Goal: Information Seeking & Learning: Learn about a topic

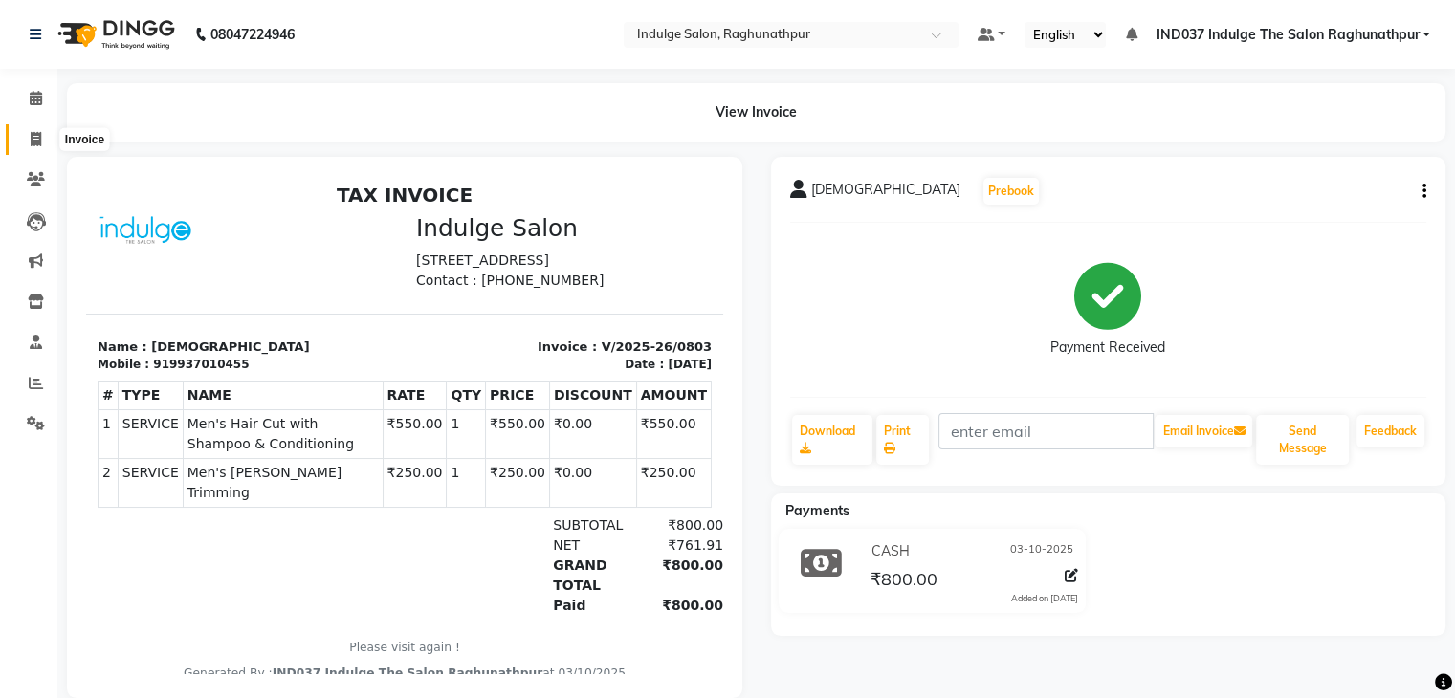
click at [33, 132] on icon at bounding box center [36, 139] width 11 height 14
select select "service"
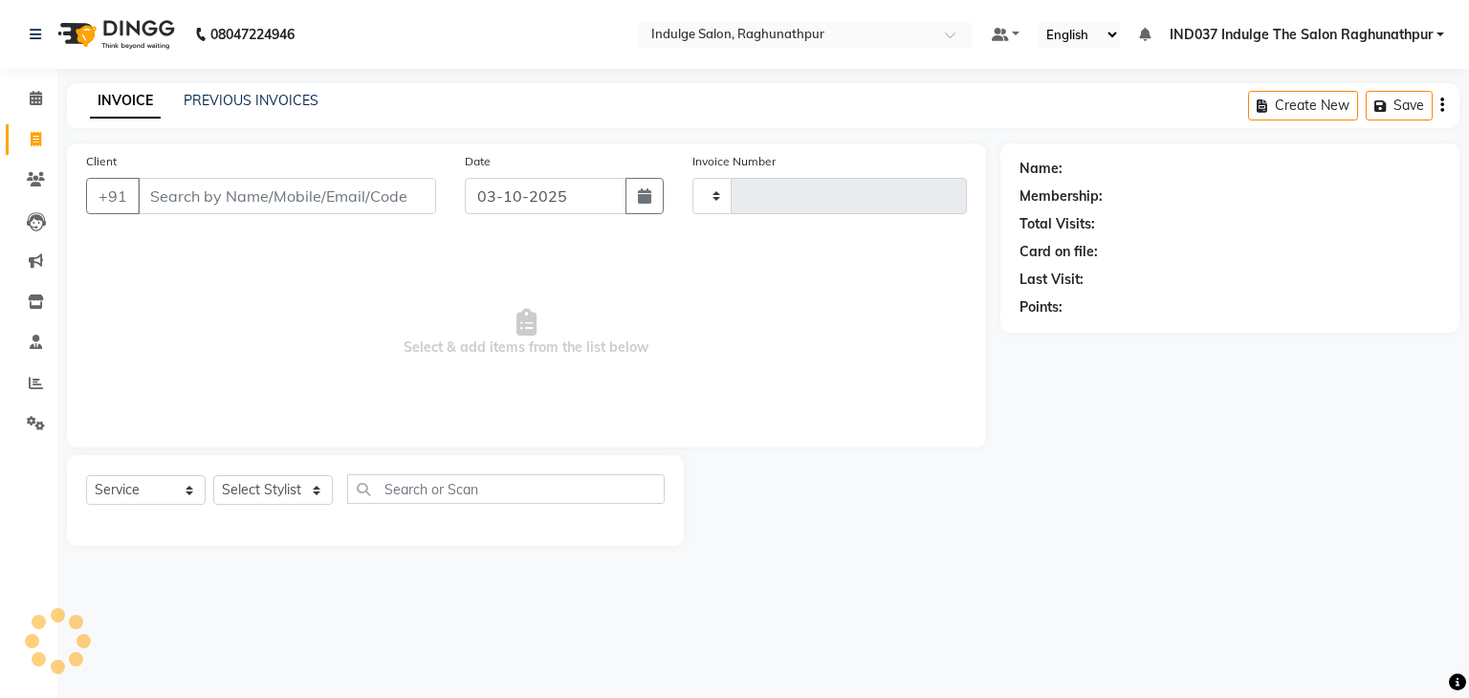
type input "0804"
select select "7475"
click at [180, 200] on input "Client" at bounding box center [287, 196] width 298 height 36
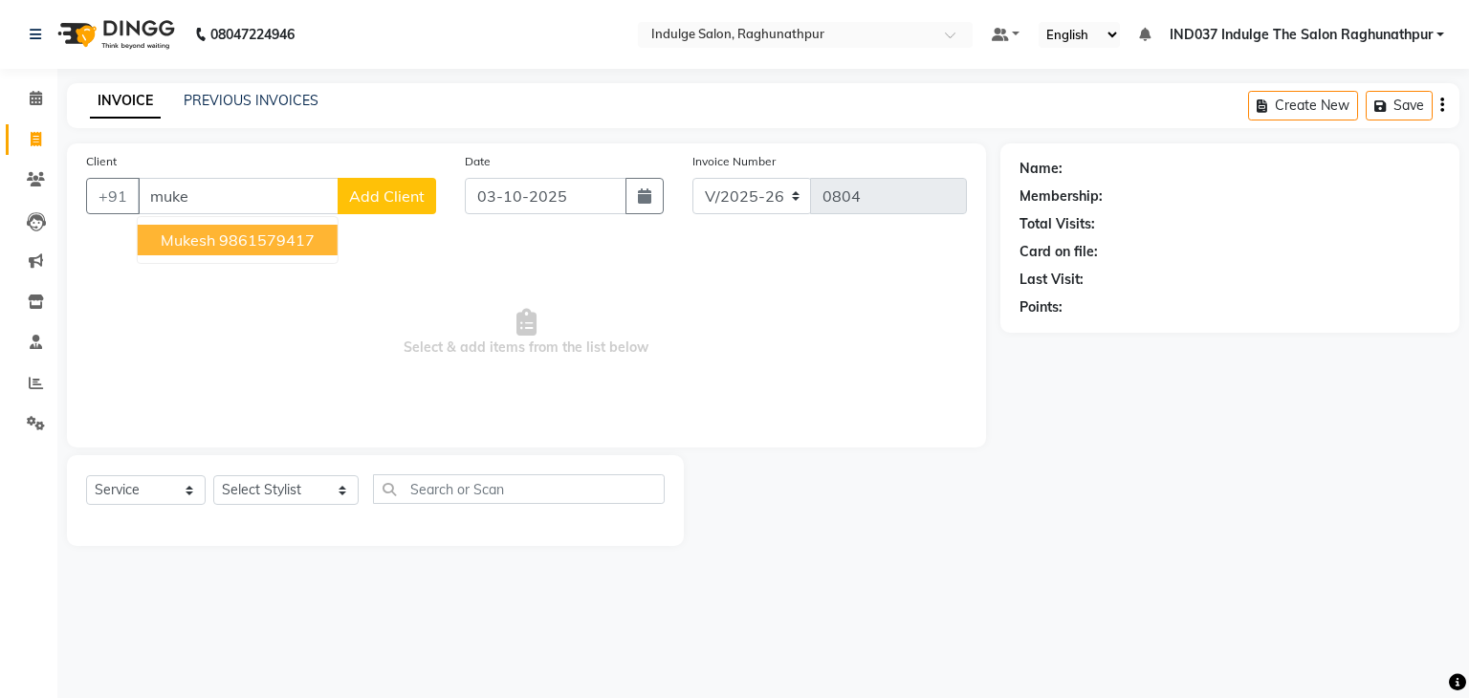
click at [203, 239] on span "mukesh" at bounding box center [188, 240] width 55 height 19
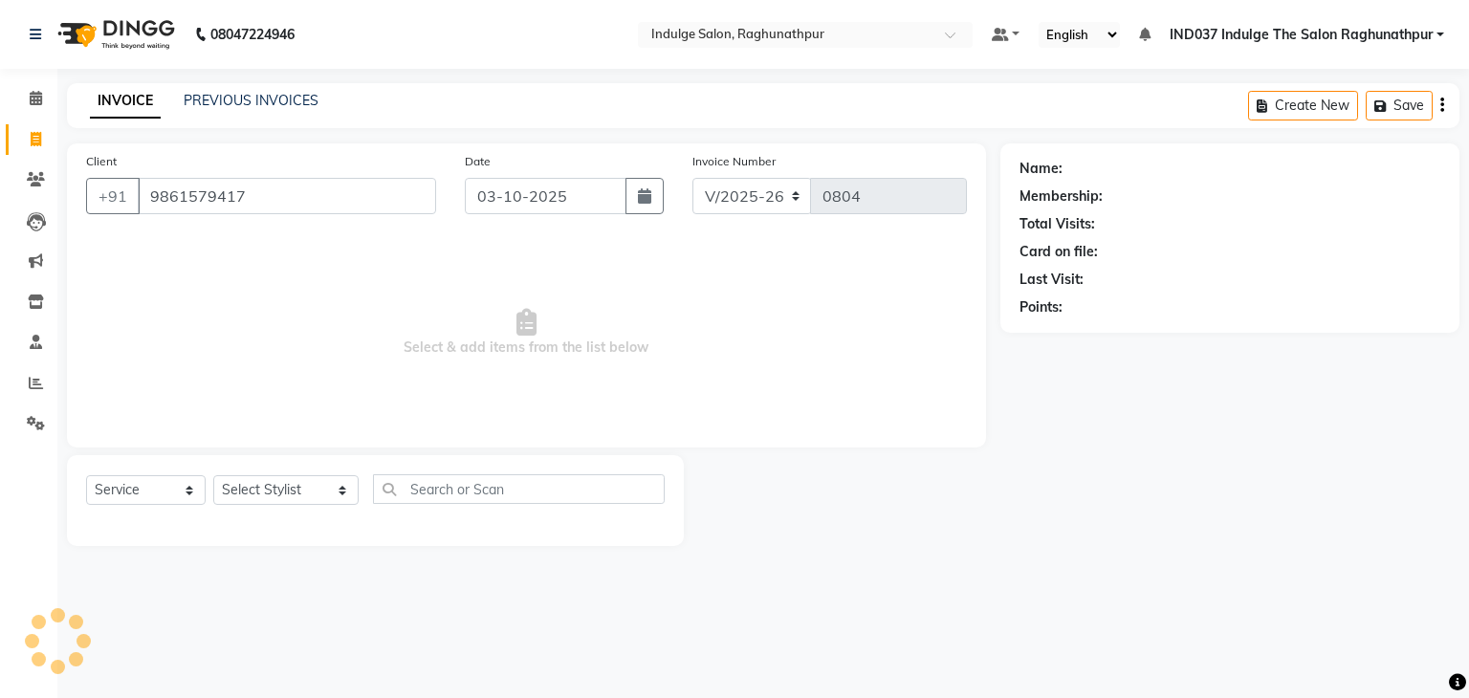
type input "9861579417"
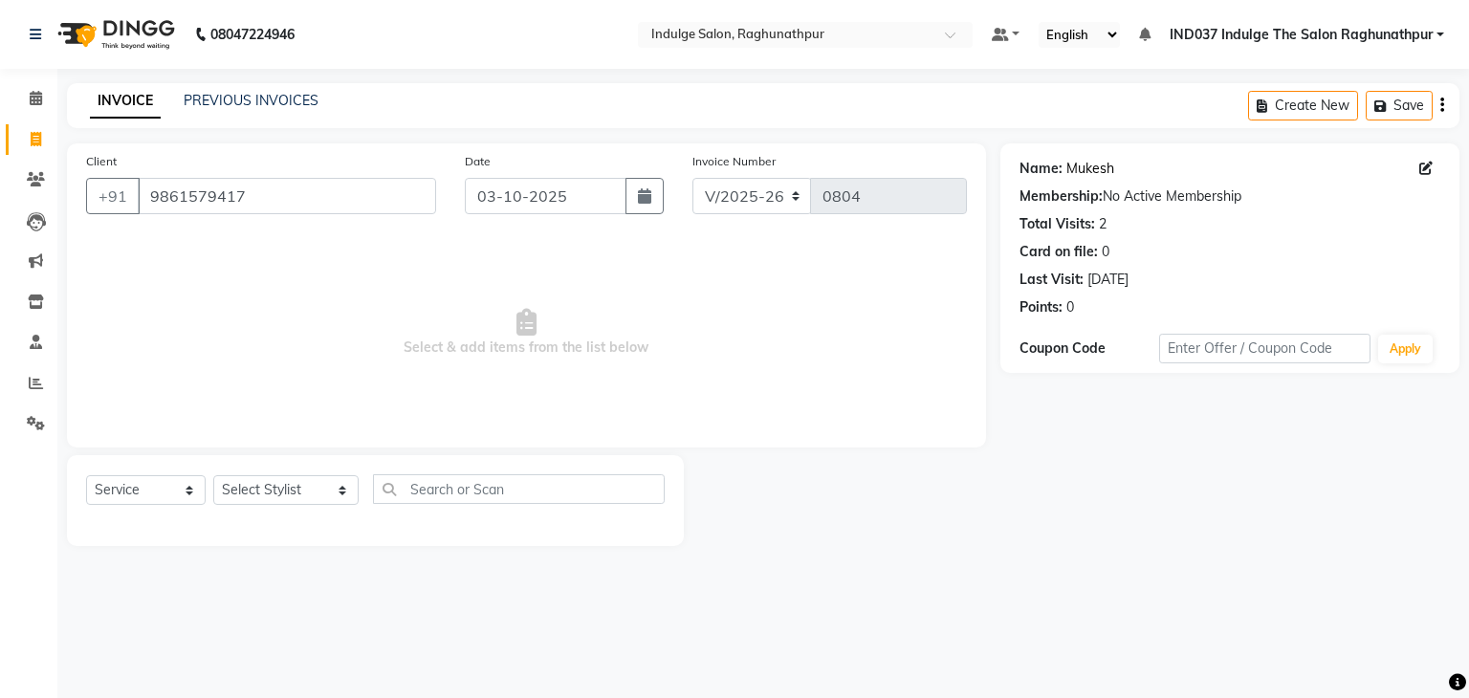
click at [1085, 169] on link "Mukesh" at bounding box center [1091, 169] width 48 height 20
click at [324, 495] on select "Select Stylist [PERSON_NAME] Happy IND037 Indulge The Salon Raghunathpur [PERSO…" at bounding box center [285, 490] width 145 height 30
select select "66313"
click at [213, 476] on select "Select Stylist [PERSON_NAME] Happy IND037 Indulge The Salon Raghunathpur [PERSO…" at bounding box center [285, 490] width 145 height 30
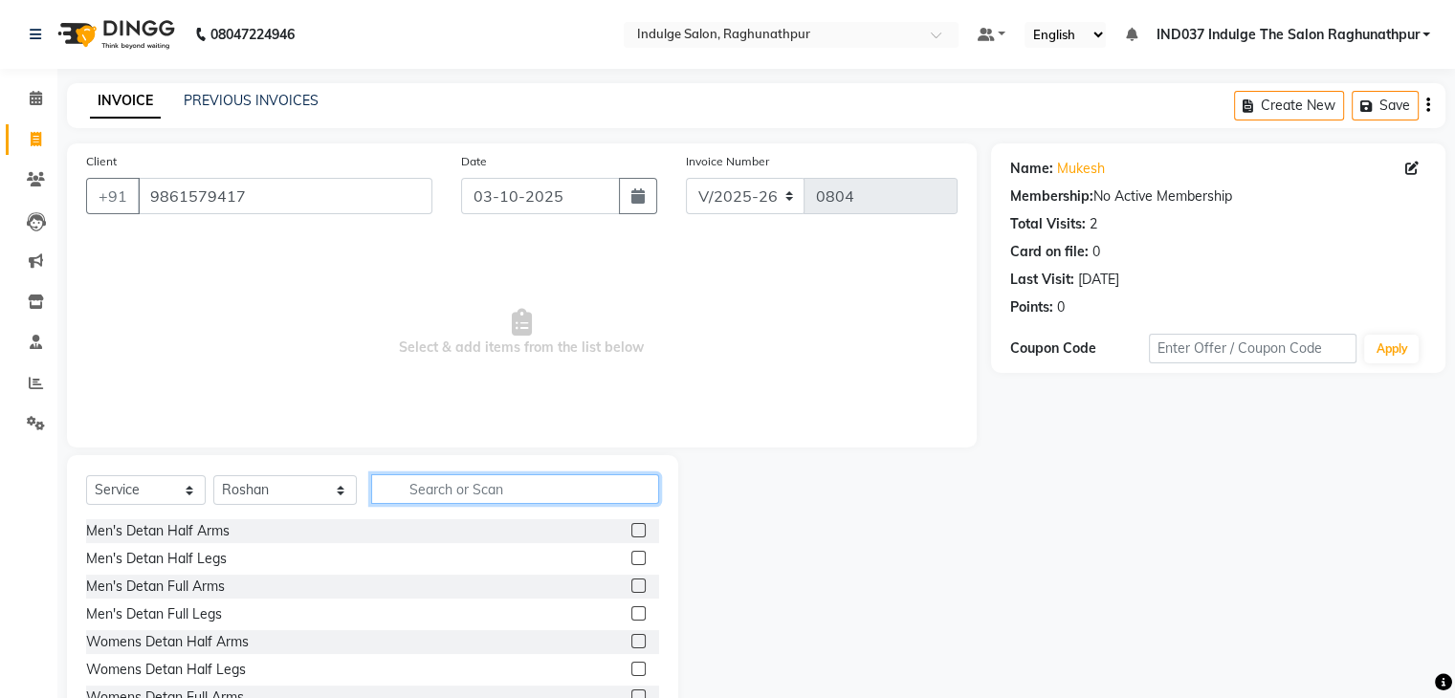
click at [421, 493] on input "text" at bounding box center [514, 489] width 287 height 30
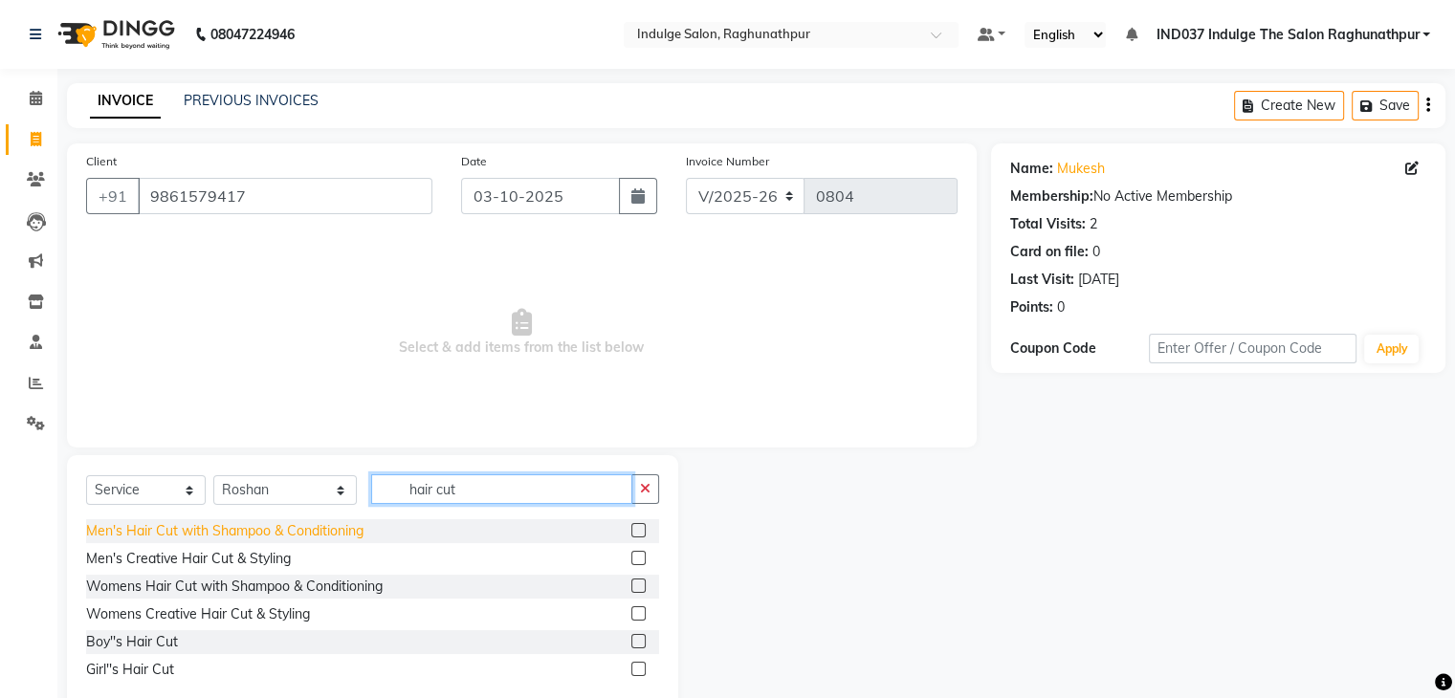
type input "hair cut"
click at [259, 537] on div "Men's Hair Cut with Shampoo & Conditioning" at bounding box center [224, 531] width 277 height 20
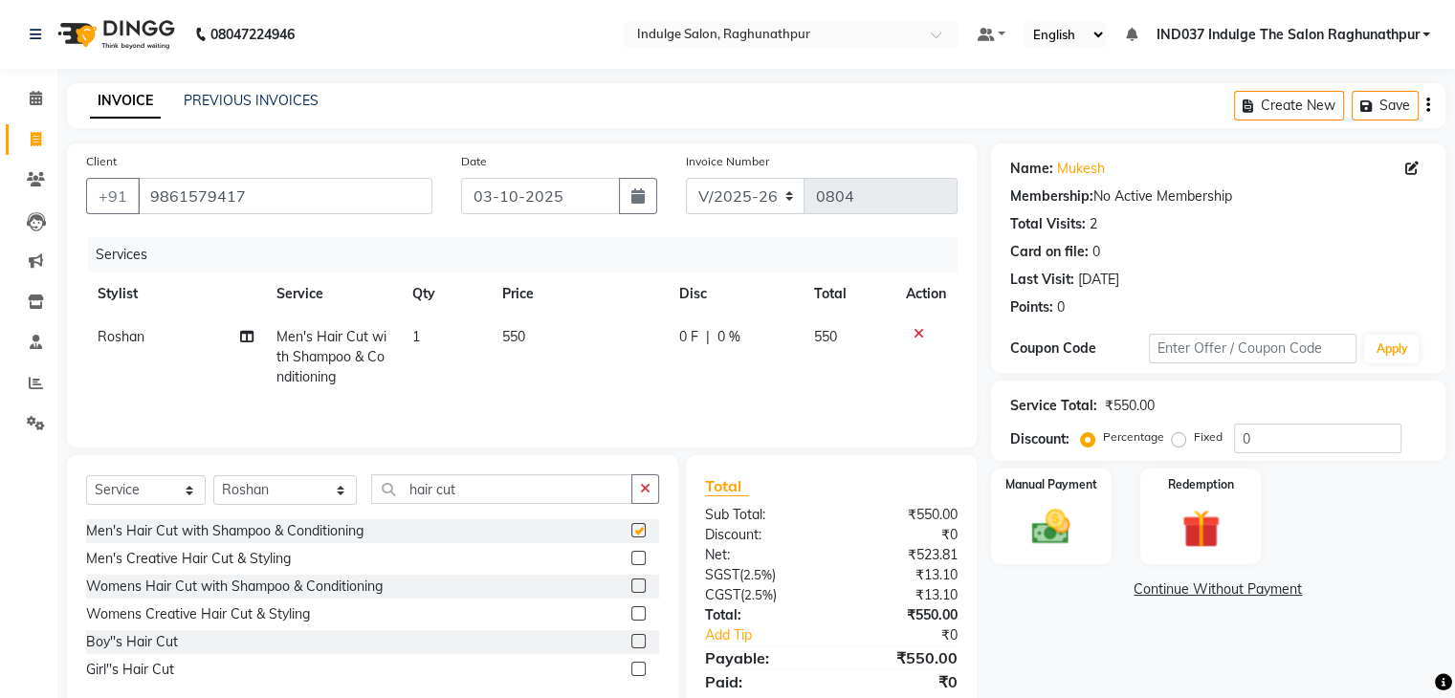
checkbox input "false"
click at [477, 485] on input "hair cut" at bounding box center [501, 489] width 260 height 30
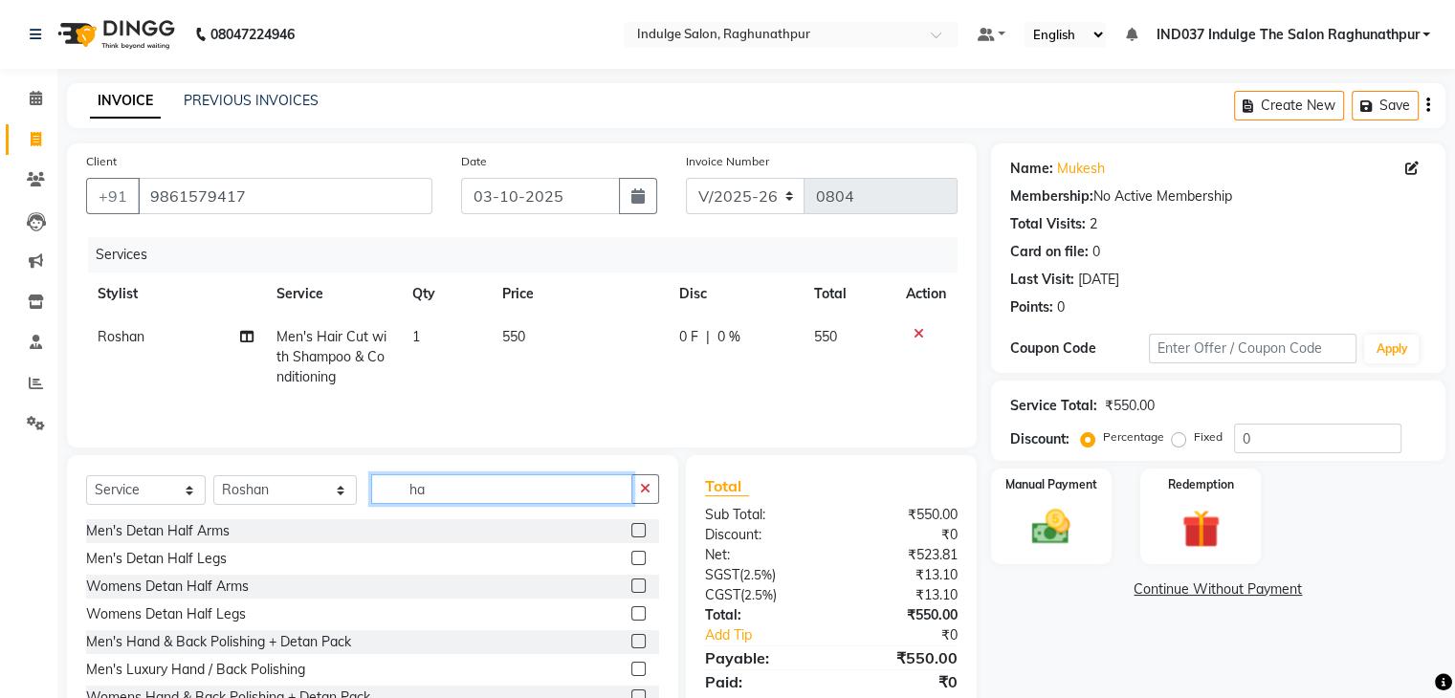
type input "h"
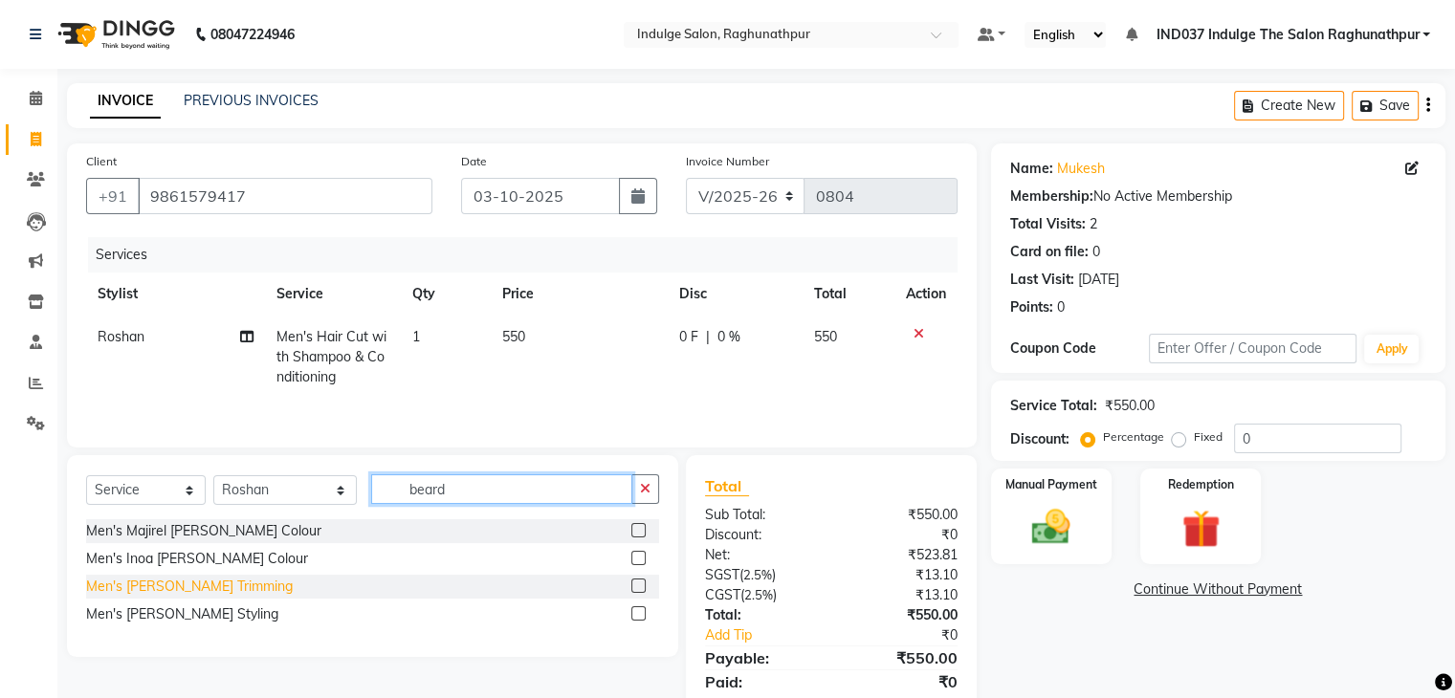
type input "beard"
click at [140, 583] on div "Men's [PERSON_NAME] Trimming" at bounding box center [189, 587] width 207 height 20
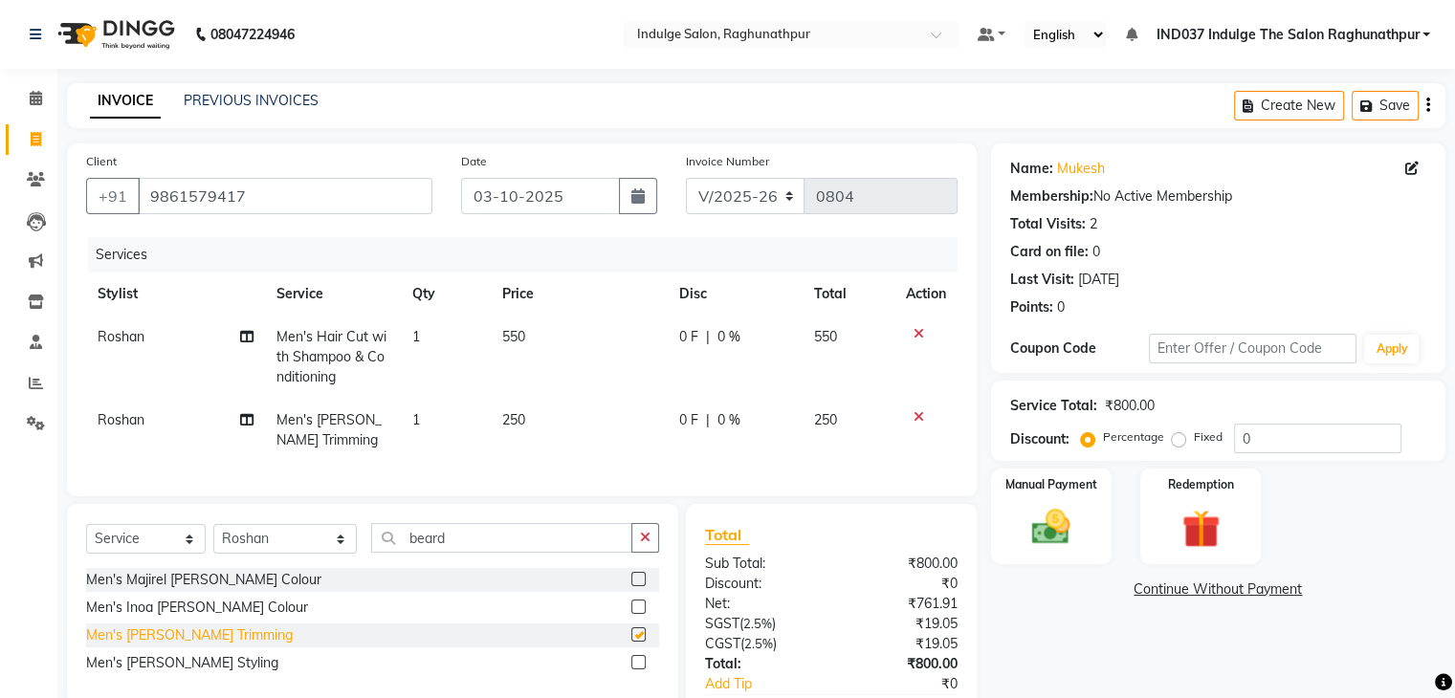
checkbox input "false"
click at [1091, 537] on div "Manual Payment" at bounding box center [1050, 516] width 125 height 99
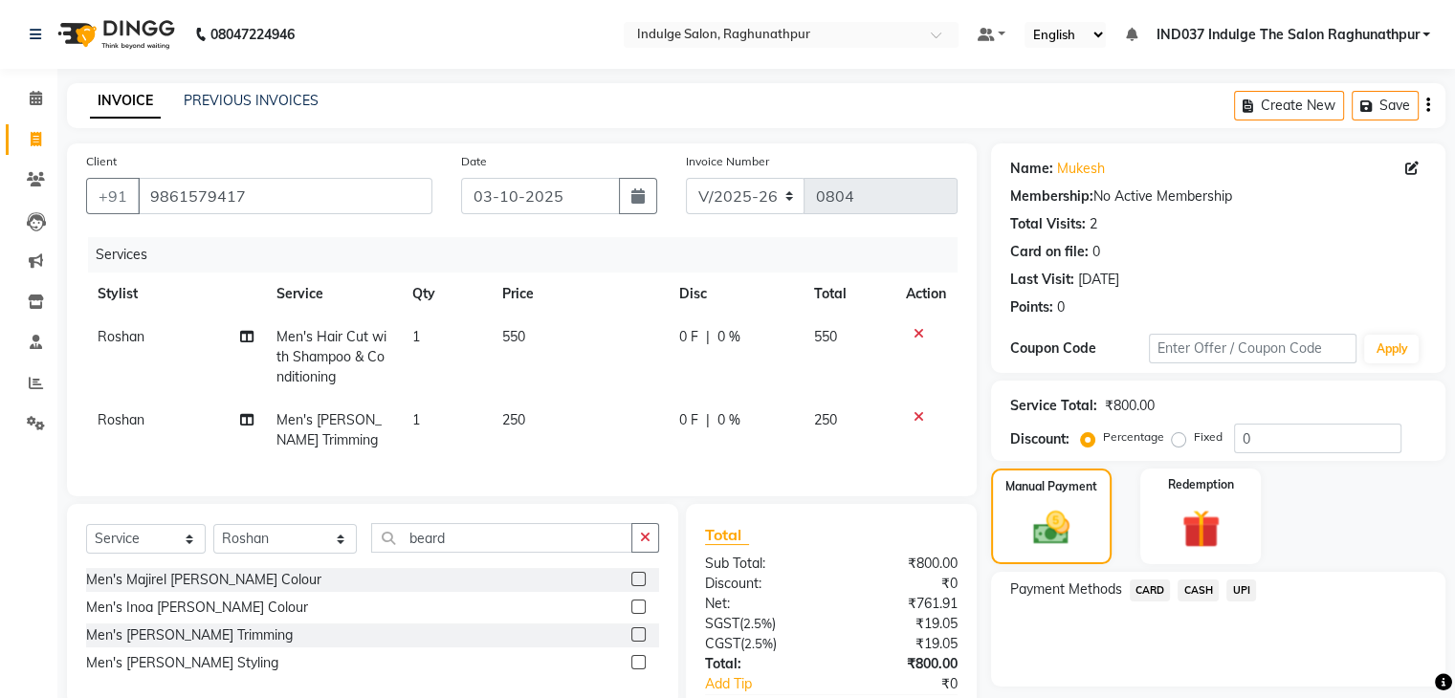
click at [1247, 586] on span "UPI" at bounding box center [1241, 591] width 30 height 22
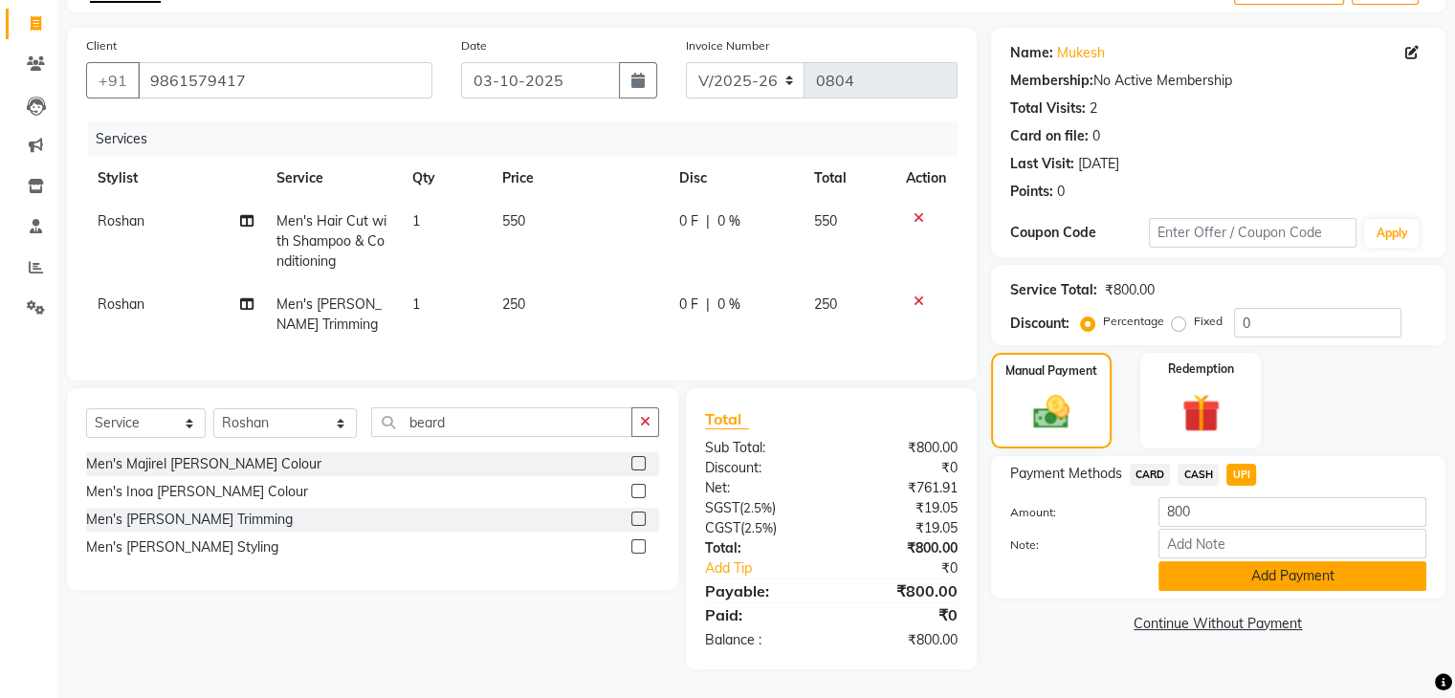
click at [1280, 561] on button "Add Payment" at bounding box center [1292, 576] width 268 height 30
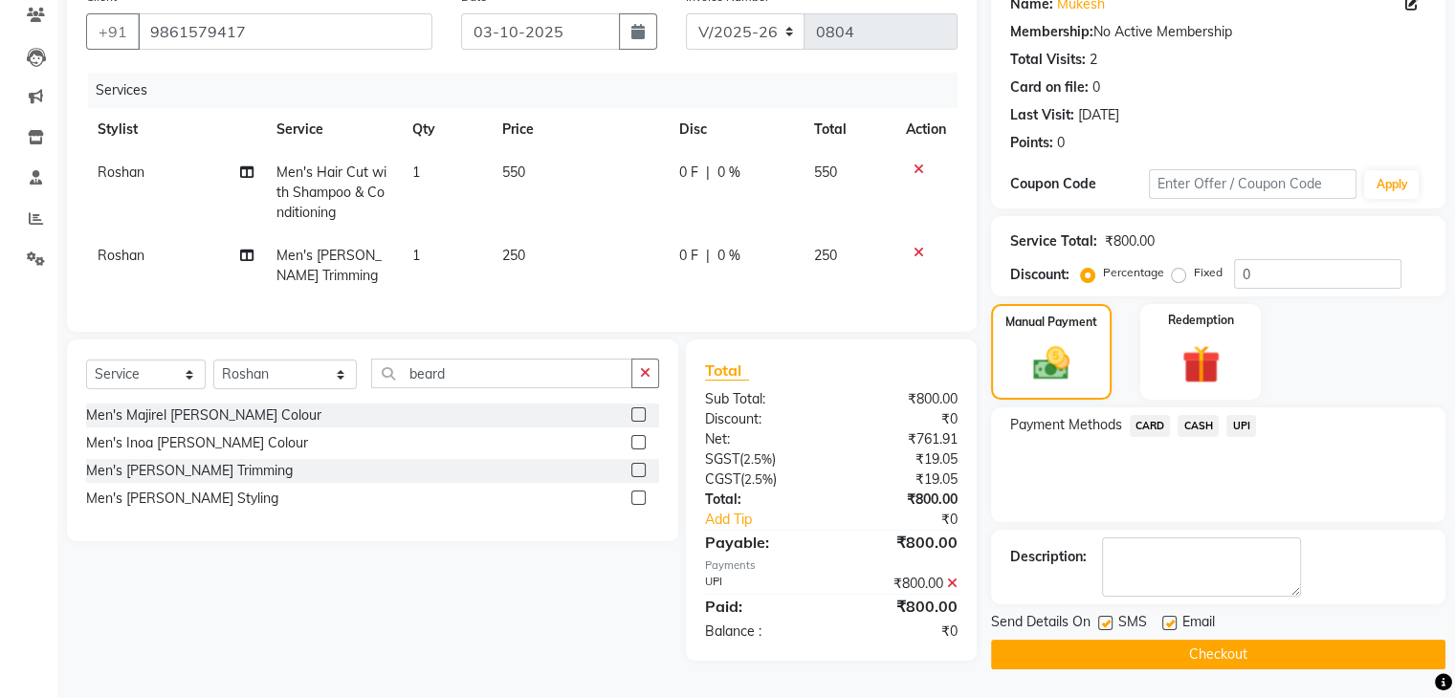
scroll to position [170, 0]
click at [1171, 616] on label at bounding box center [1169, 623] width 14 height 14
click at [1171, 618] on input "checkbox" at bounding box center [1168, 624] width 12 height 12
checkbox input "false"
click at [1099, 616] on label at bounding box center [1105, 623] width 14 height 14
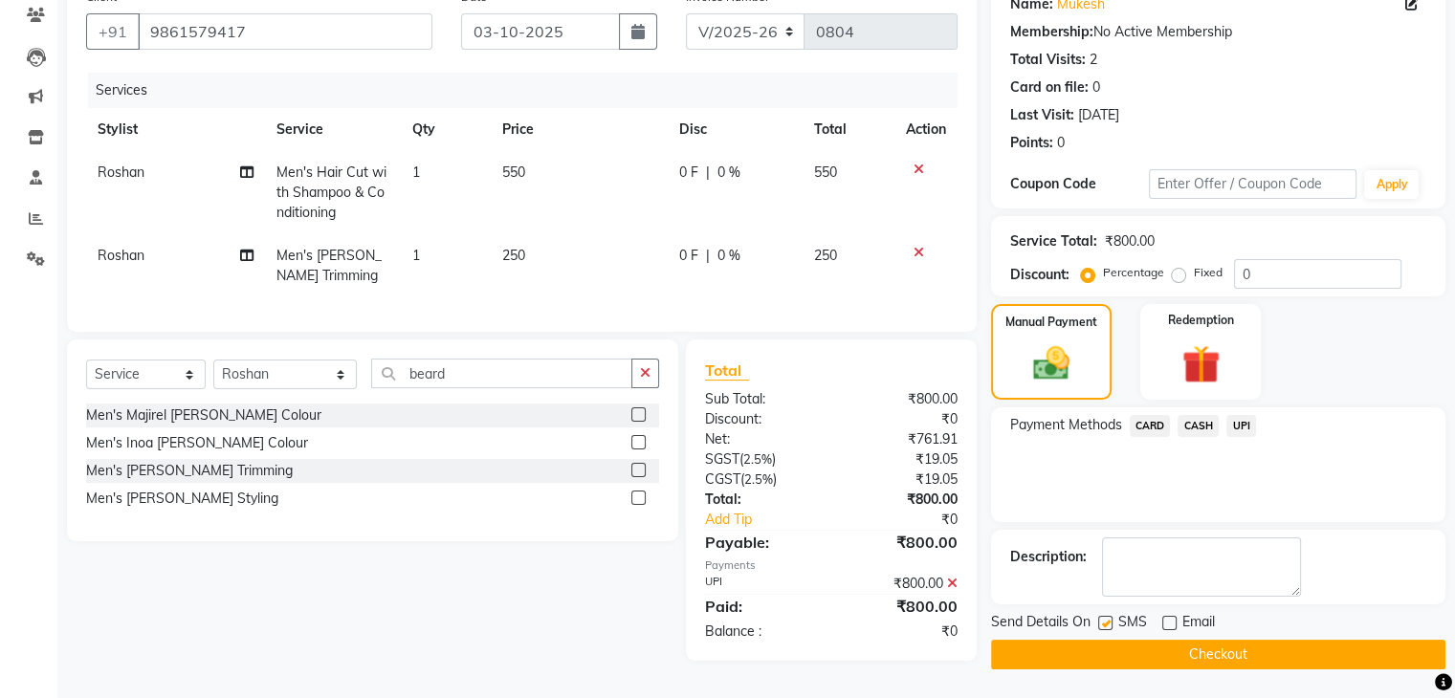
click at [1099, 618] on input "checkbox" at bounding box center [1104, 624] width 12 height 12
checkbox input "false"
click at [1158, 640] on button "Checkout" at bounding box center [1218, 655] width 454 height 30
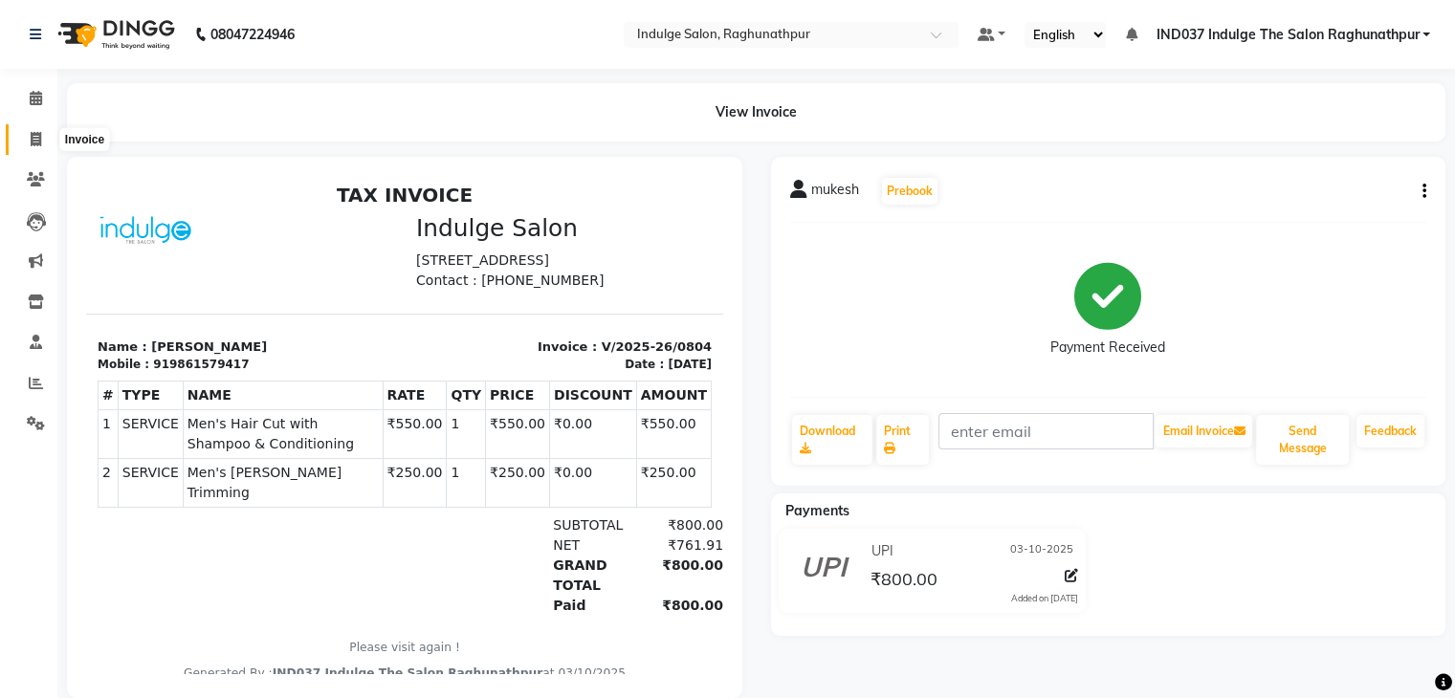
click at [34, 139] on icon at bounding box center [36, 139] width 11 height 14
select select "service"
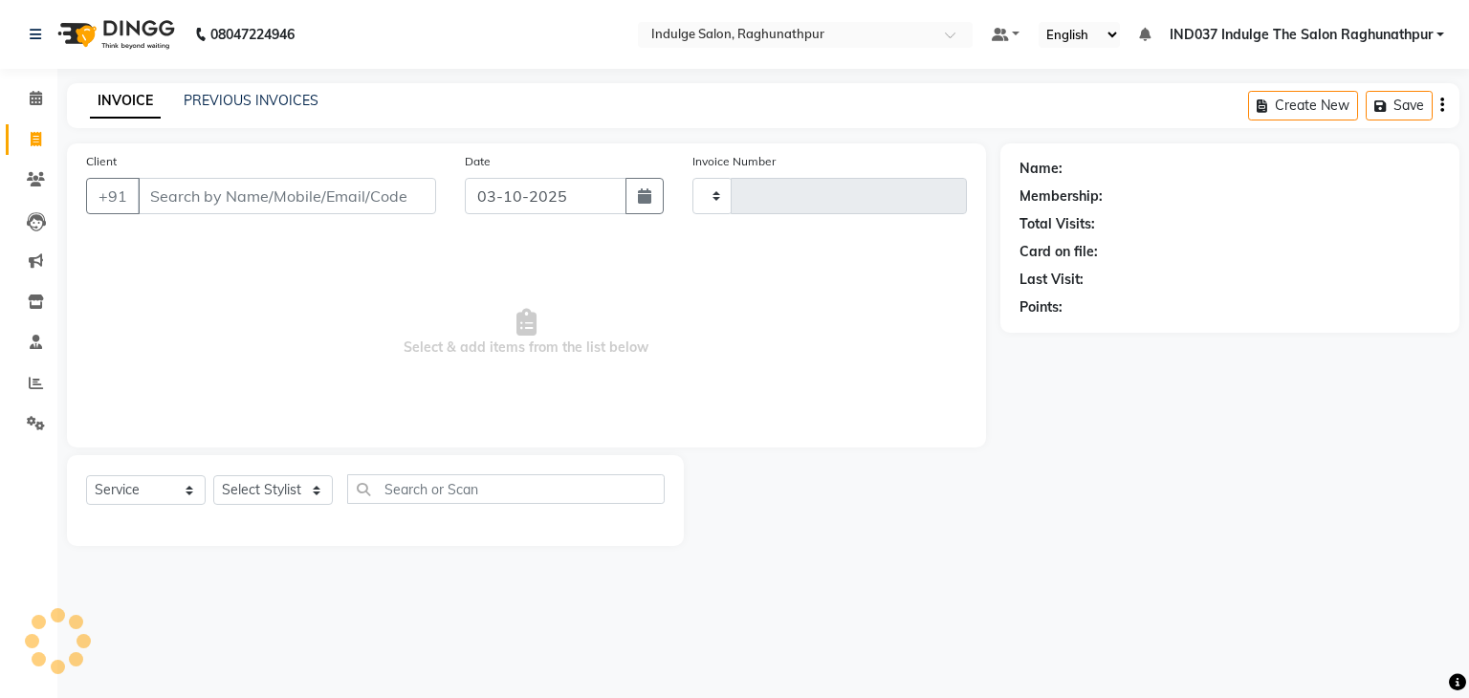
type input "0805"
select select "7475"
click at [44, 339] on span at bounding box center [35, 343] width 33 height 22
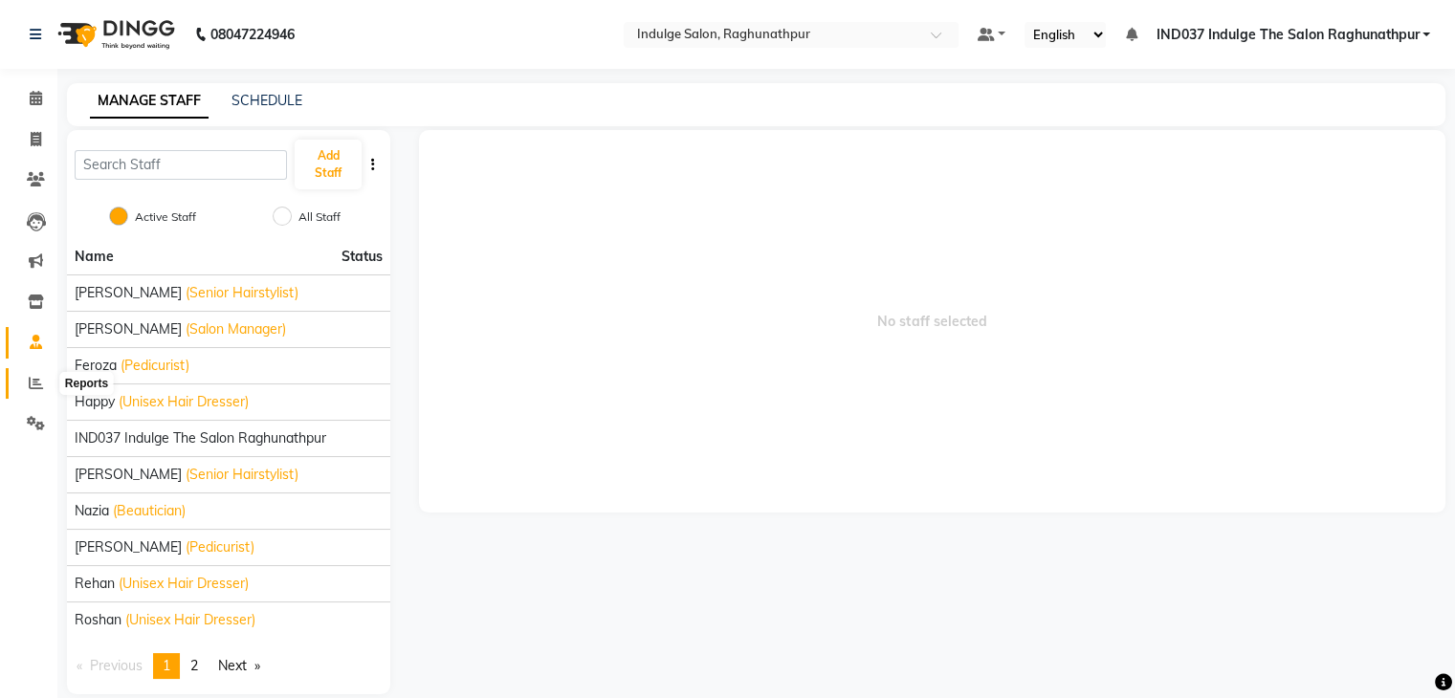
click at [45, 391] on span at bounding box center [35, 384] width 33 height 22
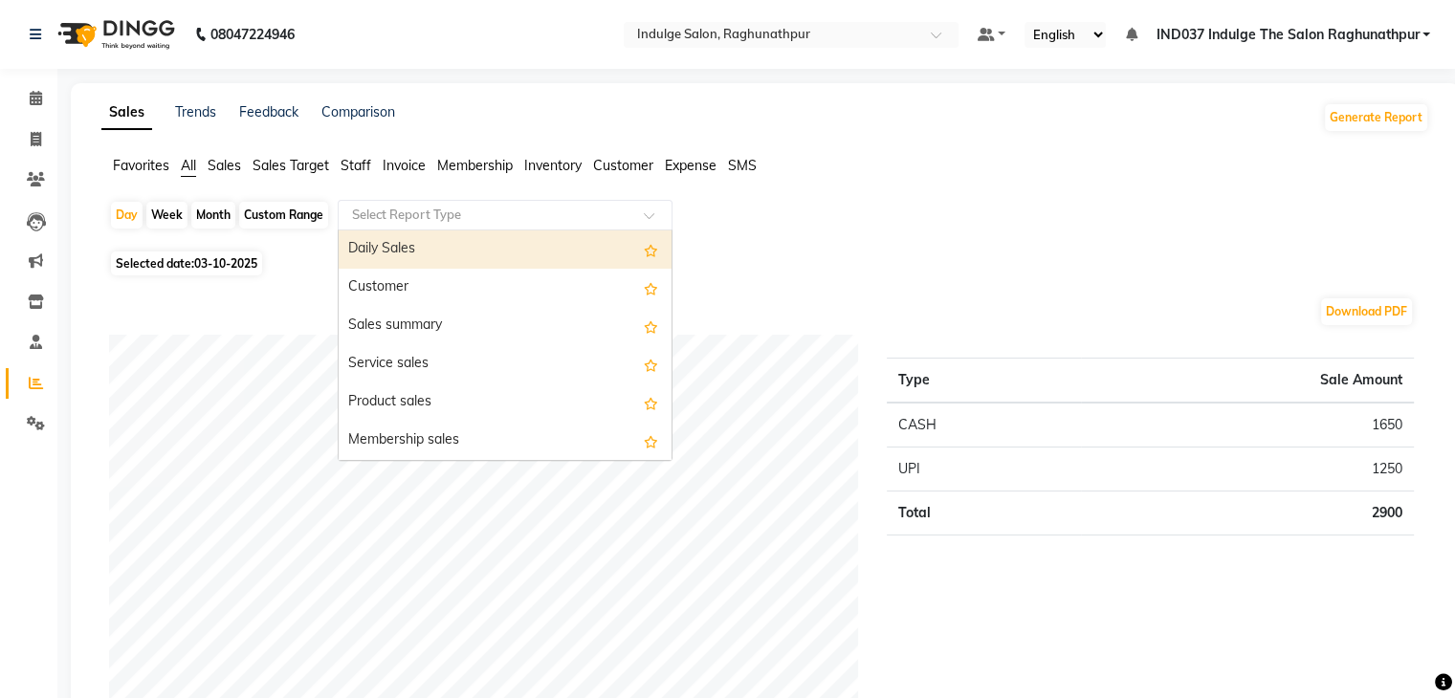
click at [654, 210] on div at bounding box center [505, 215] width 333 height 19
click at [651, 211] on span at bounding box center [656, 220] width 24 height 19
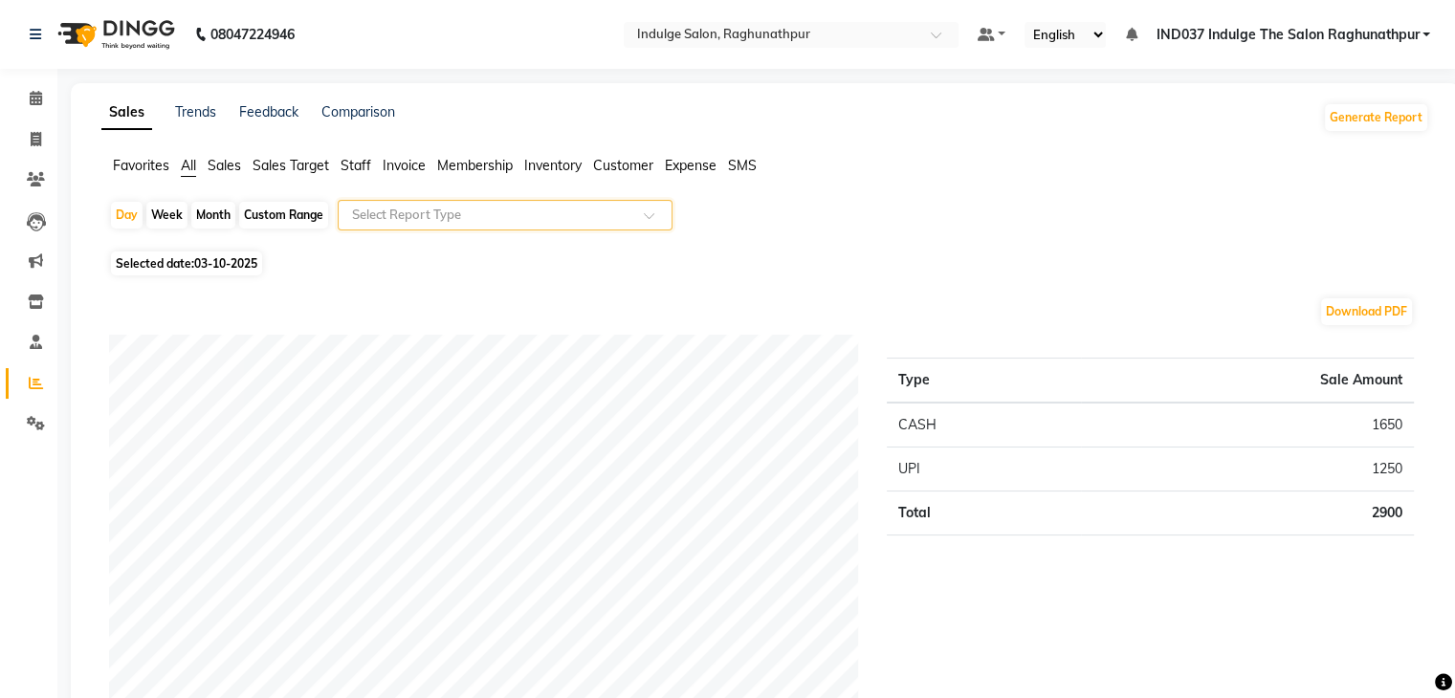
click at [263, 202] on div "Custom Range" at bounding box center [283, 215] width 89 height 27
select select "10"
select select "2025"
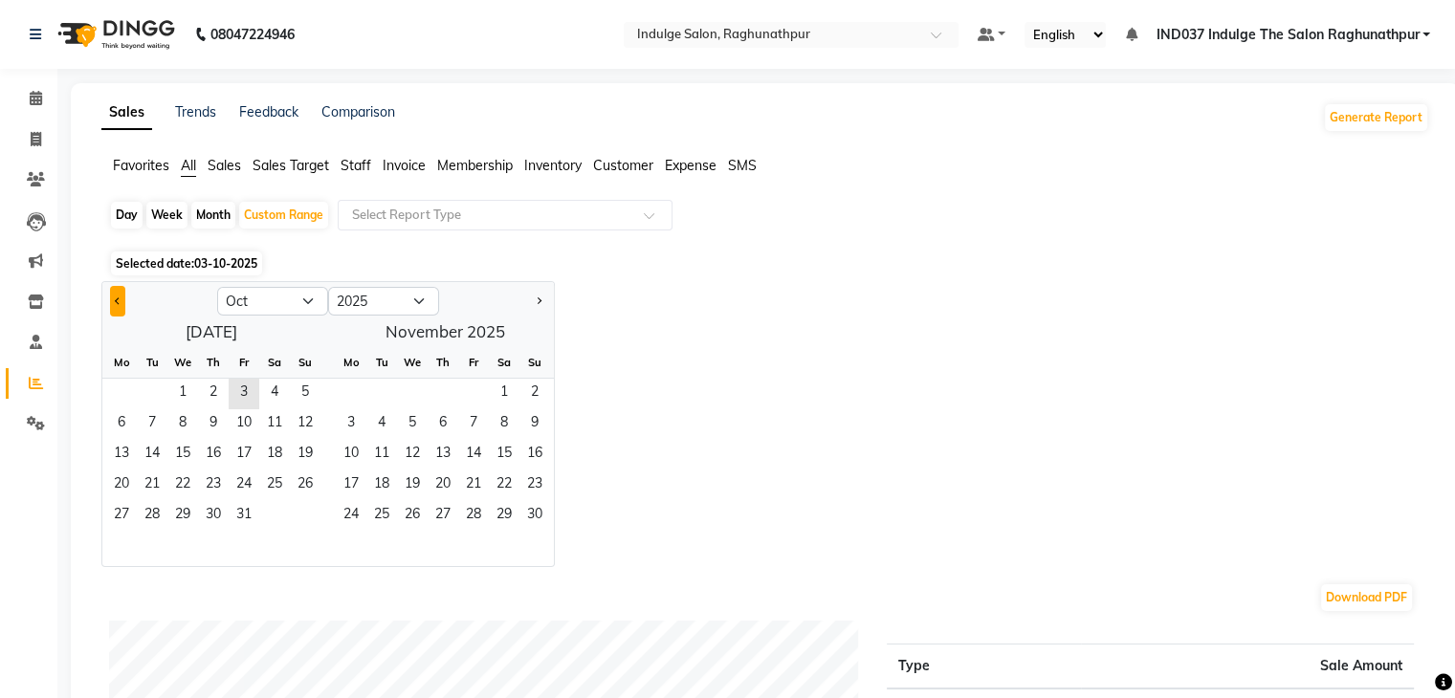
click at [117, 300] on span "Previous month" at bounding box center [118, 300] width 7 height 7
click at [115, 296] on button "Previous month" at bounding box center [117, 301] width 15 height 31
click at [537, 294] on button "Next month" at bounding box center [538, 301] width 15 height 31
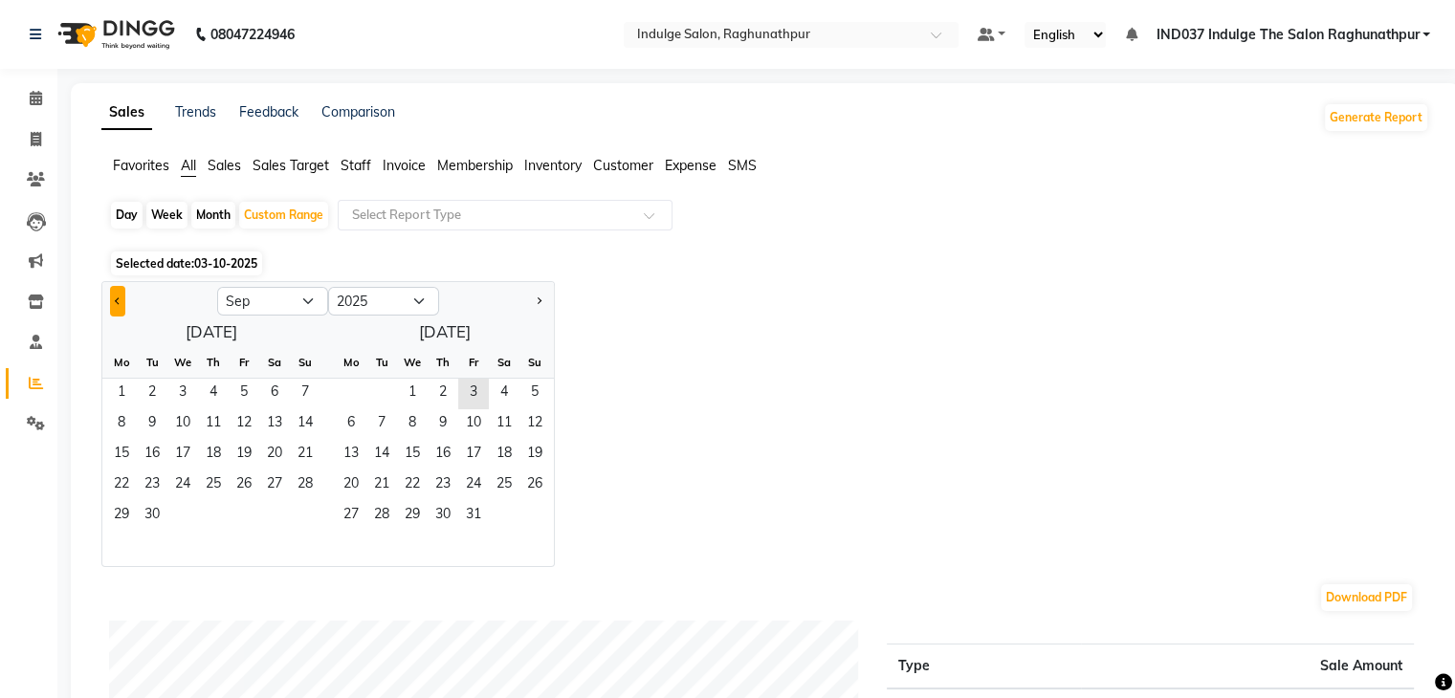
click at [117, 298] on span "Previous month" at bounding box center [118, 300] width 7 height 7
click at [115, 294] on button "Previous month" at bounding box center [117, 301] width 15 height 31
click at [532, 297] on button "Next month" at bounding box center [538, 301] width 15 height 31
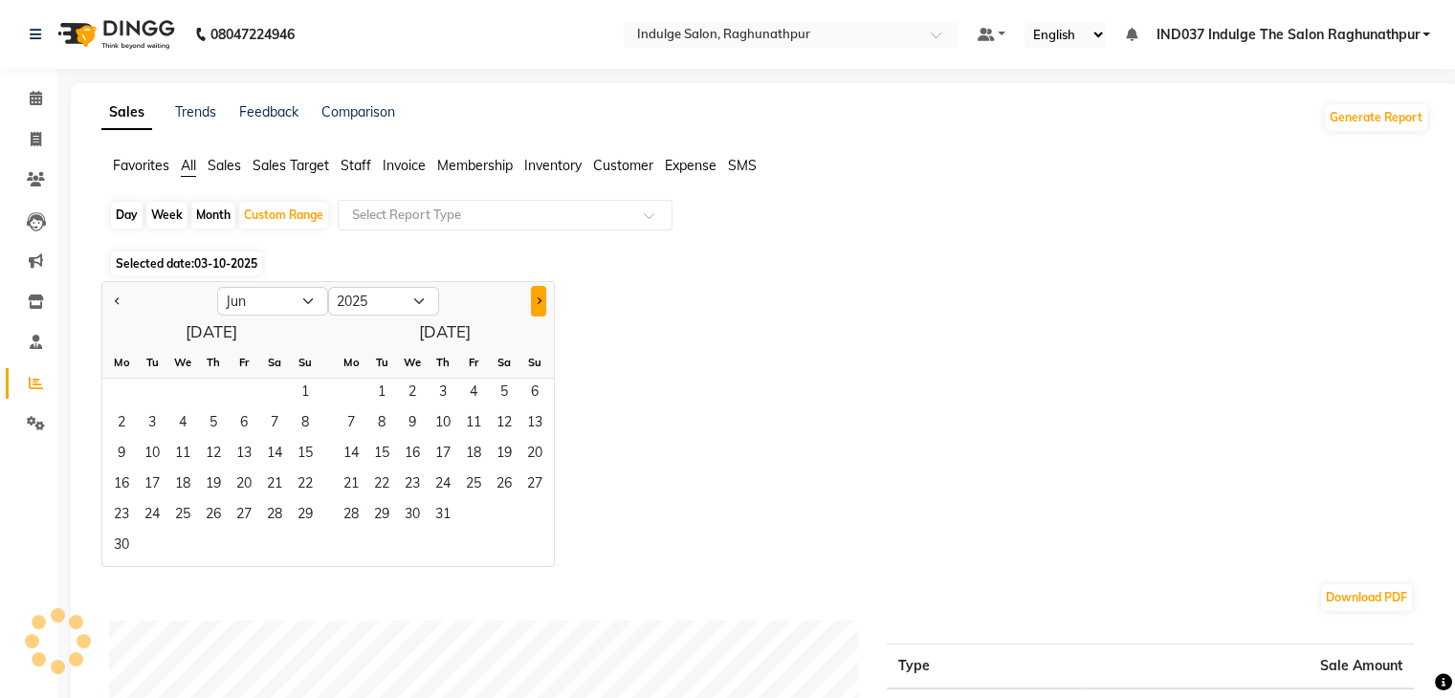
click at [532, 297] on button "Next month" at bounding box center [538, 301] width 15 height 31
click at [117, 297] on span "Previous month" at bounding box center [118, 300] width 7 height 7
select select "7"
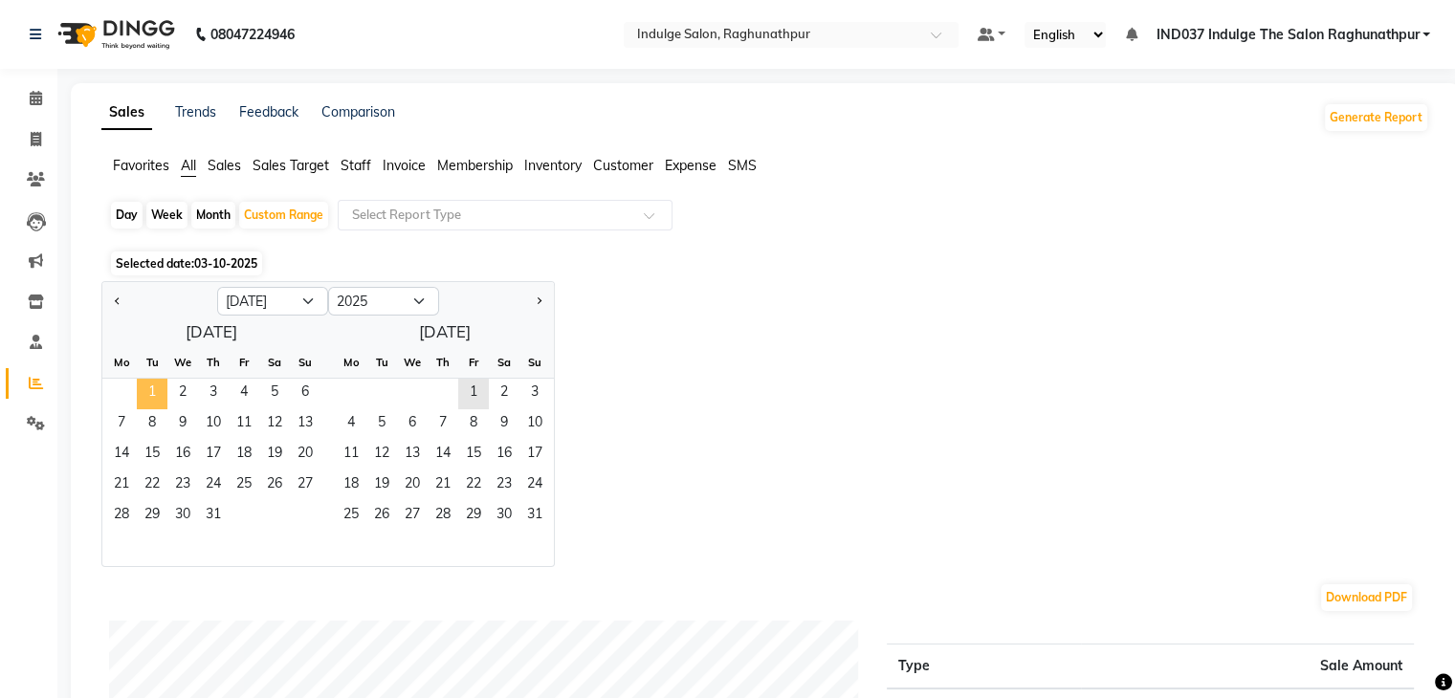
click at [147, 389] on span "1" at bounding box center [152, 394] width 31 height 31
click at [206, 511] on span "31" at bounding box center [213, 516] width 31 height 31
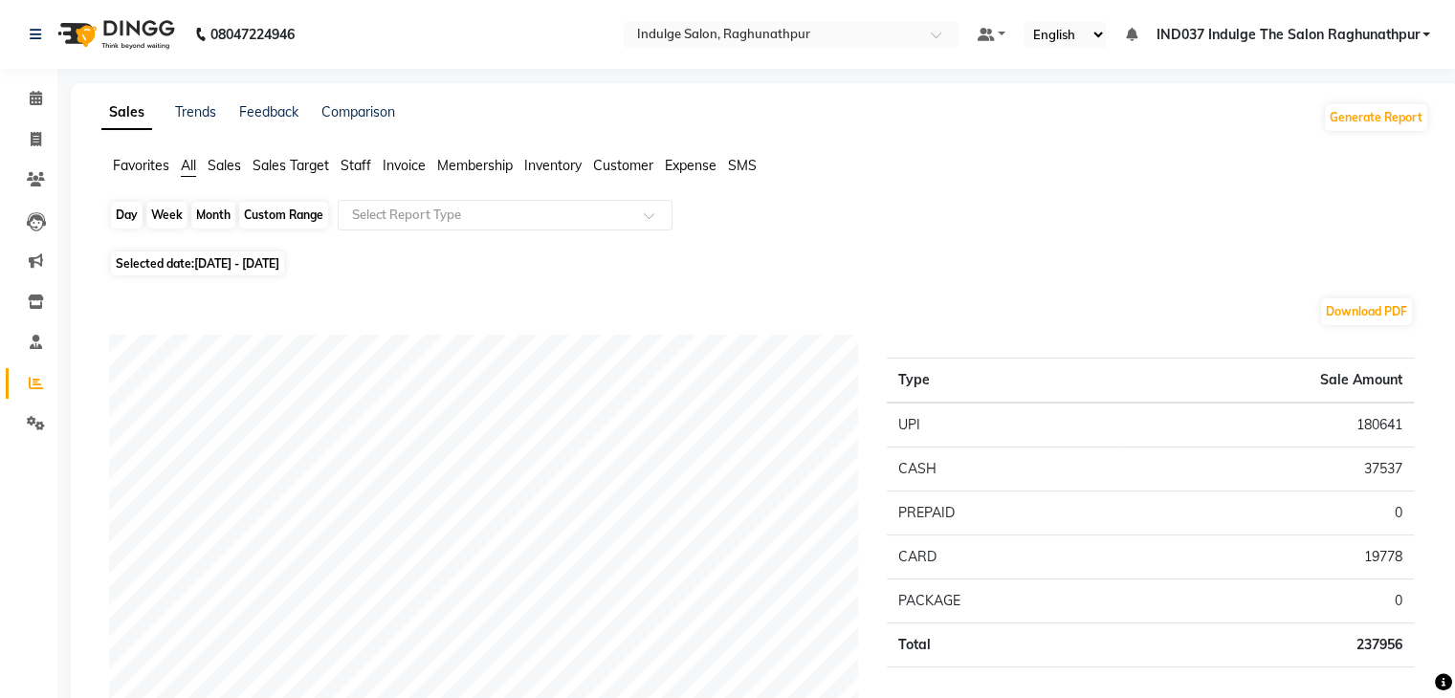
click at [296, 214] on div "Custom Range" at bounding box center [283, 215] width 89 height 27
select select "7"
select select "2025"
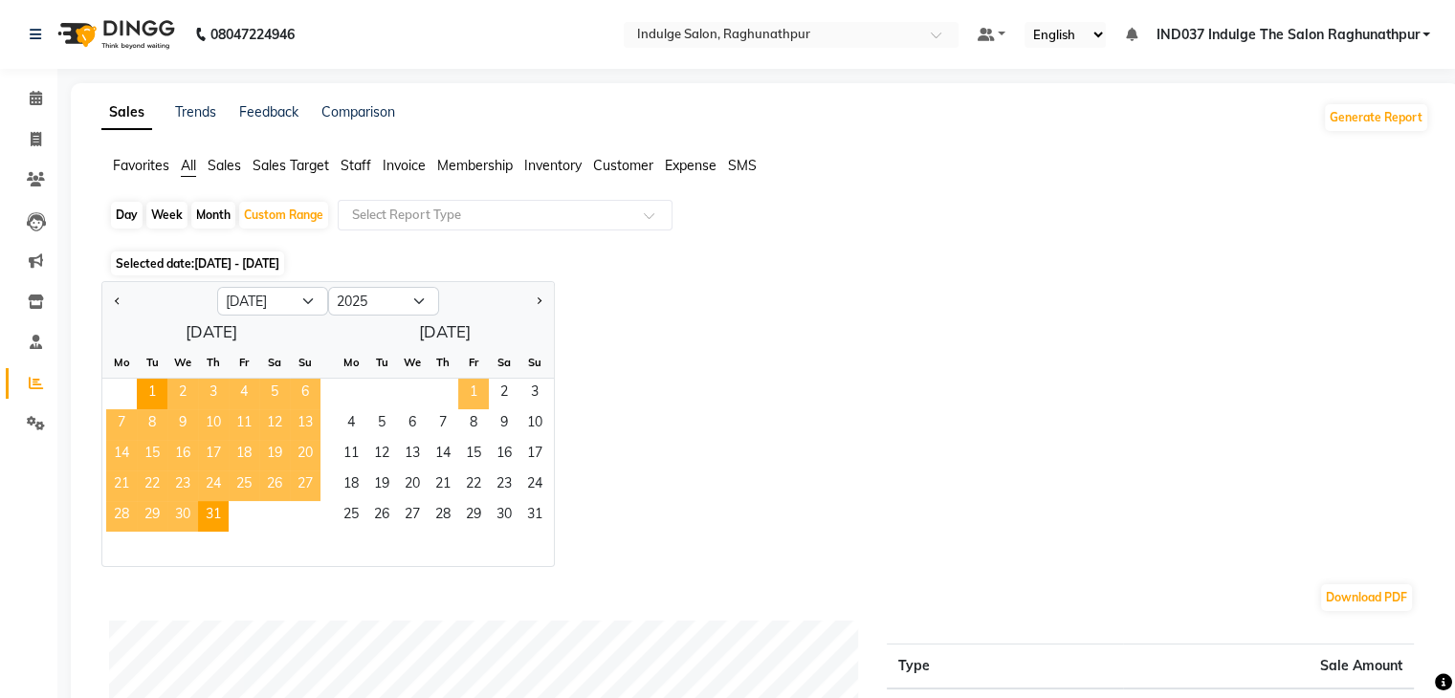
click at [468, 387] on span "1" at bounding box center [473, 394] width 31 height 31
select select "8"
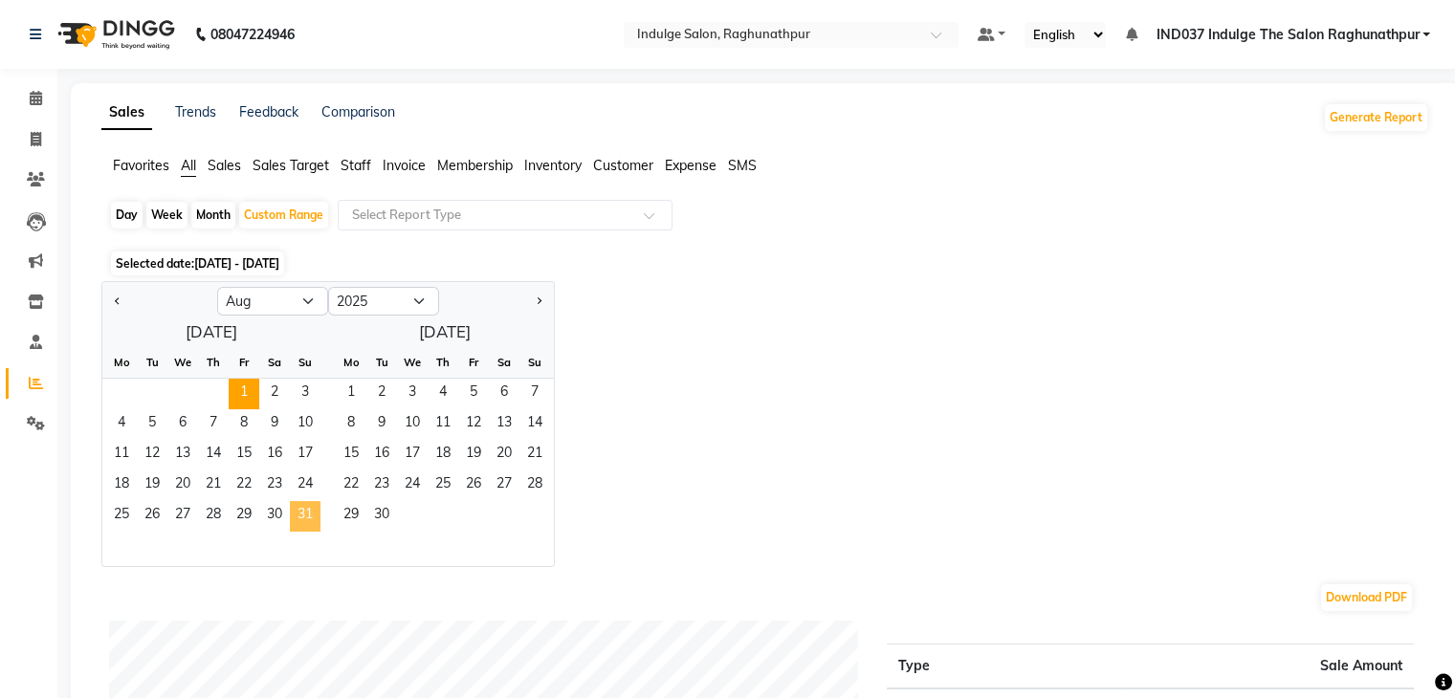
click at [312, 514] on span "31" at bounding box center [305, 516] width 31 height 31
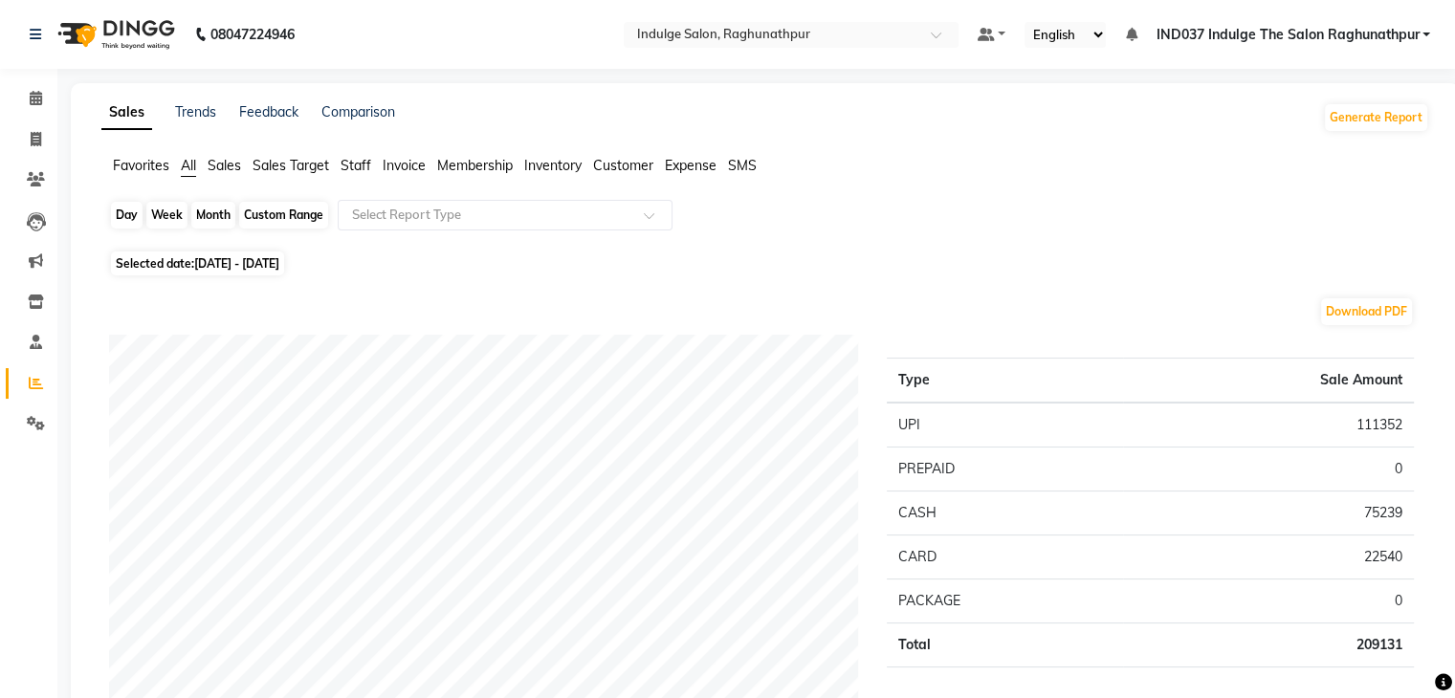
click at [306, 216] on div "Custom Range" at bounding box center [283, 215] width 89 height 27
select select "8"
select select "2025"
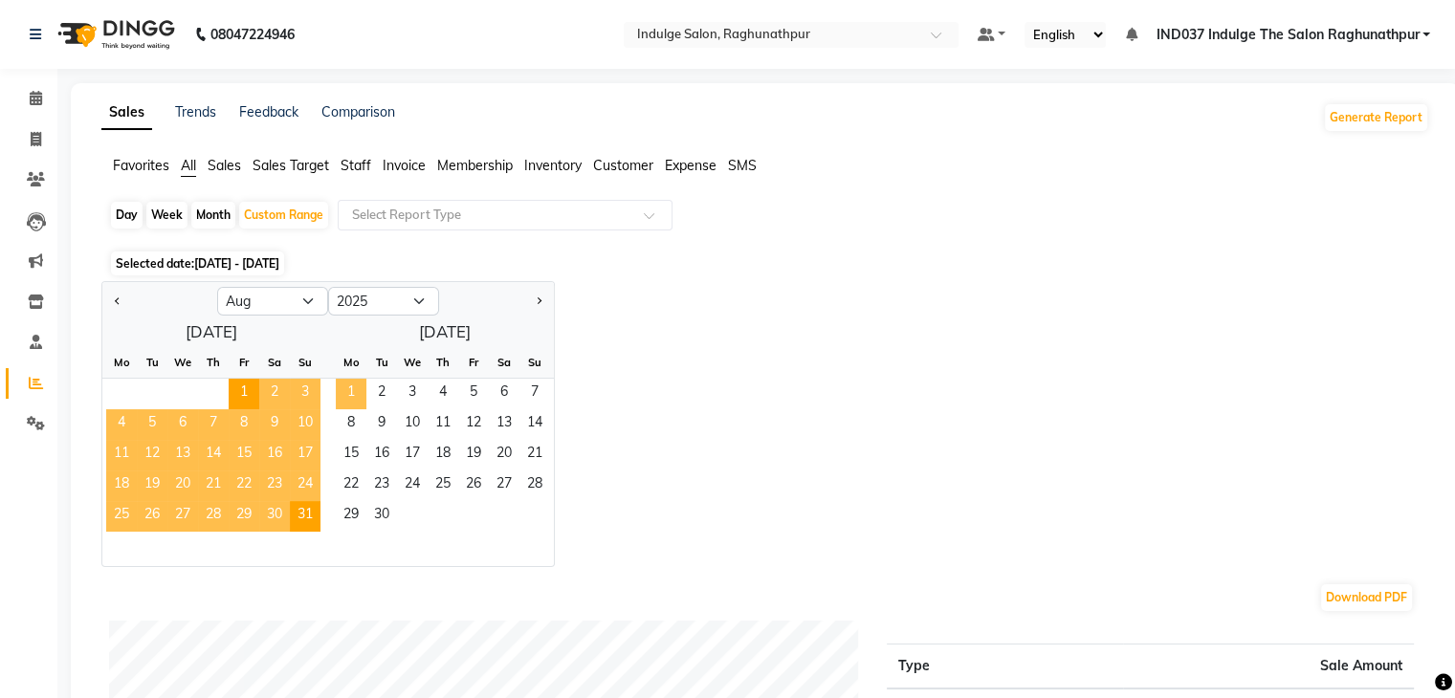
click at [362, 397] on span "1" at bounding box center [351, 394] width 31 height 31
select select "9"
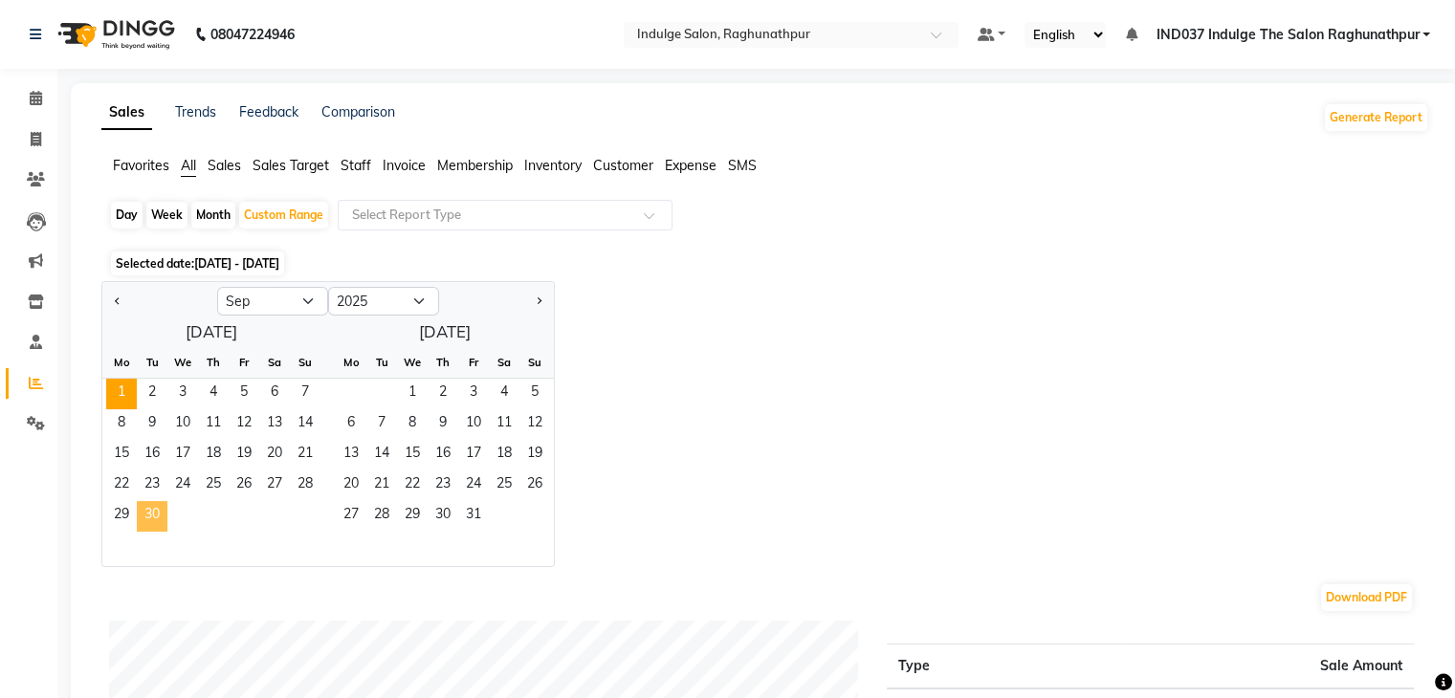
click at [157, 506] on span "30" at bounding box center [152, 516] width 31 height 31
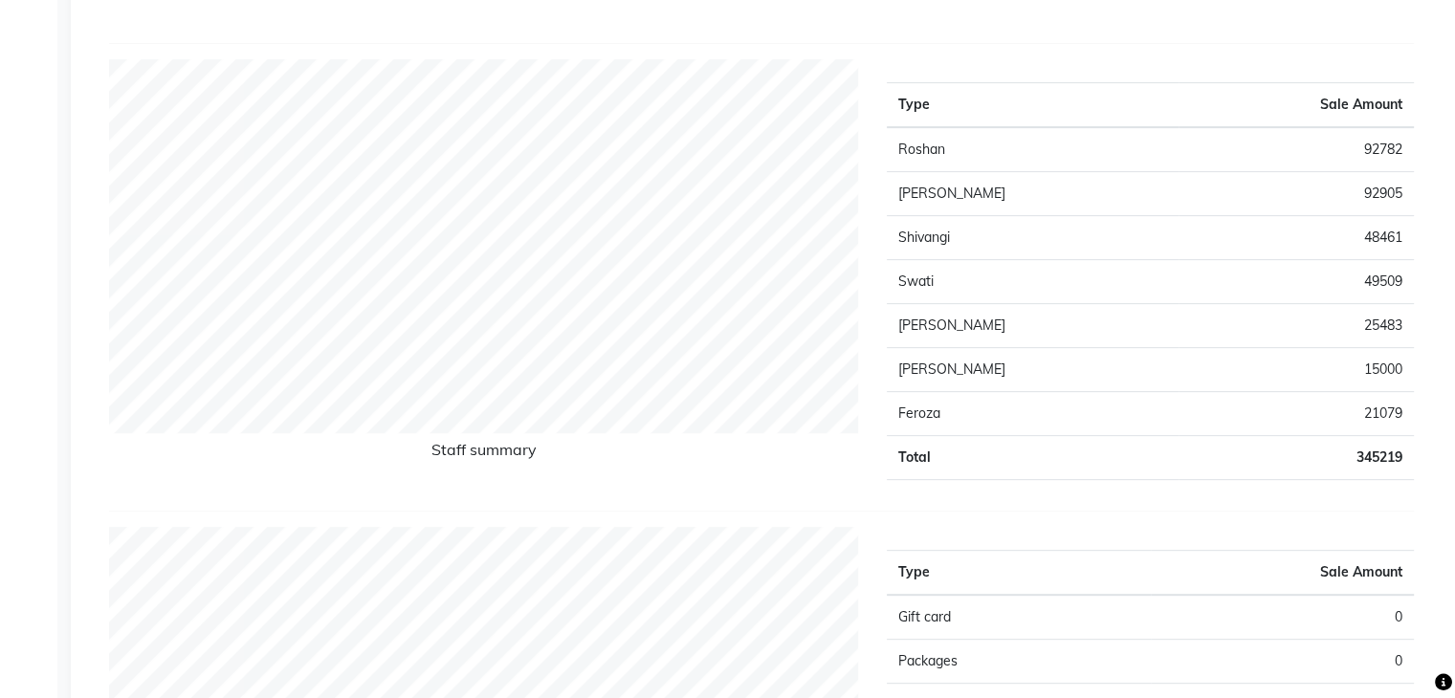
scroll to position [738, 0]
click at [1075, 188] on td "[PERSON_NAME]" at bounding box center [1033, 193] width 292 height 44
click at [934, 196] on td "[PERSON_NAME]" at bounding box center [1033, 193] width 292 height 44
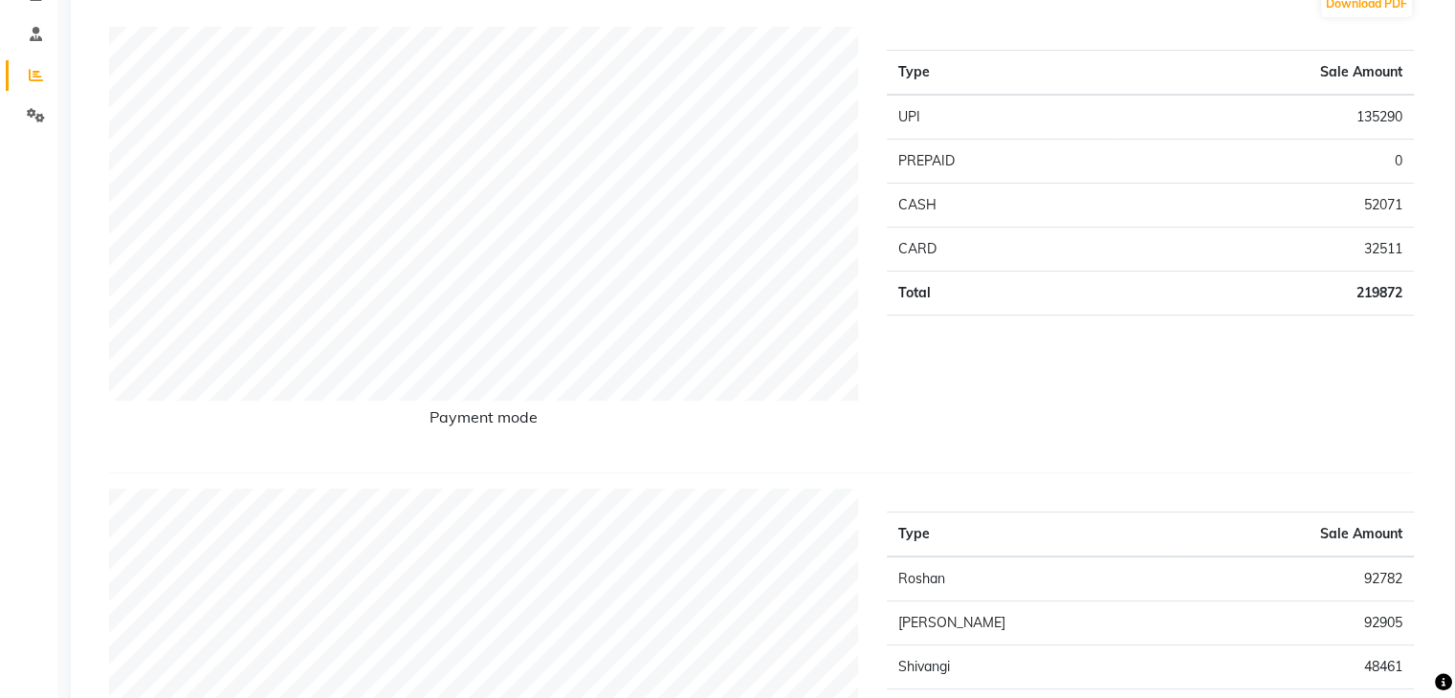
scroll to position [0, 0]
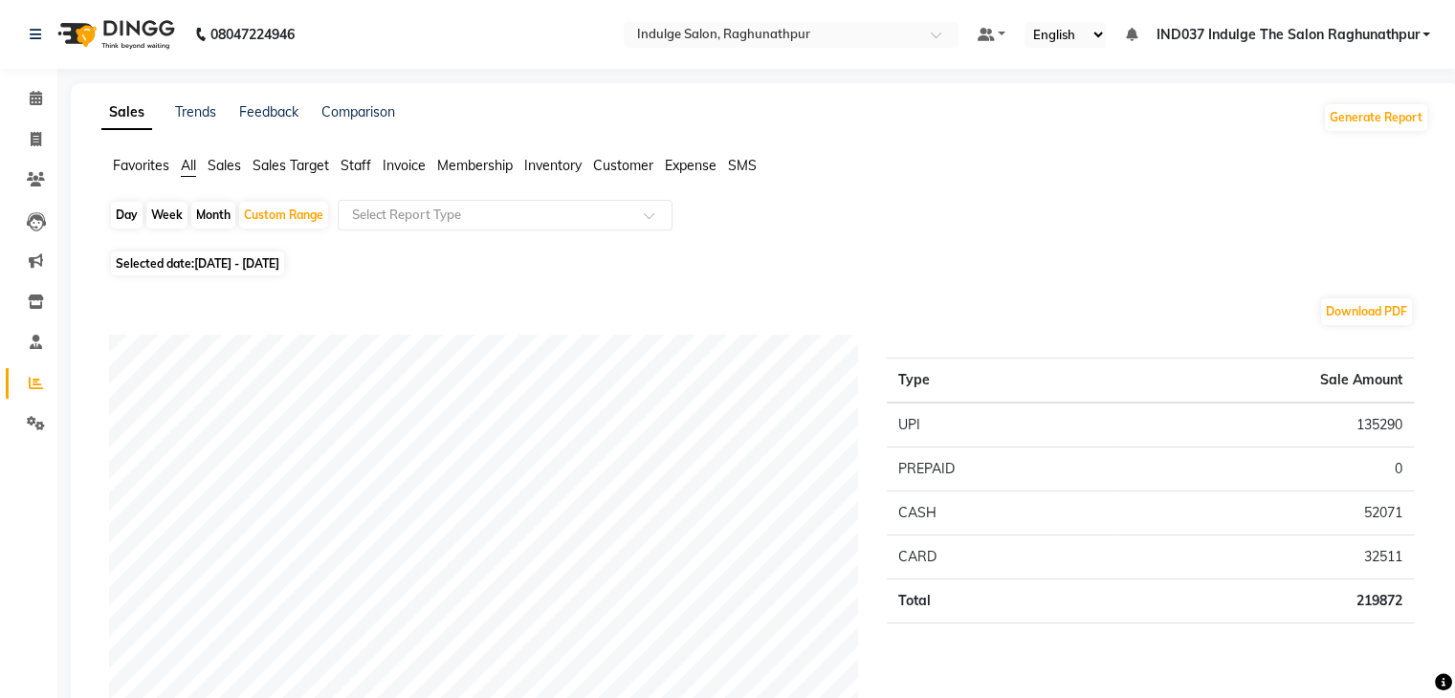
click at [360, 165] on span "Staff" at bounding box center [356, 165] width 31 height 17
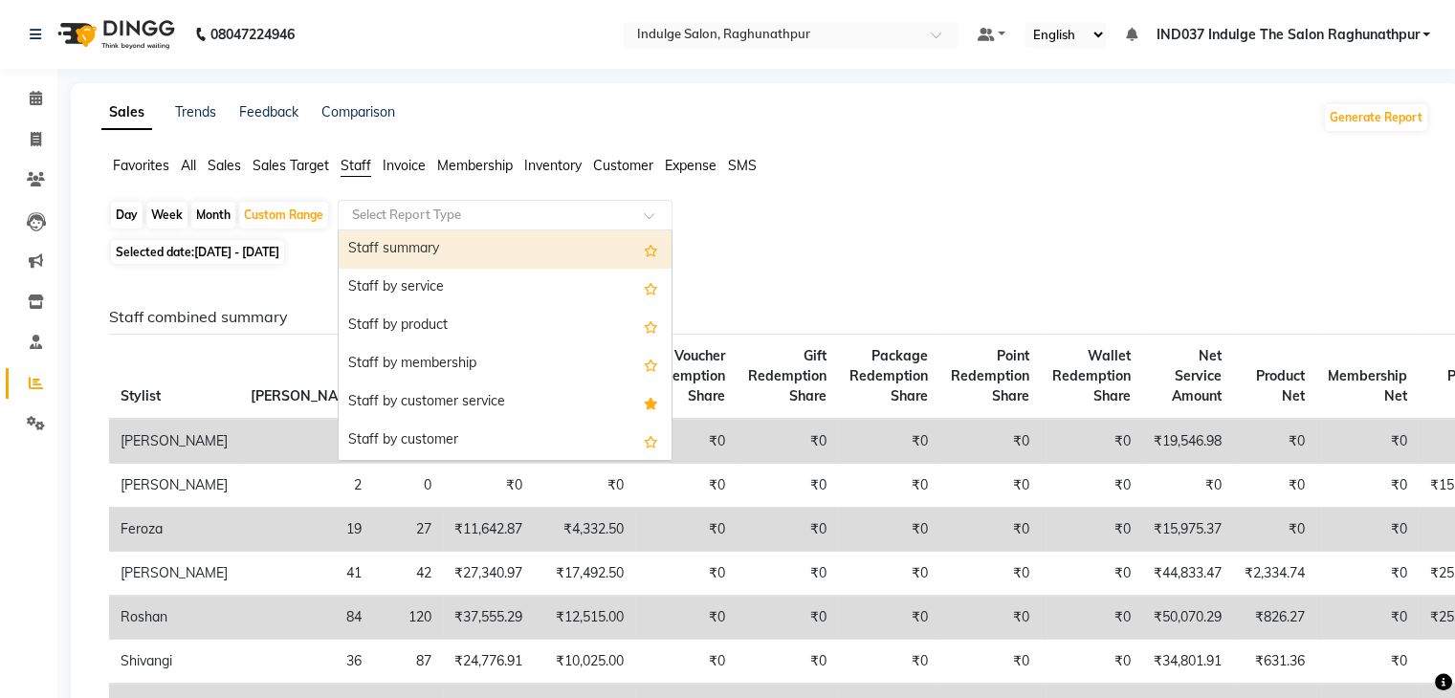
click at [530, 213] on input "text" at bounding box center [485, 215] width 275 height 19
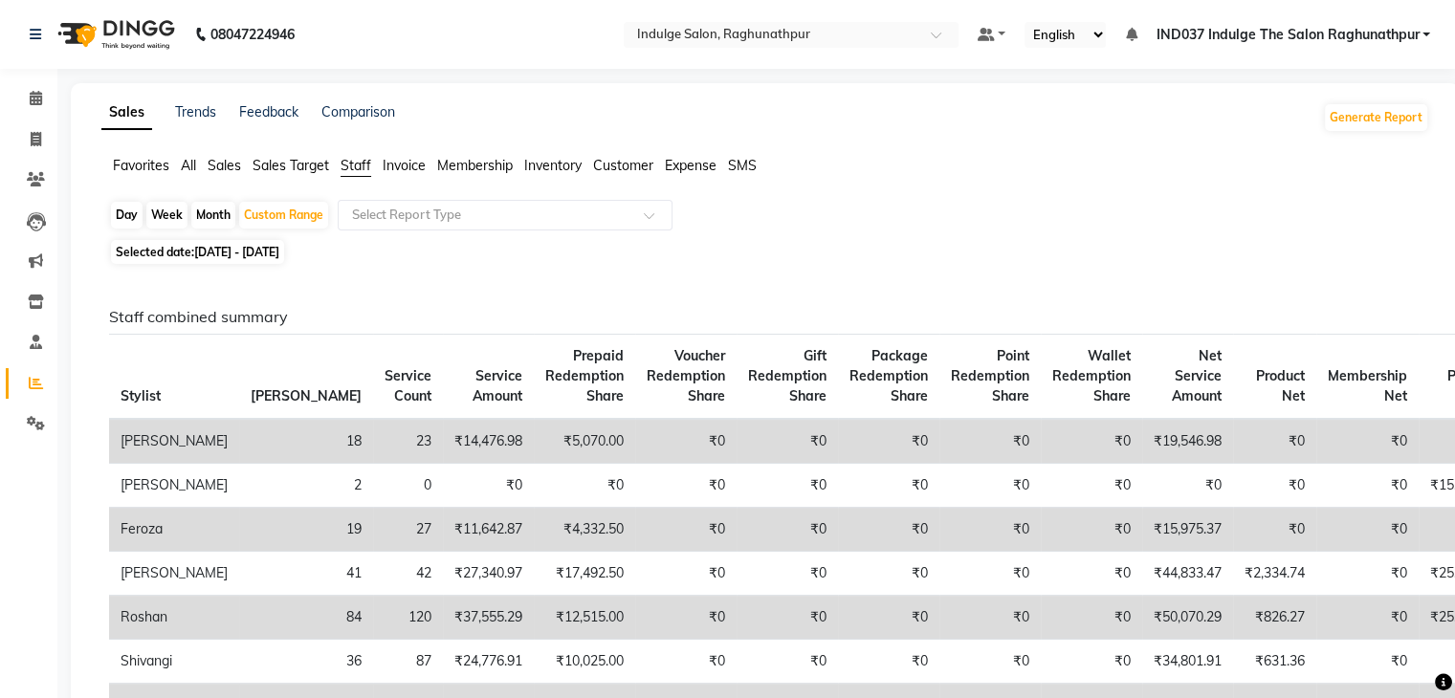
click at [698, 219] on div "Day Week Month Custom Range Select Report Type" at bounding box center [765, 217] width 1312 height 34
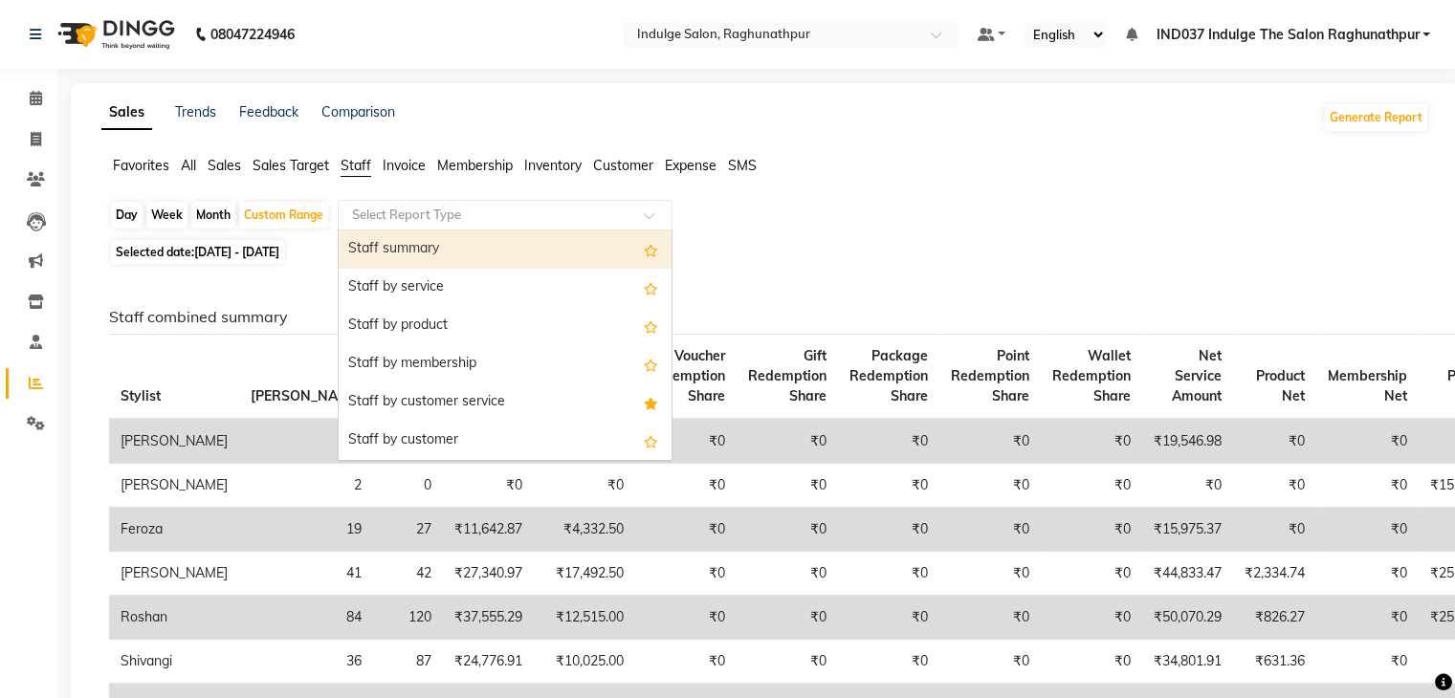
click at [637, 209] on div at bounding box center [505, 215] width 333 height 19
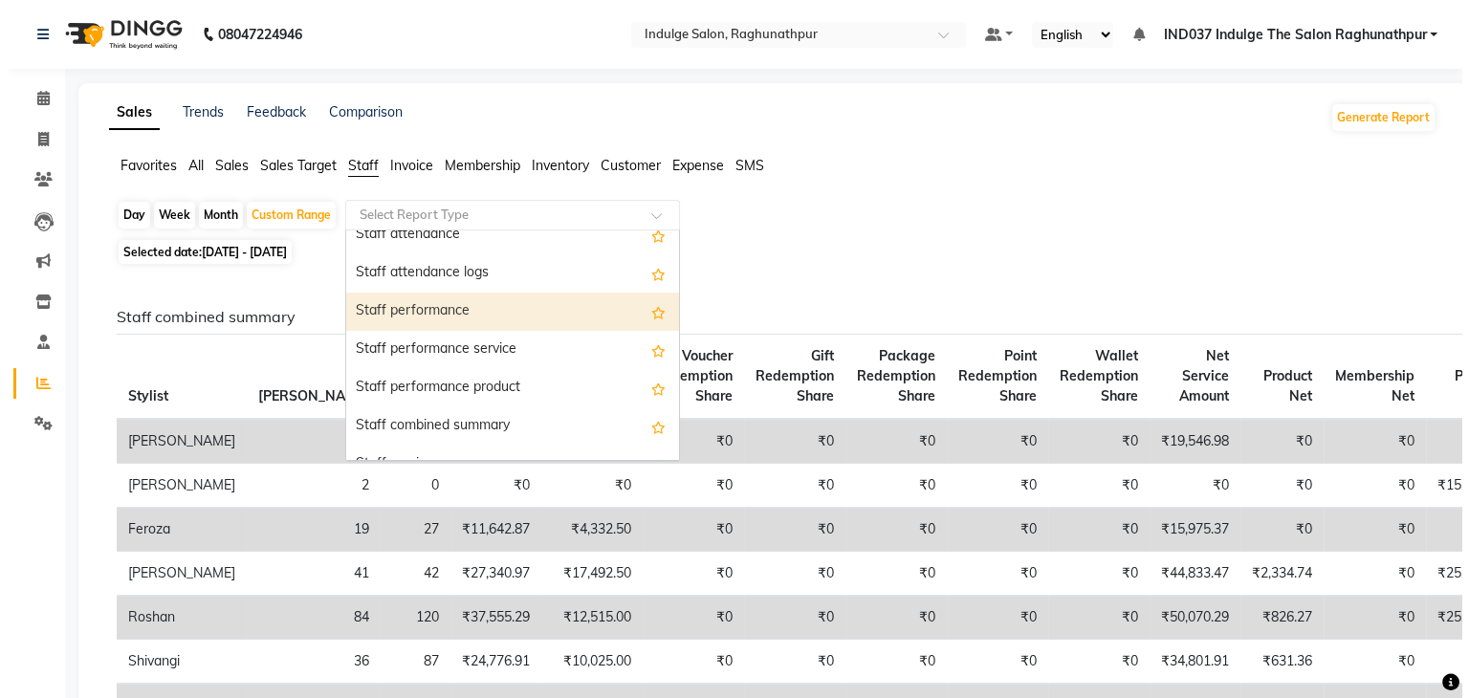
scroll to position [202, 0]
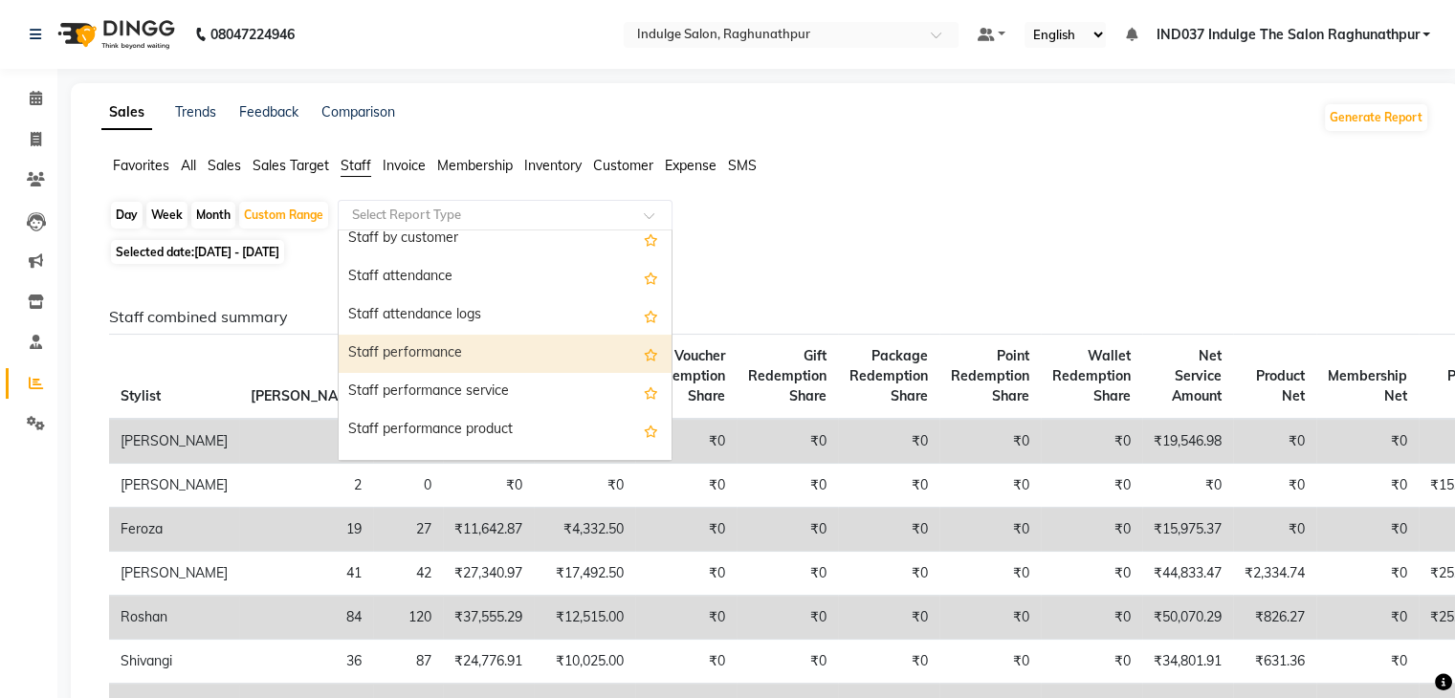
click at [465, 349] on div "Staff performance" at bounding box center [505, 354] width 333 height 38
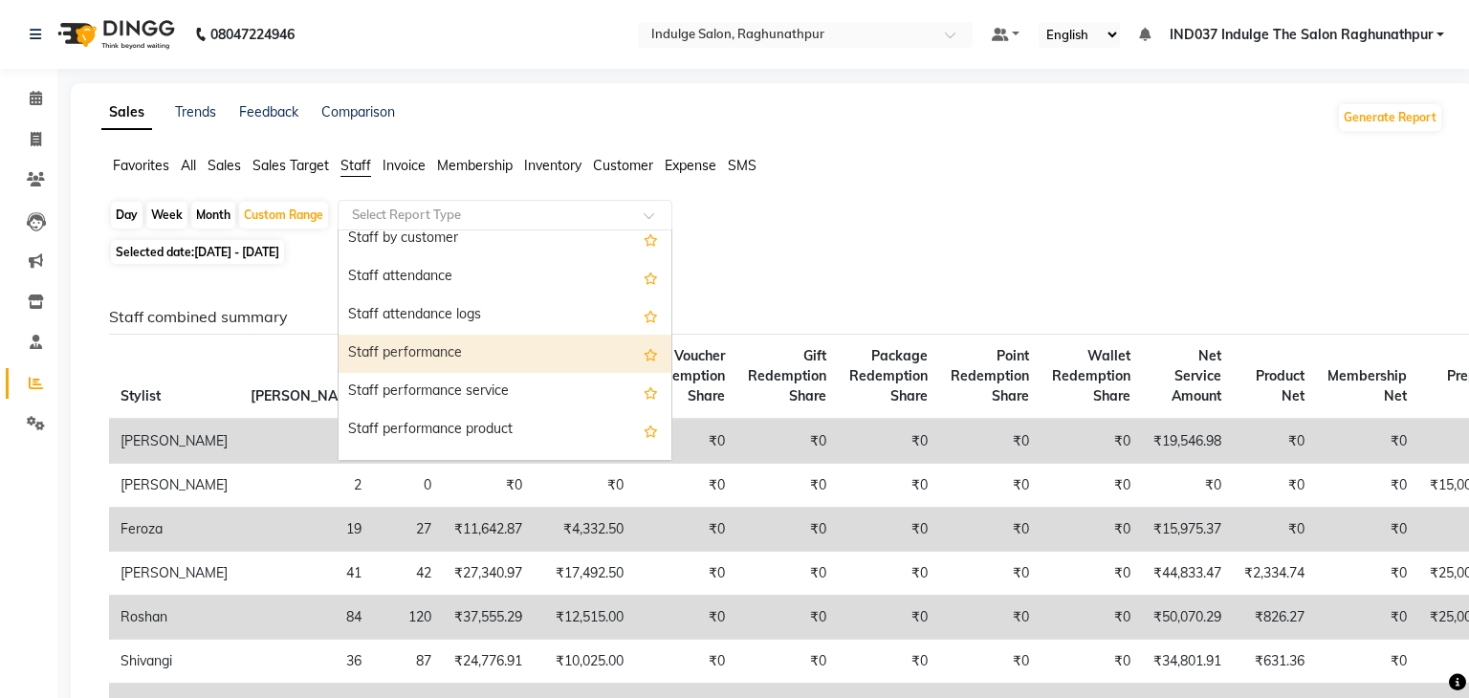
select select "full_report"
select select "csv"
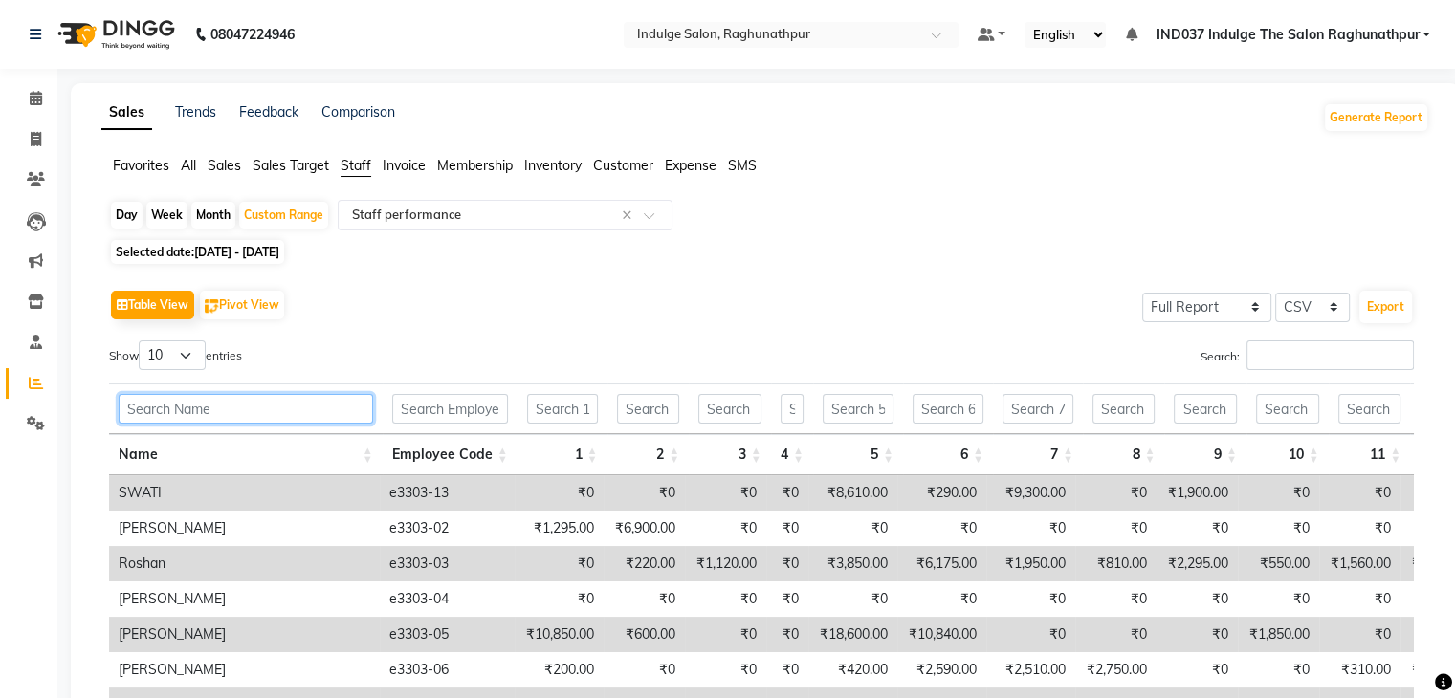
click at [273, 400] on input "text" at bounding box center [246, 409] width 254 height 30
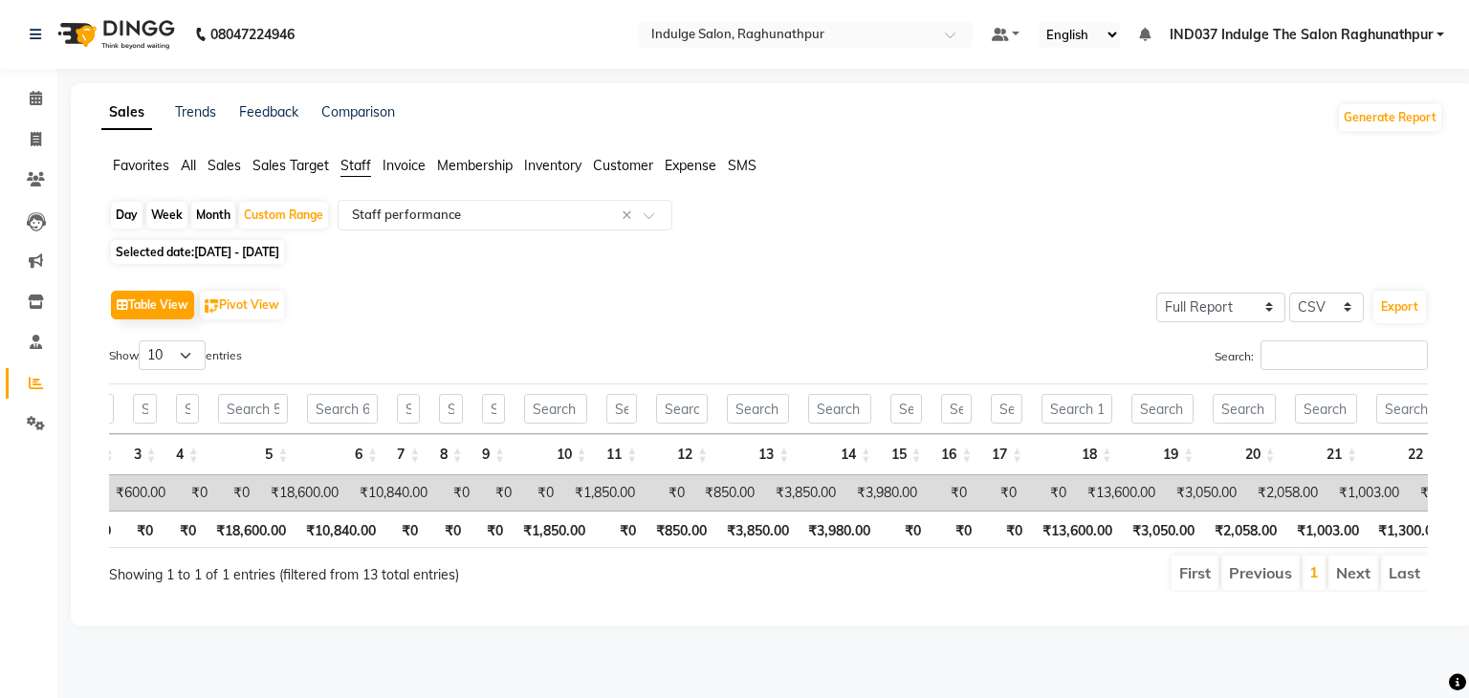
scroll to position [0, 0]
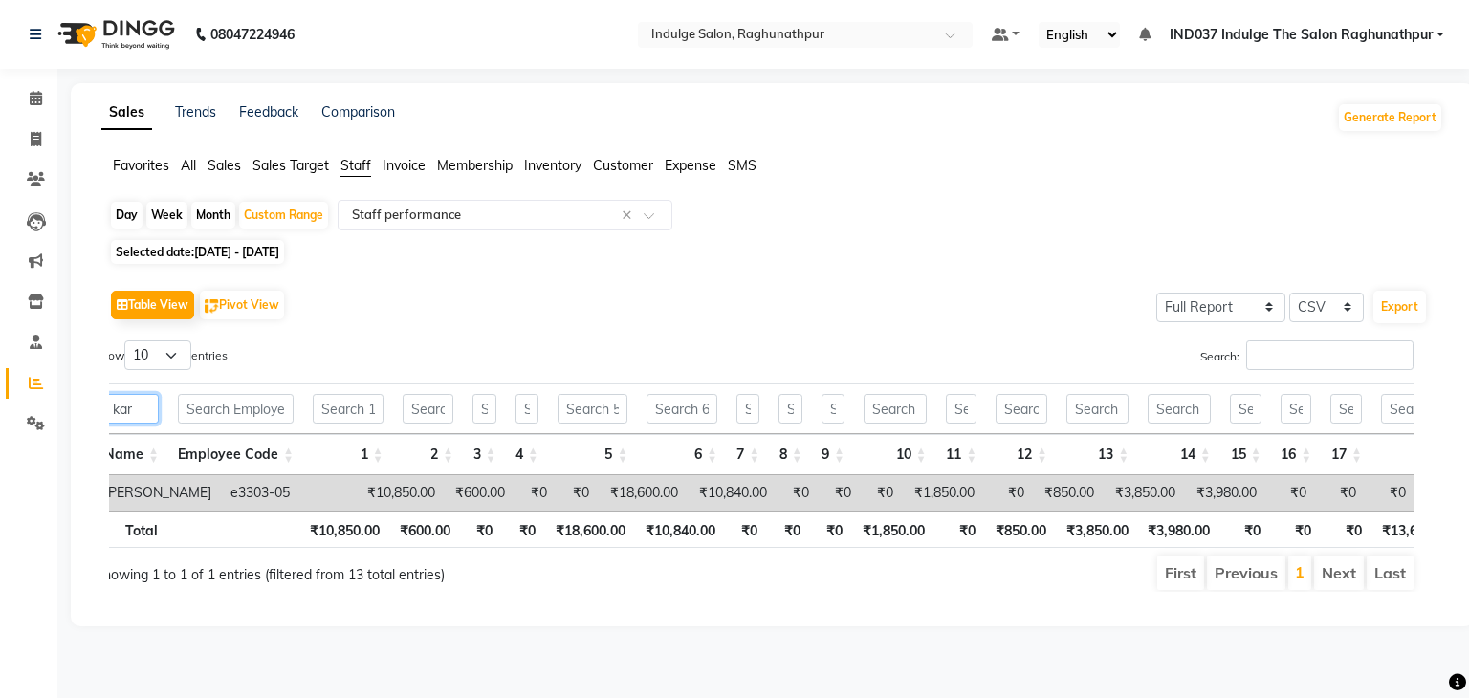
type input "kar"
click at [1255, 310] on select "Select Full Report Filtered Report" at bounding box center [1220, 308] width 129 height 30
click at [1159, 293] on select "Select Full Report Filtered Report" at bounding box center [1220, 308] width 129 height 30
click at [1339, 295] on select "Select CSV PDF" at bounding box center [1326, 308] width 75 height 30
select select "pdf"
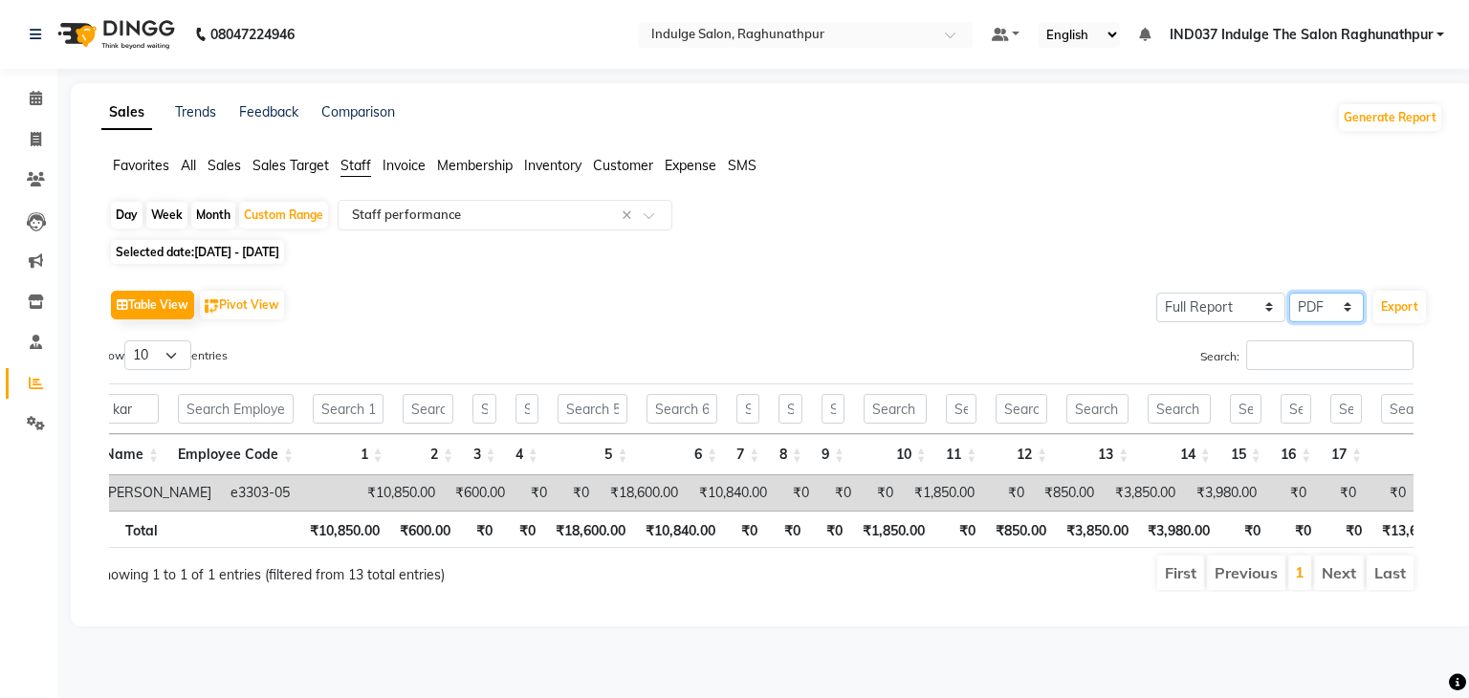
click at [1291, 293] on select "Select CSV PDF" at bounding box center [1326, 308] width 75 height 30
click at [274, 215] on div "Custom Range" at bounding box center [283, 215] width 89 height 27
select select "9"
select select "2025"
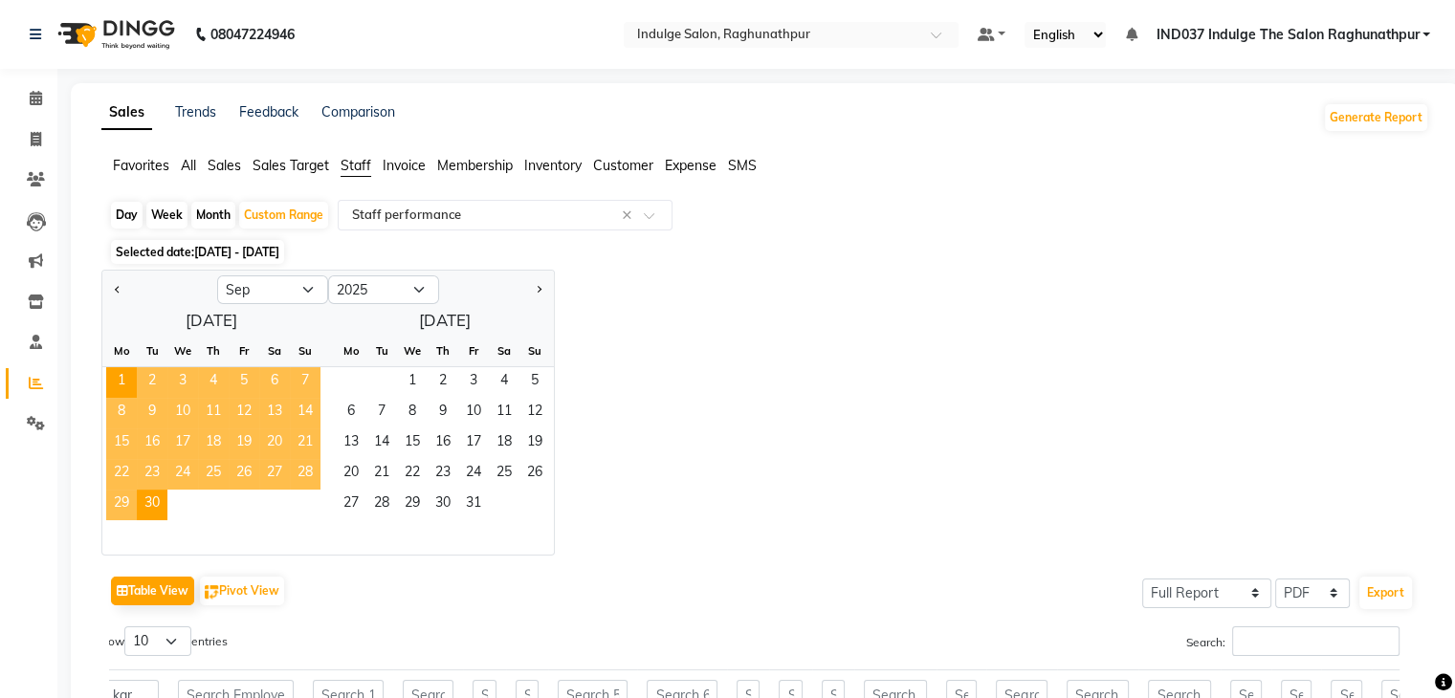
click at [677, 375] on div "Jan Feb Mar Apr May Jun [DATE] Aug Sep Oct Nov [DATE] 2016 2017 2018 2019 2020 …" at bounding box center [765, 413] width 1328 height 286
click at [750, 368] on div "Jan Feb Mar Apr May Jun [DATE] Aug Sep Oct Nov [DATE] 2016 2017 2018 2019 2020 …" at bounding box center [765, 413] width 1328 height 286
click at [119, 385] on span "1" at bounding box center [121, 382] width 31 height 31
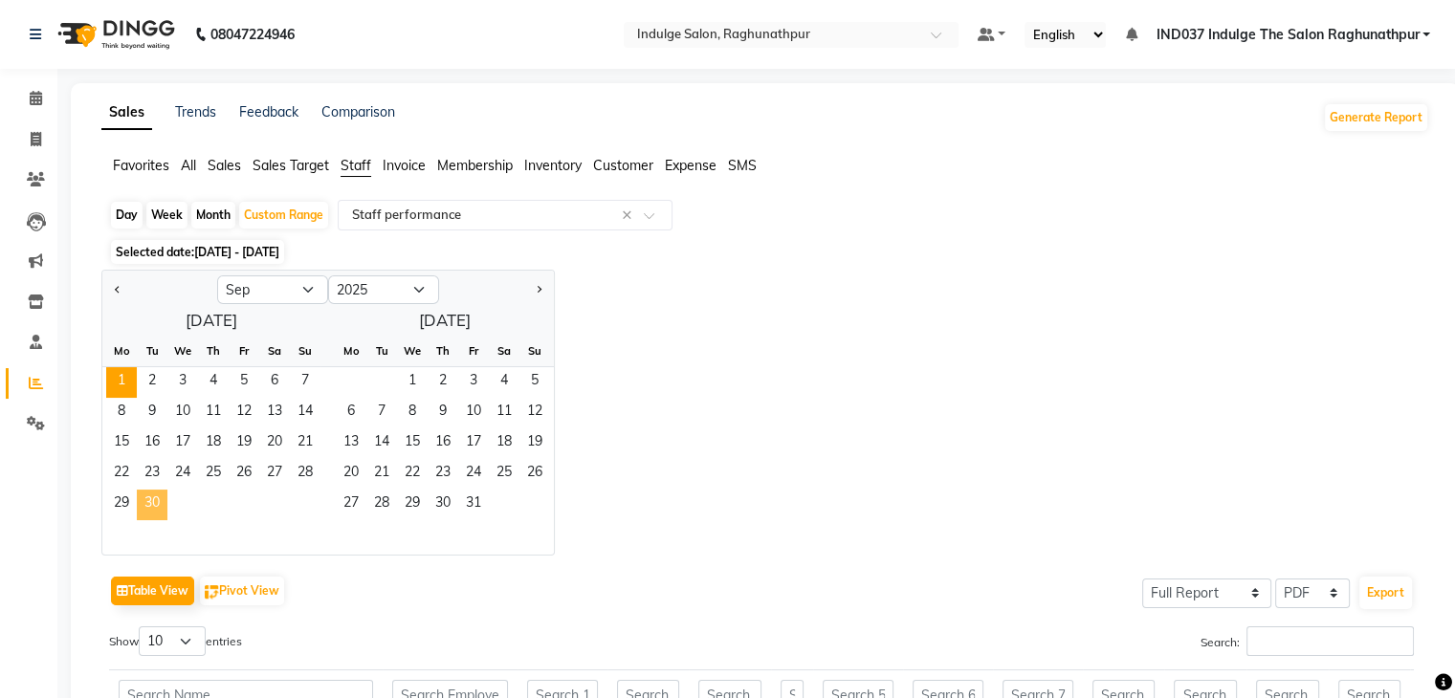
click at [158, 511] on span "30" at bounding box center [152, 505] width 31 height 31
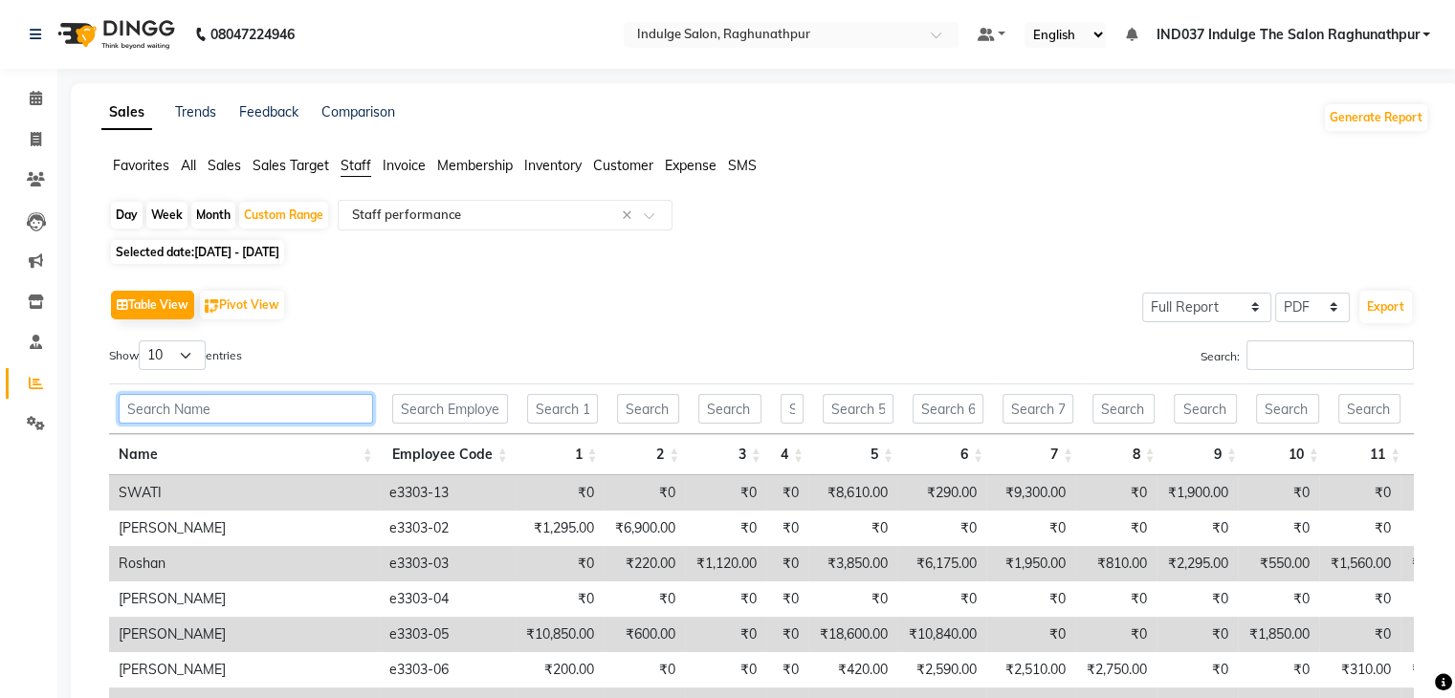
click at [255, 418] on input "text" at bounding box center [246, 409] width 254 height 30
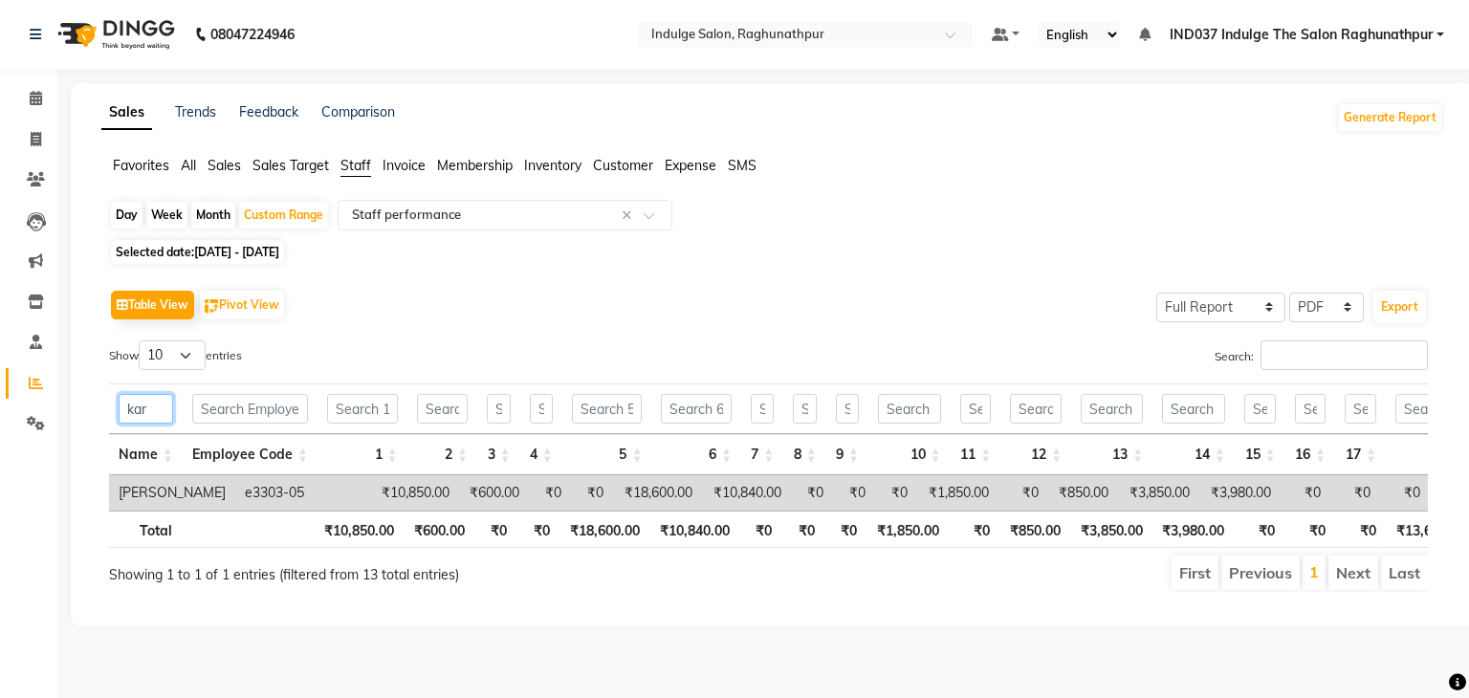
type input "kar"
click at [176, 495] on td "[PERSON_NAME]" at bounding box center [172, 492] width 126 height 35
drag, startPoint x: 1339, startPoint y: 303, endPoint x: 1318, endPoint y: 380, distance: 79.4
click at [1318, 380] on div "Table View Pivot View Select Full Report Filtered Report Select CSV PDF Export …" at bounding box center [768, 438] width 1319 height 307
click at [1291, 293] on select "Select CSV PDF" at bounding box center [1326, 308] width 75 height 30
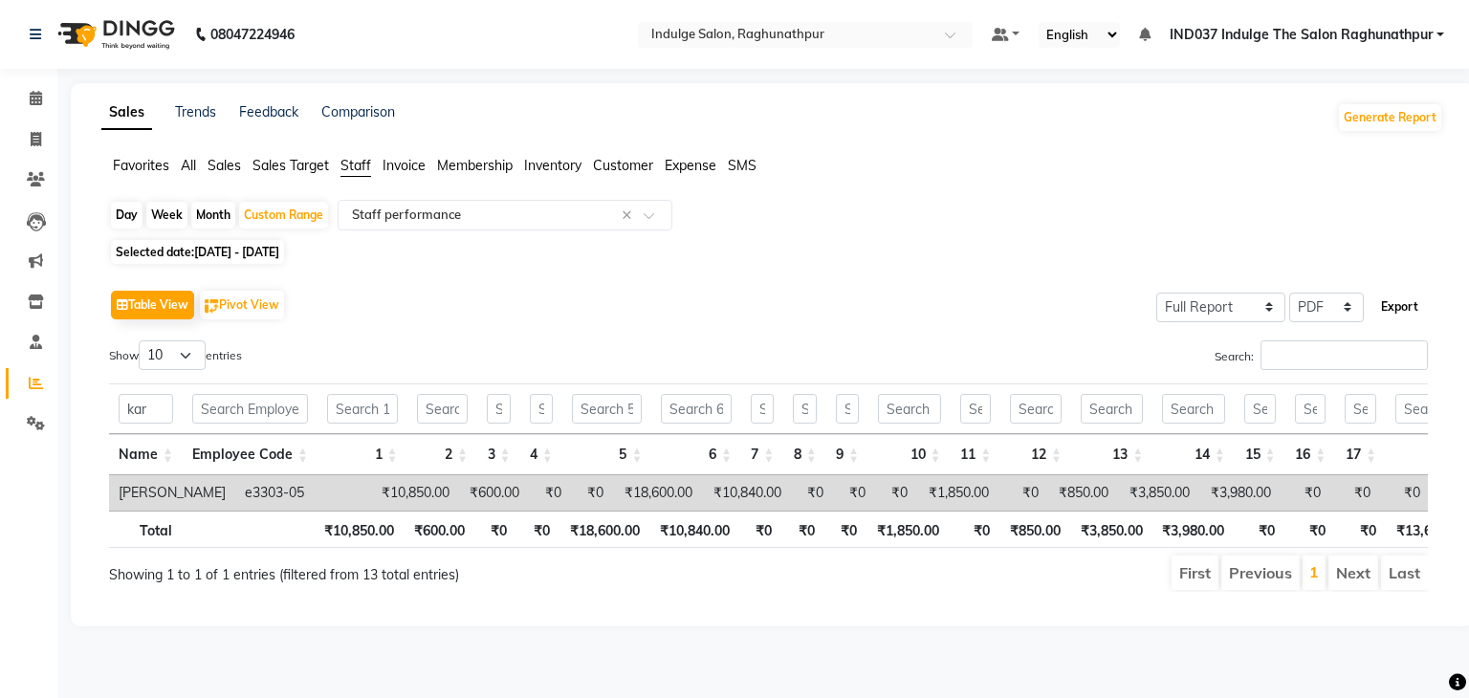
click at [1397, 303] on button "Export" at bounding box center [1400, 307] width 53 height 33
select select "monospace"
select select "12px"
select select "template_1"
select select "A4"
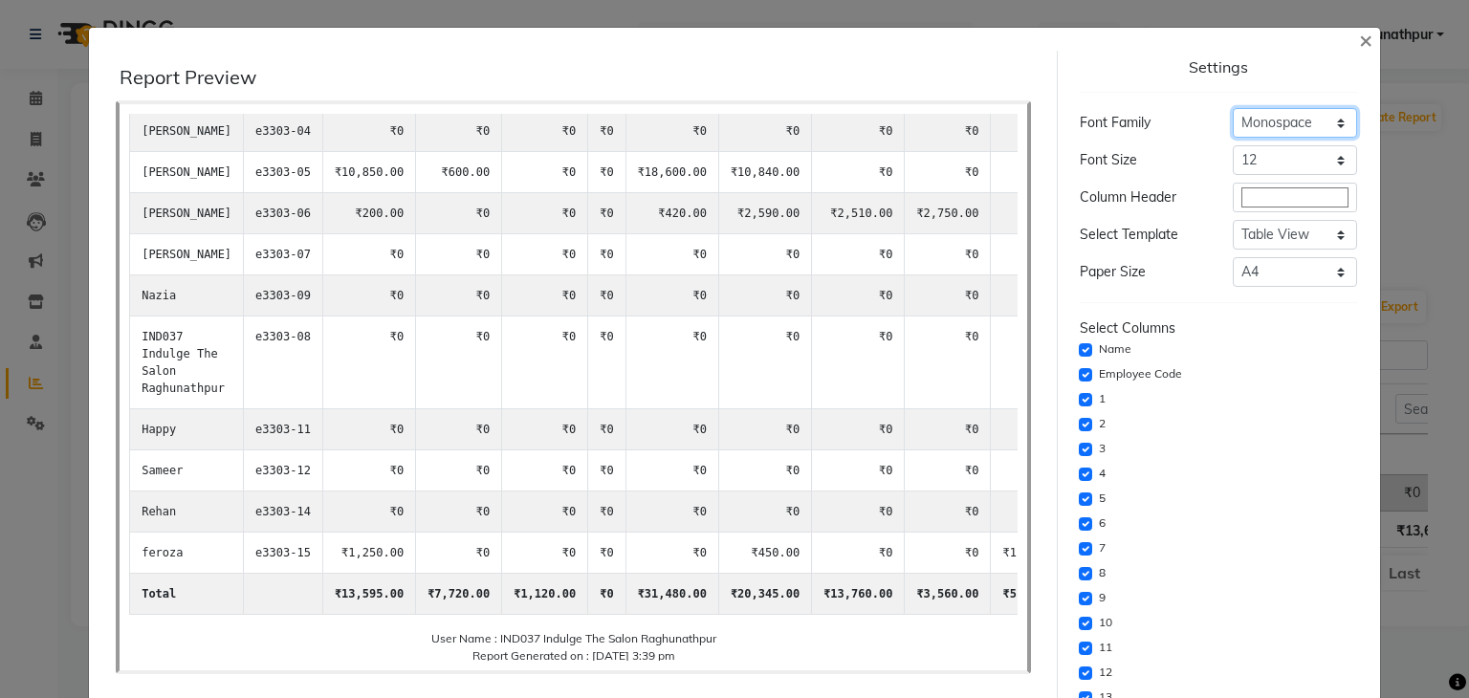
click at [1287, 123] on select "Select Sans Serif Monospace Serif" at bounding box center [1295, 123] width 124 height 30
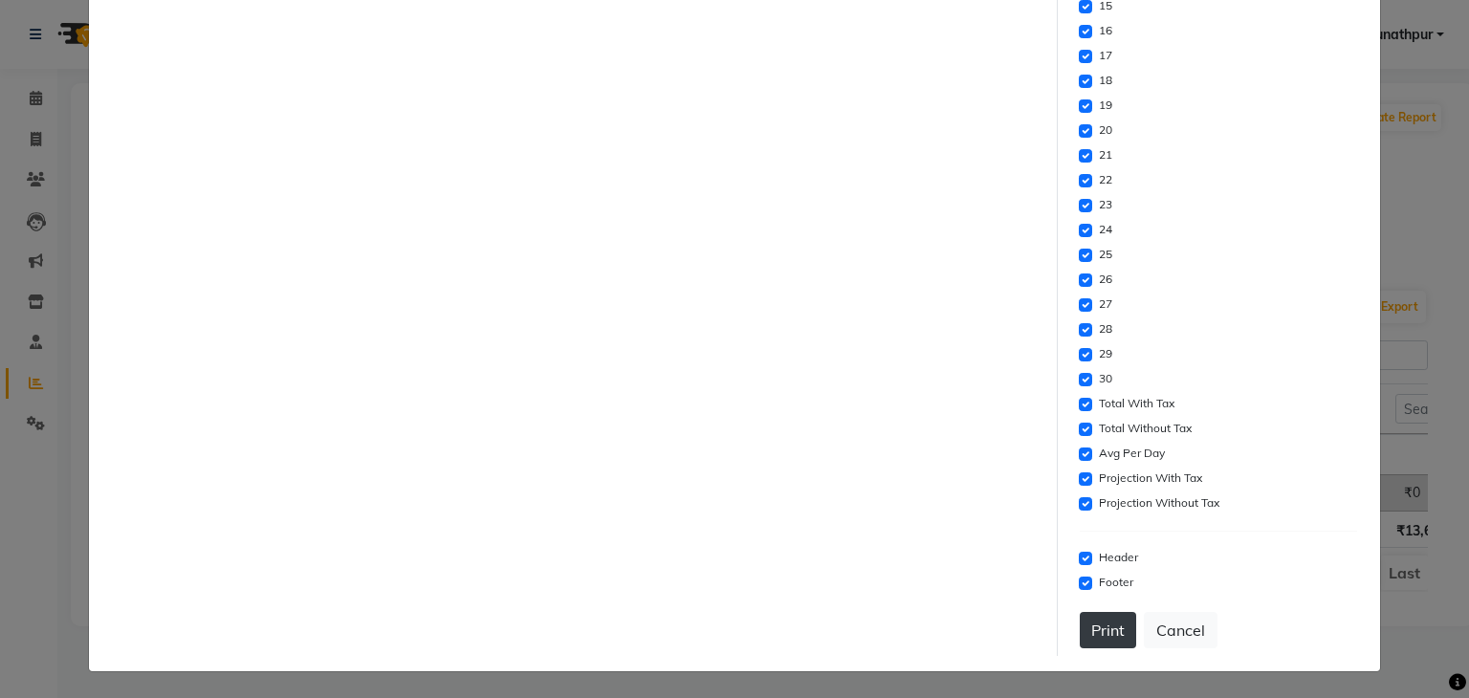
click at [1087, 638] on button "Print" at bounding box center [1108, 630] width 56 height 36
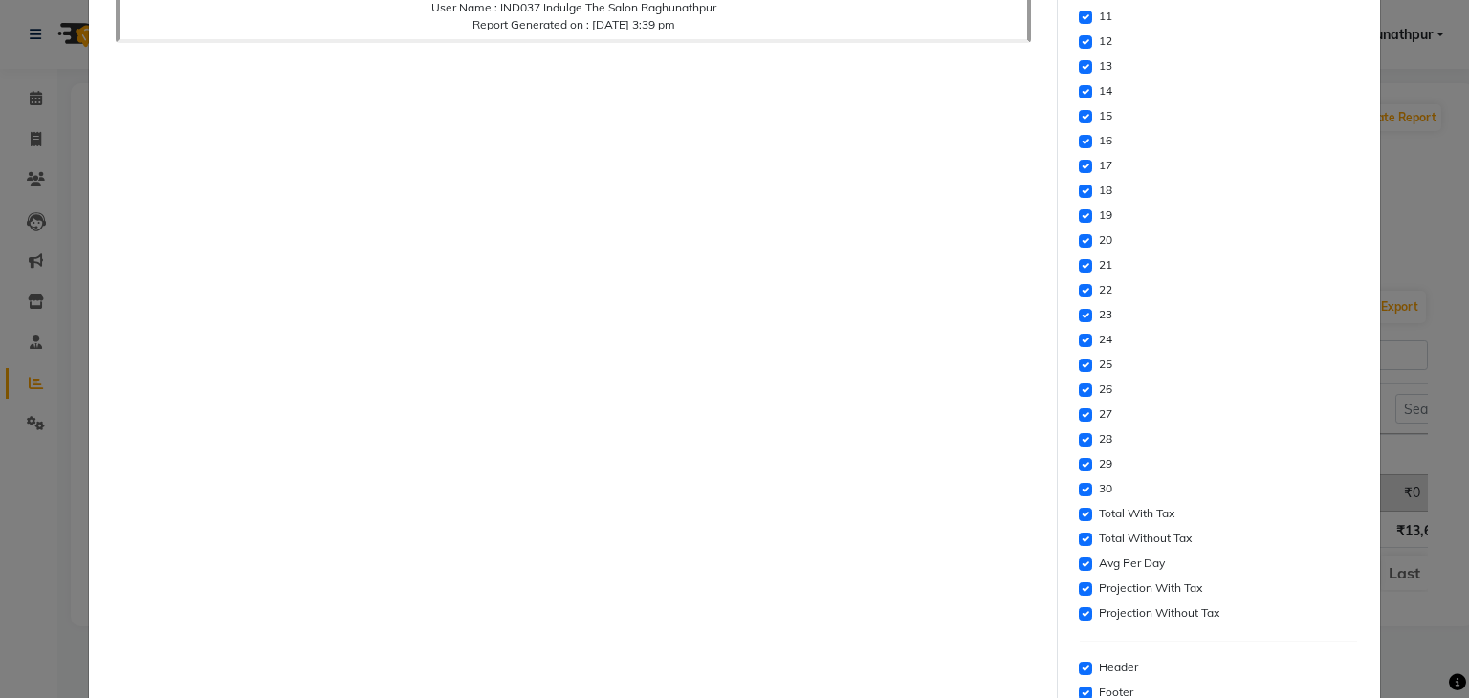
scroll to position [689, 0]
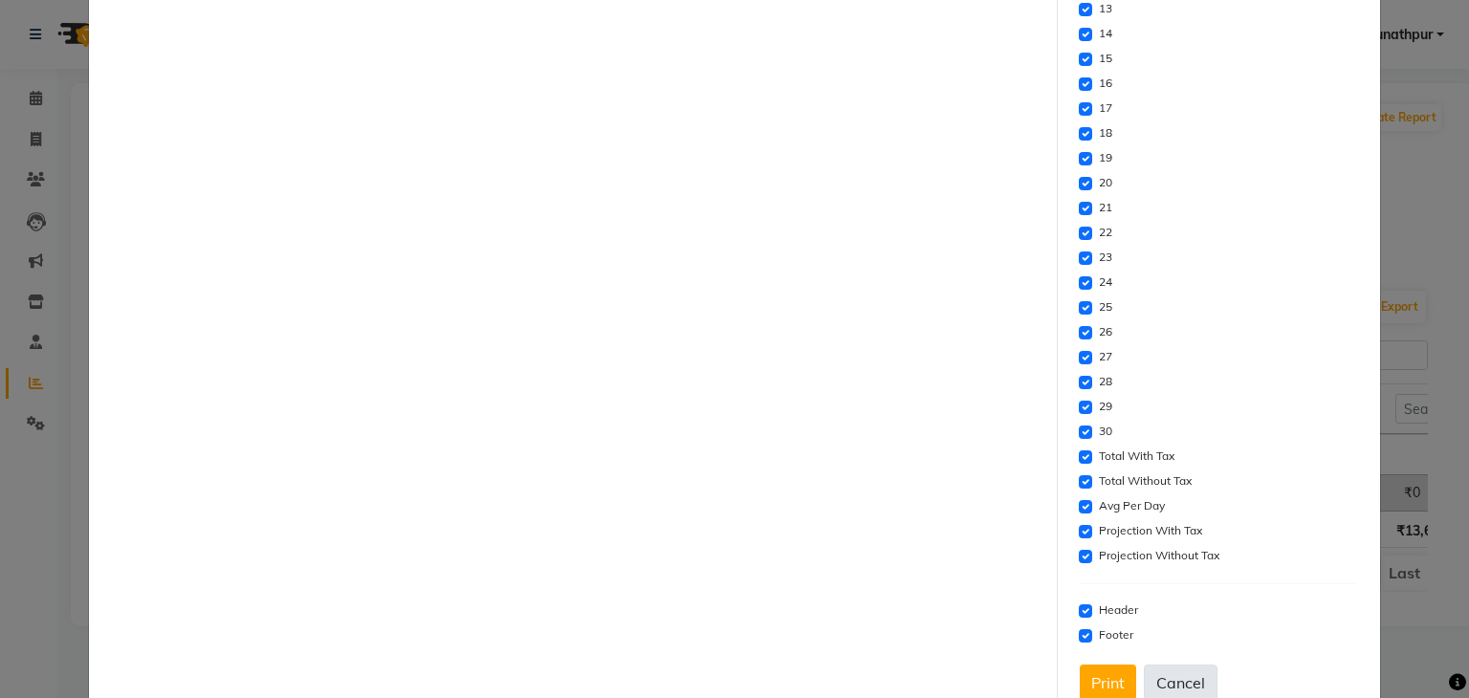
click at [1174, 691] on button "Cancel" at bounding box center [1181, 683] width 74 height 36
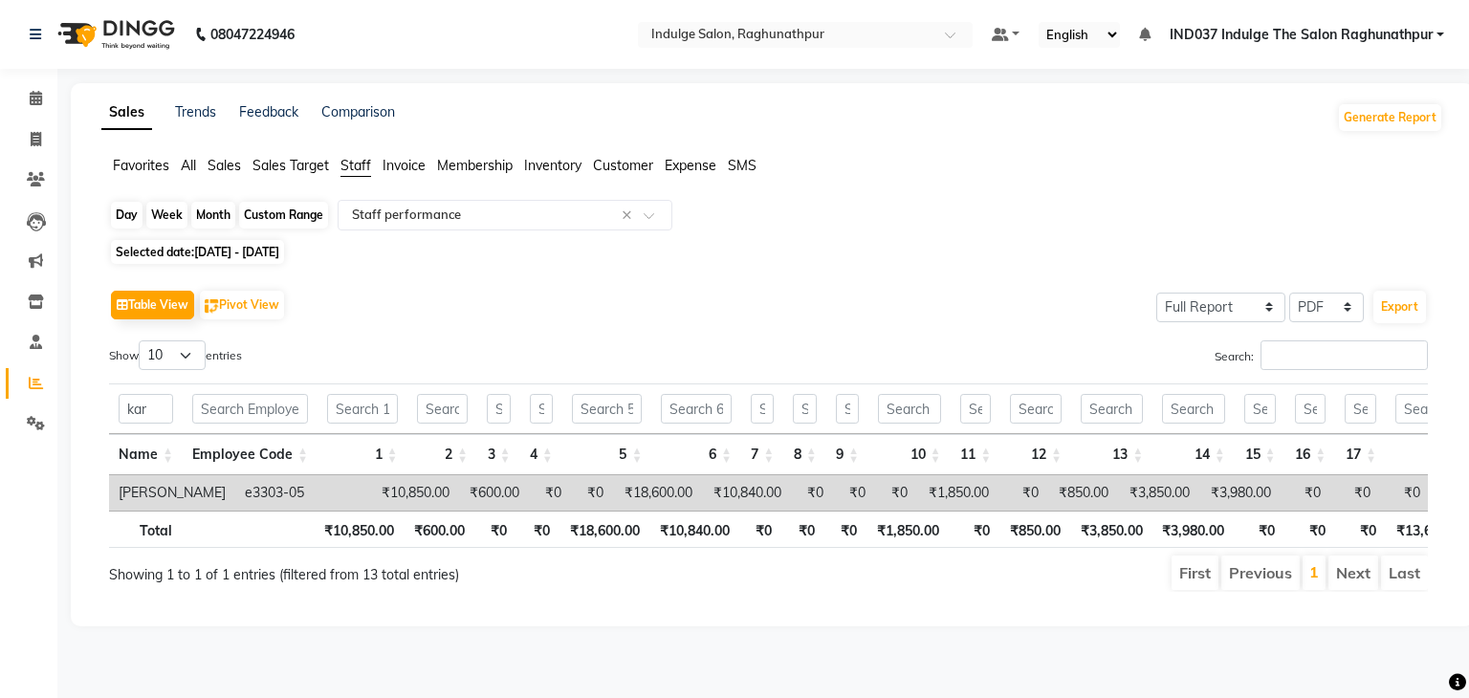
click at [264, 219] on div "Custom Range" at bounding box center [283, 215] width 89 height 27
select select "9"
select select "2025"
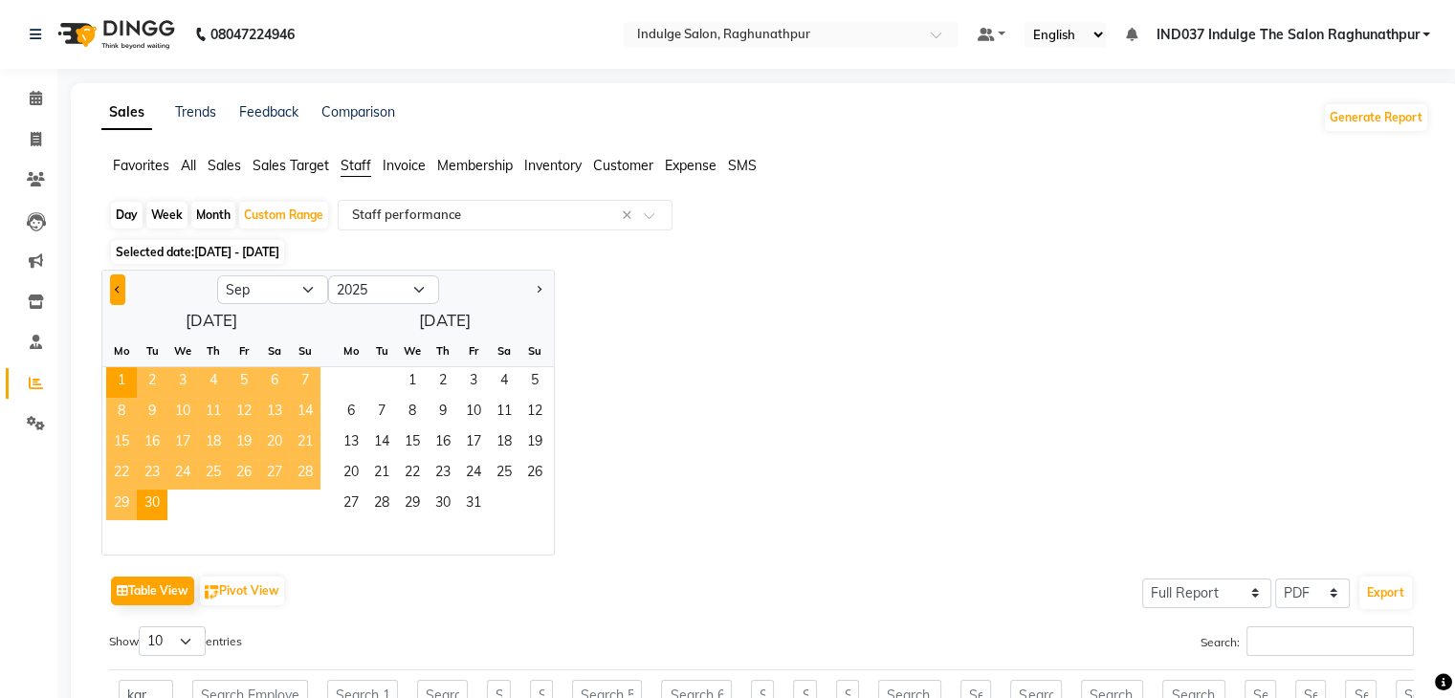
click at [116, 288] on span "Previous month" at bounding box center [118, 289] width 7 height 7
select select "8"
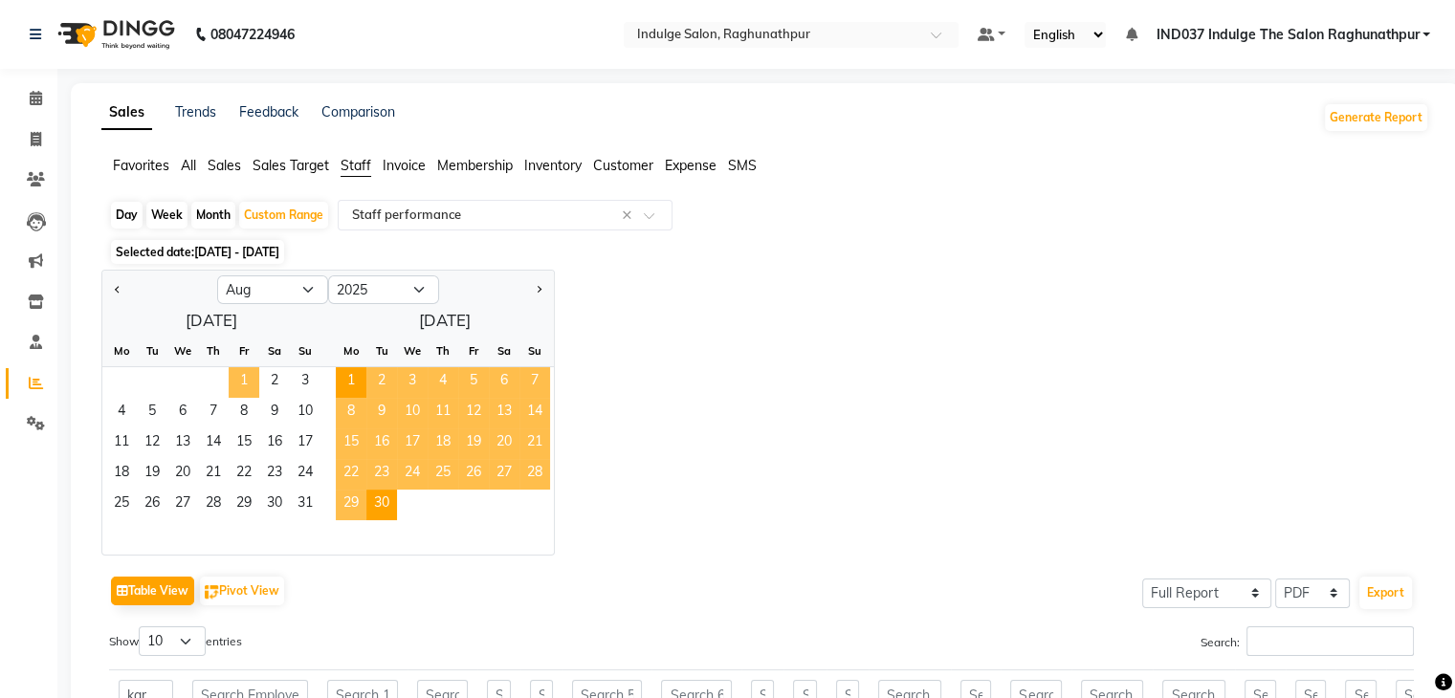
click at [250, 375] on span "1" at bounding box center [244, 382] width 31 height 31
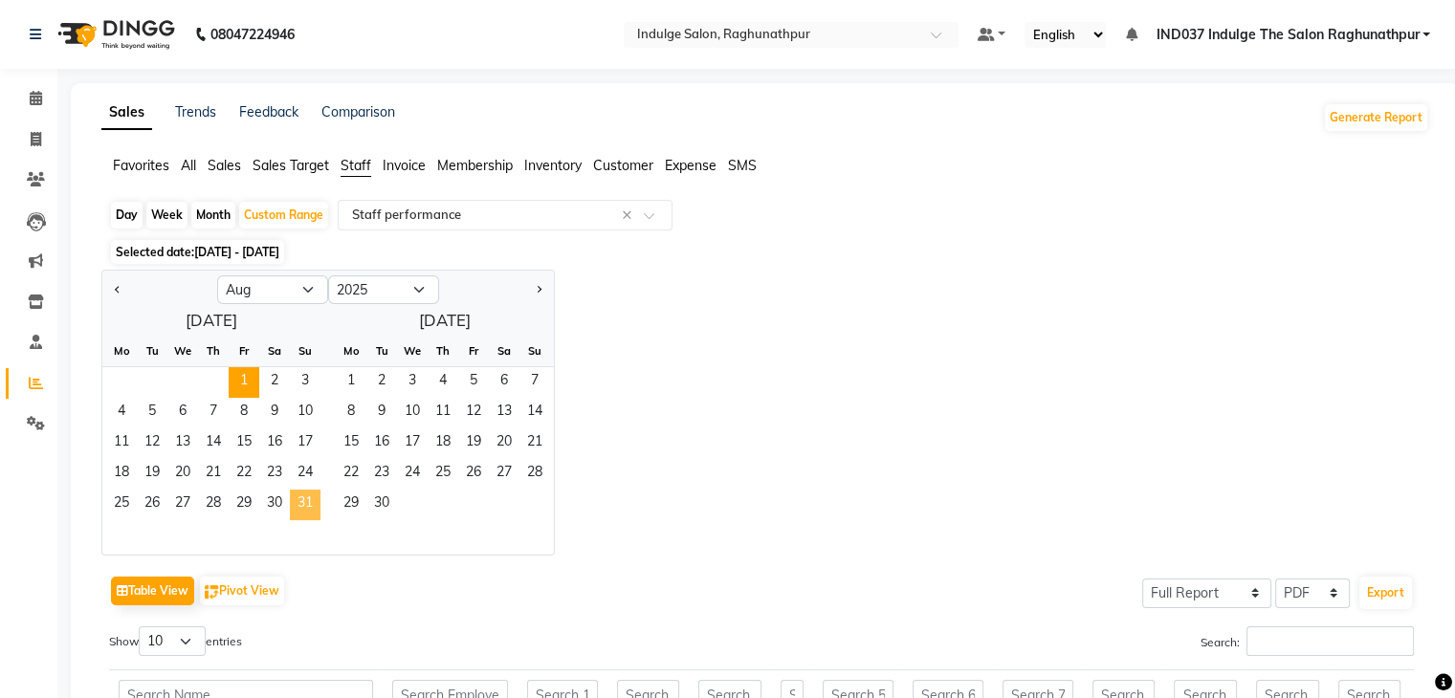
click at [313, 510] on span "31" at bounding box center [305, 505] width 31 height 31
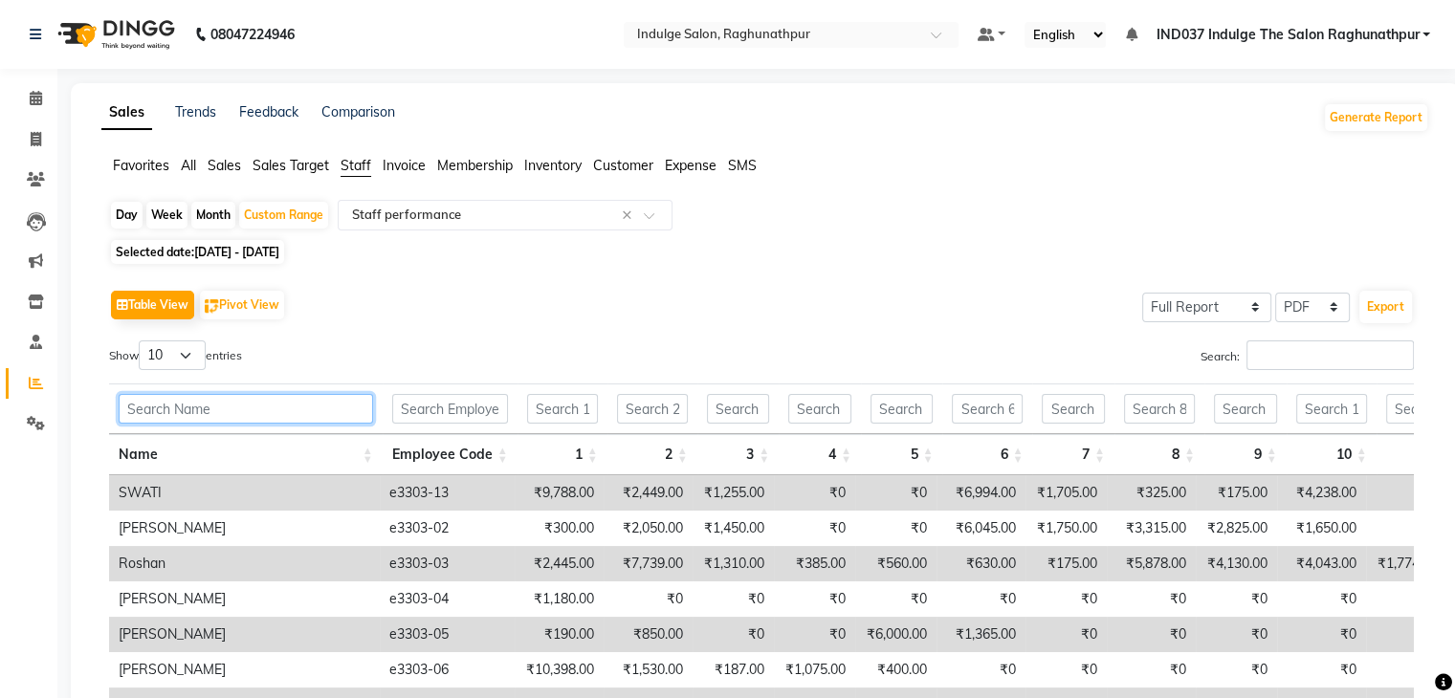
click at [184, 419] on input "text" at bounding box center [246, 409] width 254 height 30
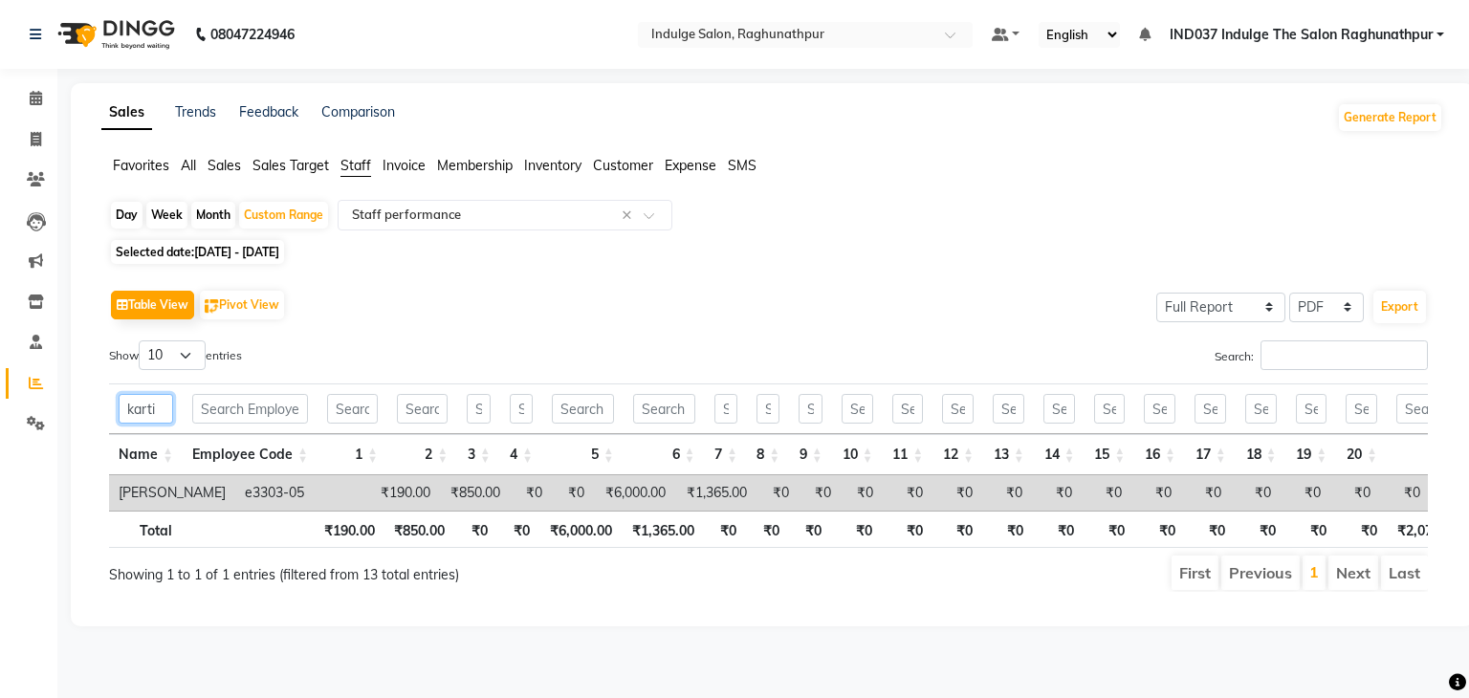
type input "karti"
click at [235, 498] on td "e3303-05" at bounding box center [302, 492] width 135 height 35
click at [1393, 308] on button "Export" at bounding box center [1400, 307] width 53 height 33
select select "monospace"
select select "12px"
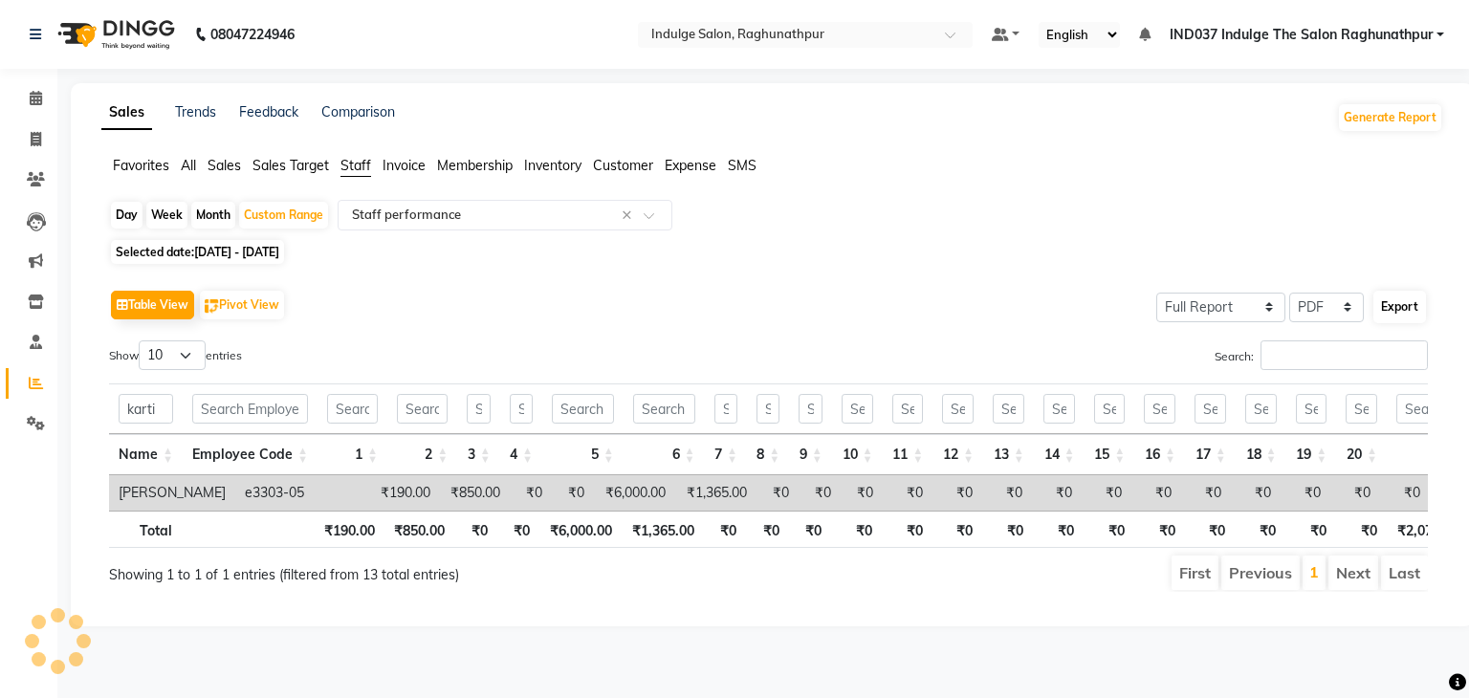
select select "template_1"
select select "A4"
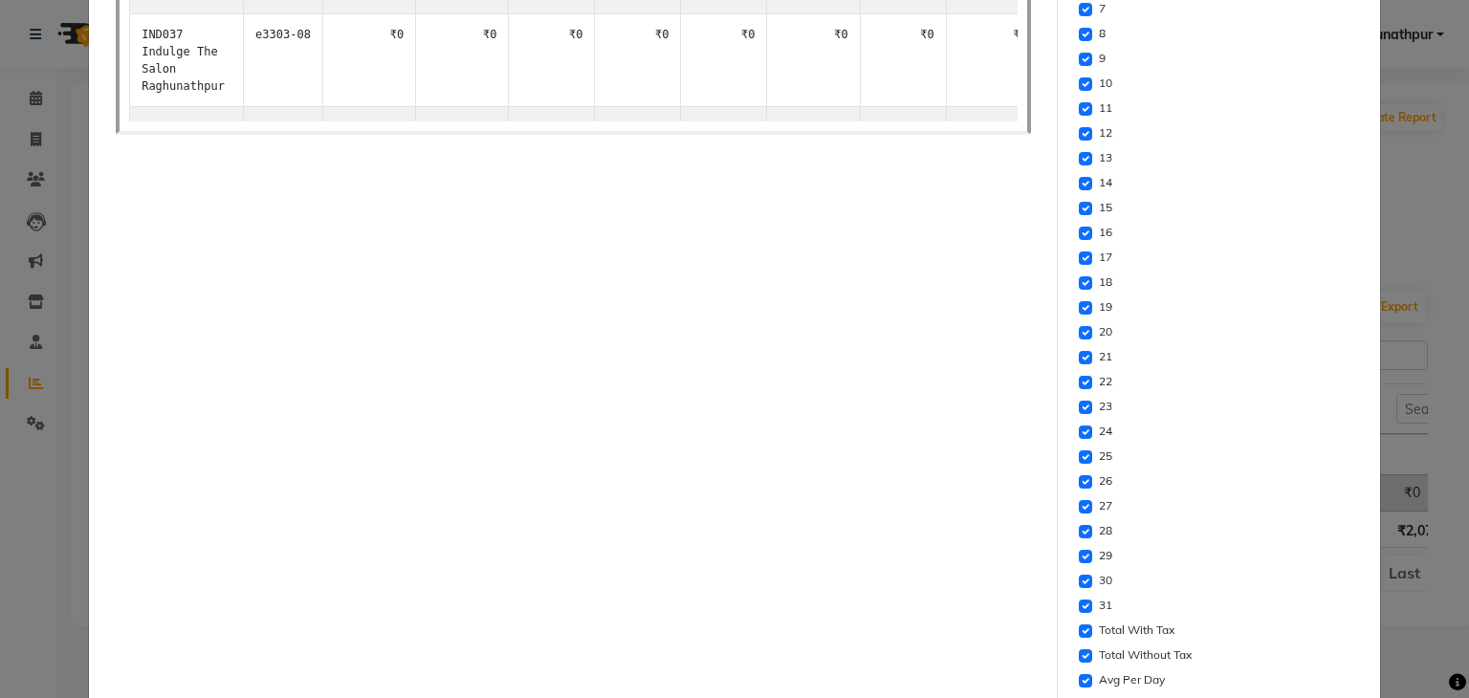
scroll to position [766, 0]
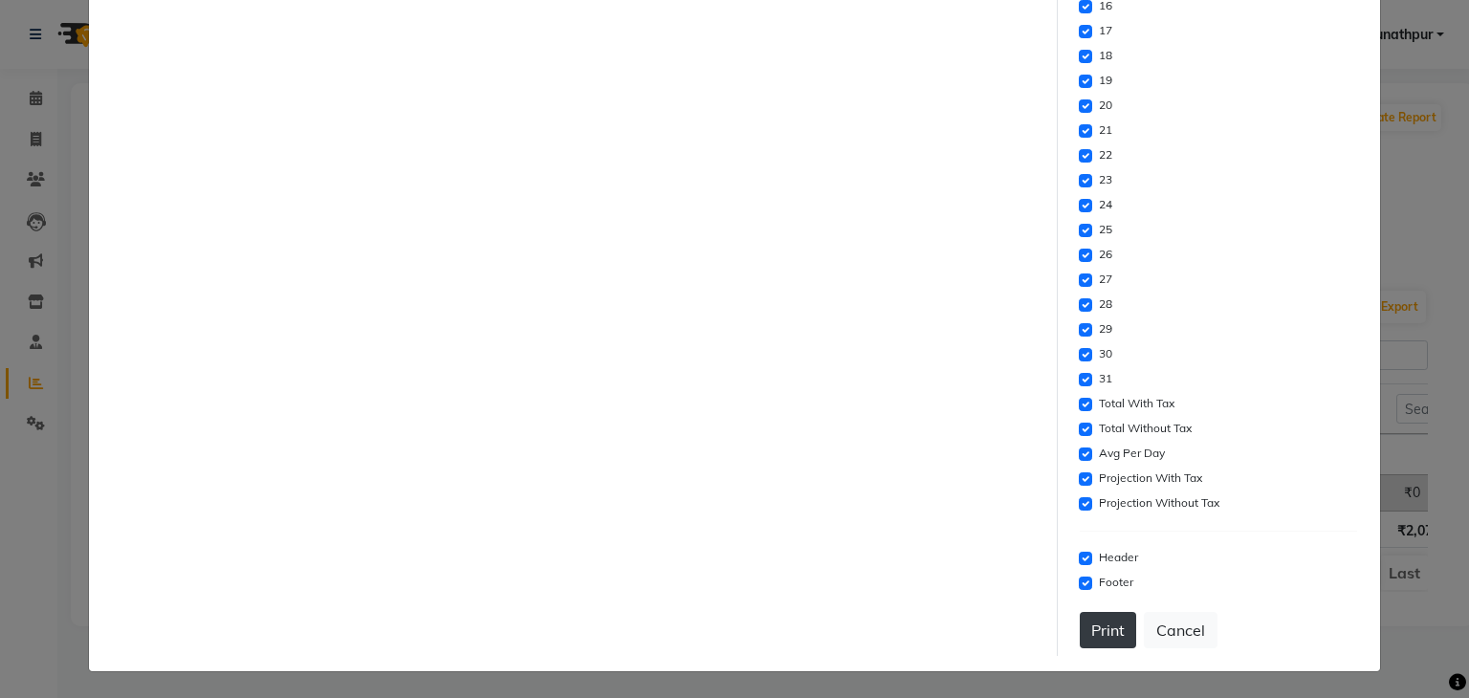
click at [1090, 634] on button "Print" at bounding box center [1108, 630] width 56 height 36
click at [1099, 632] on button "Print" at bounding box center [1108, 630] width 56 height 36
click at [1175, 628] on button "Cancel" at bounding box center [1181, 630] width 74 height 36
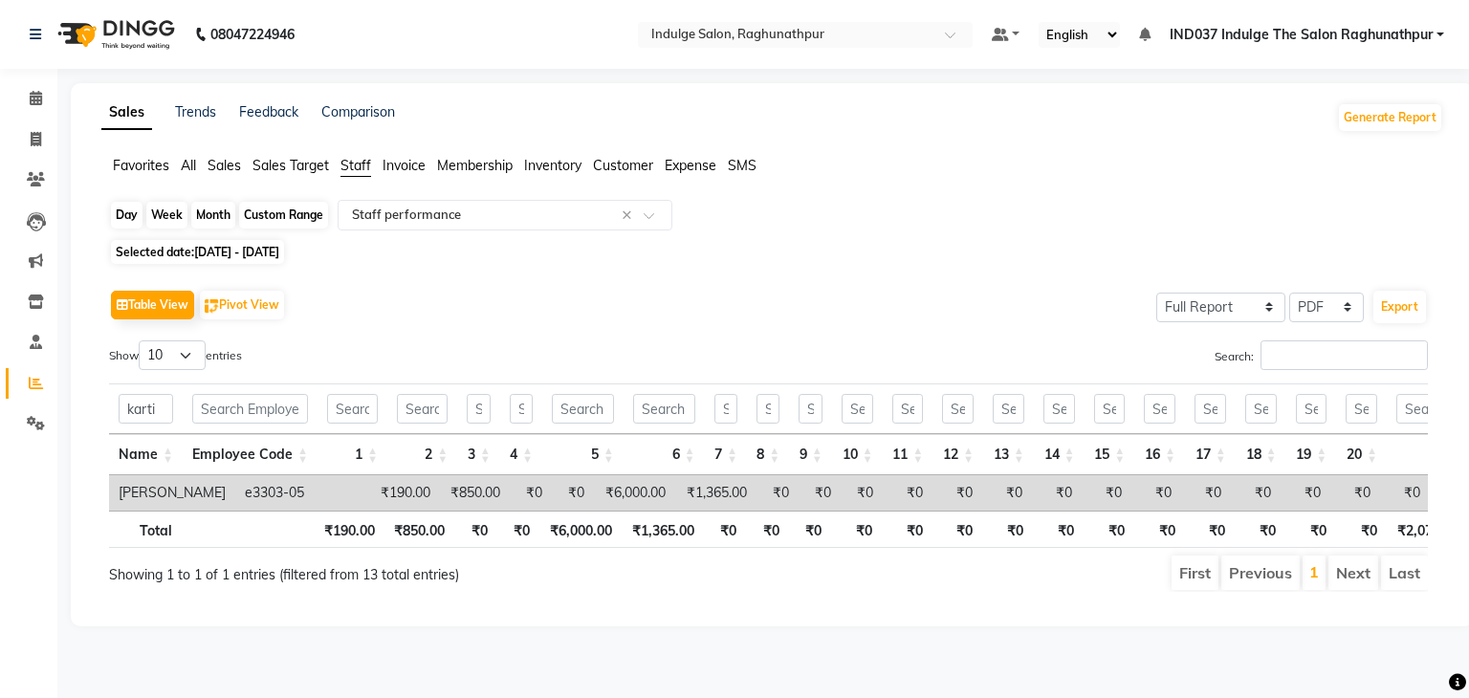
click at [282, 220] on div "Custom Range" at bounding box center [283, 215] width 89 height 27
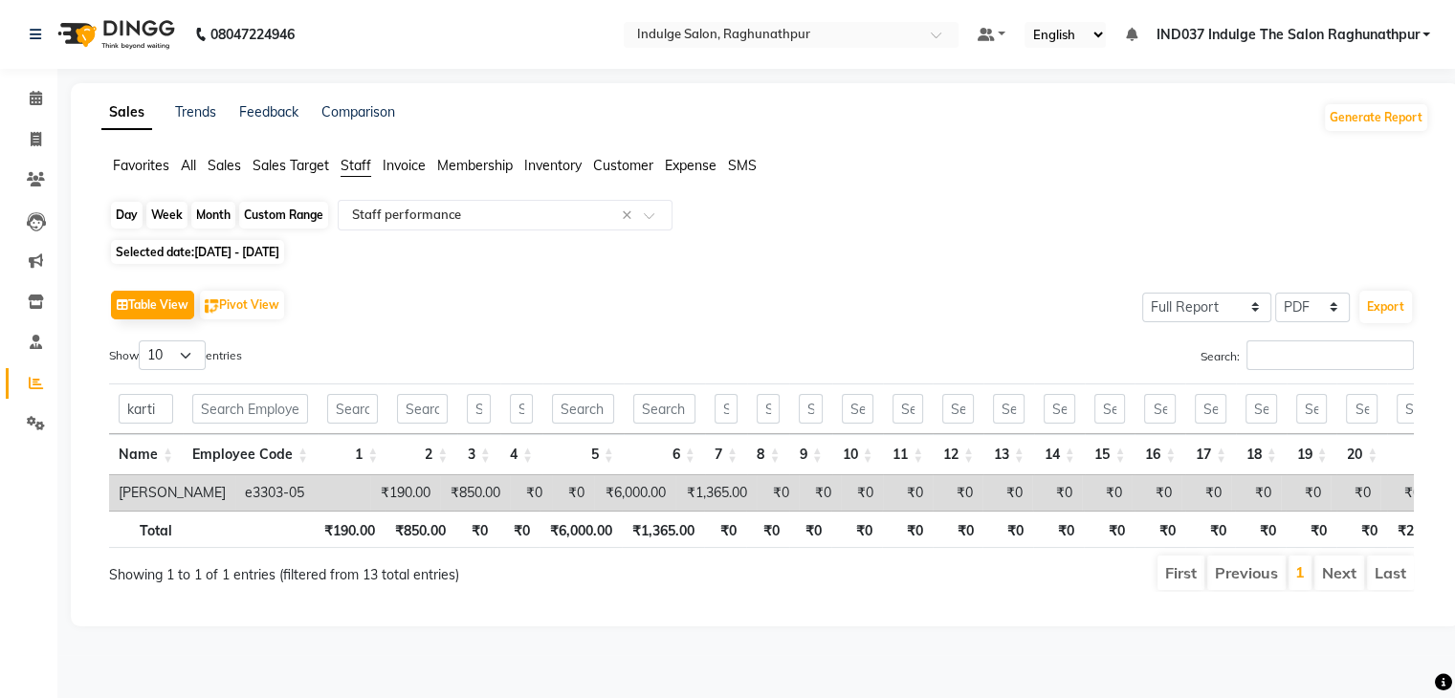
select select "8"
select select "2025"
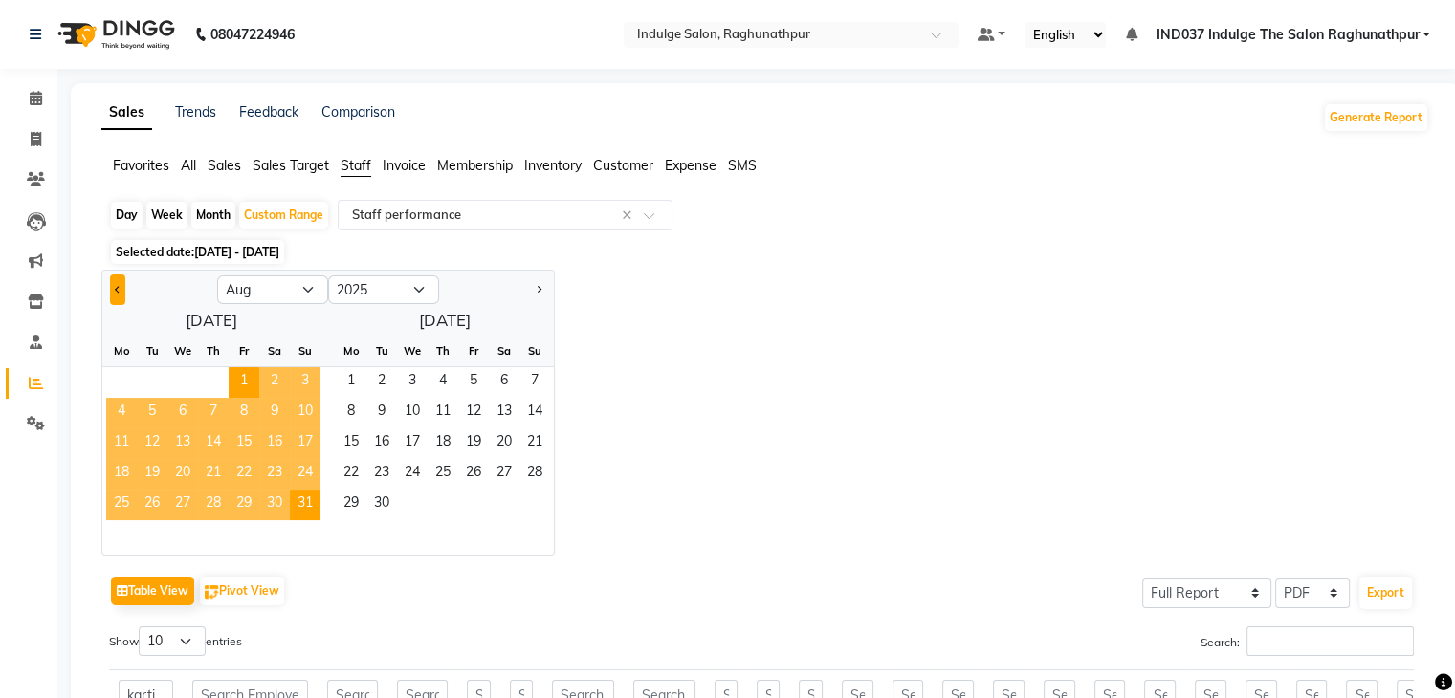
click at [119, 295] on button "Previous month" at bounding box center [117, 290] width 15 height 31
select select "7"
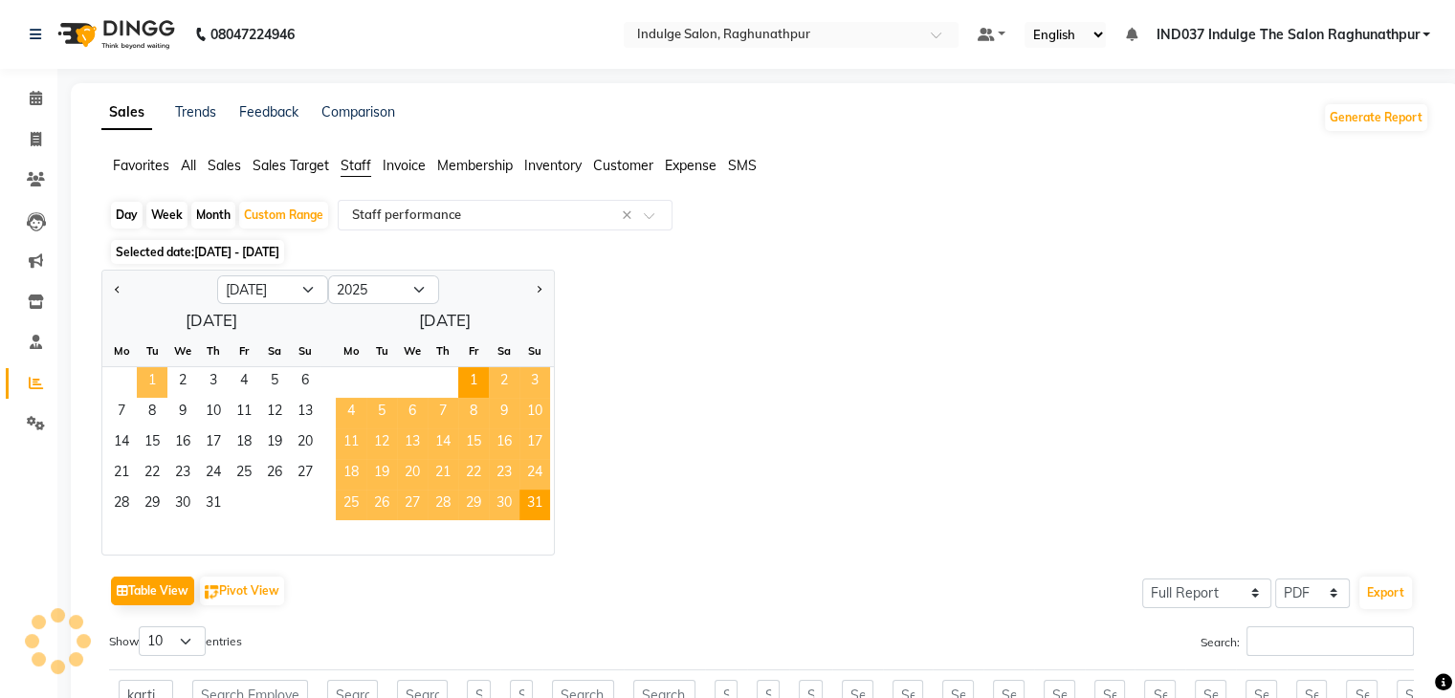
click at [149, 376] on span "1" at bounding box center [152, 382] width 31 height 31
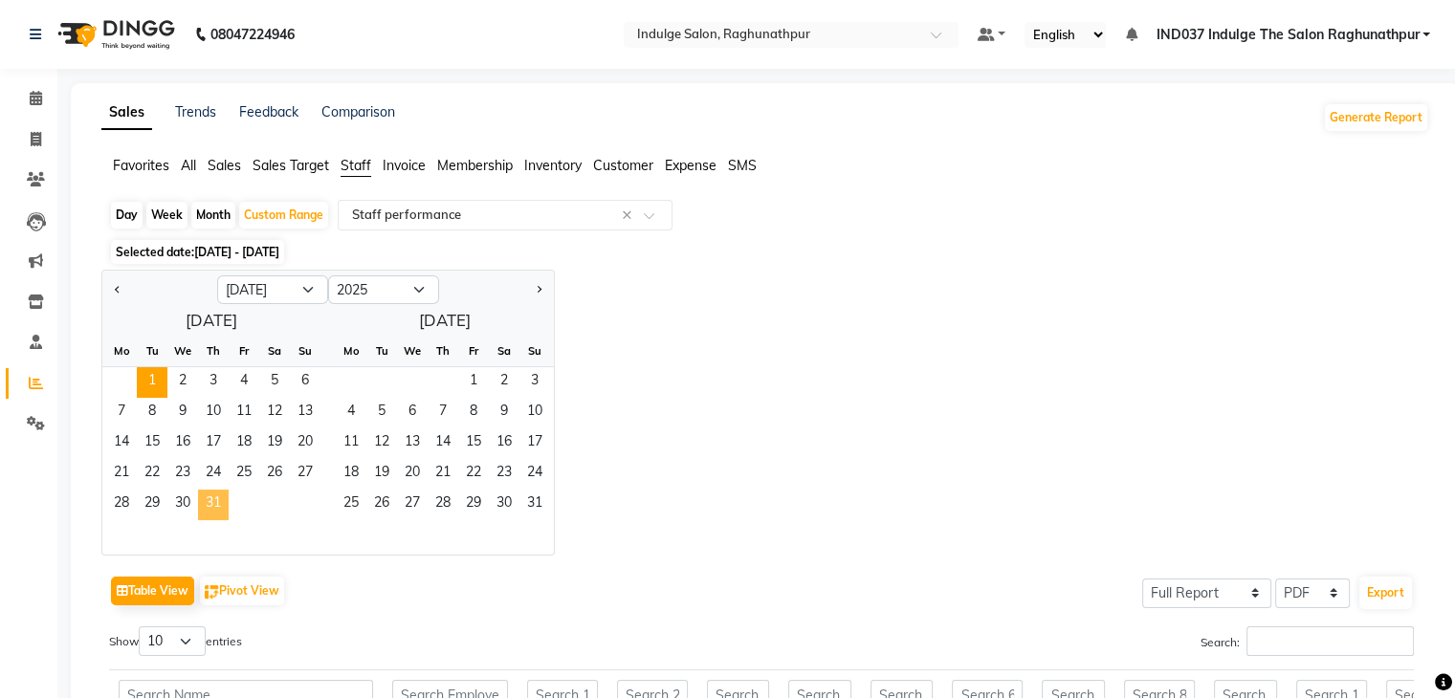
click at [210, 501] on span "31" at bounding box center [213, 505] width 31 height 31
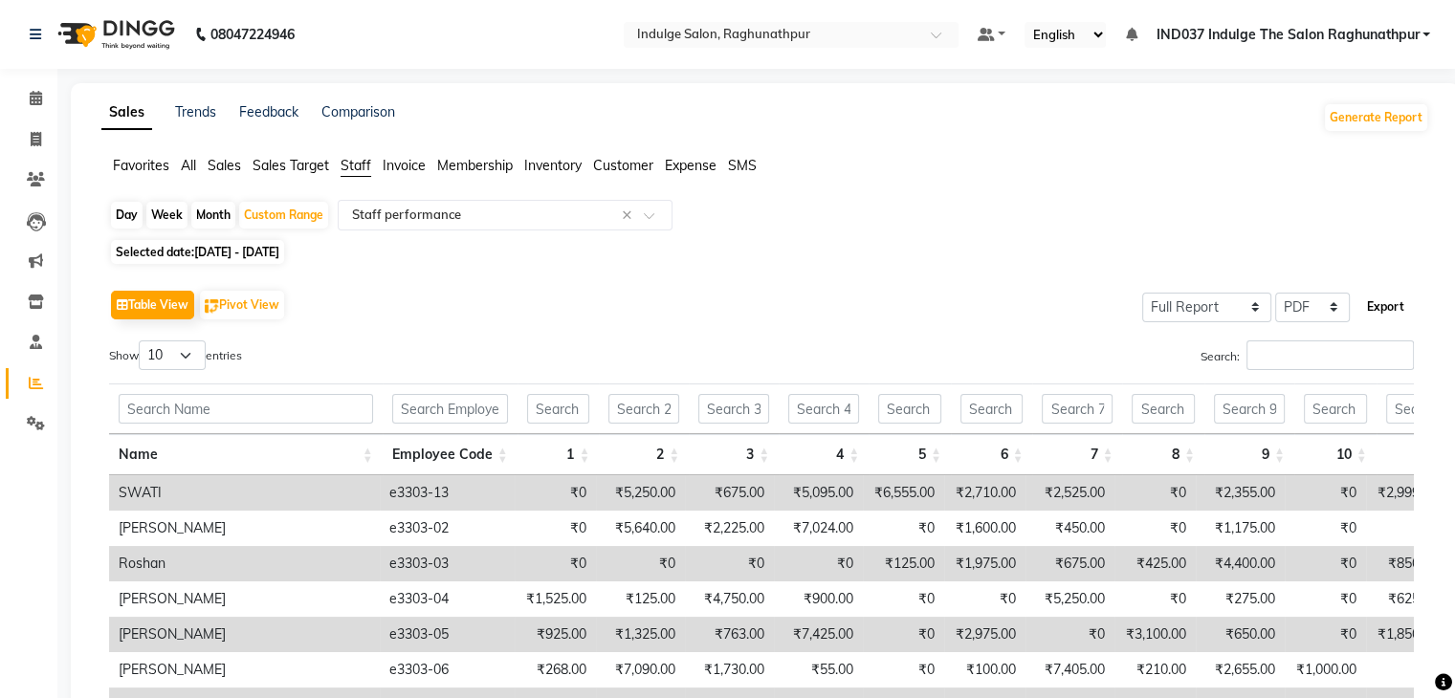
click at [1385, 305] on button "Export" at bounding box center [1385, 307] width 53 height 33
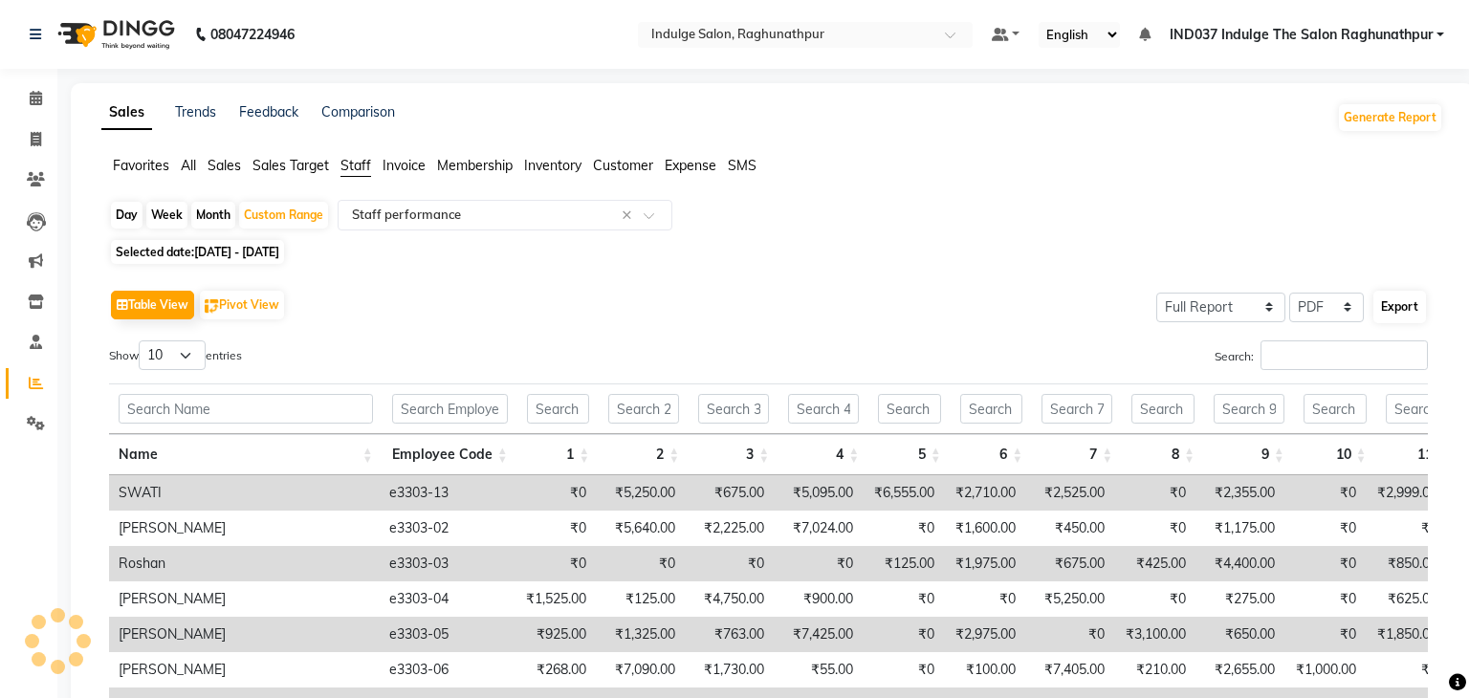
select select "monospace"
select select "12px"
select select "template_1"
select select "A4"
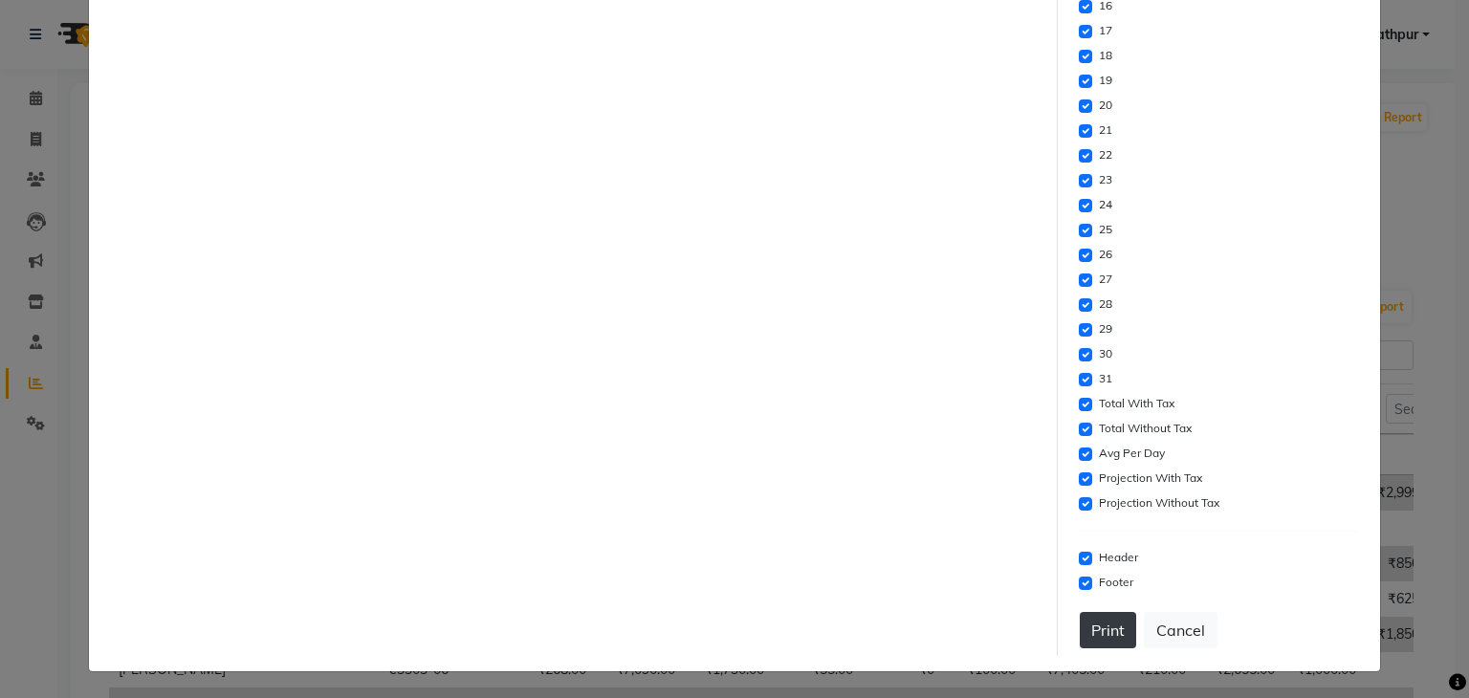
click at [1101, 627] on button "Print" at bounding box center [1108, 630] width 56 height 36
click at [1160, 625] on button "Cancel" at bounding box center [1181, 630] width 74 height 36
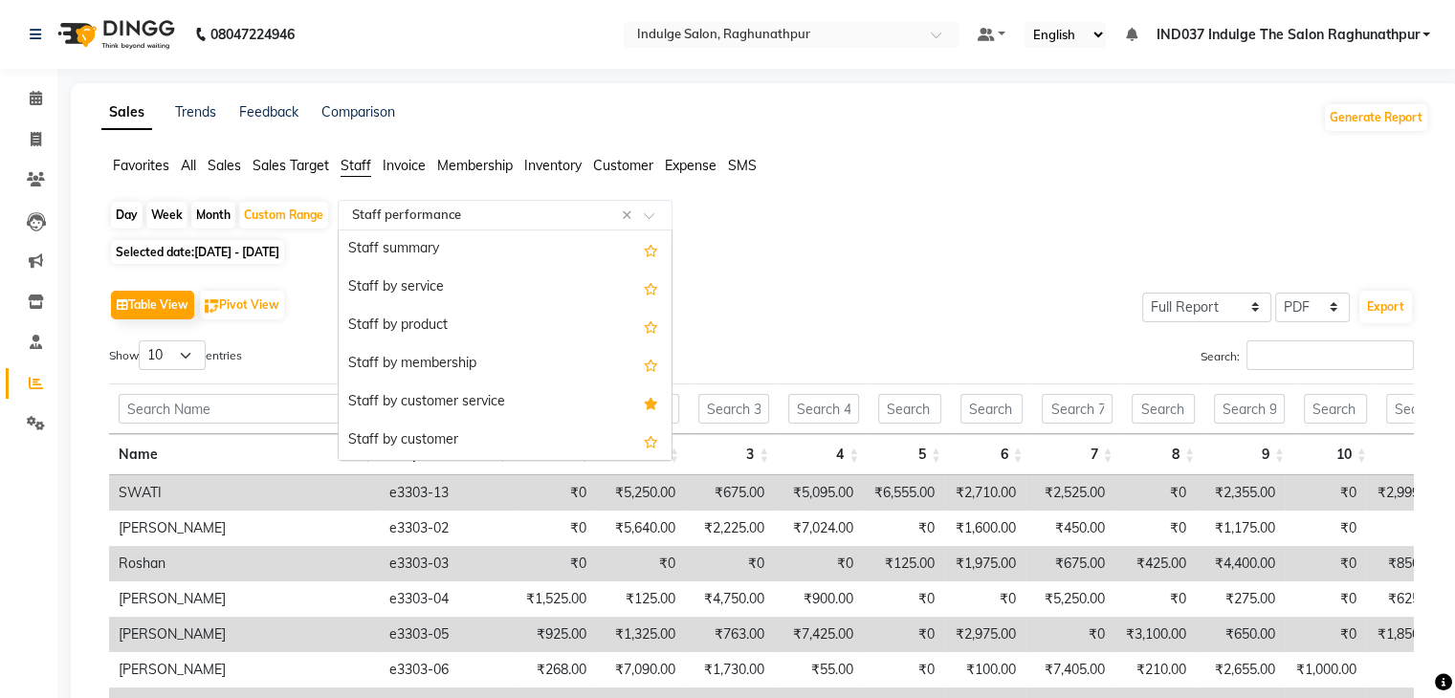
scroll to position [306, 0]
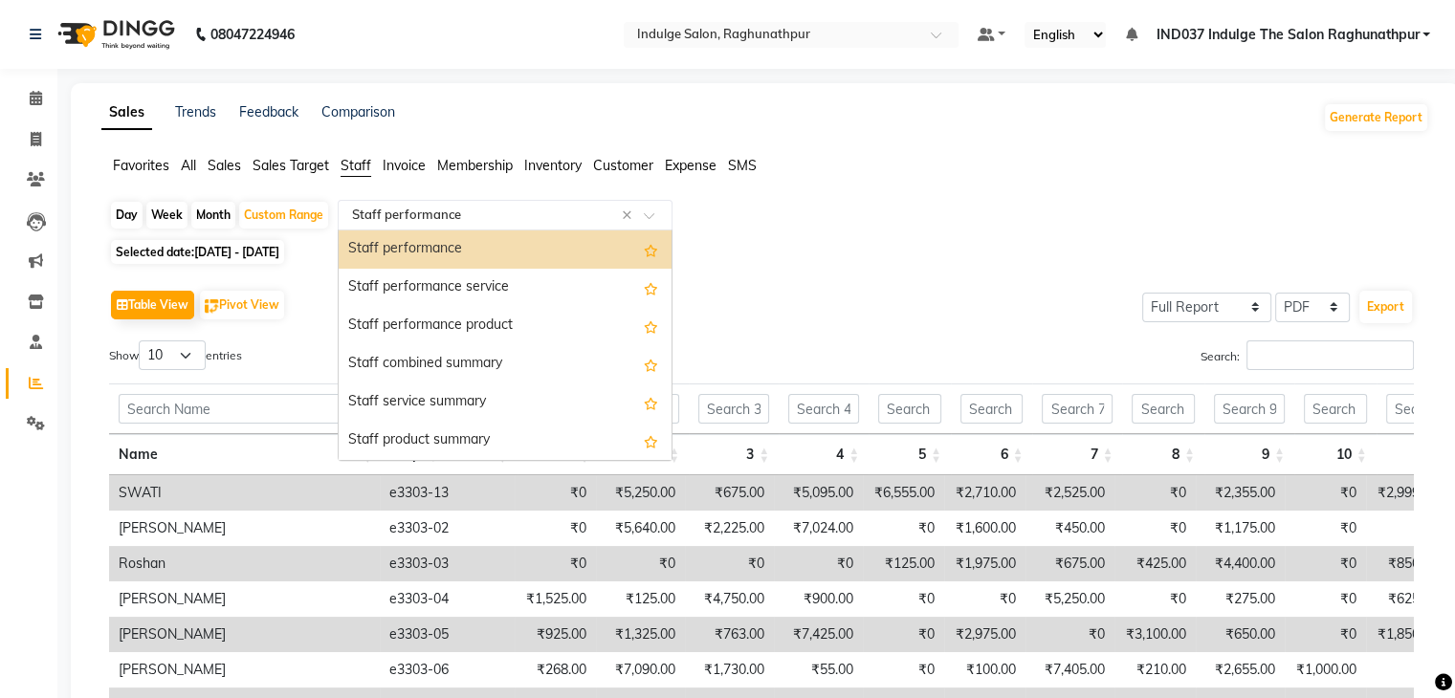
click at [445, 207] on input "text" at bounding box center [485, 215] width 275 height 19
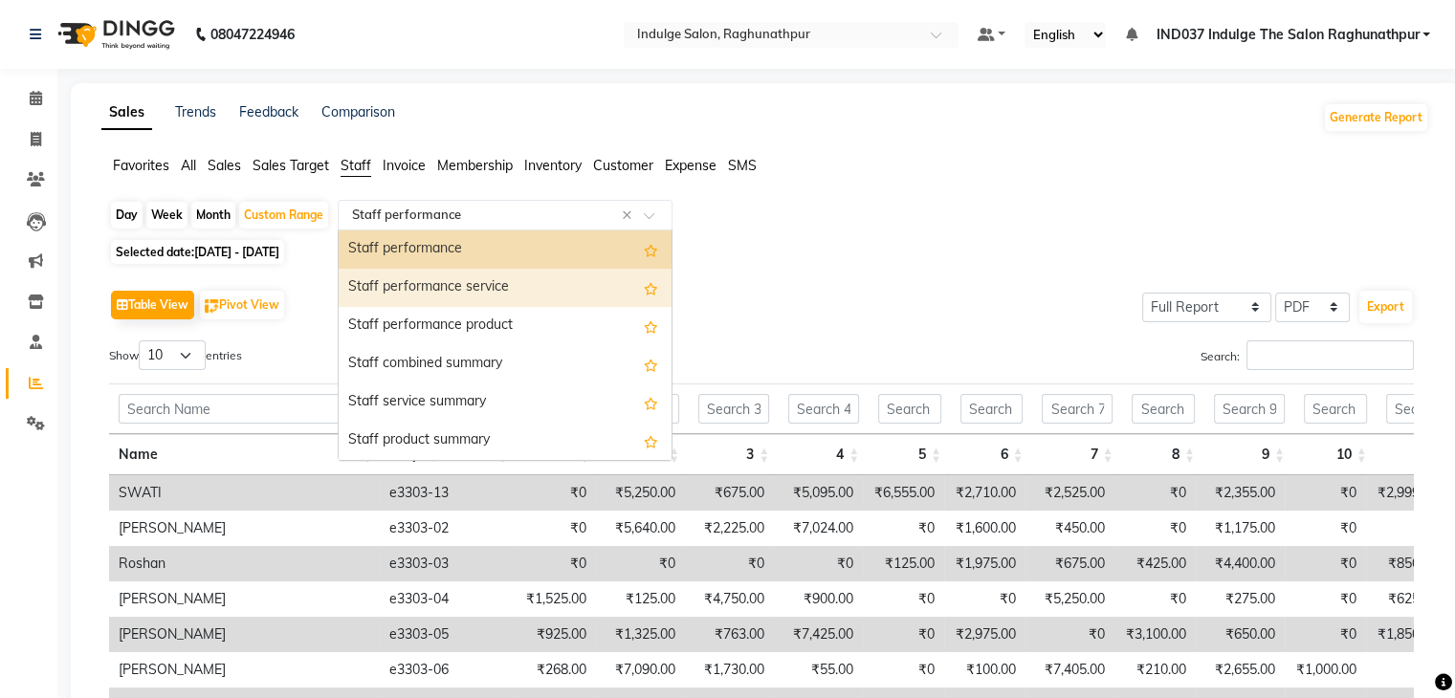
scroll to position [0, 0]
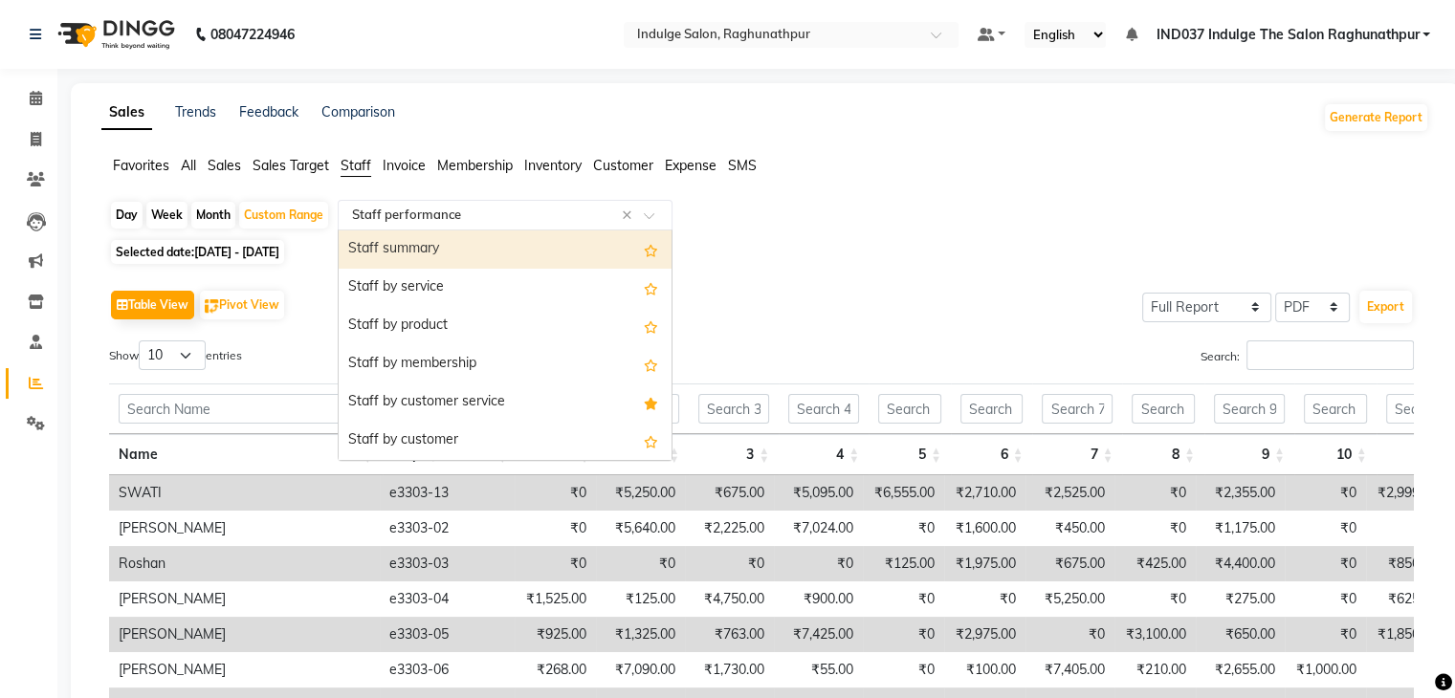
click at [441, 248] on div "Staff summary" at bounding box center [505, 250] width 333 height 38
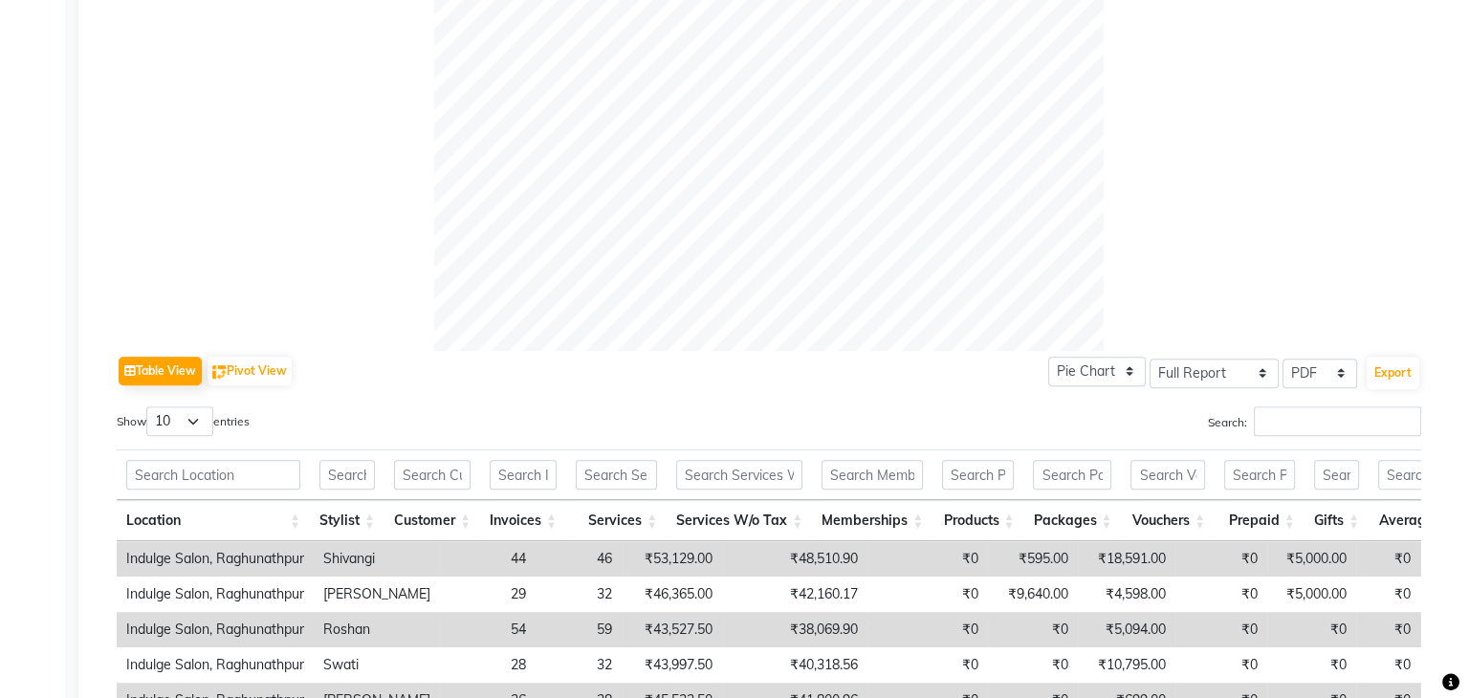
scroll to position [677, 0]
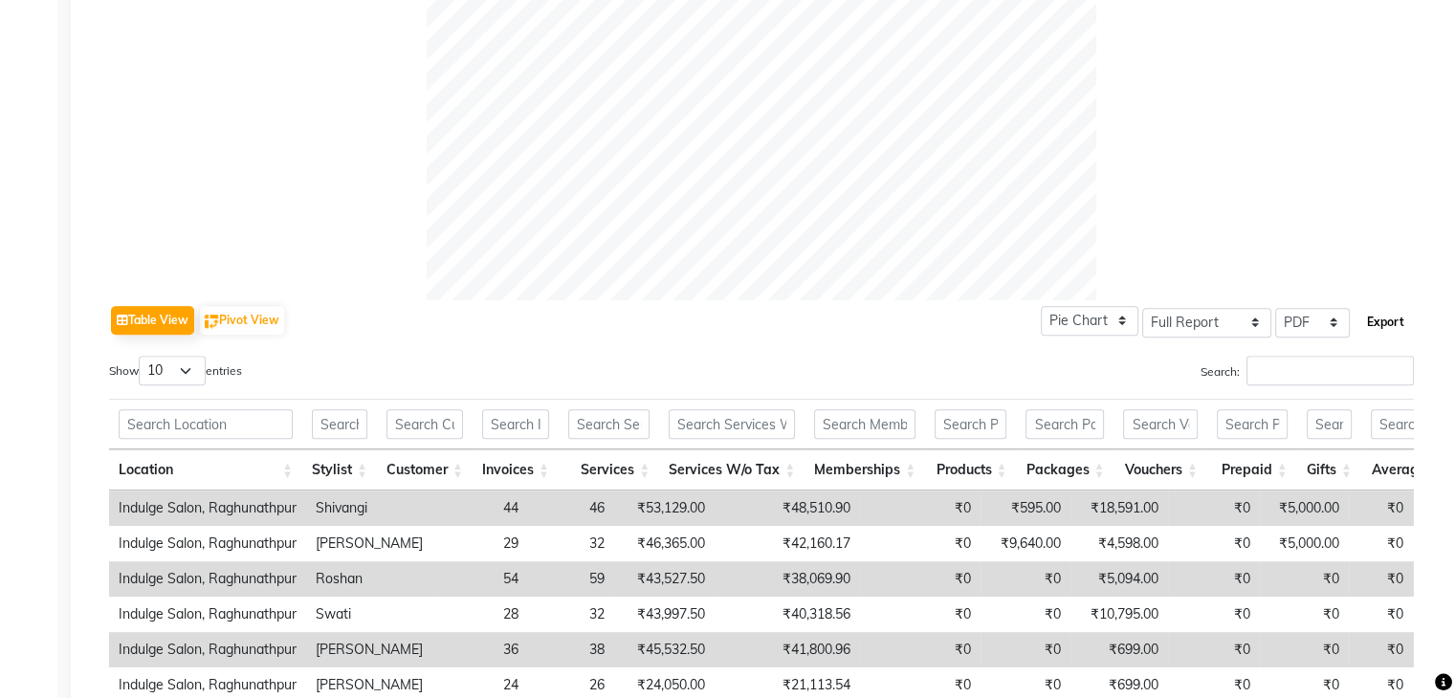
click at [1388, 319] on button "Export" at bounding box center [1385, 322] width 53 height 33
select select "monospace"
select select "12px"
select select "template_1"
select select "A4"
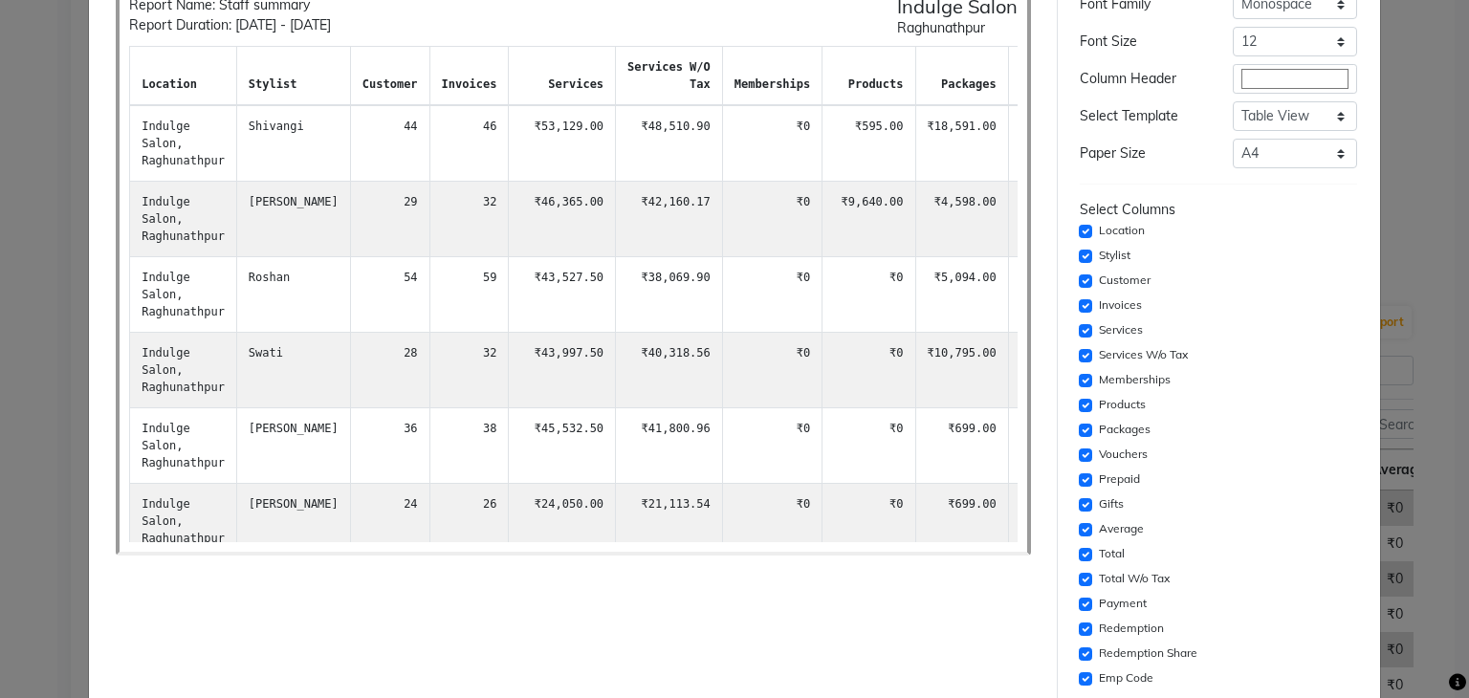
scroll to position [294, 0]
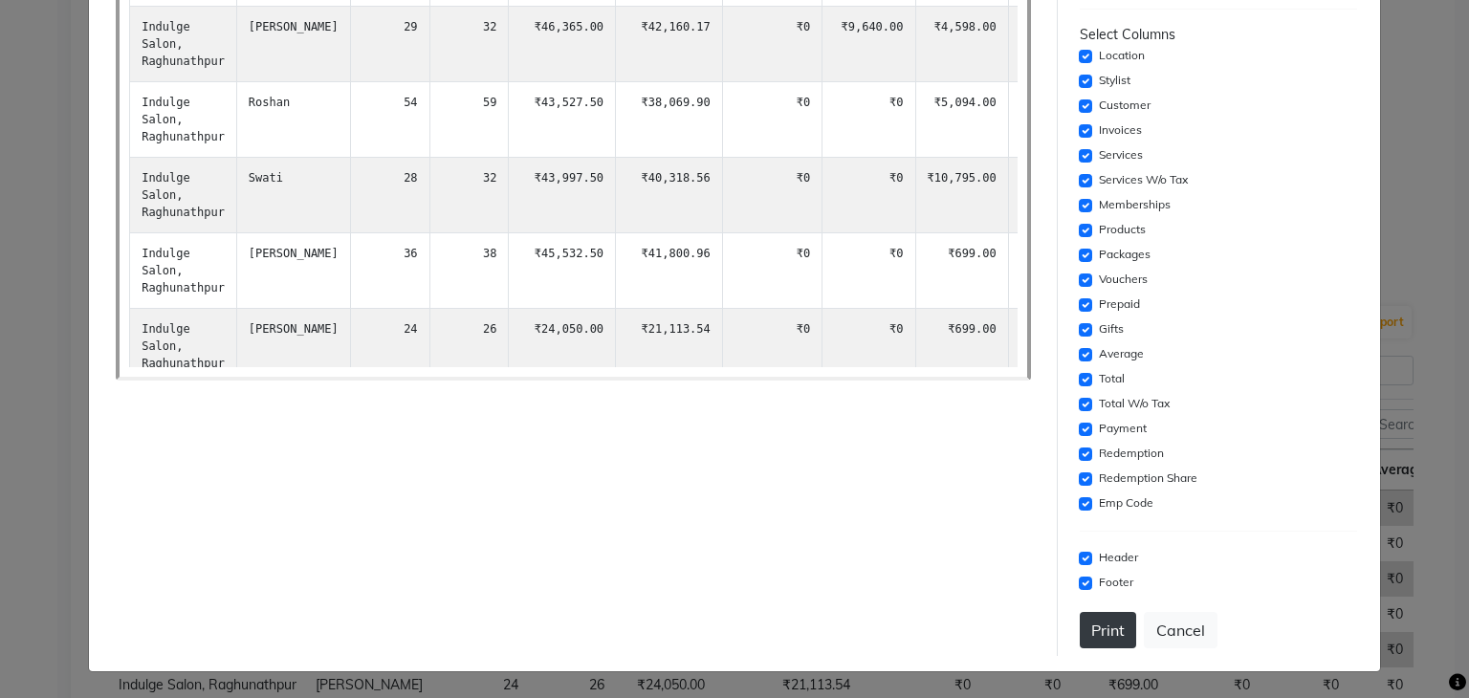
click at [1101, 631] on button "Print" at bounding box center [1108, 630] width 56 height 36
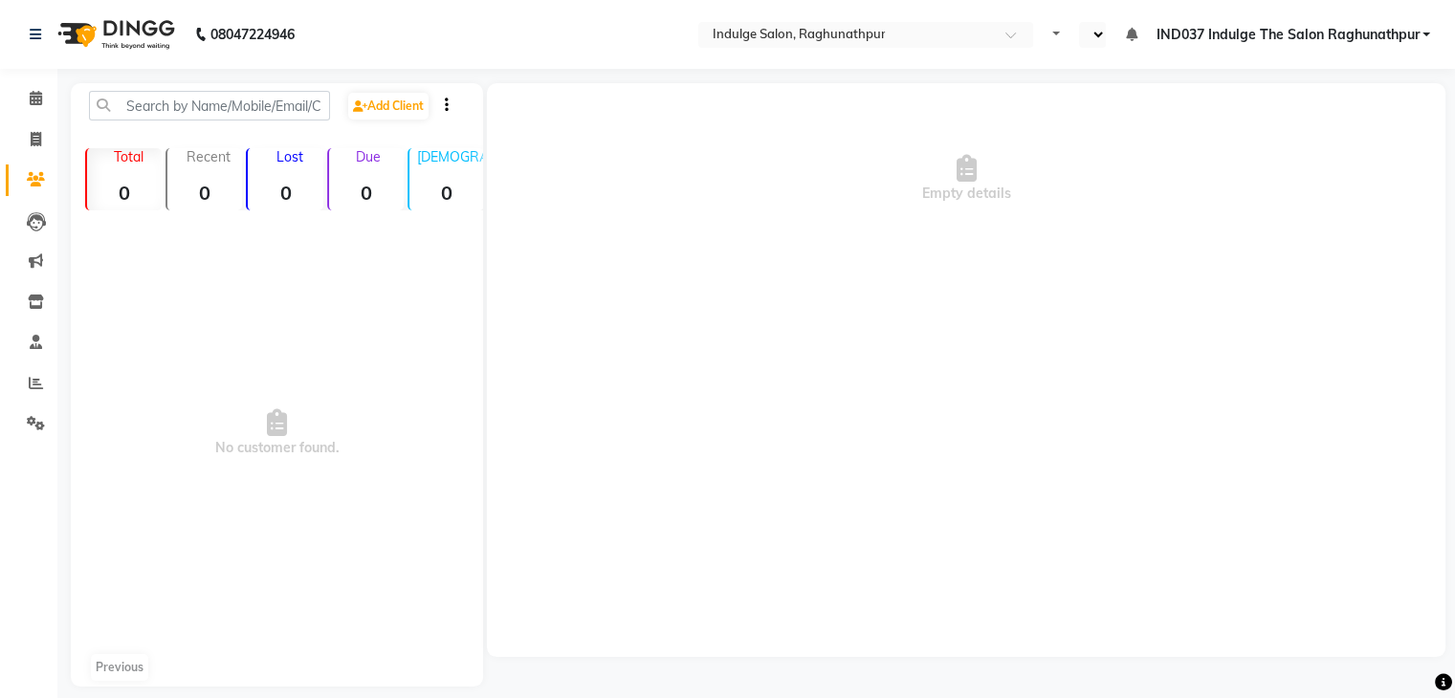
select select "en"
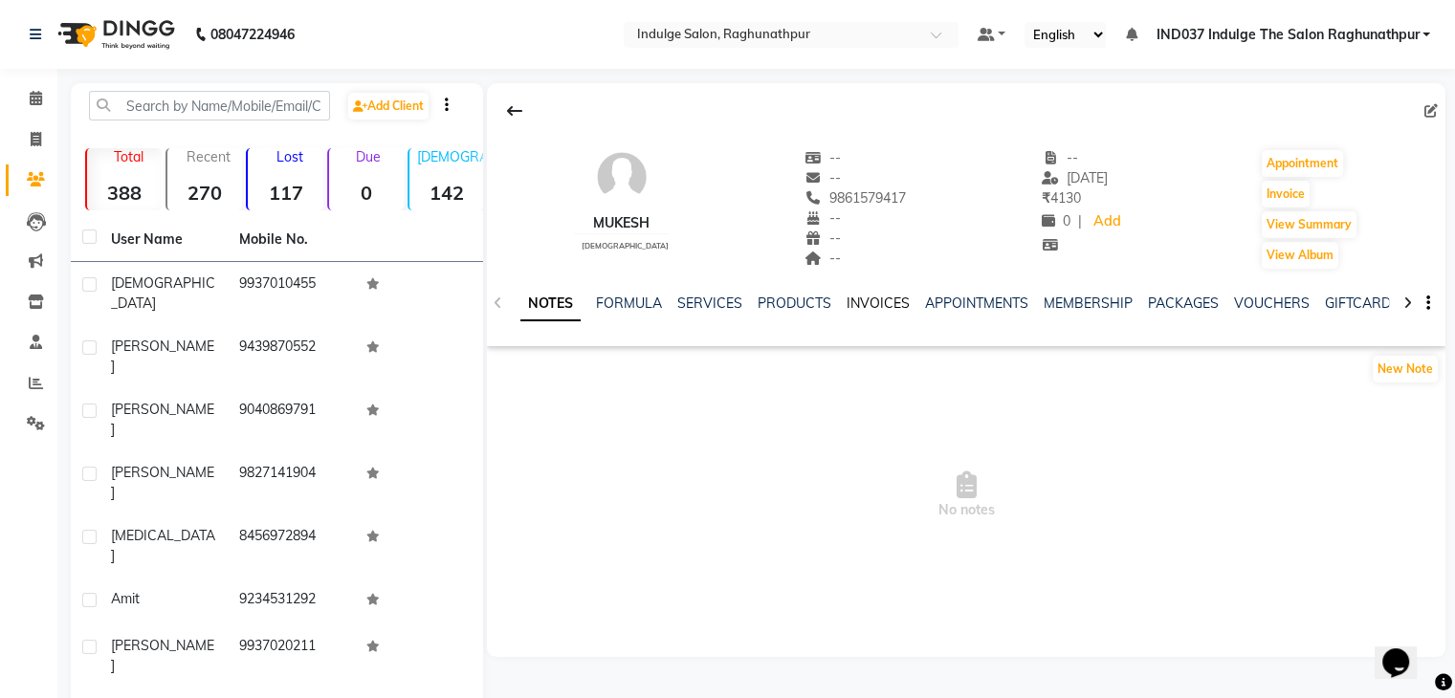
click at [874, 307] on link "INVOICES" at bounding box center [878, 303] width 63 height 17
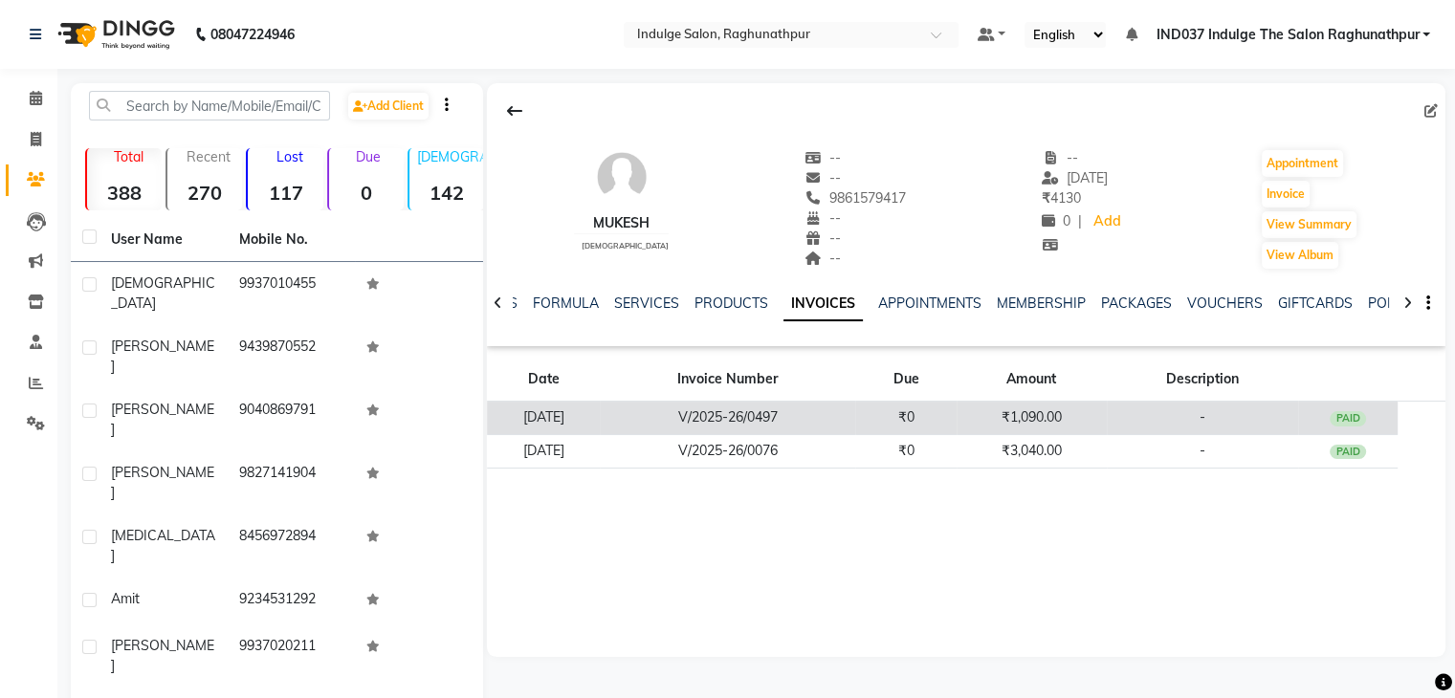
click at [997, 420] on td "₹1,090.00" at bounding box center [1032, 418] width 150 height 33
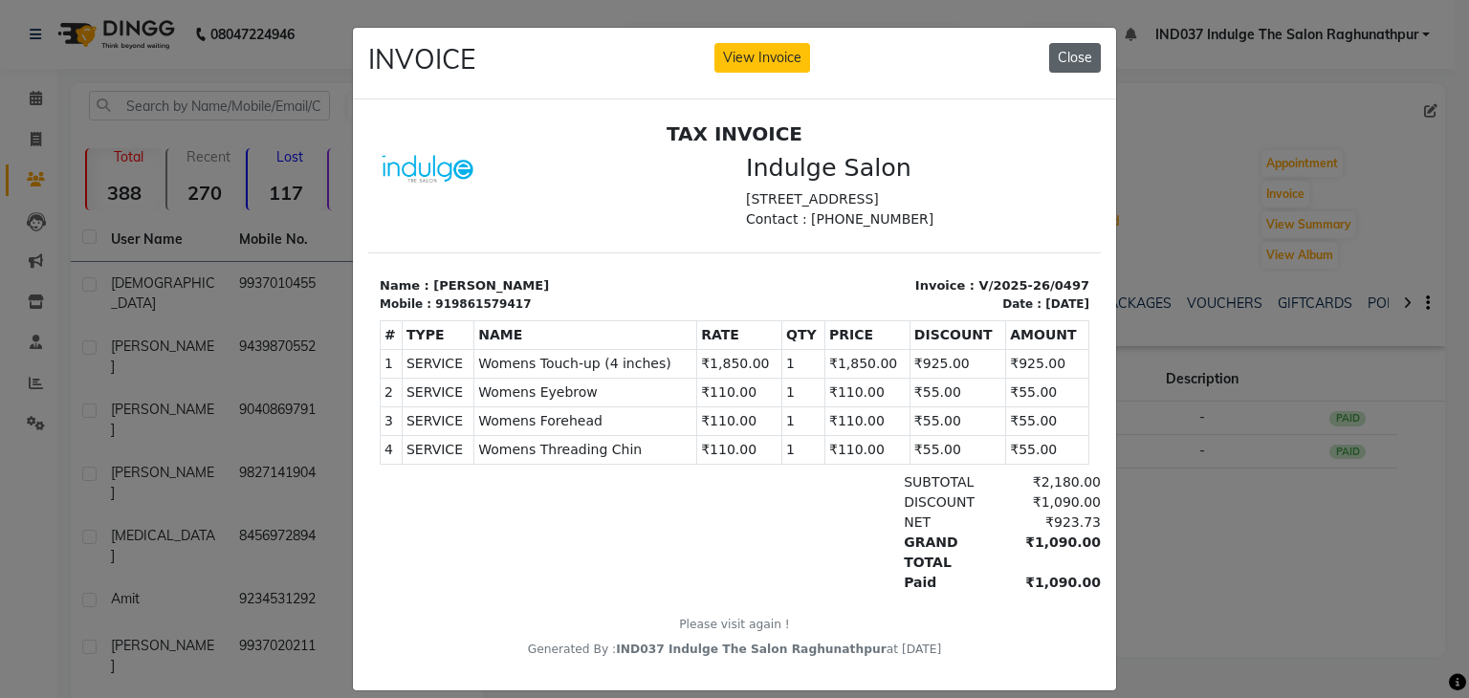
click at [1068, 47] on button "Close" at bounding box center [1075, 58] width 52 height 30
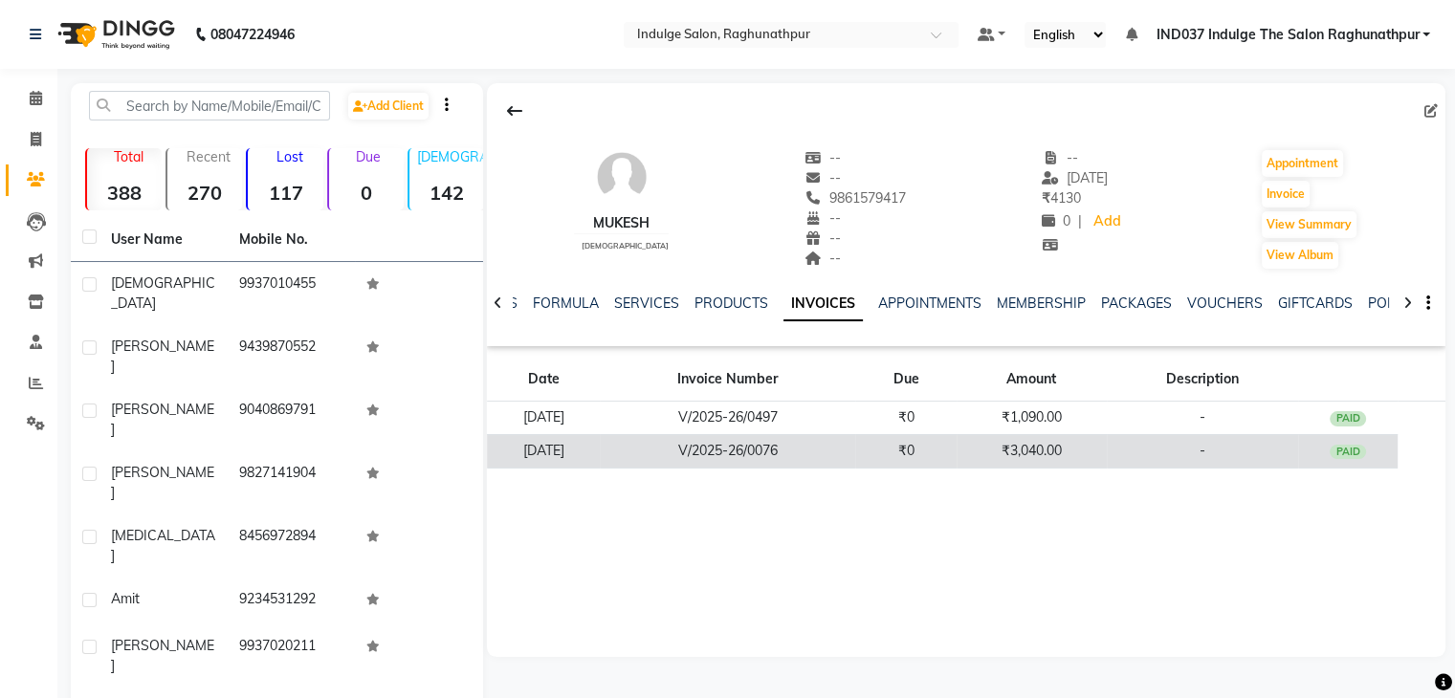
click at [1006, 441] on td "₹3,040.00" at bounding box center [1032, 450] width 150 height 33
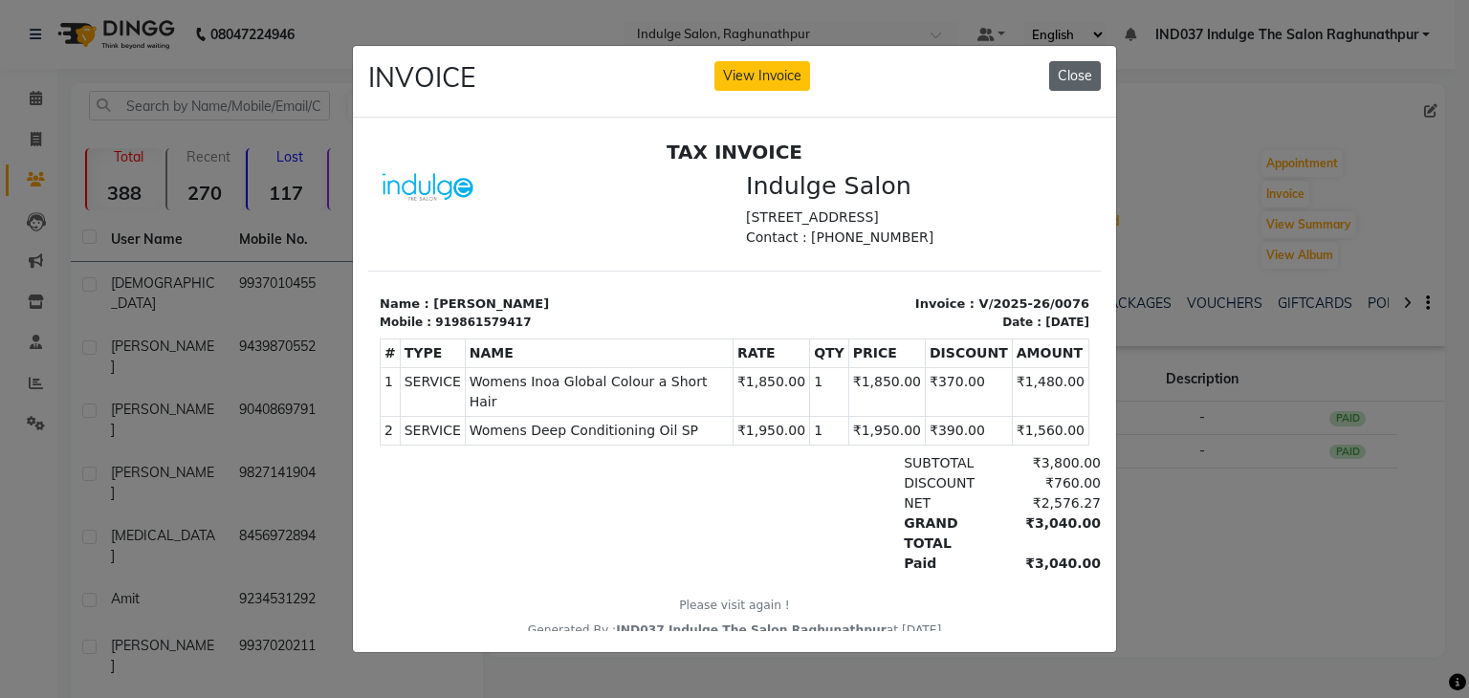
click at [1074, 65] on button "Close" at bounding box center [1075, 76] width 52 height 30
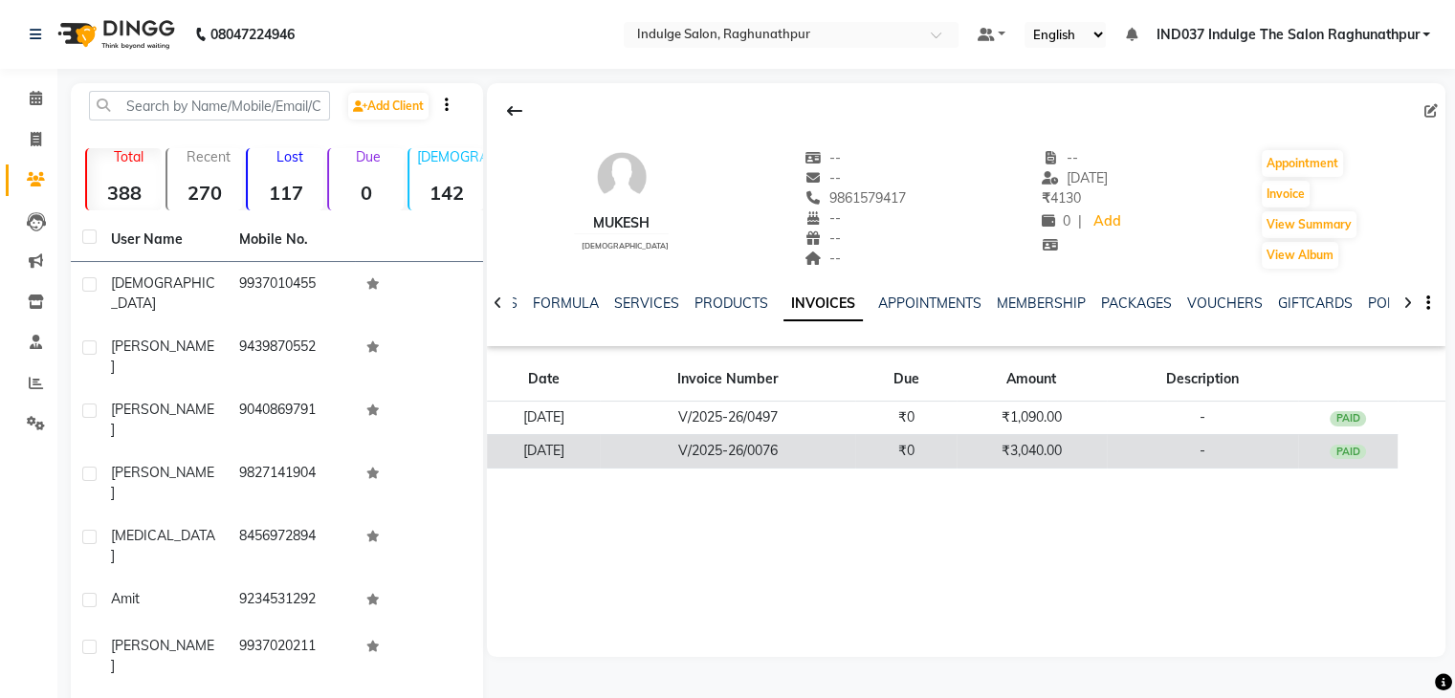
click at [851, 451] on td "V/2025-26/0076" at bounding box center [727, 450] width 255 height 33
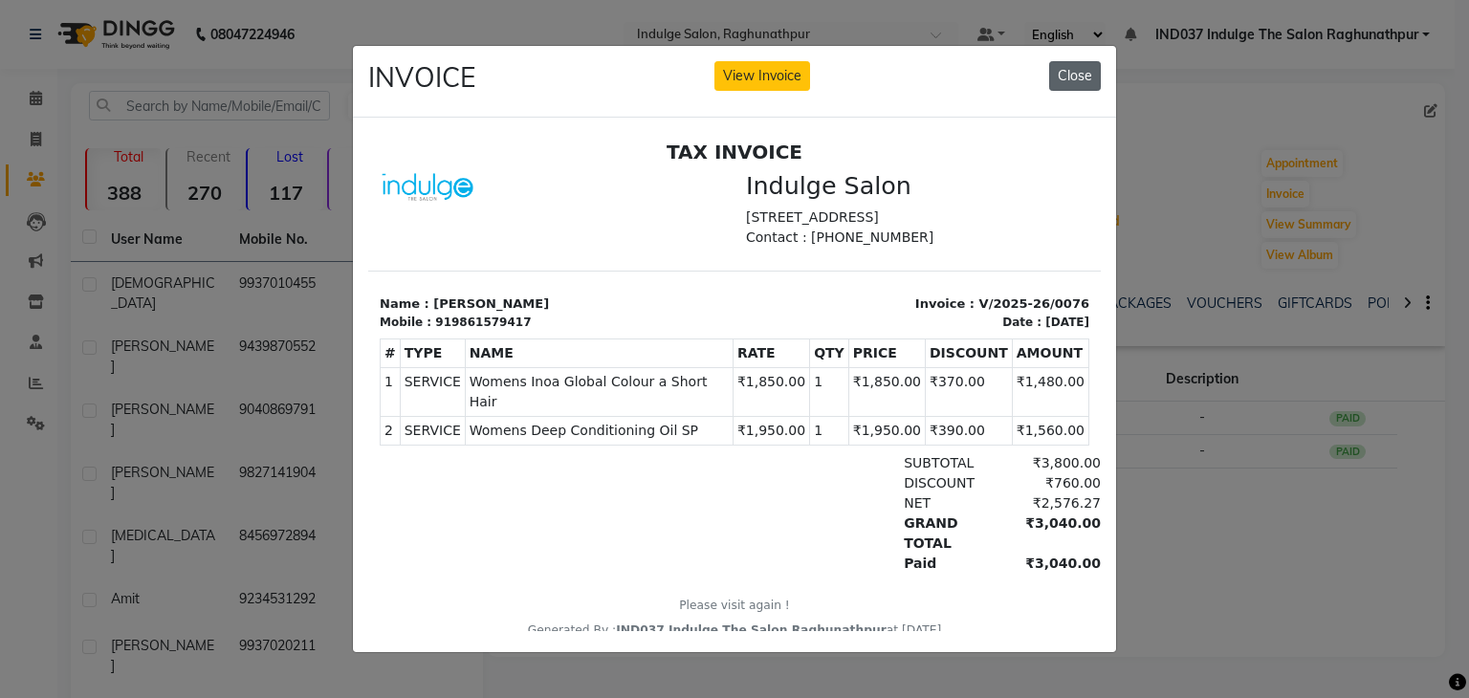
click at [1075, 74] on button "Close" at bounding box center [1075, 76] width 52 height 30
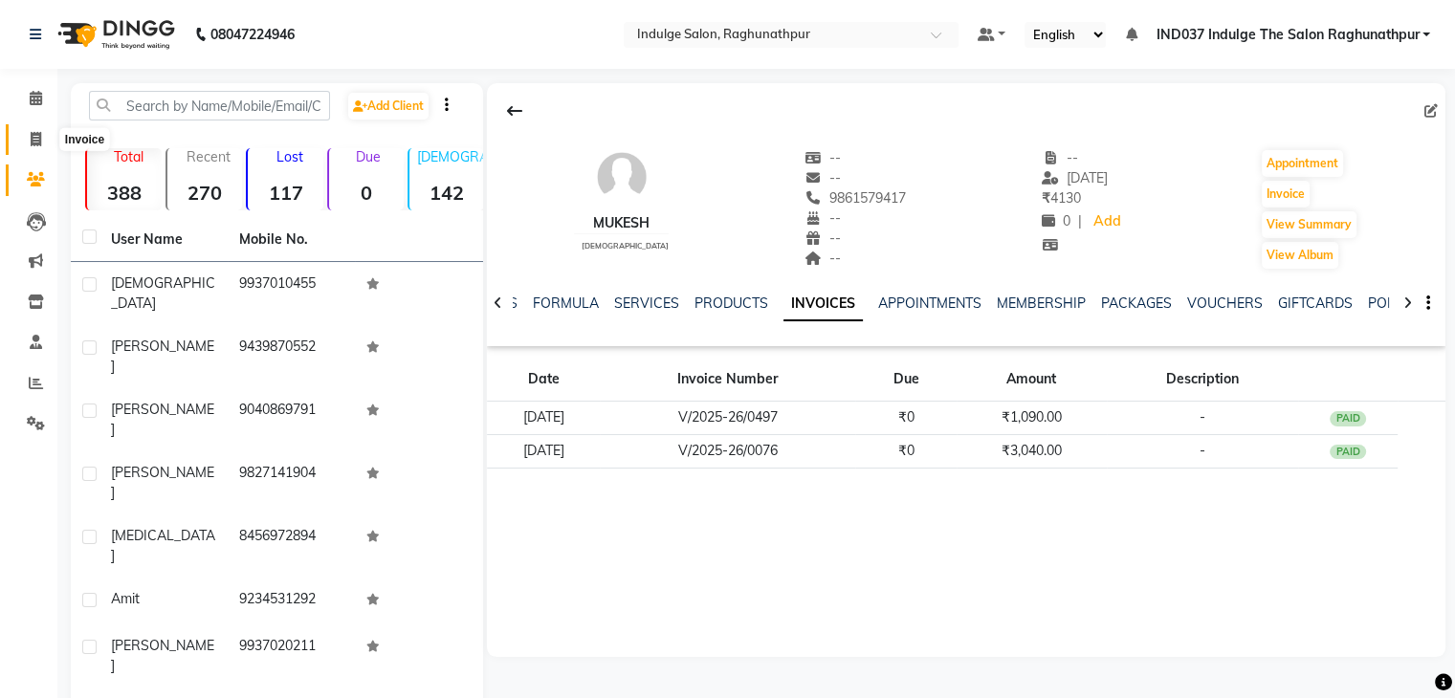
click at [31, 132] on icon at bounding box center [36, 139] width 11 height 14
select select "service"
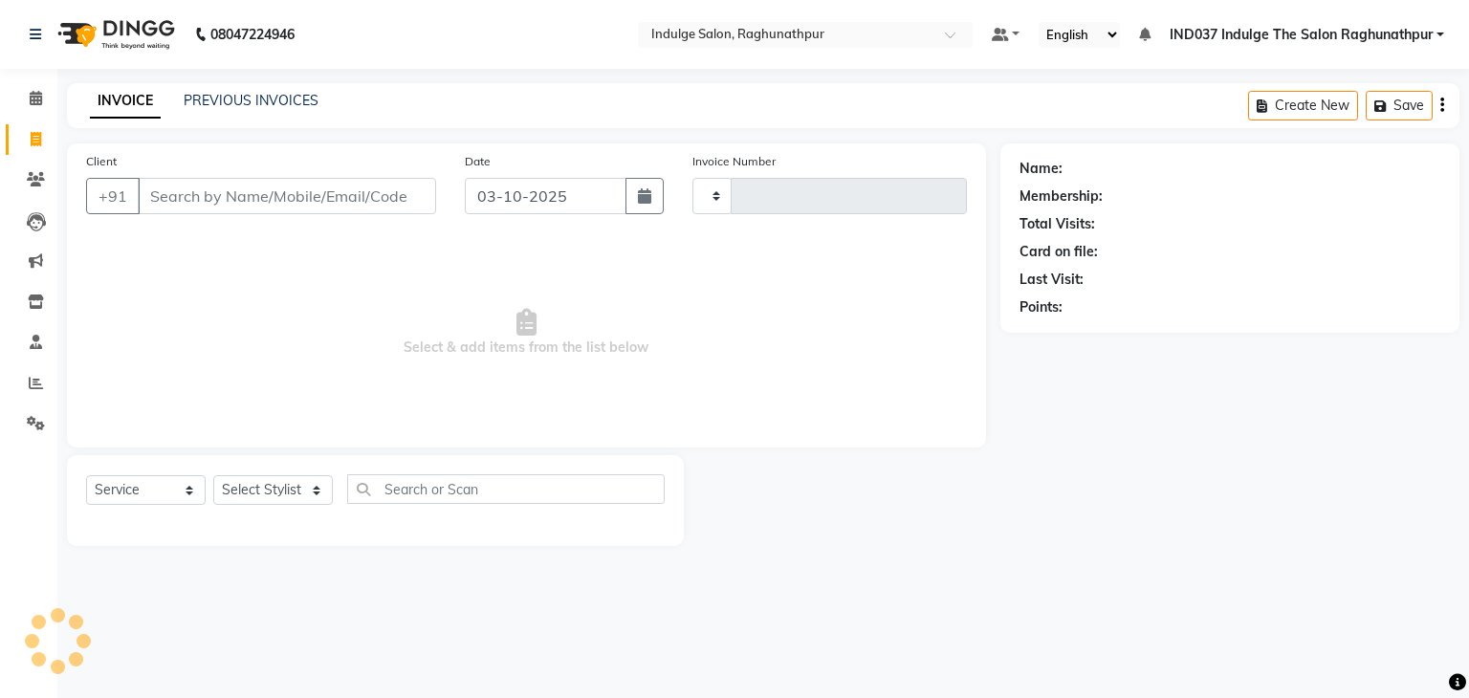
type input "0805"
select select "7475"
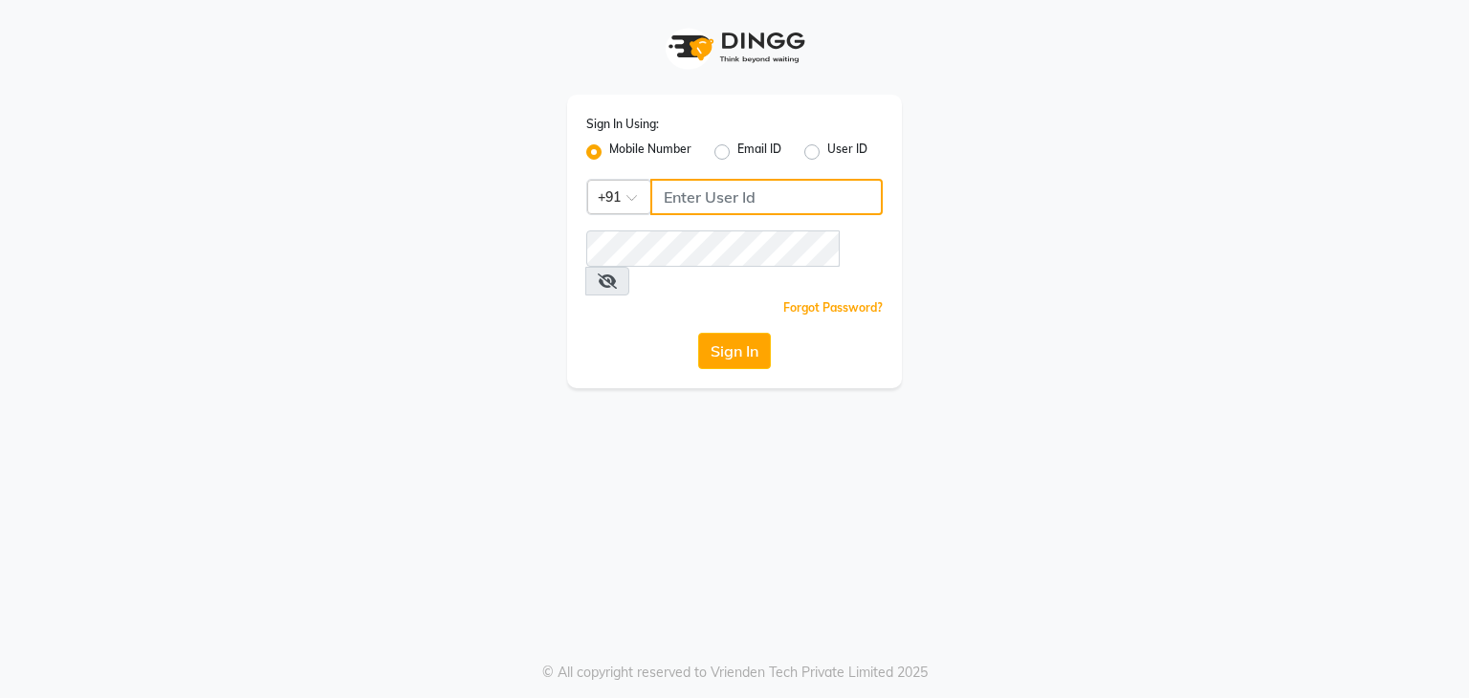
click at [738, 205] on input "Username" at bounding box center [766, 197] width 232 height 36
type input "7684837520"
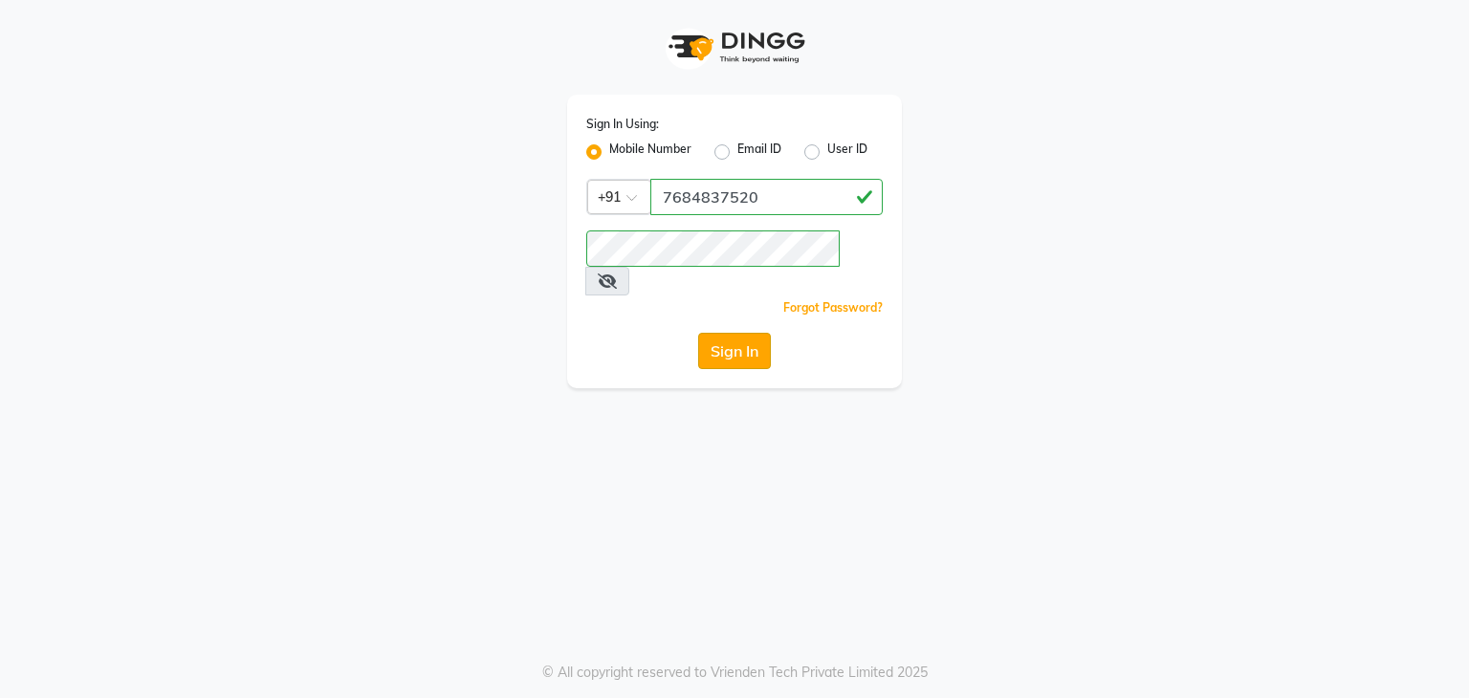
click at [735, 334] on button "Sign In" at bounding box center [734, 351] width 73 height 36
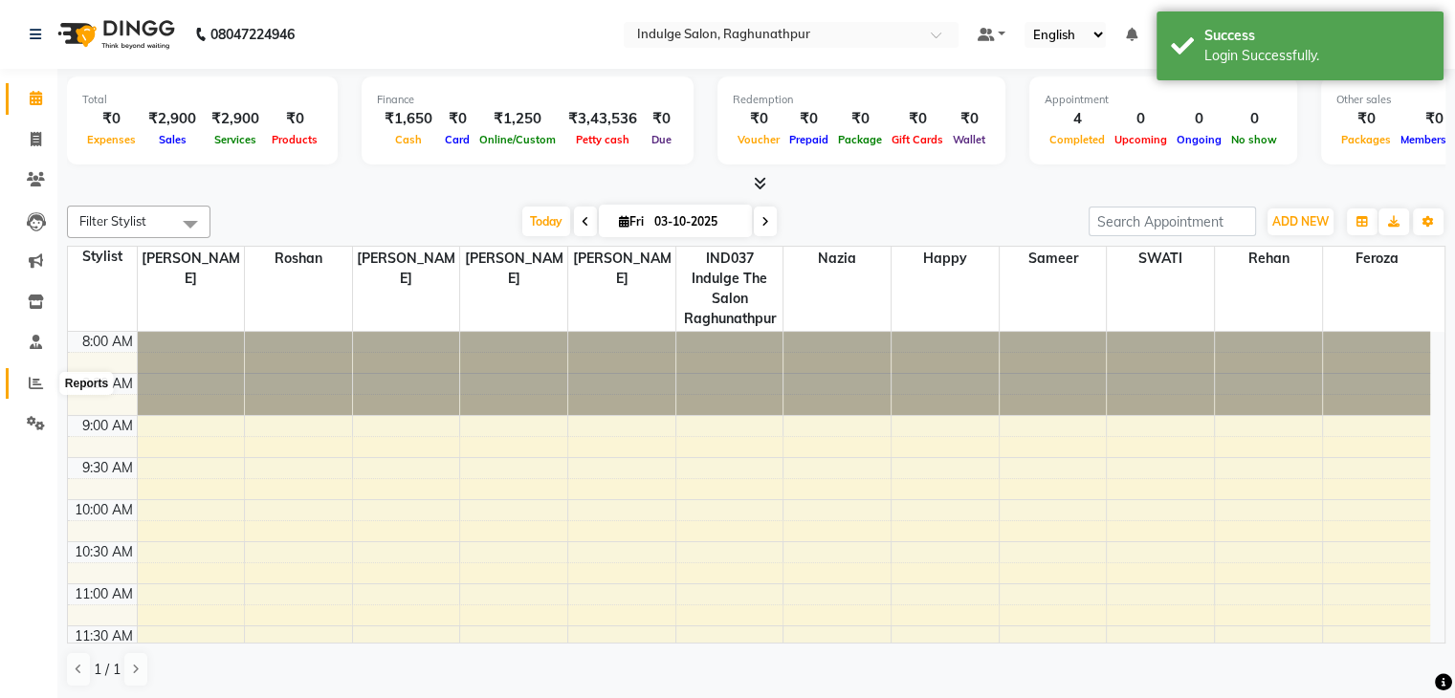
click at [34, 376] on icon at bounding box center [36, 383] width 14 height 14
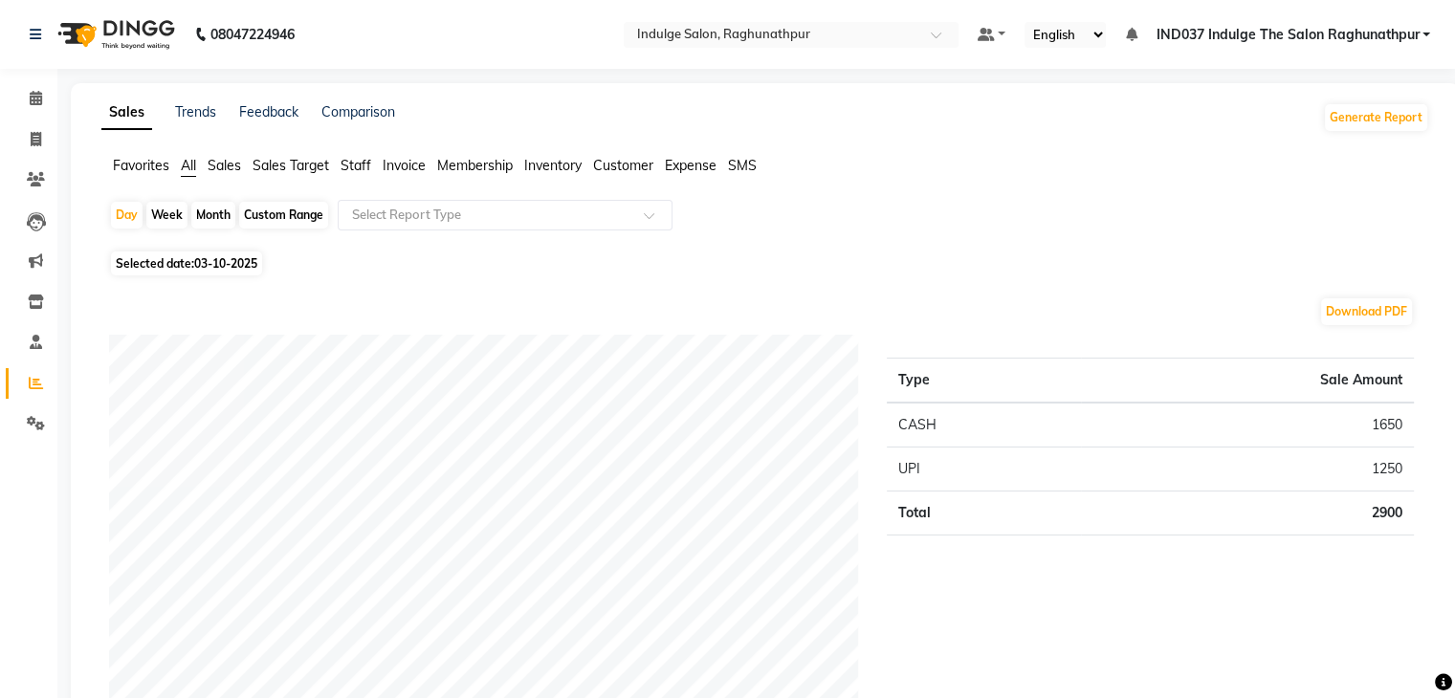
click at [289, 208] on div "Custom Range" at bounding box center [283, 215] width 89 height 27
select select "10"
select select "2025"
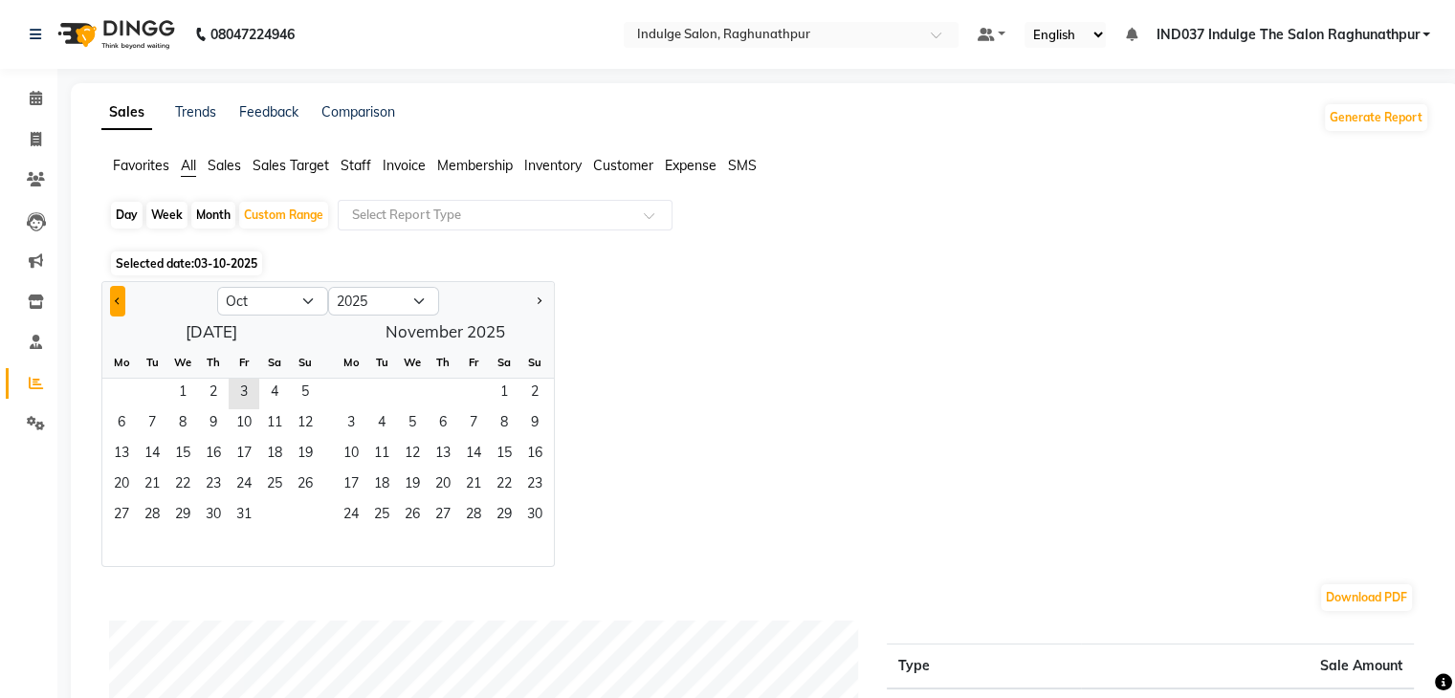
click at [113, 299] on button "Previous month" at bounding box center [117, 301] width 15 height 31
select select "9"
click at [124, 390] on span "1" at bounding box center [121, 394] width 31 height 31
click at [158, 513] on span "30" at bounding box center [152, 516] width 31 height 31
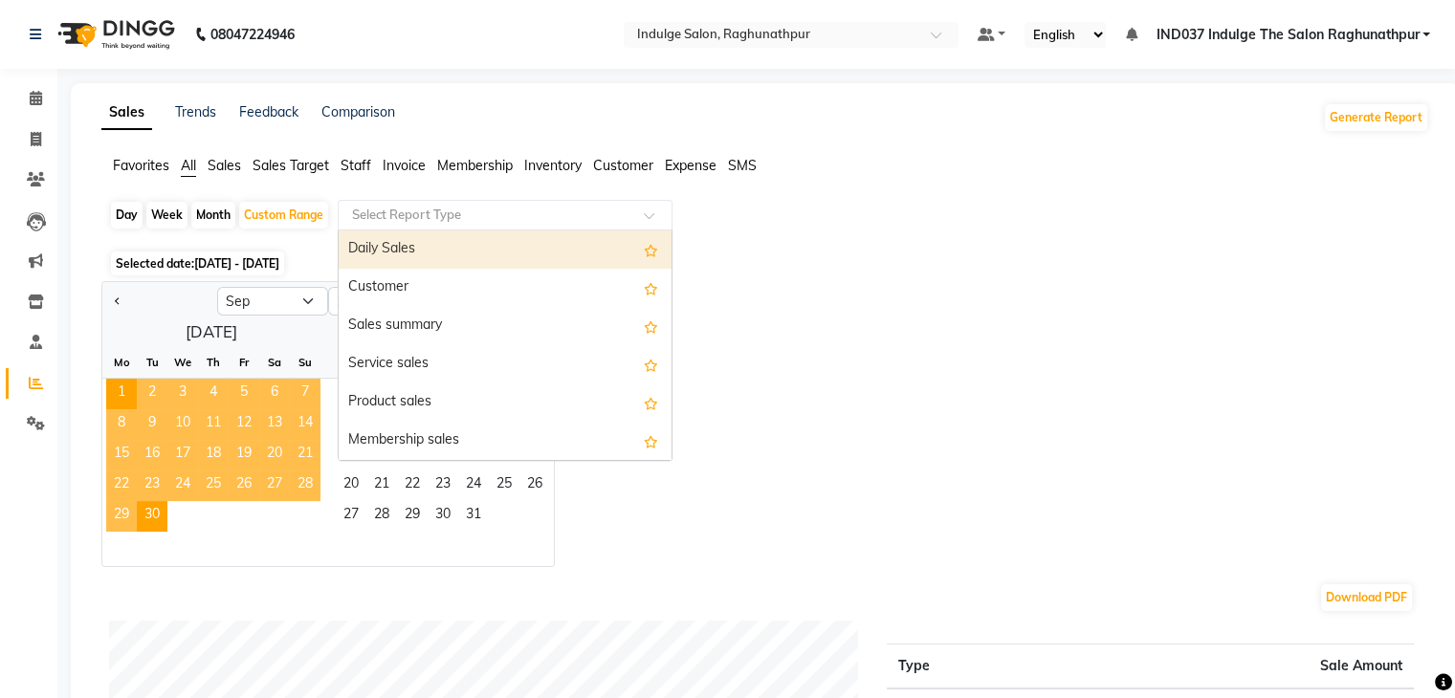
click at [496, 223] on input "text" at bounding box center [485, 215] width 275 height 19
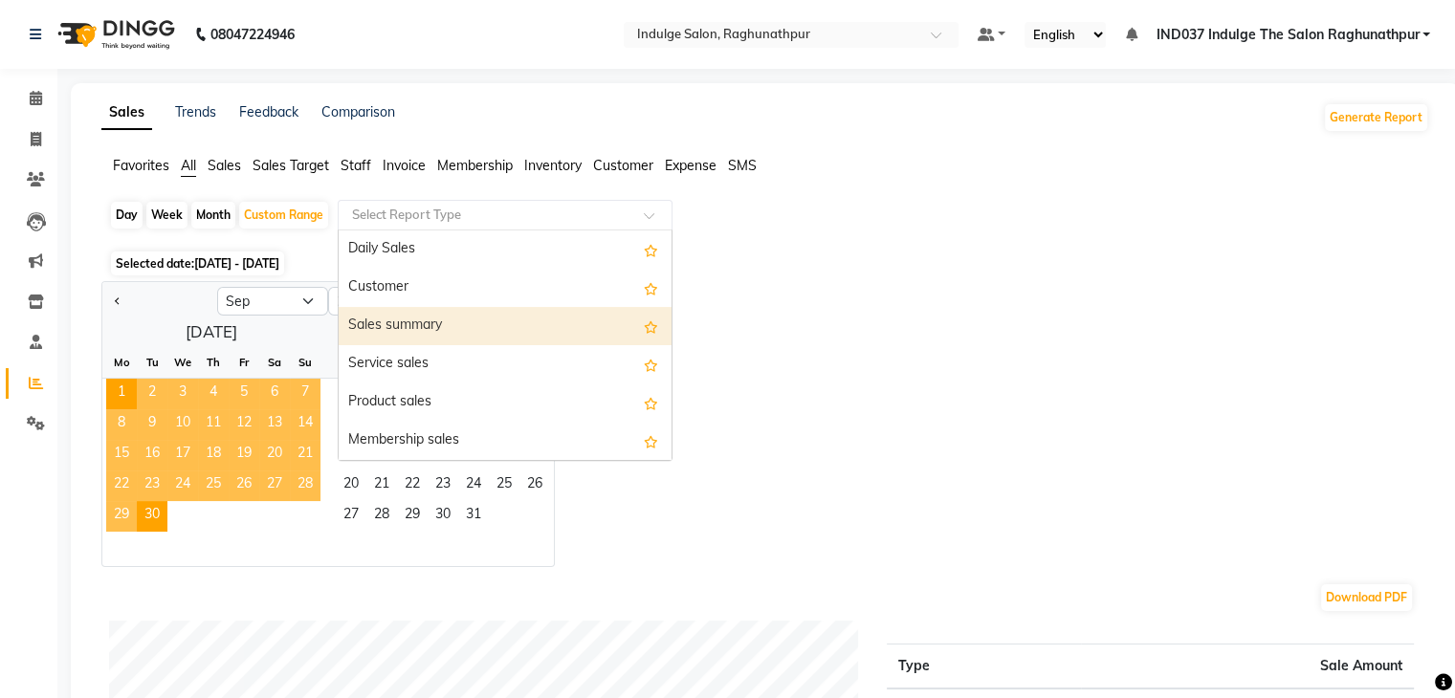
click at [471, 326] on div "Sales summary" at bounding box center [505, 326] width 333 height 38
select select "full_report"
select select "pdf"
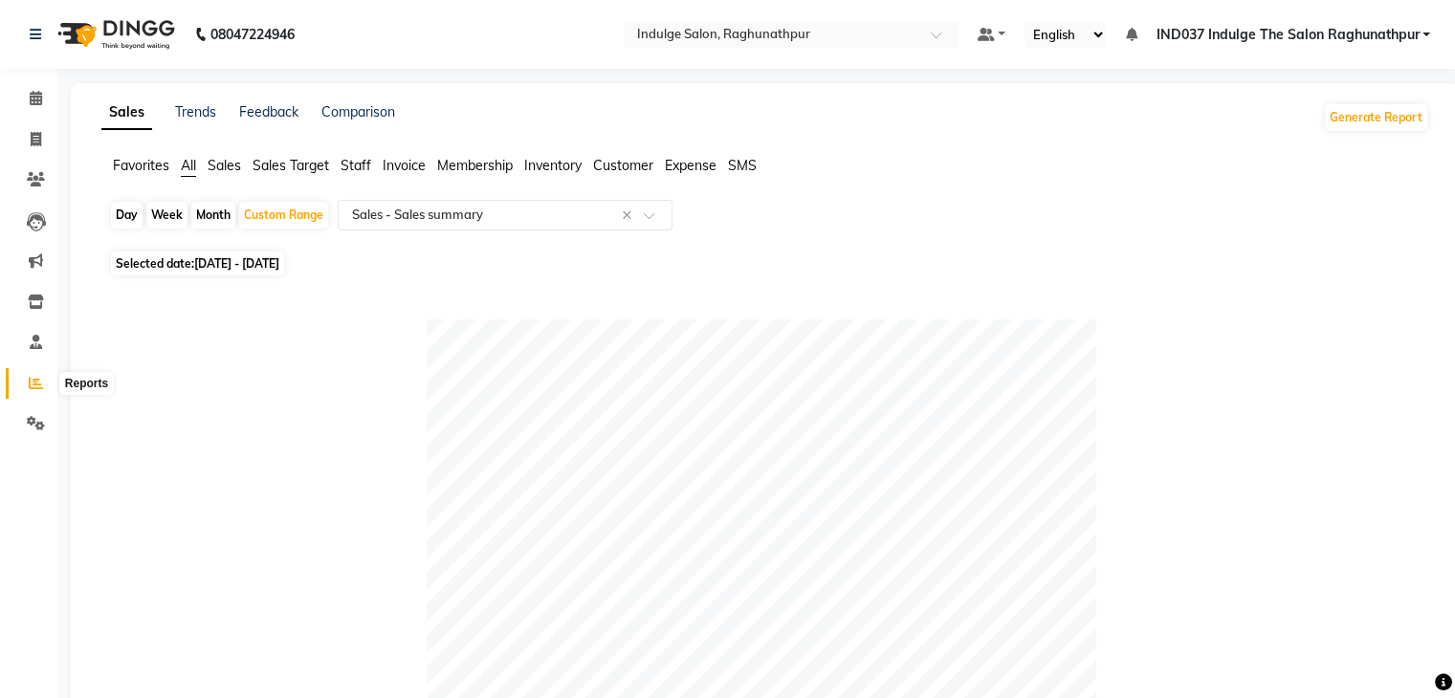
click at [43, 381] on span at bounding box center [35, 384] width 33 height 22
click at [42, 349] on span at bounding box center [35, 343] width 33 height 22
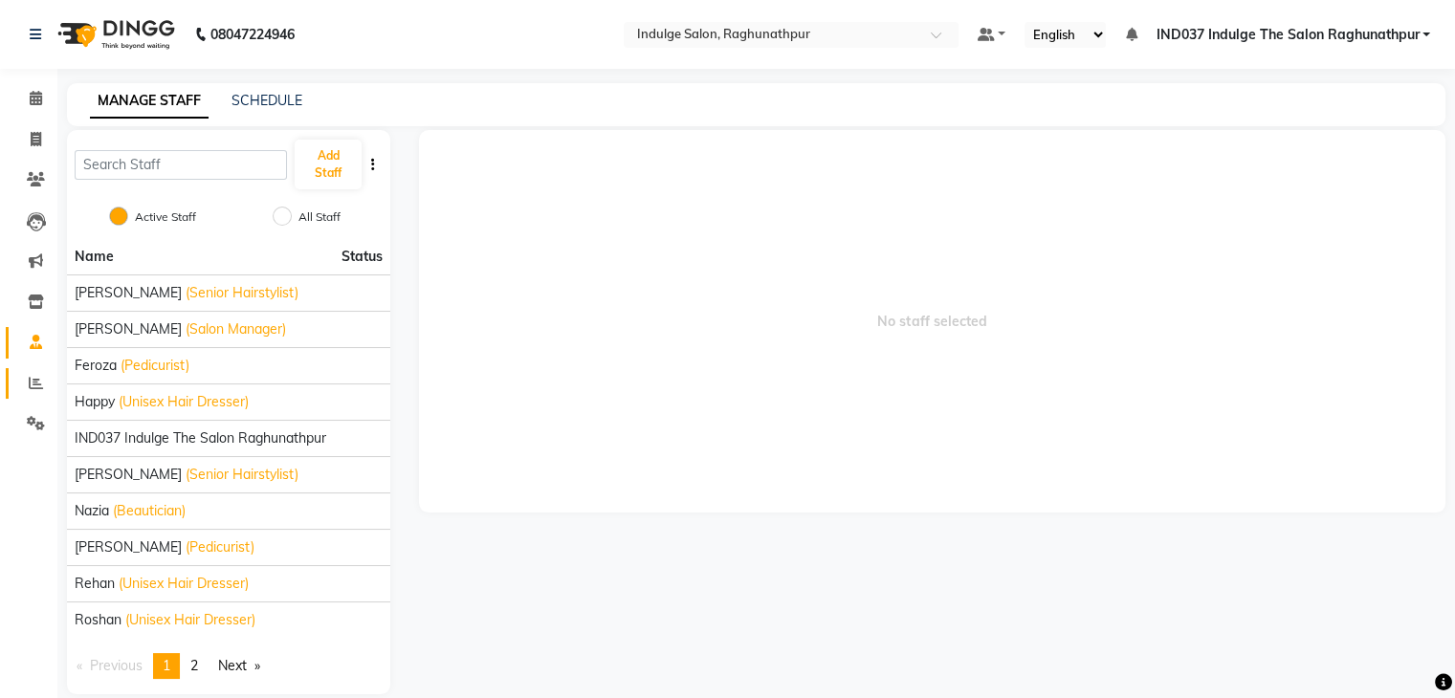
click at [31, 397] on link "Reports" at bounding box center [29, 384] width 46 height 32
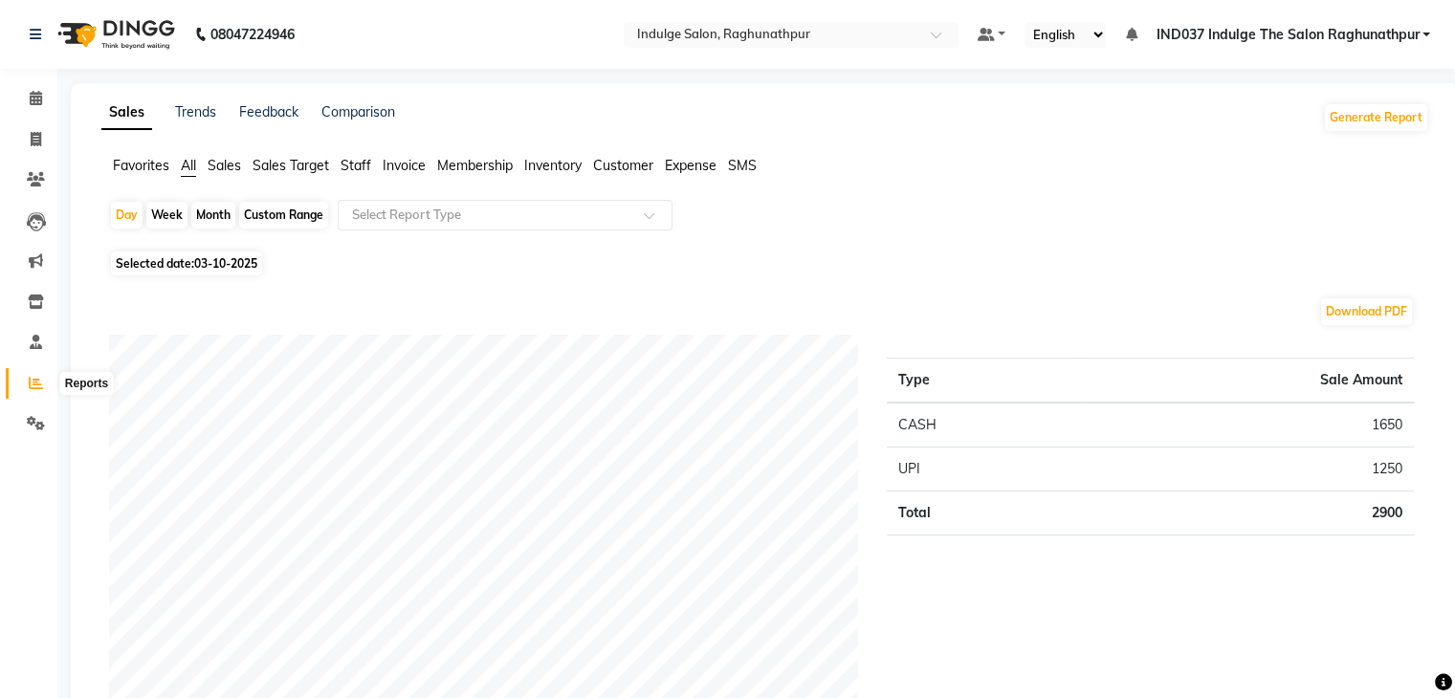
click at [34, 388] on icon at bounding box center [36, 383] width 14 height 14
click at [310, 213] on div "Custom Range" at bounding box center [283, 215] width 89 height 27
select select "10"
select select "2025"
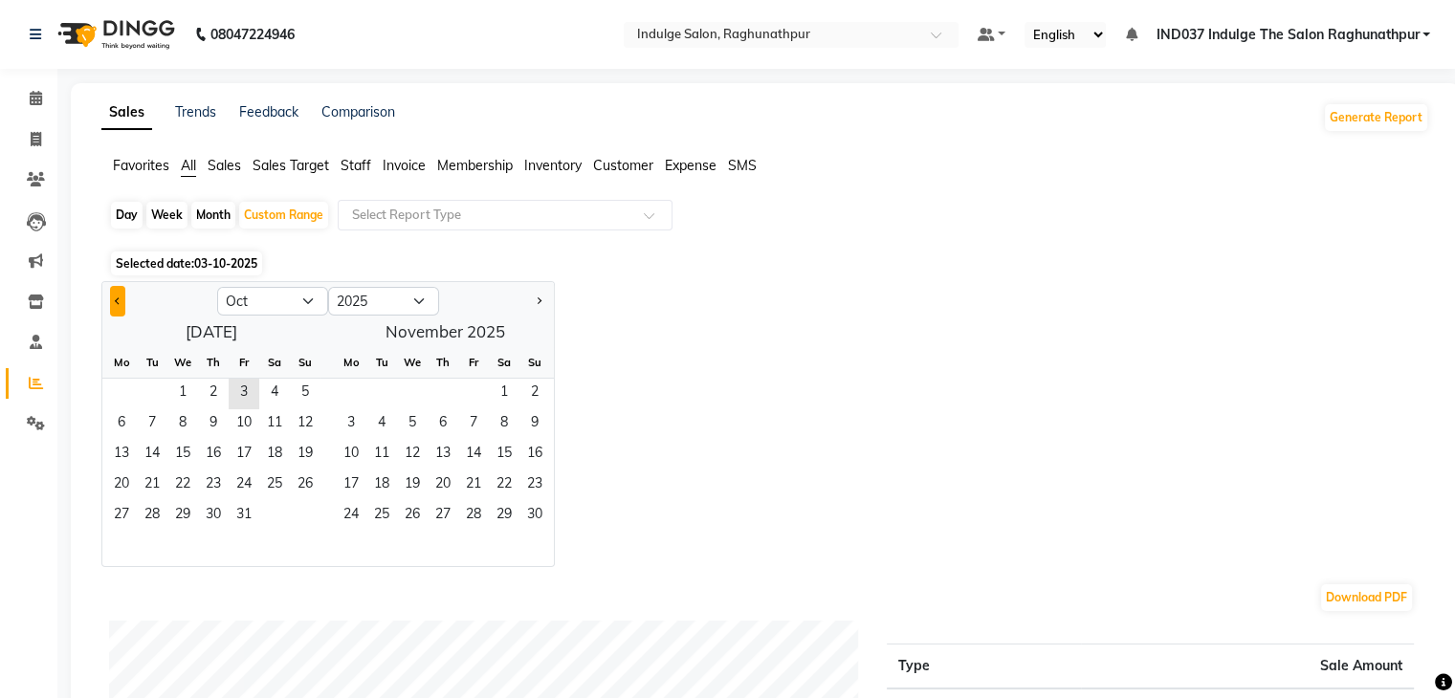
click at [117, 311] on button "Previous month" at bounding box center [117, 301] width 15 height 31
select select "9"
click at [130, 399] on span "1" at bounding box center [121, 394] width 31 height 31
click at [155, 507] on span "30" at bounding box center [152, 516] width 31 height 31
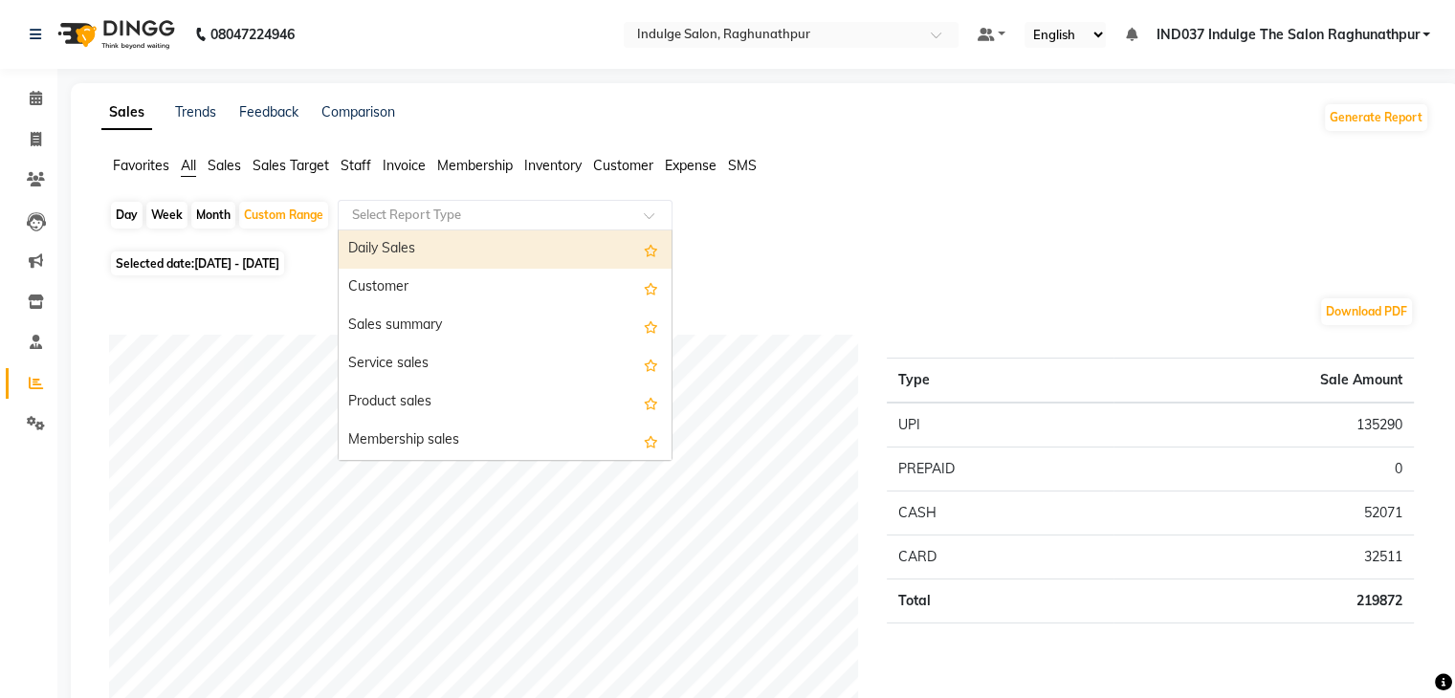
click at [447, 211] on input "text" at bounding box center [485, 215] width 275 height 19
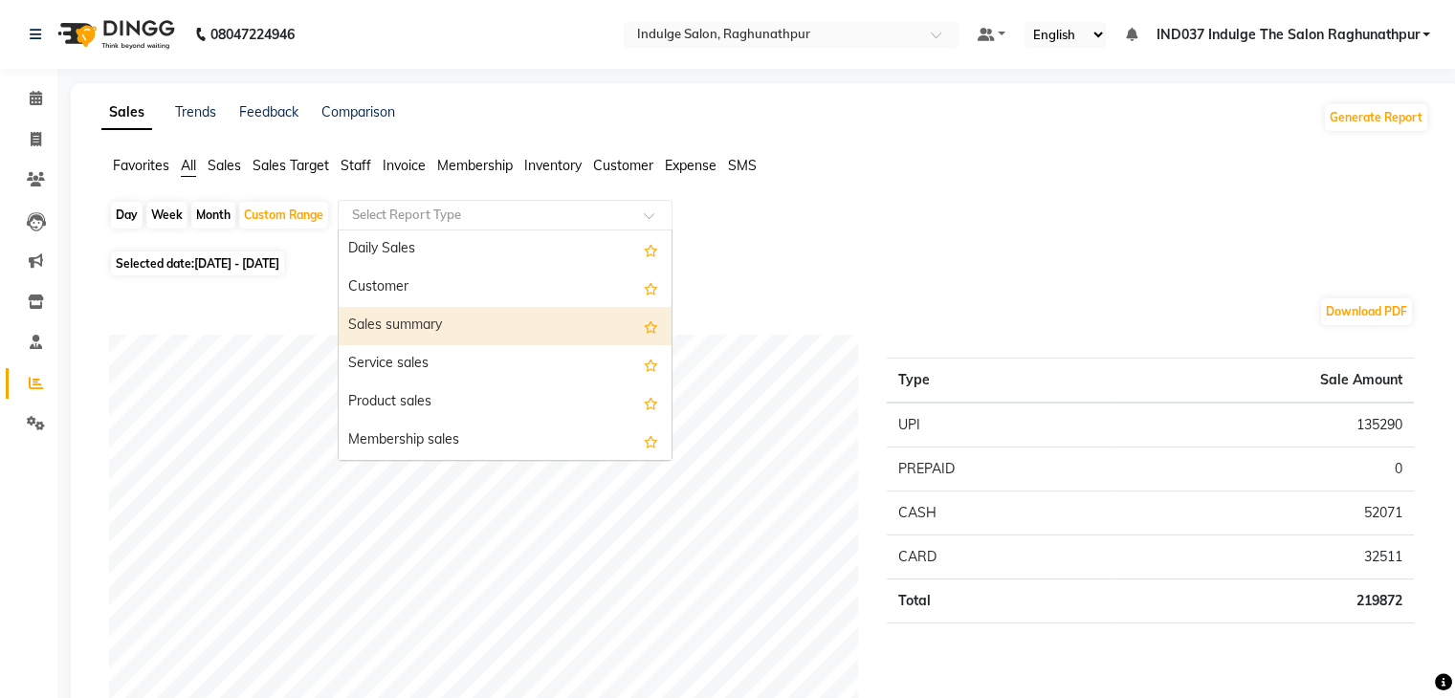
click at [423, 318] on div "Sales summary" at bounding box center [505, 326] width 333 height 38
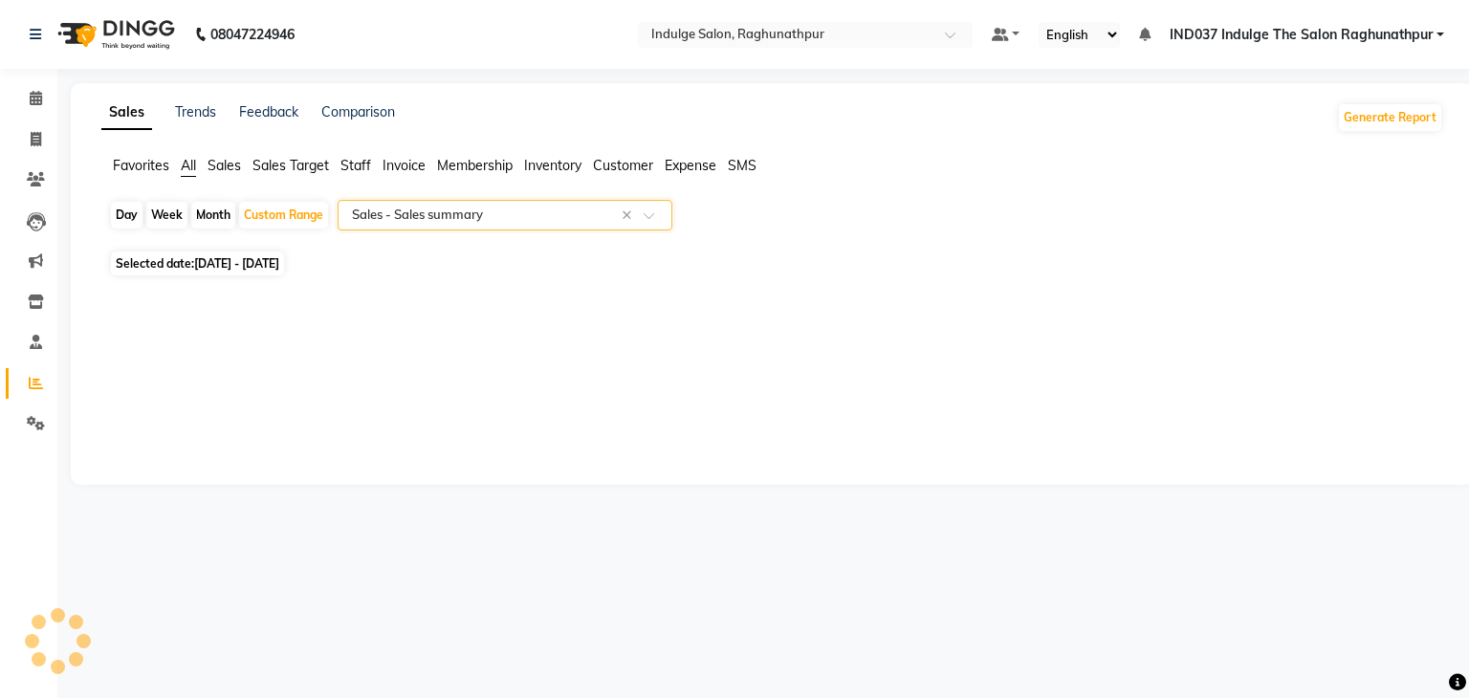
select select "full_report"
select select "pdf"
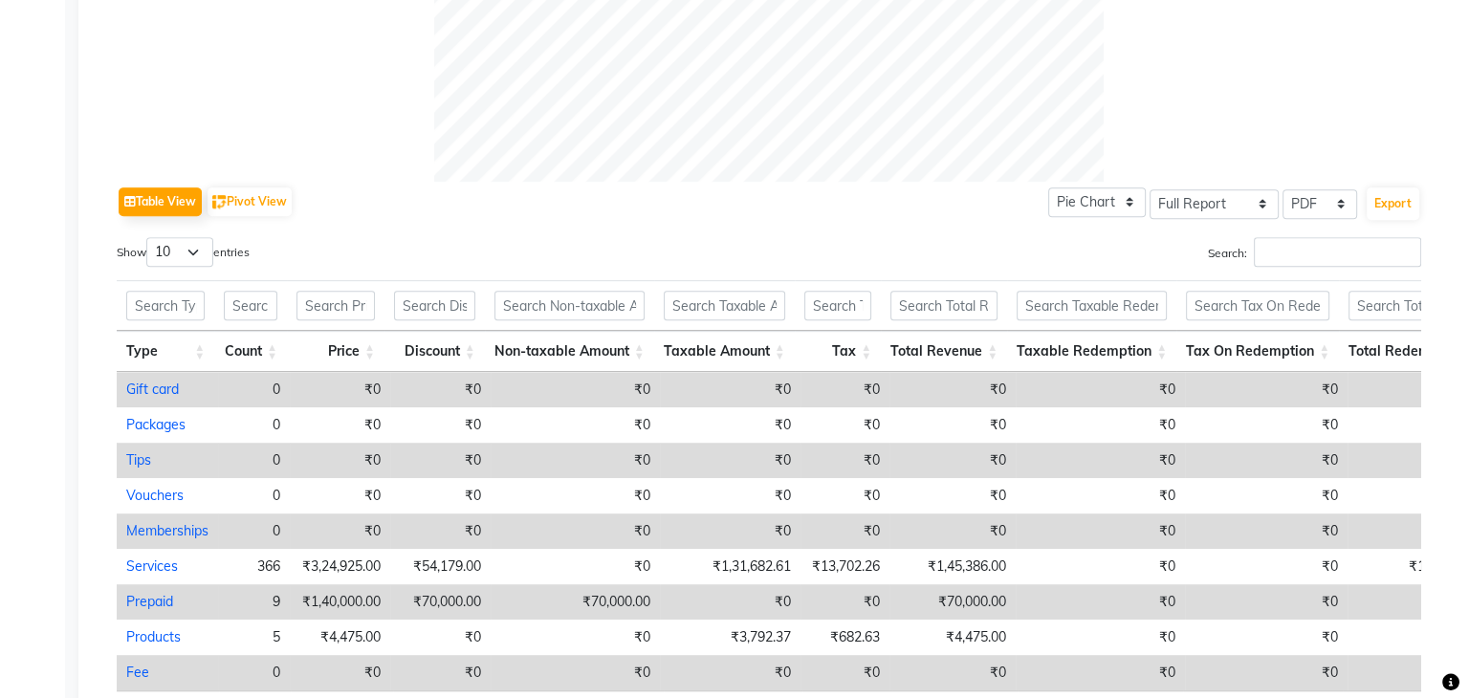
scroll to position [792, 0]
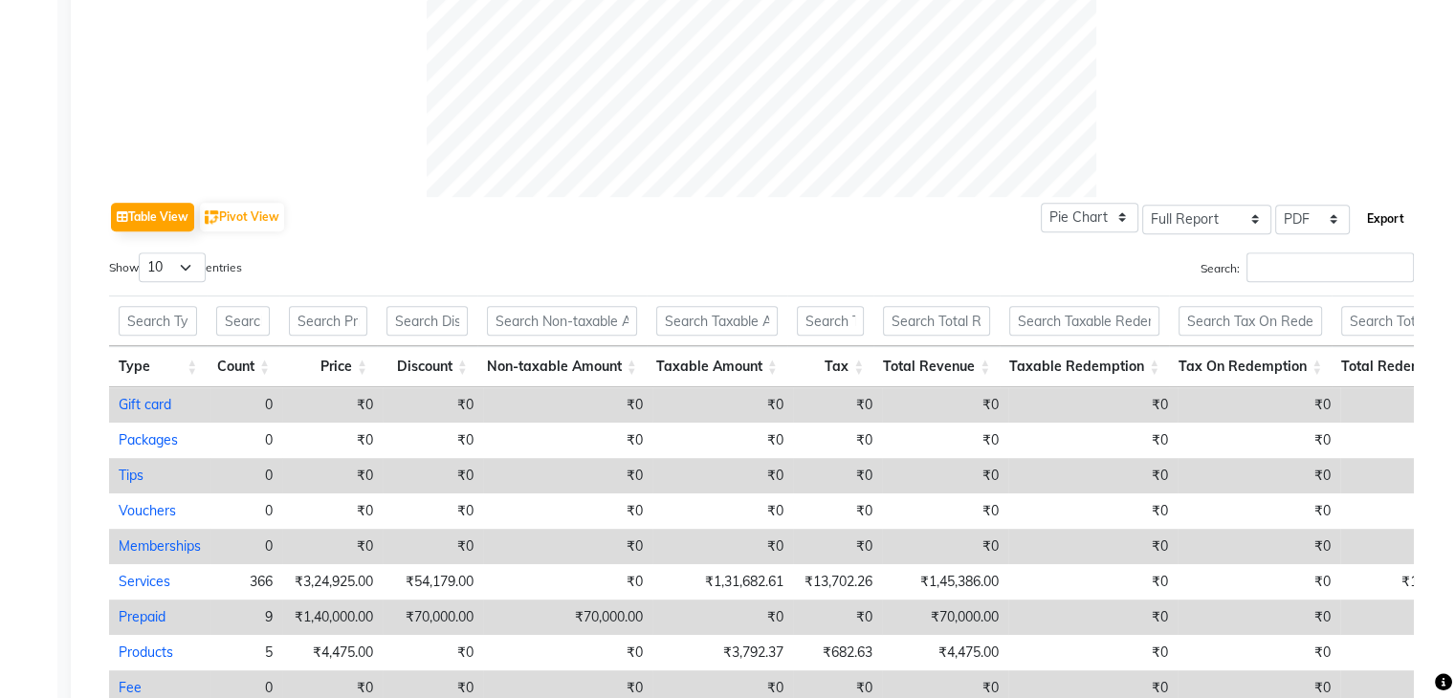
click at [1389, 217] on button "Export" at bounding box center [1385, 219] width 53 height 33
select select "monospace"
select select "12px"
select select "template_1"
select select "A4"
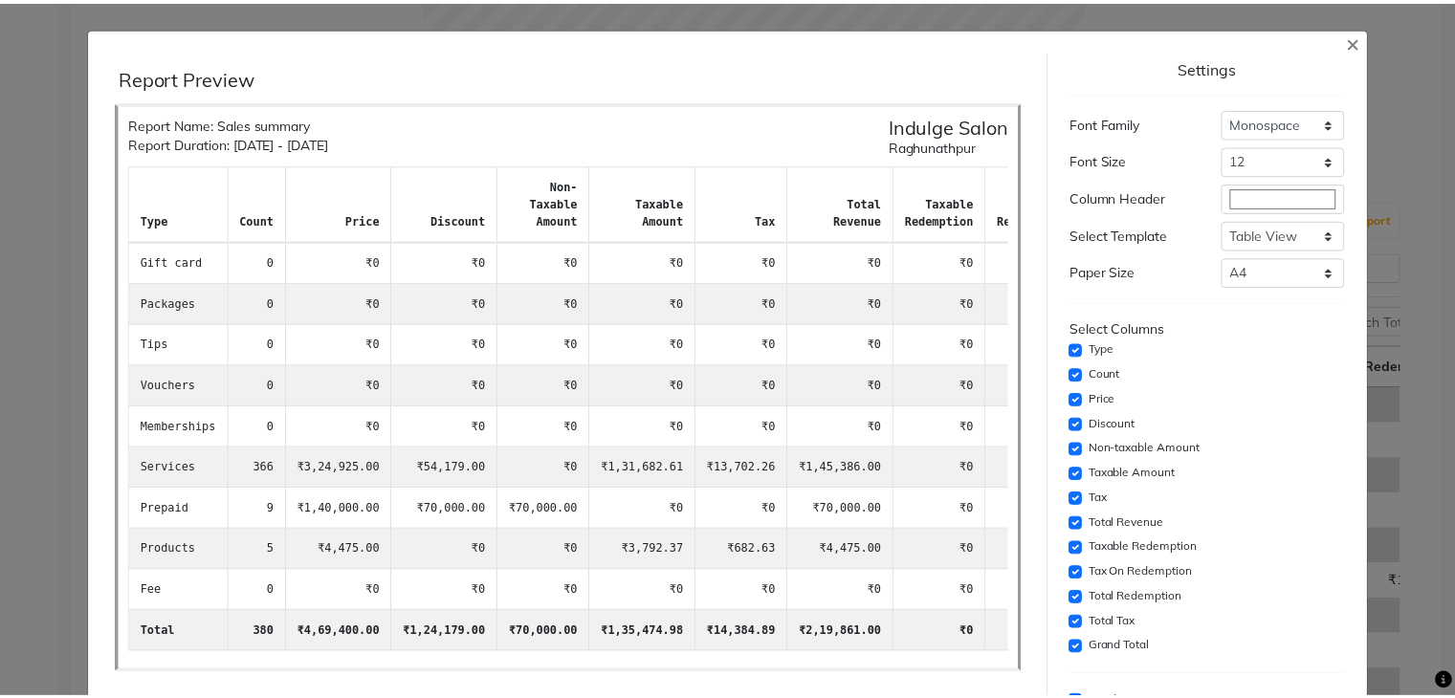
scroll to position [38, 0]
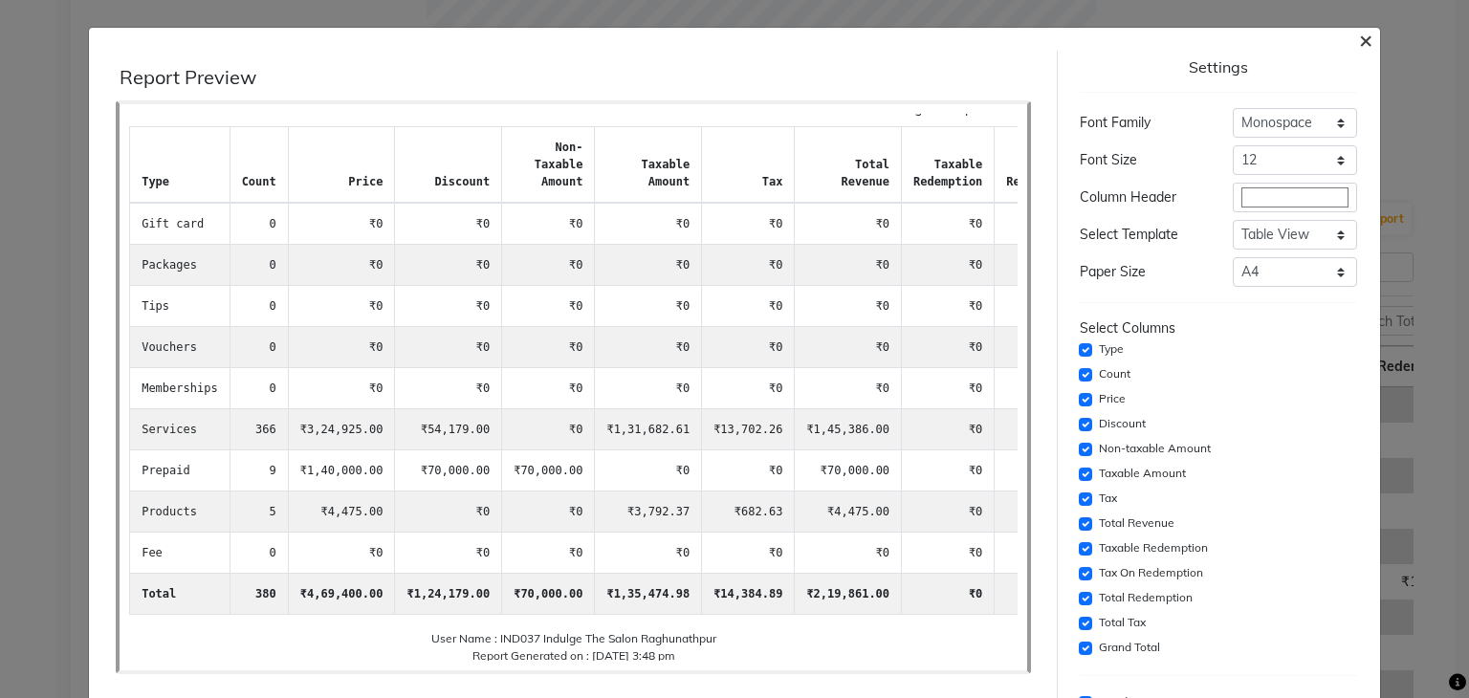
click at [1359, 47] on span "×" at bounding box center [1365, 39] width 13 height 29
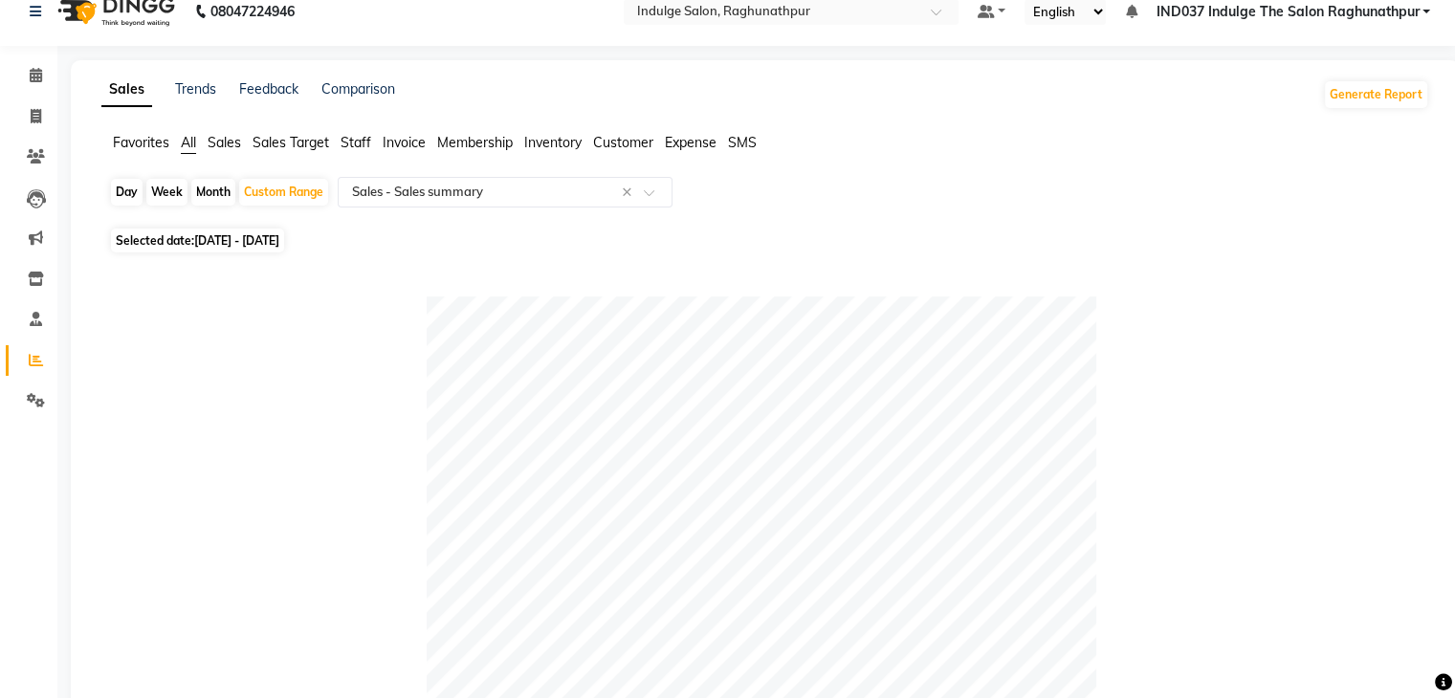
scroll to position [11, 0]
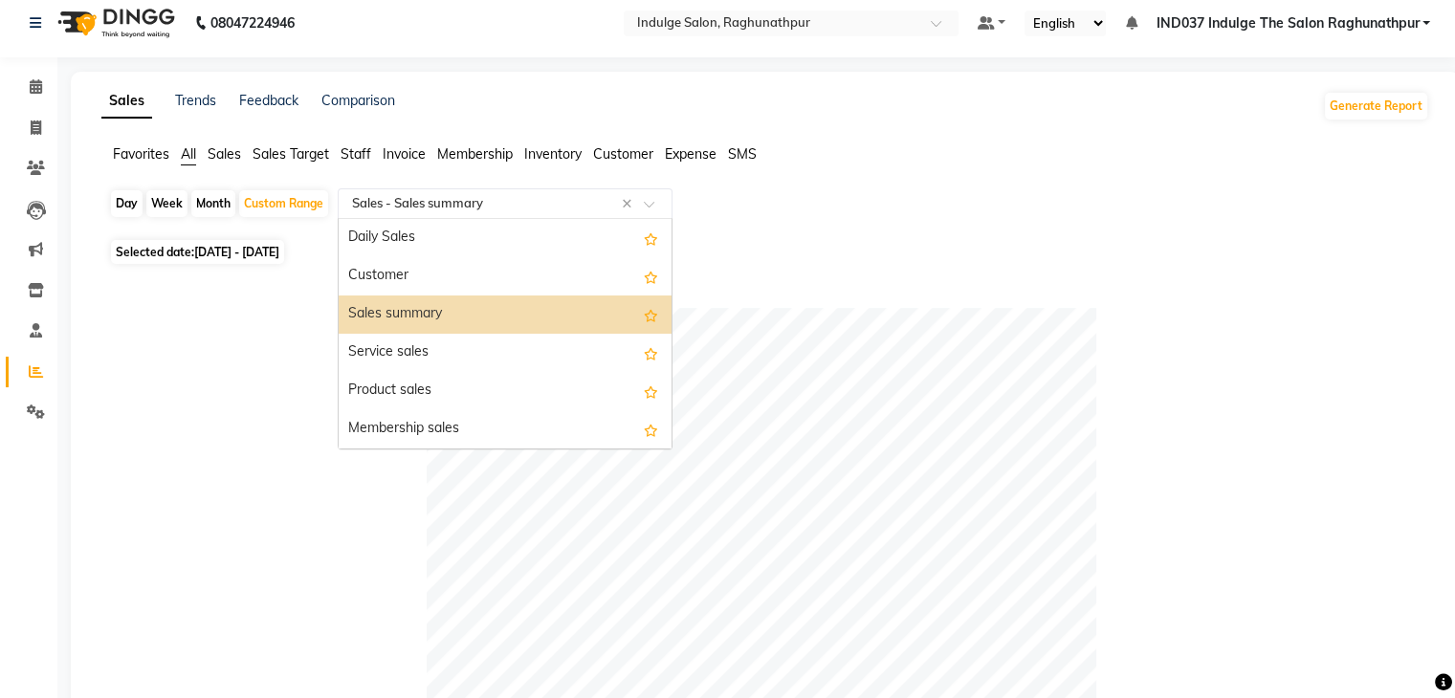
click at [461, 205] on input "text" at bounding box center [485, 203] width 275 height 19
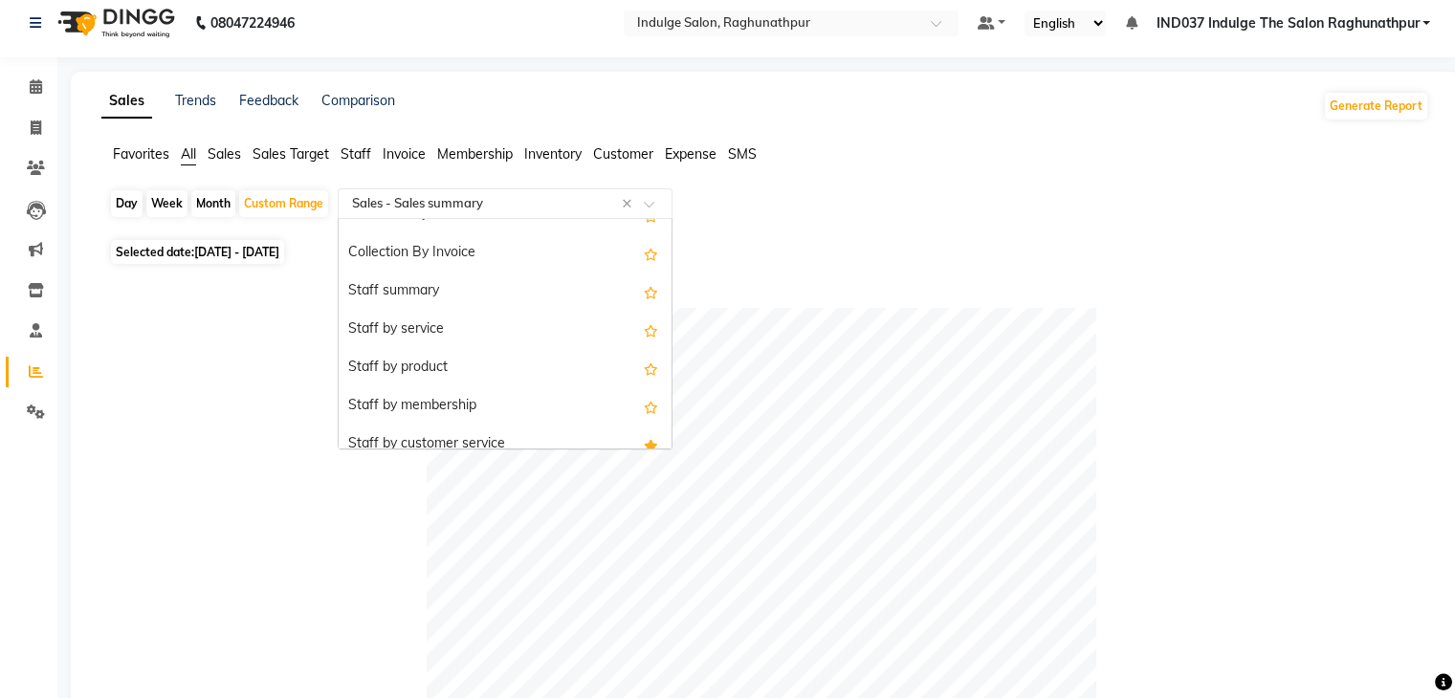
scroll to position [639, 0]
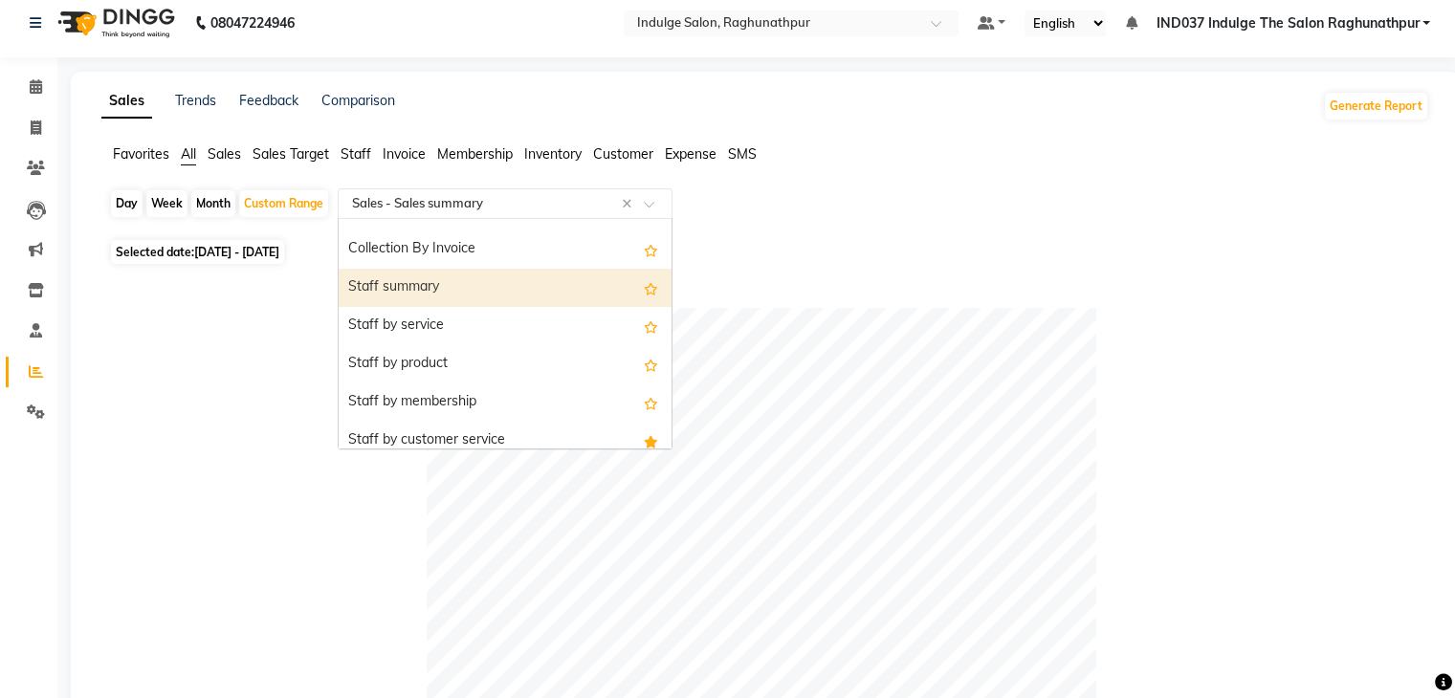
click at [473, 276] on div "Staff summary" at bounding box center [505, 288] width 333 height 38
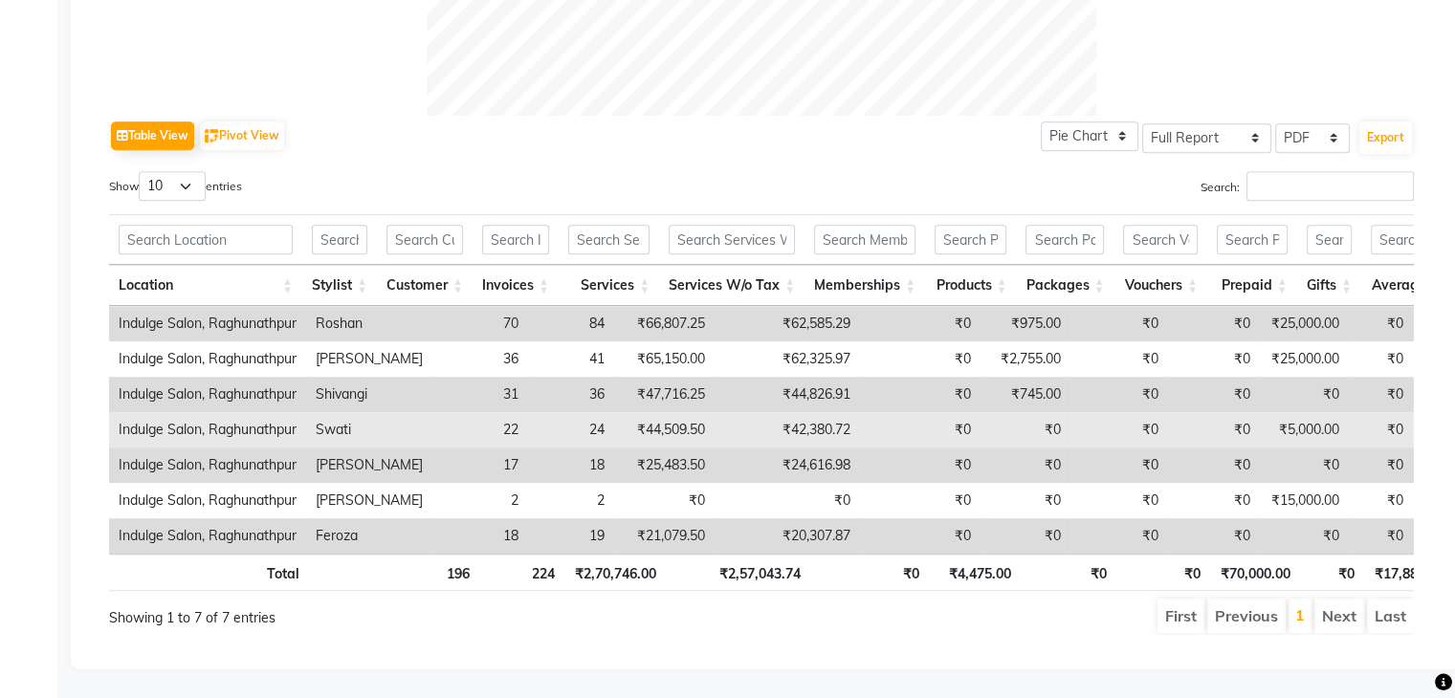
scroll to position [0, 239]
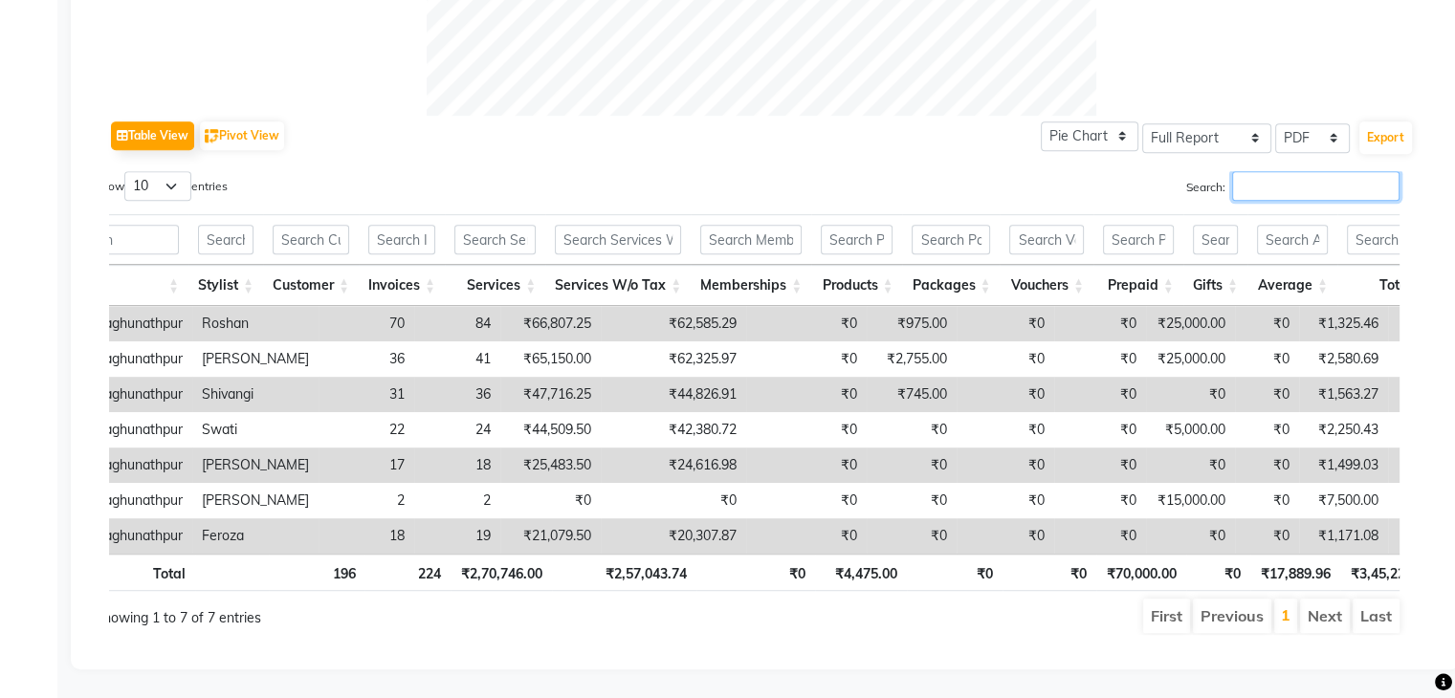
click at [1305, 184] on input "Search:" at bounding box center [1315, 186] width 167 height 30
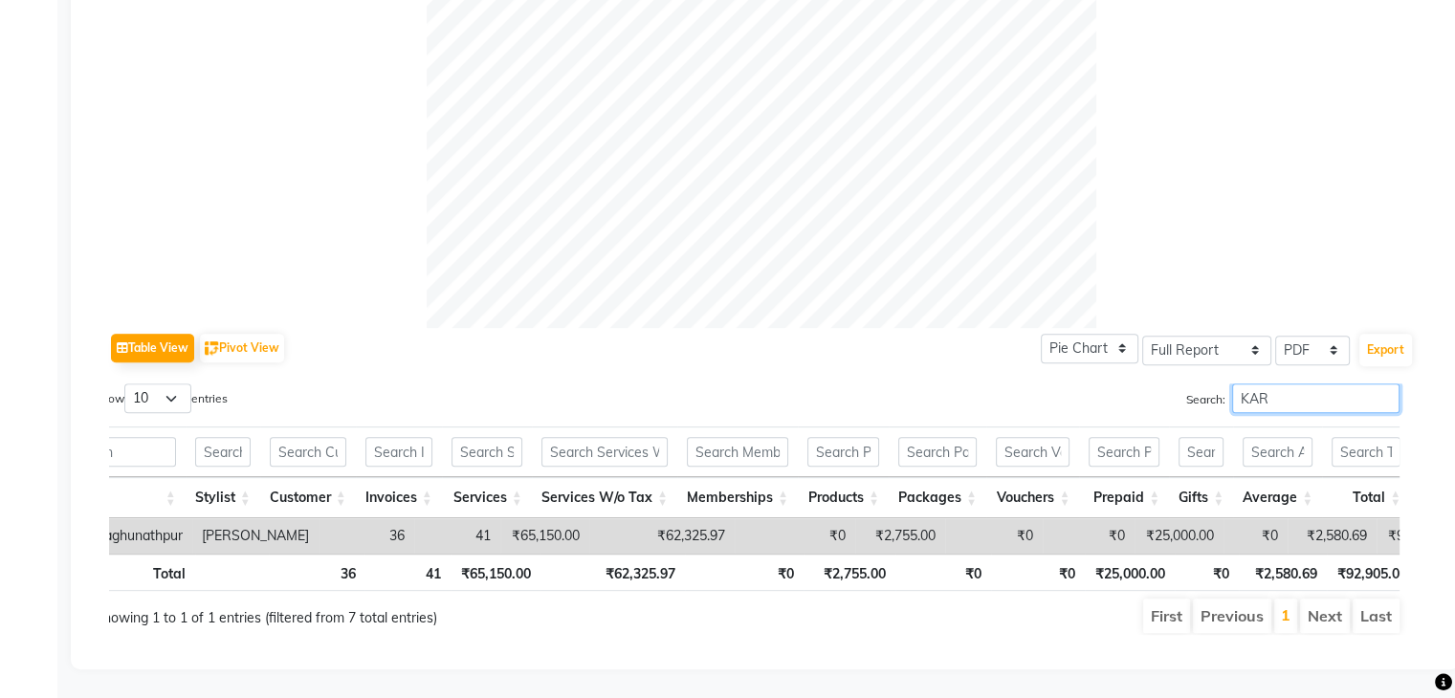
type input "KAR"
click at [745, 518] on td "₹0" at bounding box center [795, 535] width 121 height 35
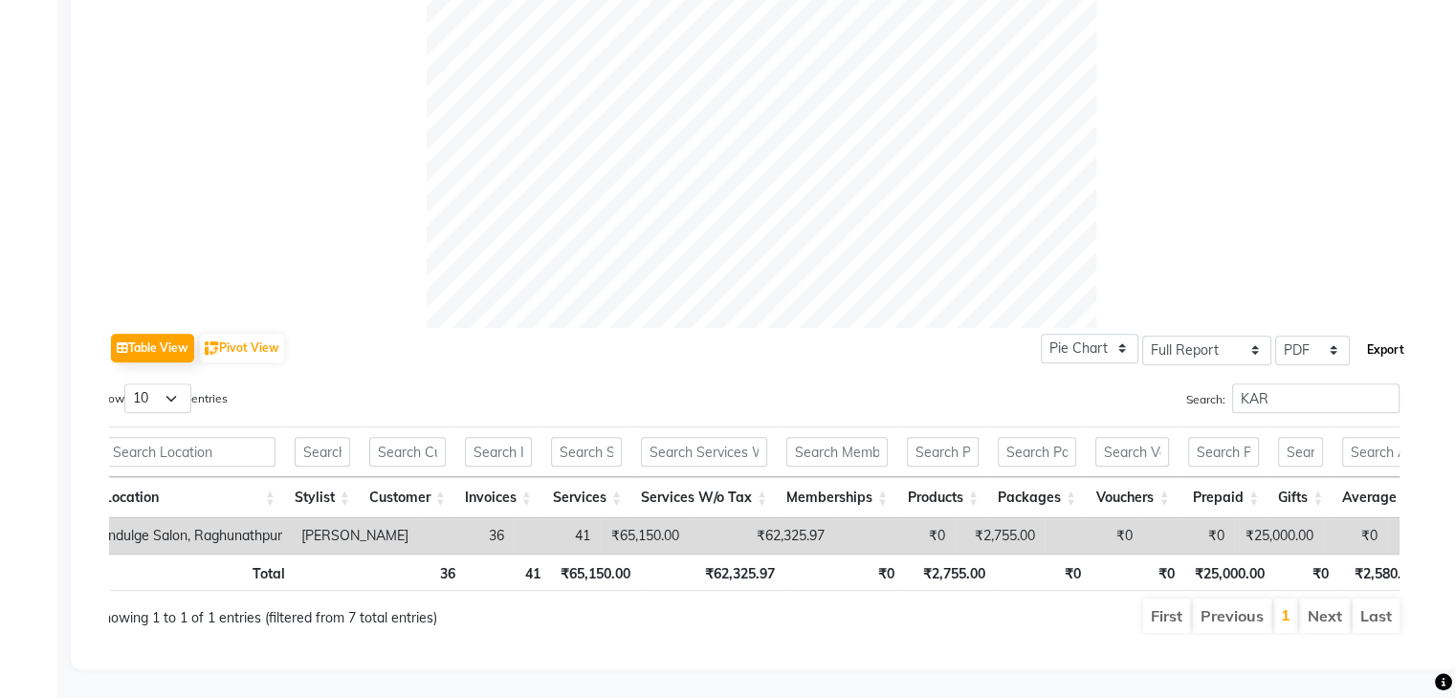
click at [1390, 334] on button "Export" at bounding box center [1385, 350] width 53 height 33
select select "monospace"
select select "12px"
select select "template_1"
select select "A4"
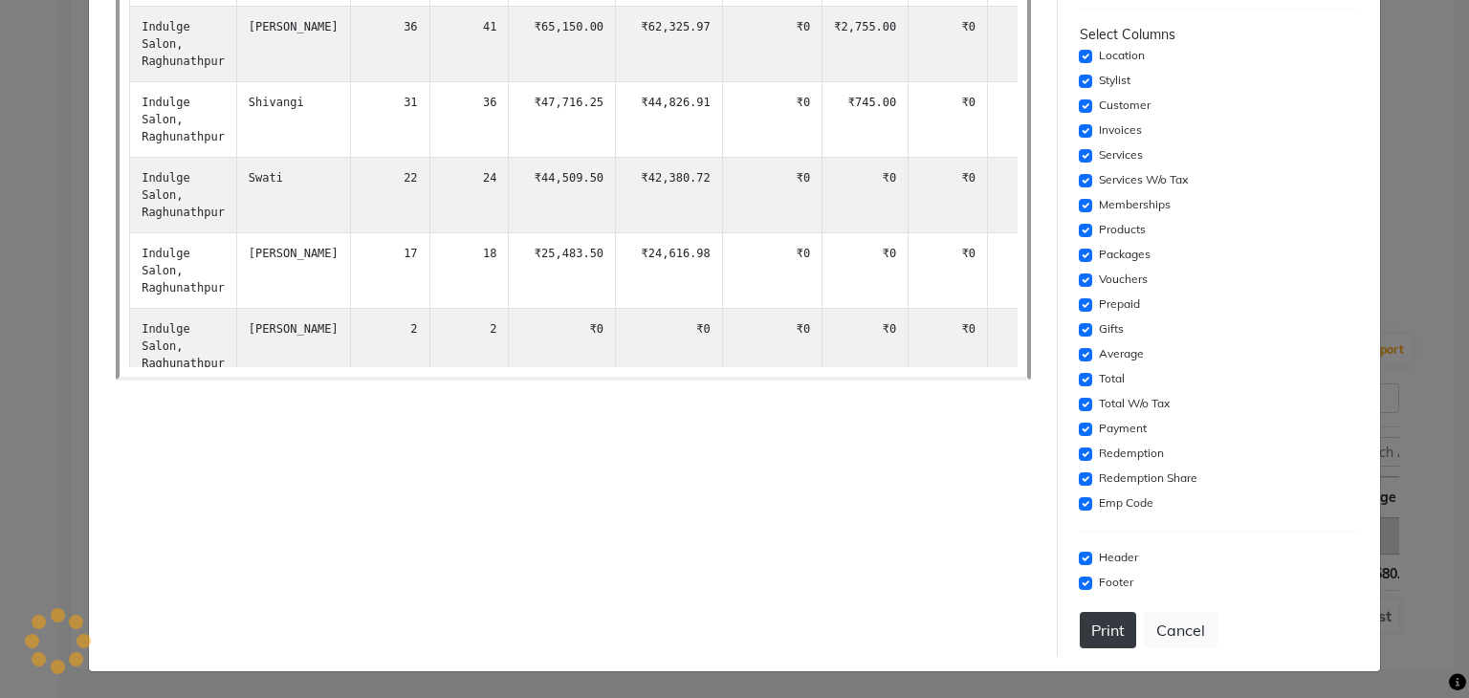
click at [1084, 628] on button "Print" at bounding box center [1108, 630] width 56 height 36
click at [1181, 627] on button "Cancel" at bounding box center [1181, 630] width 74 height 36
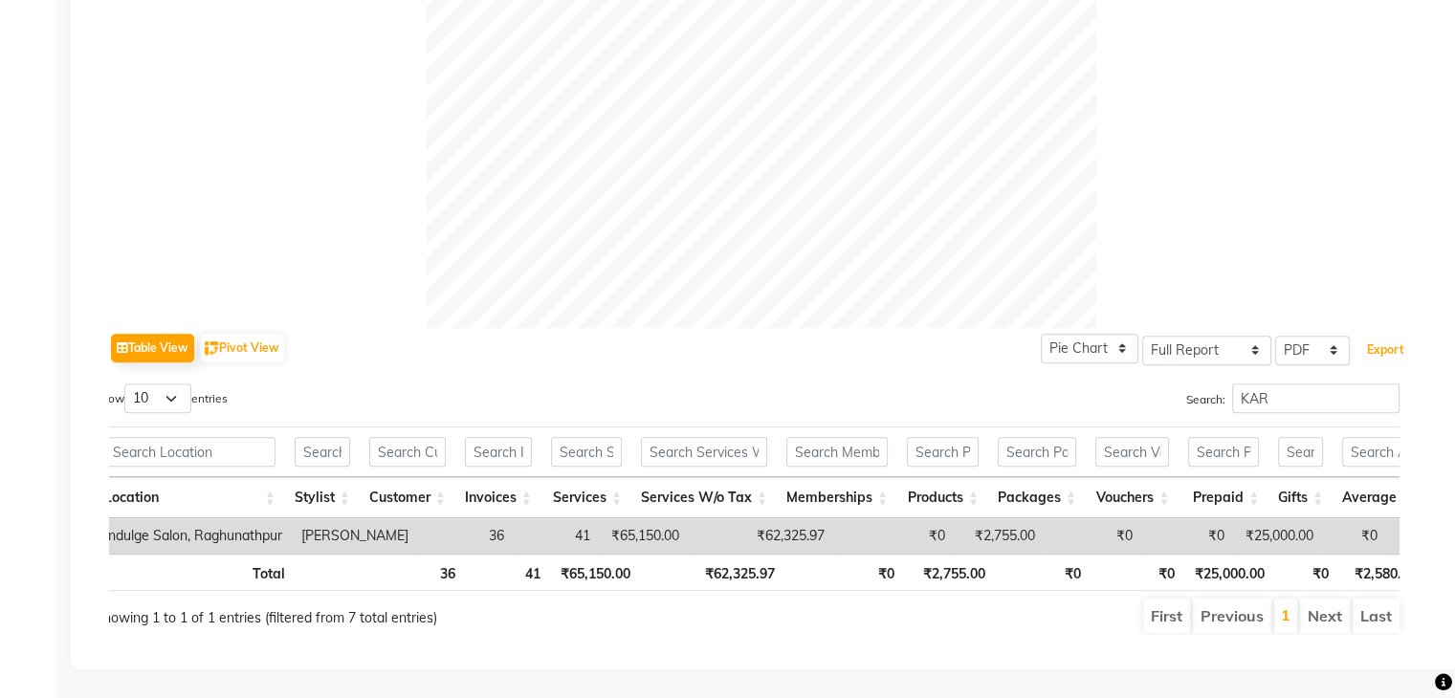
scroll to position [0, 0]
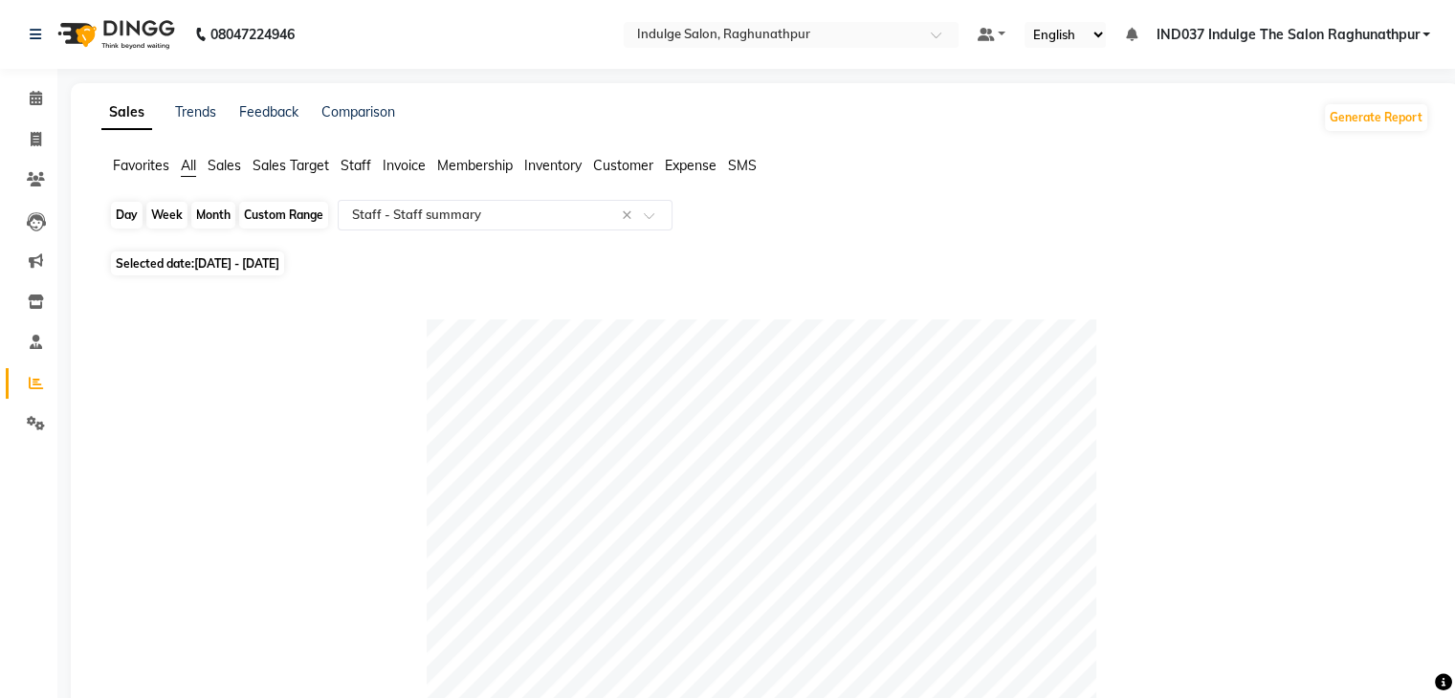
click at [280, 214] on div "Custom Range" at bounding box center [283, 215] width 89 height 27
select select "9"
select select "2025"
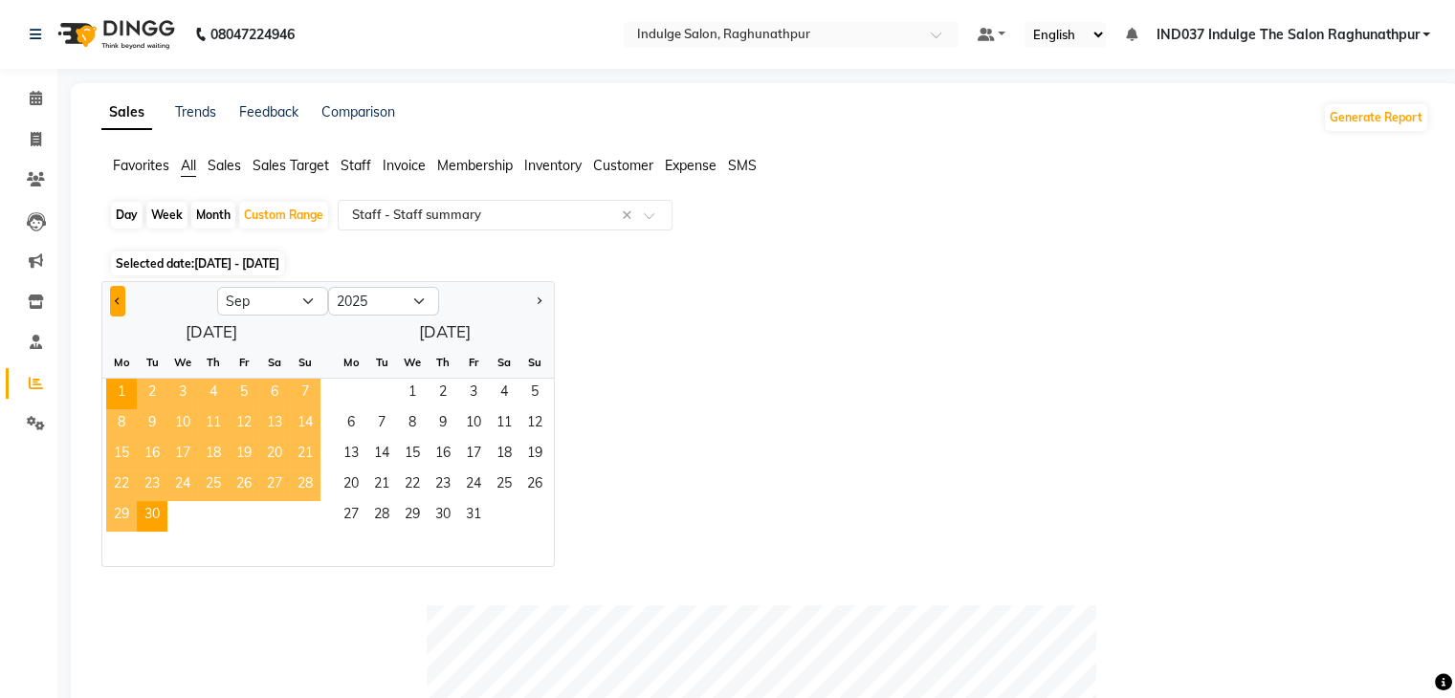
click at [117, 297] on span "Previous month" at bounding box center [118, 300] width 7 height 7
select select "8"
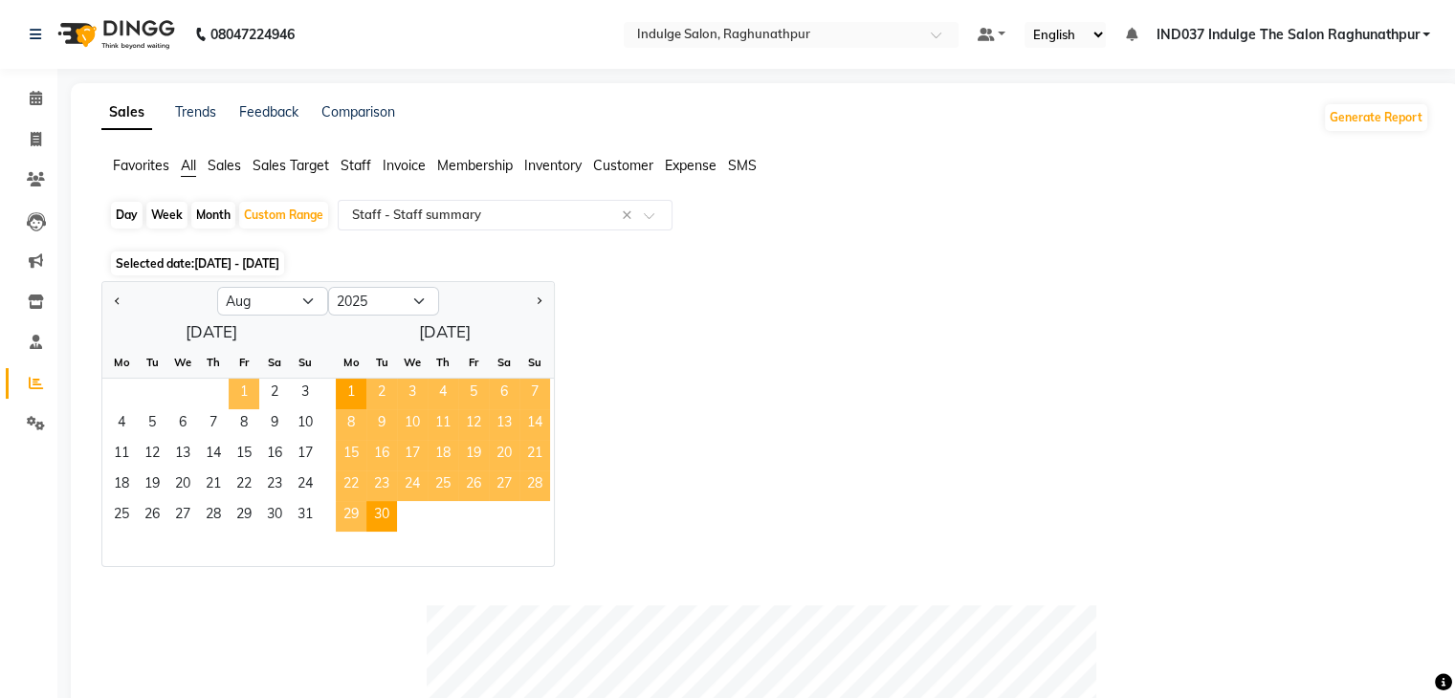
click at [245, 391] on span "1" at bounding box center [244, 394] width 31 height 31
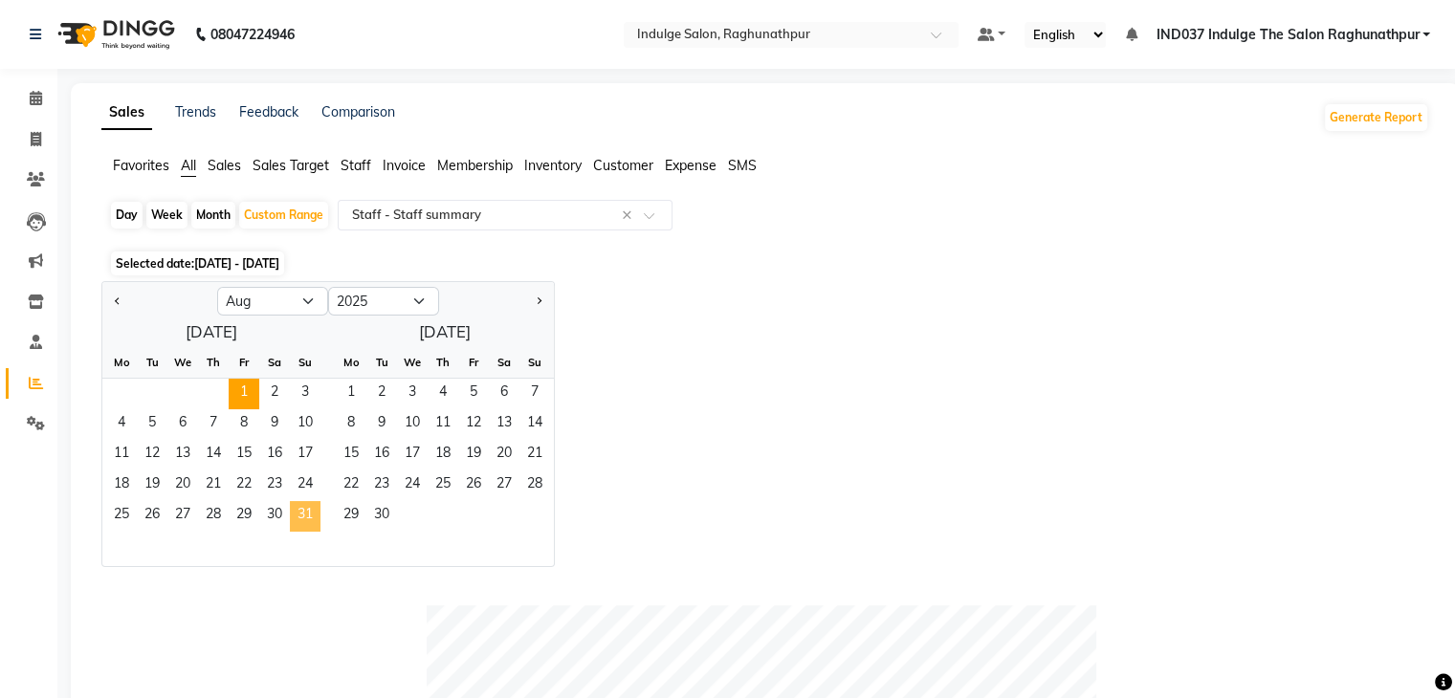
click at [312, 515] on span "31" at bounding box center [305, 516] width 31 height 31
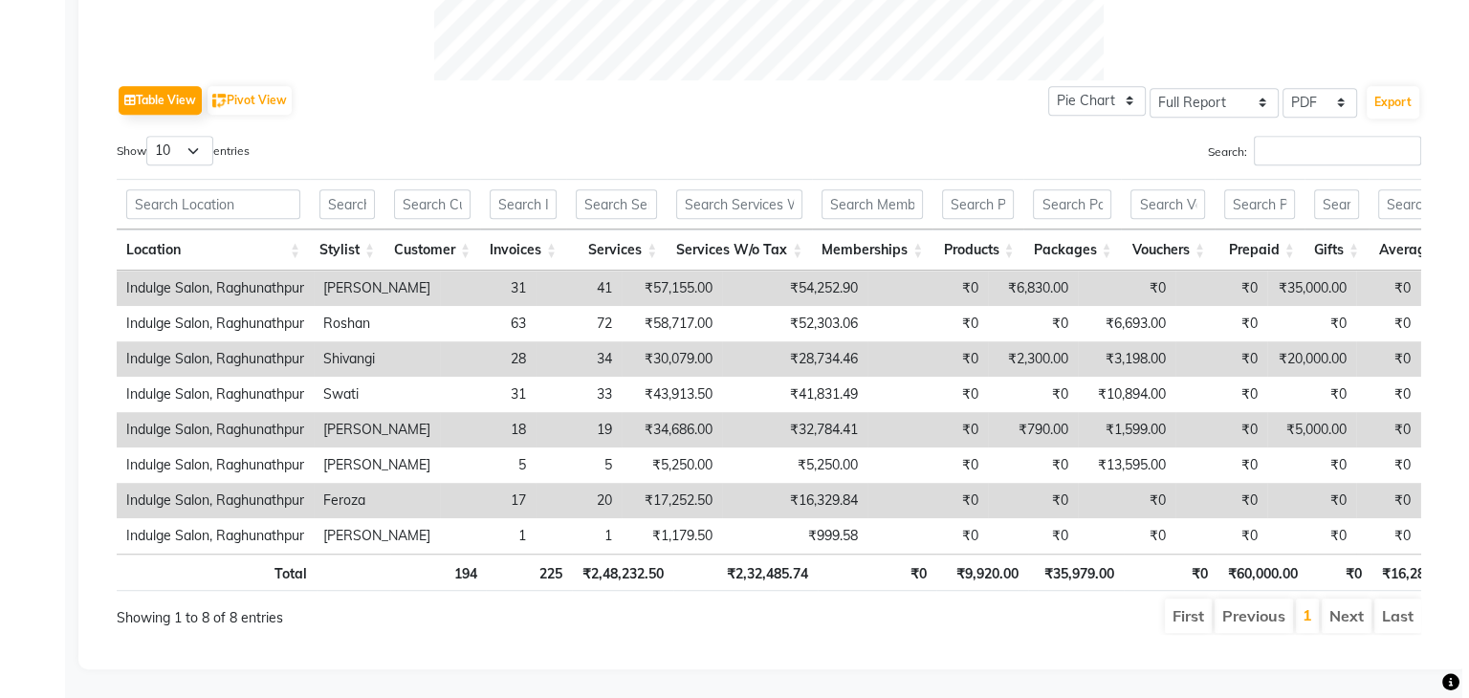
scroll to position [936, 0]
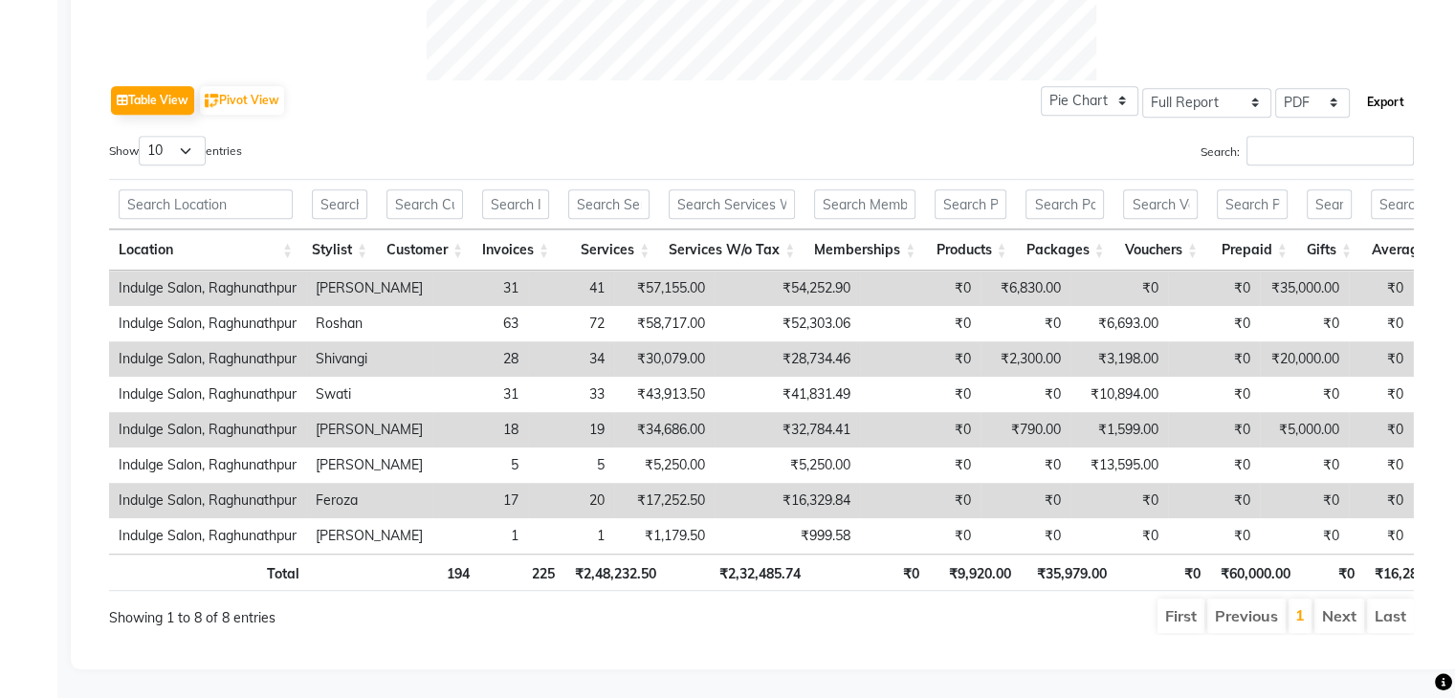
click at [1376, 86] on button "Export" at bounding box center [1385, 102] width 53 height 33
select select "monospace"
select select "12px"
select select "template_1"
select select "A4"
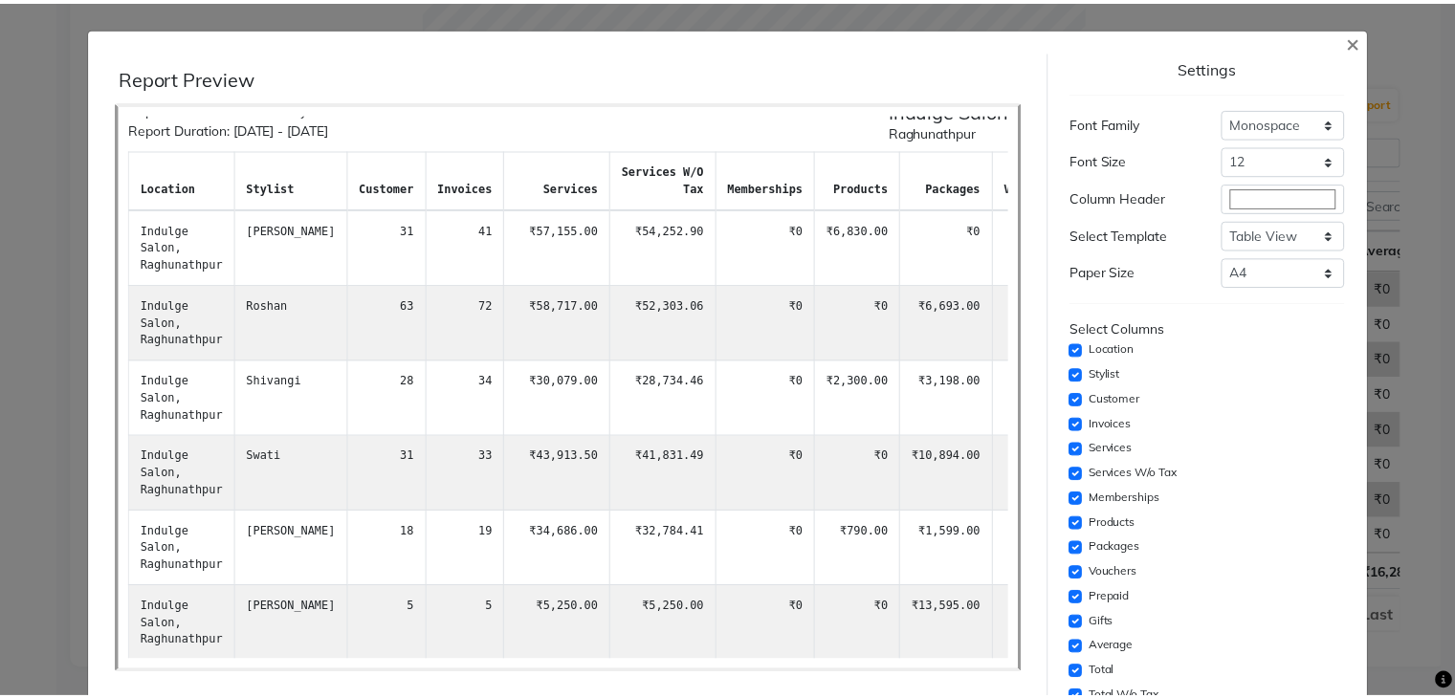
scroll to position [294, 0]
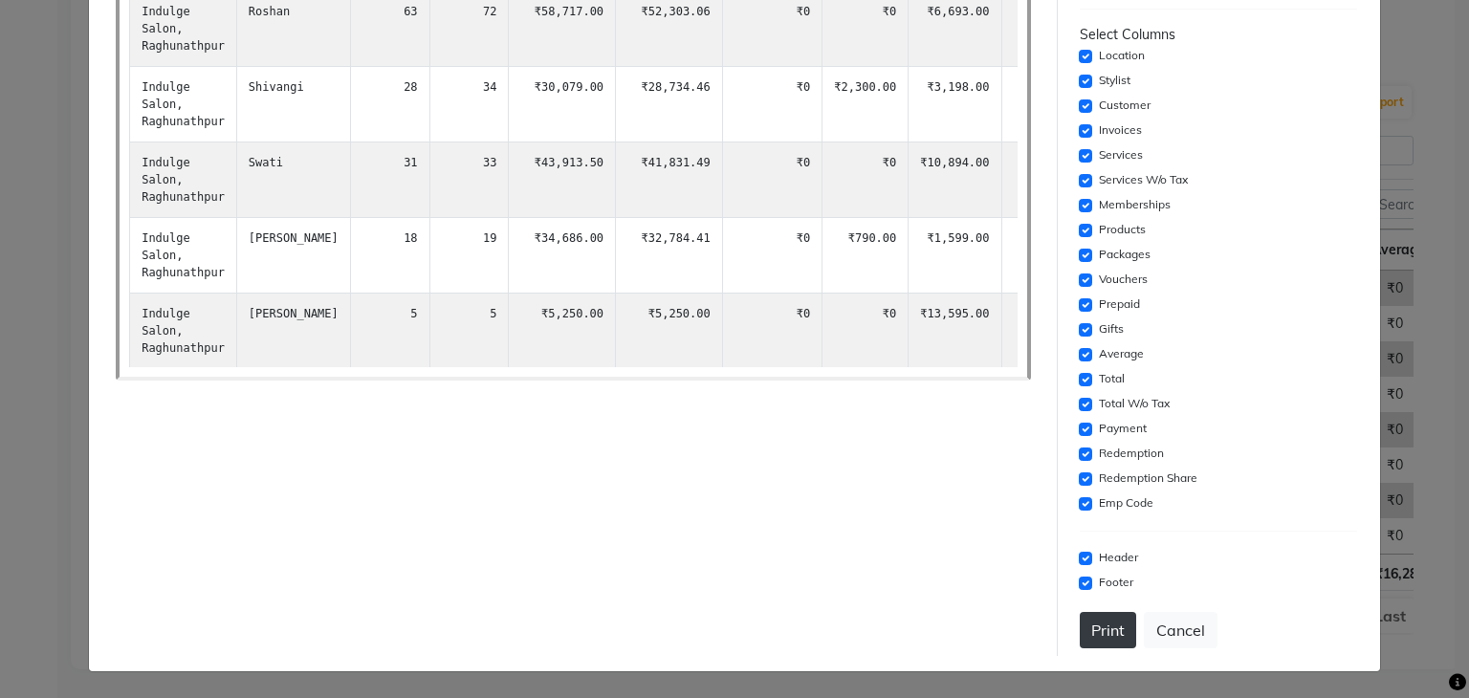
click at [1090, 632] on button "Print" at bounding box center [1108, 630] width 56 height 36
click at [1178, 631] on button "Cancel" at bounding box center [1181, 630] width 74 height 36
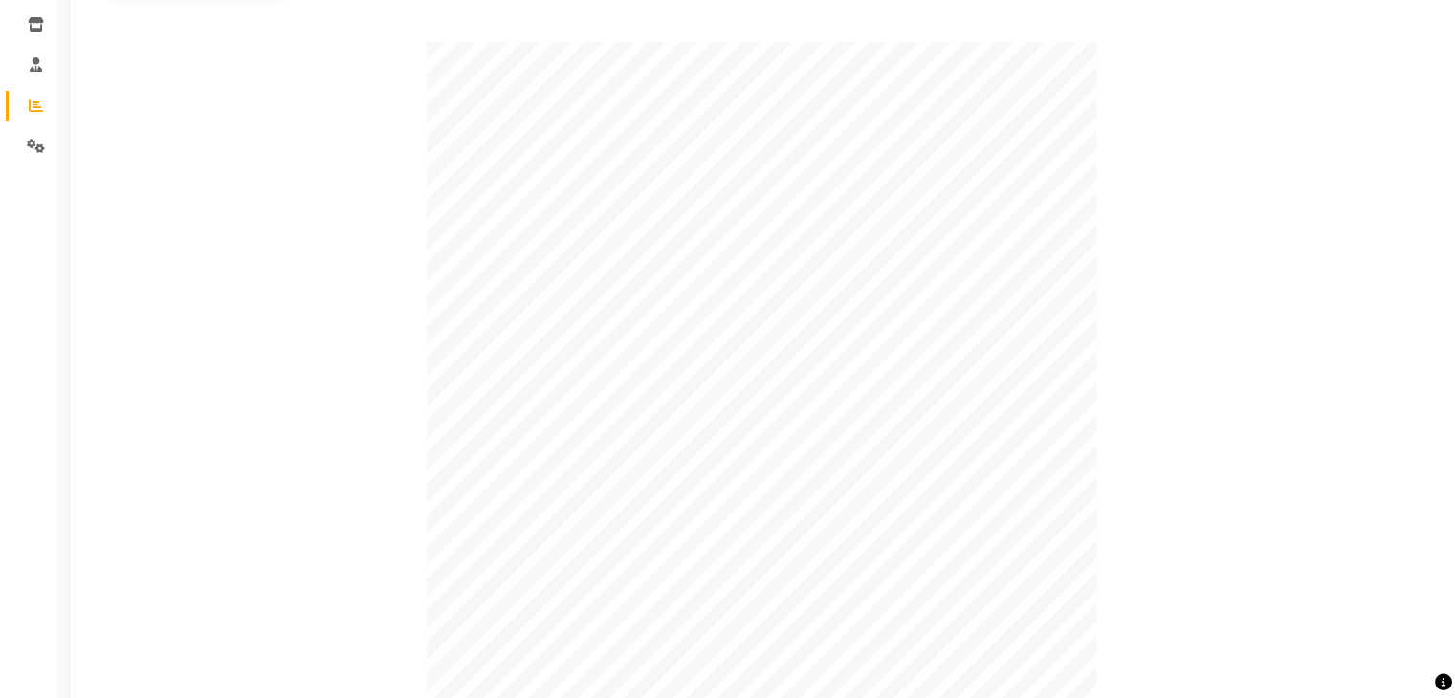
scroll to position [0, 0]
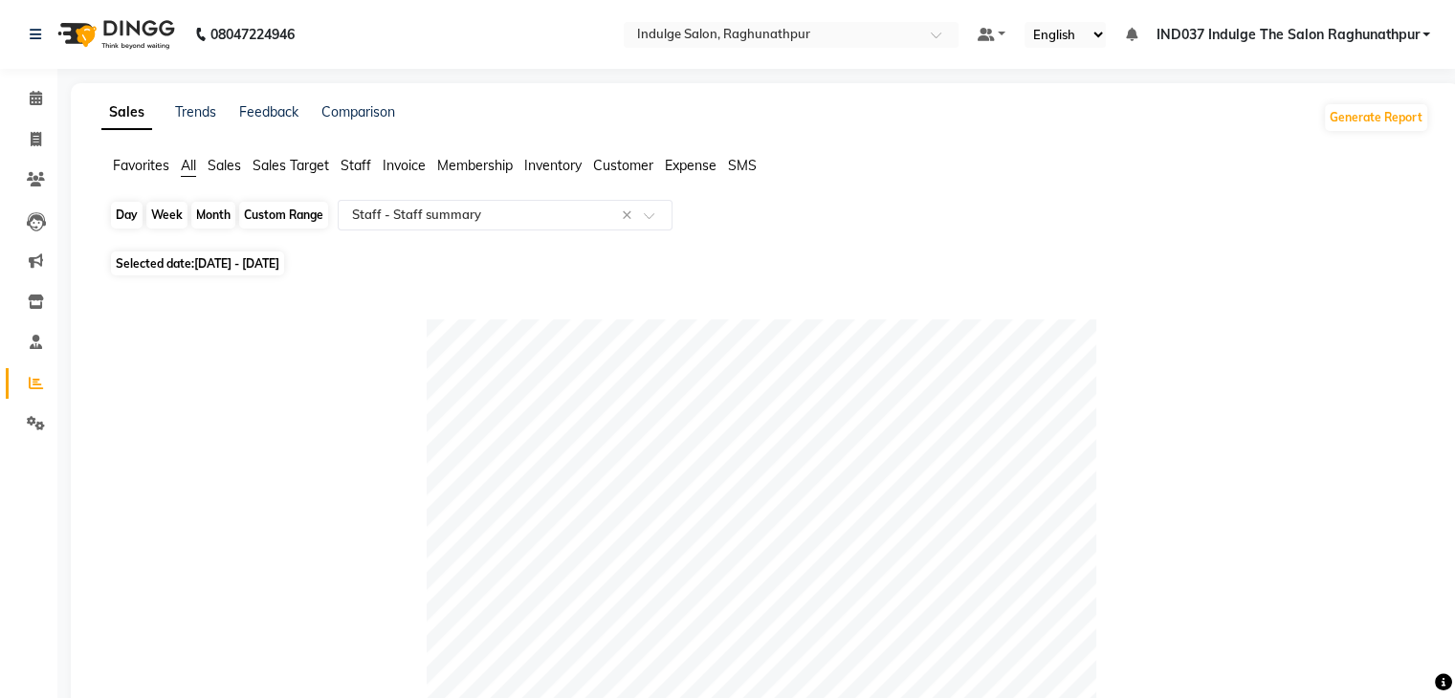
click at [291, 204] on div "Custom Range" at bounding box center [283, 215] width 89 height 27
select select "8"
select select "2025"
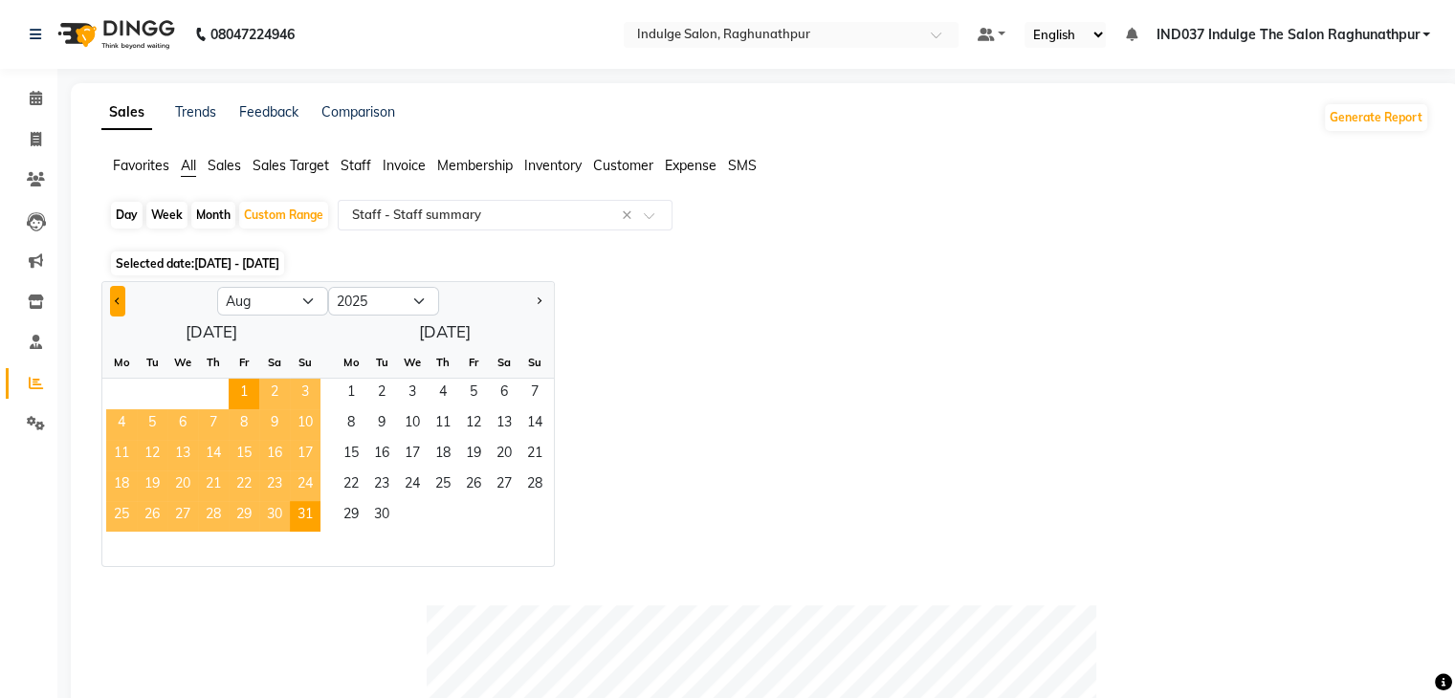
click at [113, 288] on button "Previous month" at bounding box center [117, 301] width 15 height 31
select select "7"
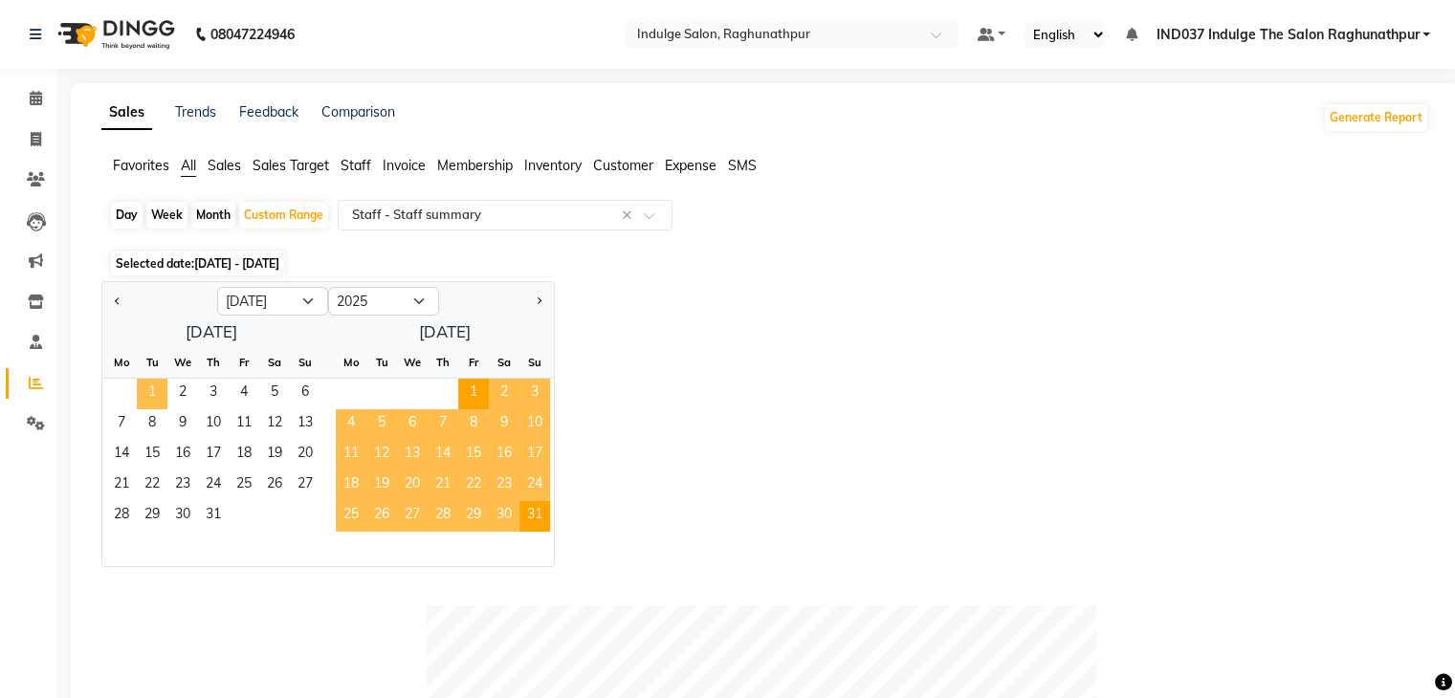
click at [153, 394] on span "1" at bounding box center [152, 394] width 31 height 31
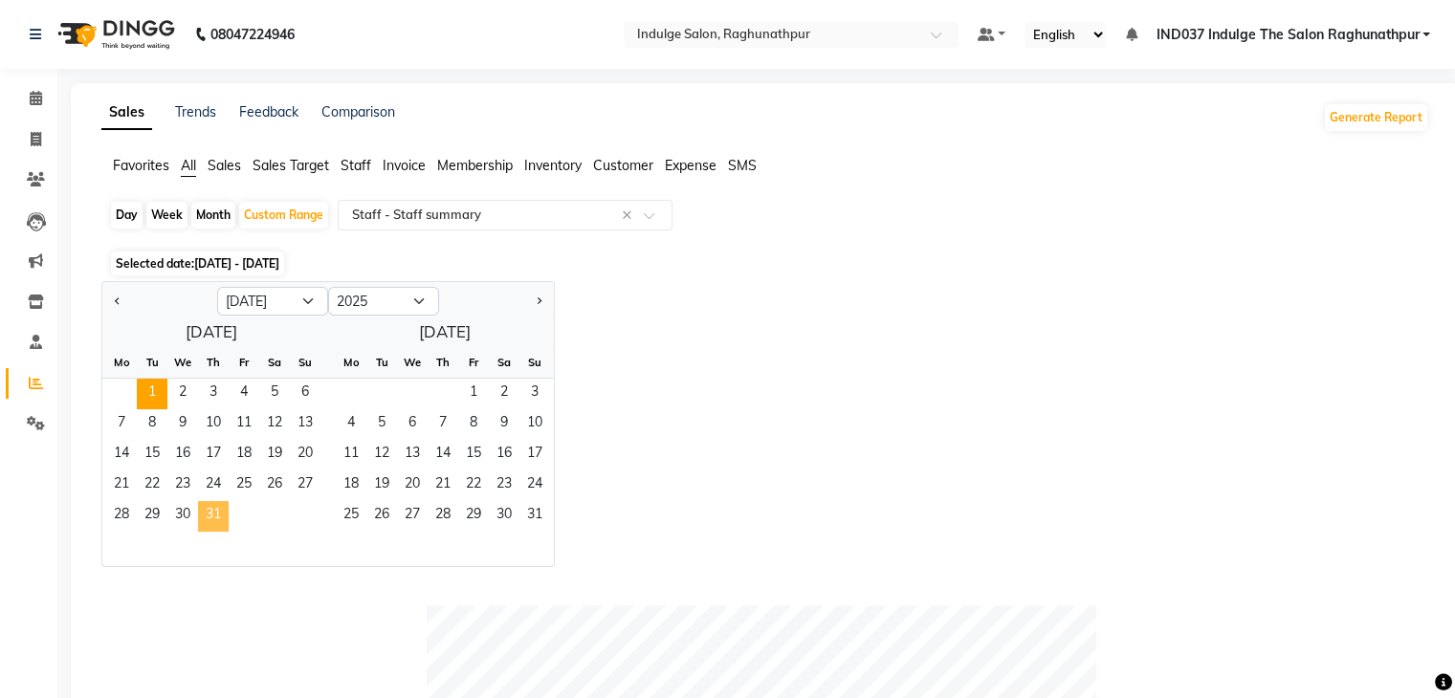
click at [218, 508] on span "31" at bounding box center [213, 516] width 31 height 31
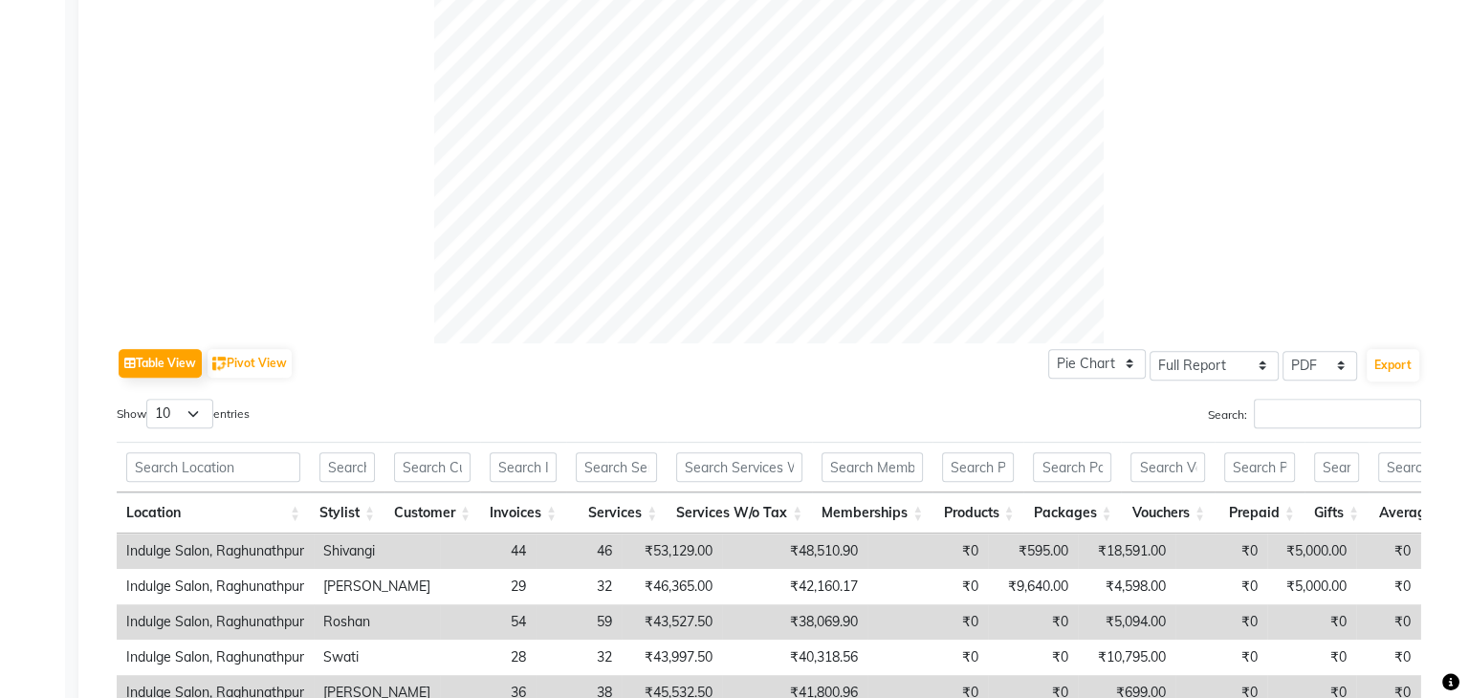
scroll to position [650, 0]
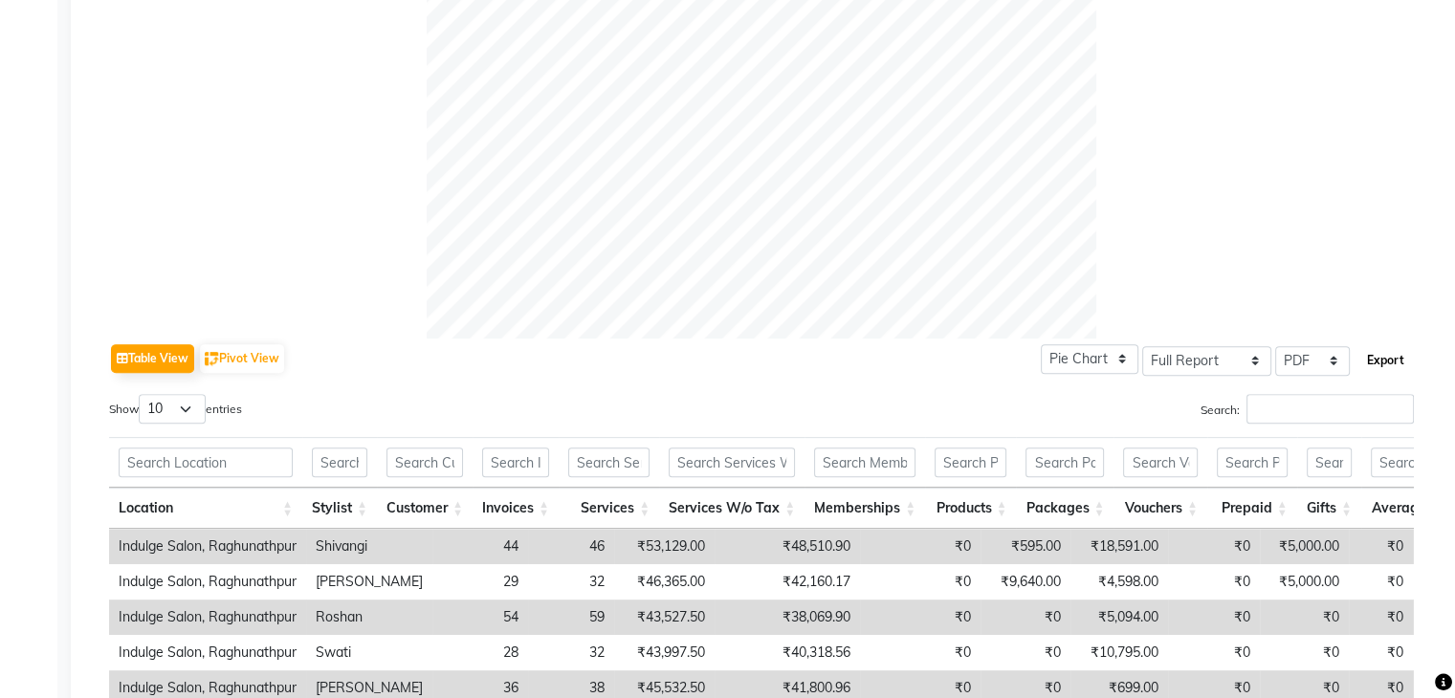
click at [1387, 359] on button "Export" at bounding box center [1385, 360] width 53 height 33
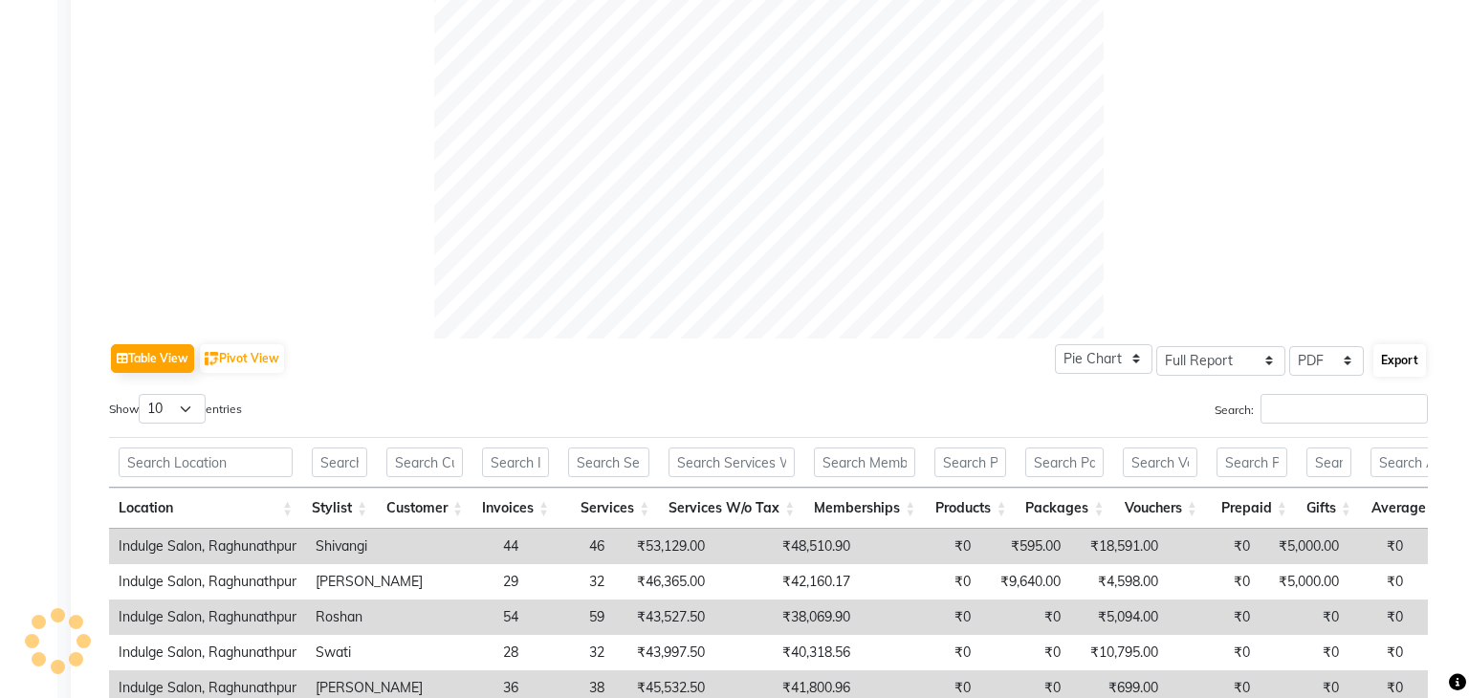
select select "monospace"
select select "12px"
select select "template_1"
select select "A4"
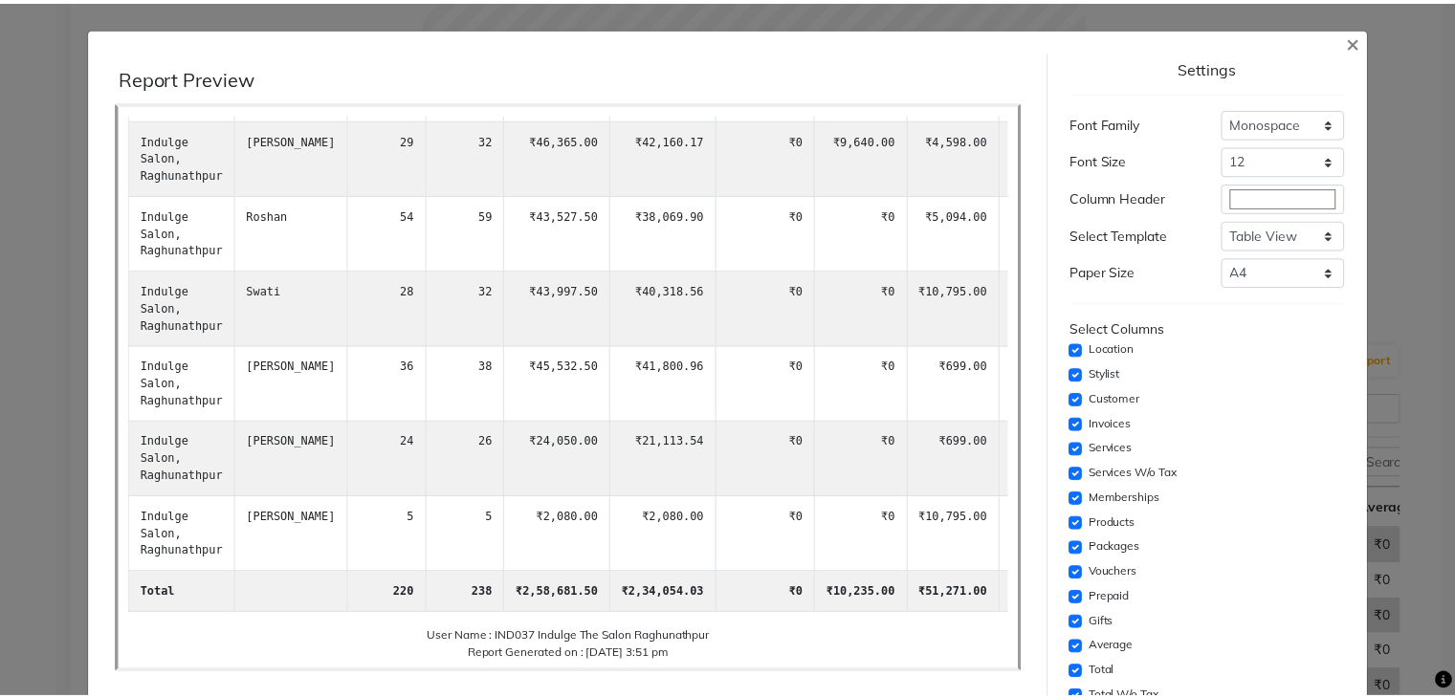
scroll to position [294, 0]
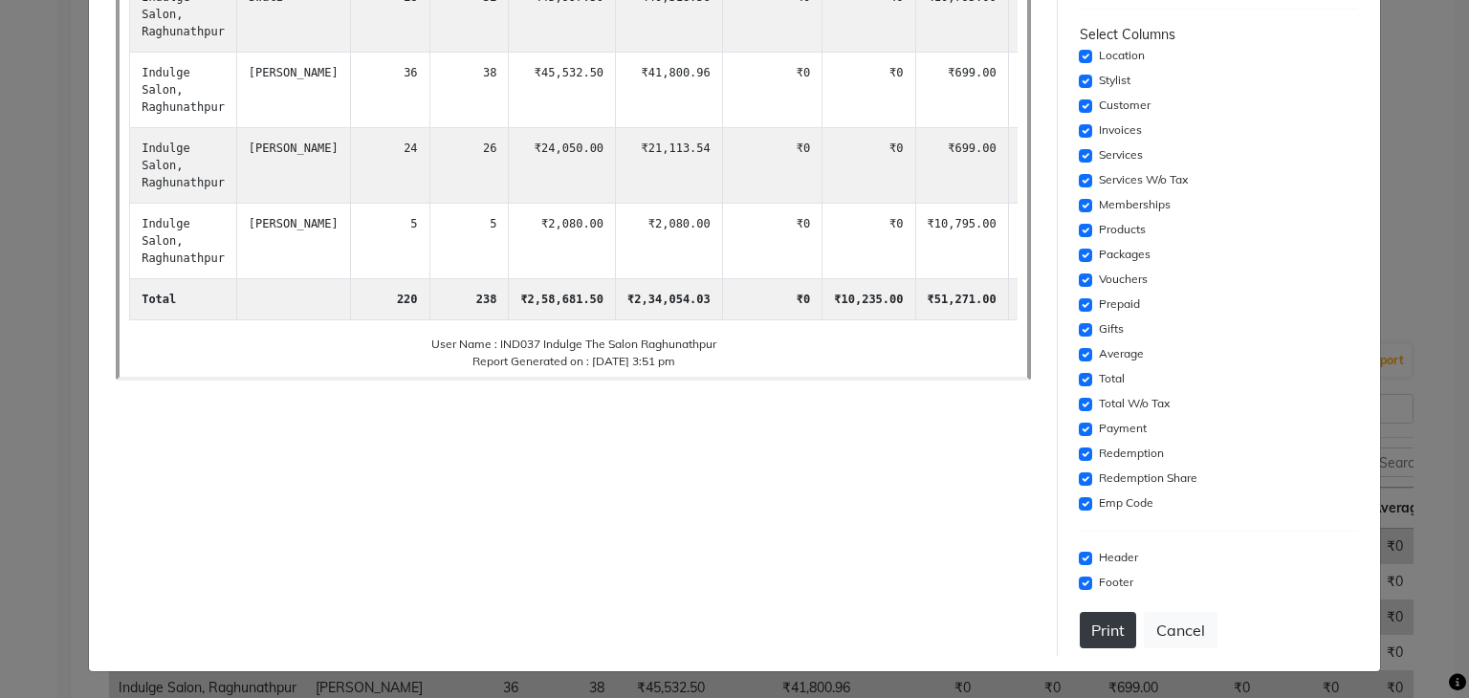
click at [1080, 628] on button "Print" at bounding box center [1108, 630] width 56 height 36
click at [1178, 636] on button "Cancel" at bounding box center [1181, 630] width 74 height 36
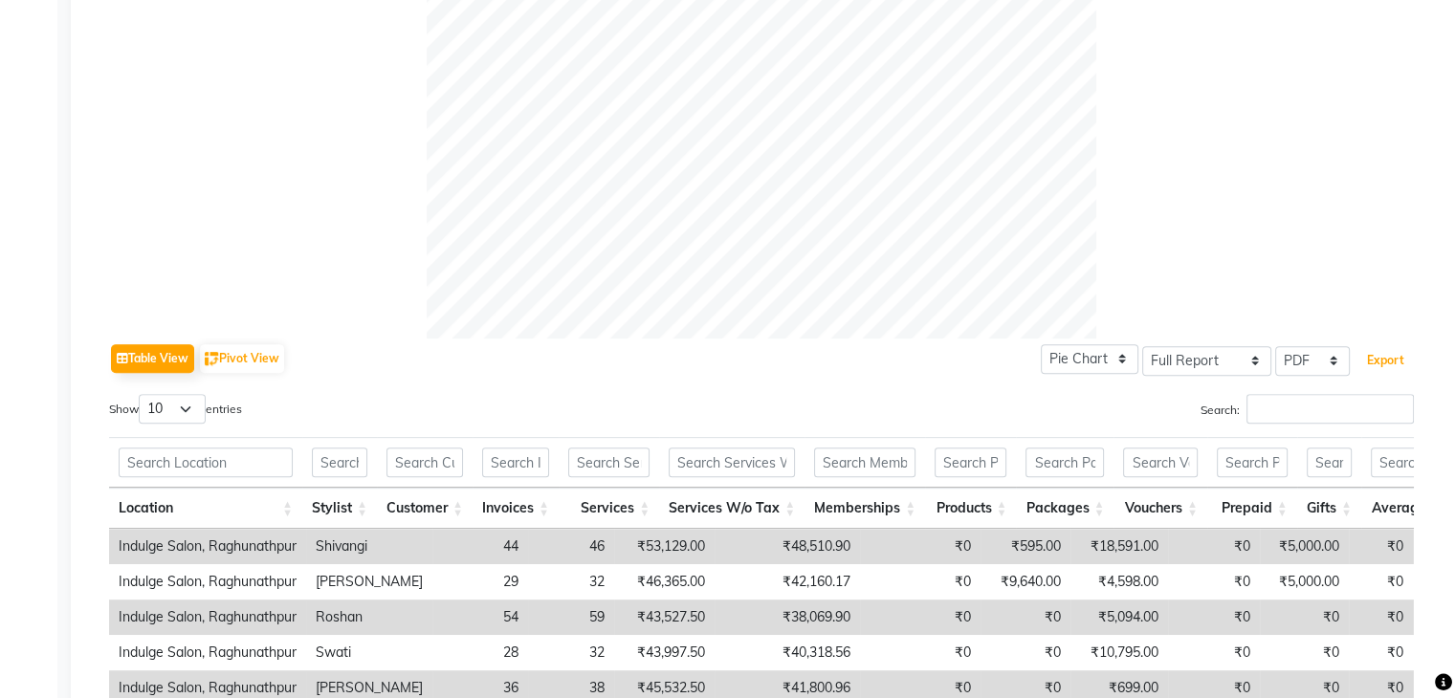
scroll to position [0, 0]
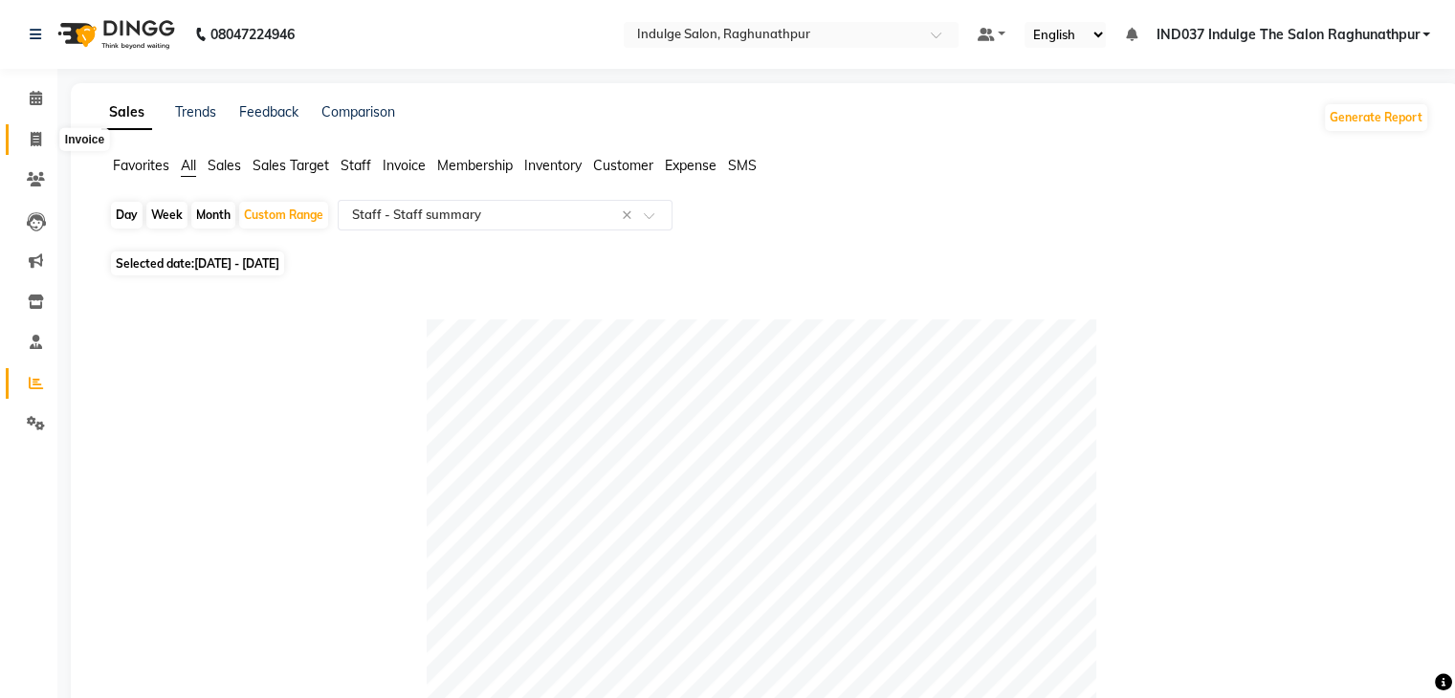
click at [41, 143] on span at bounding box center [35, 140] width 33 height 22
select select "service"
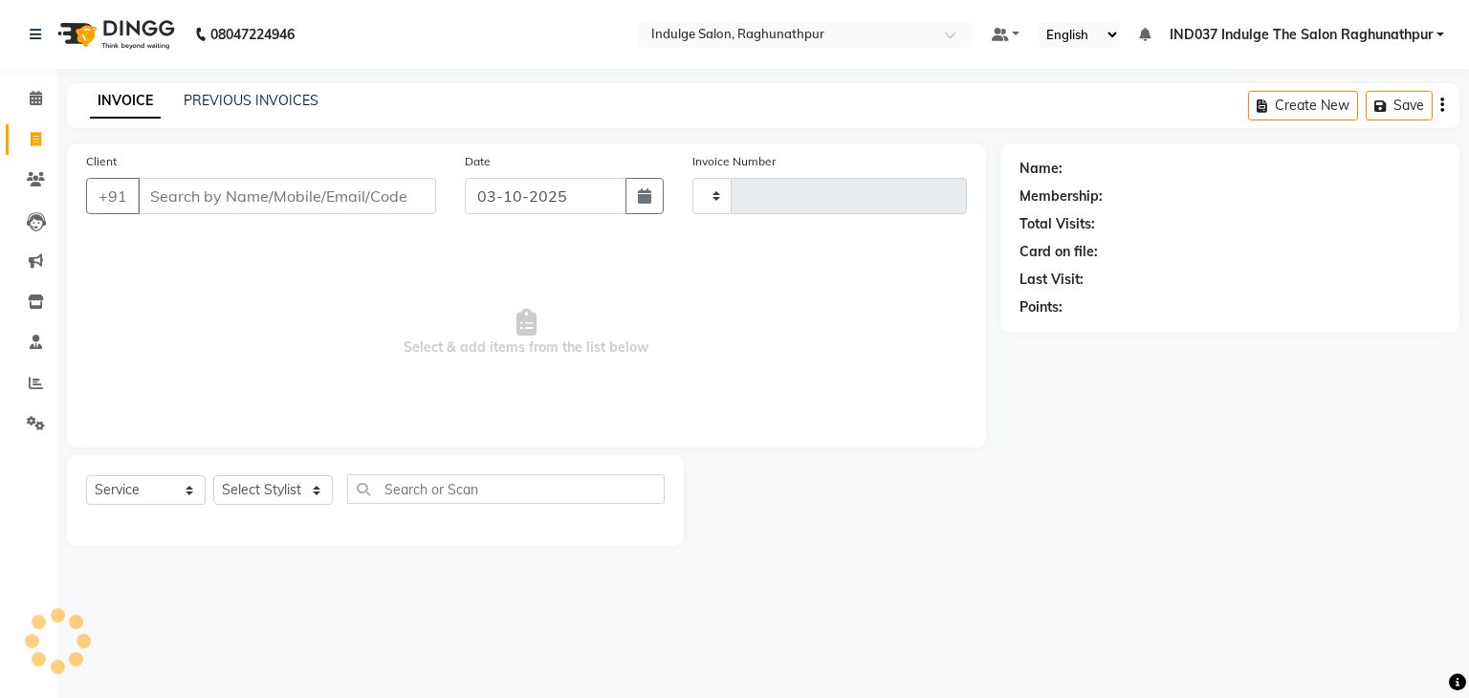
type input "0805"
select select "7475"
click at [39, 341] on icon at bounding box center [36, 342] width 12 height 14
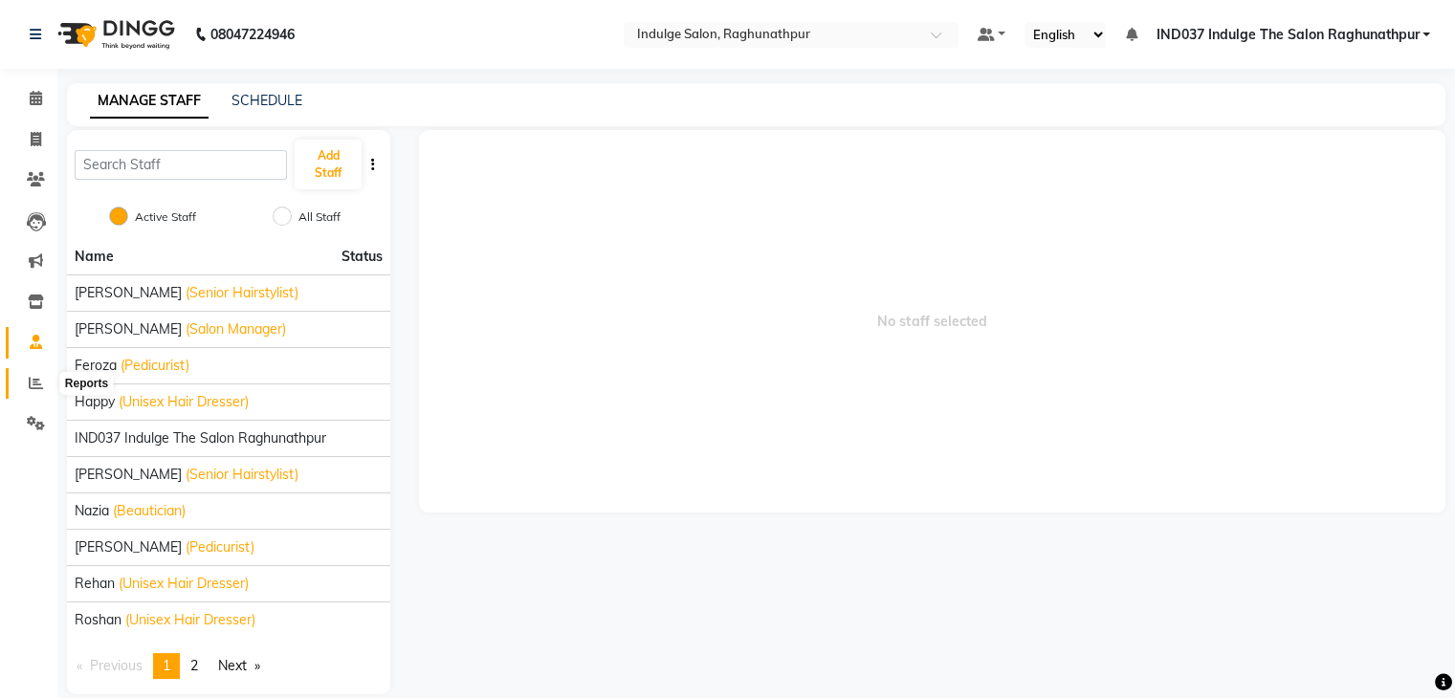
click at [27, 381] on span at bounding box center [35, 384] width 33 height 22
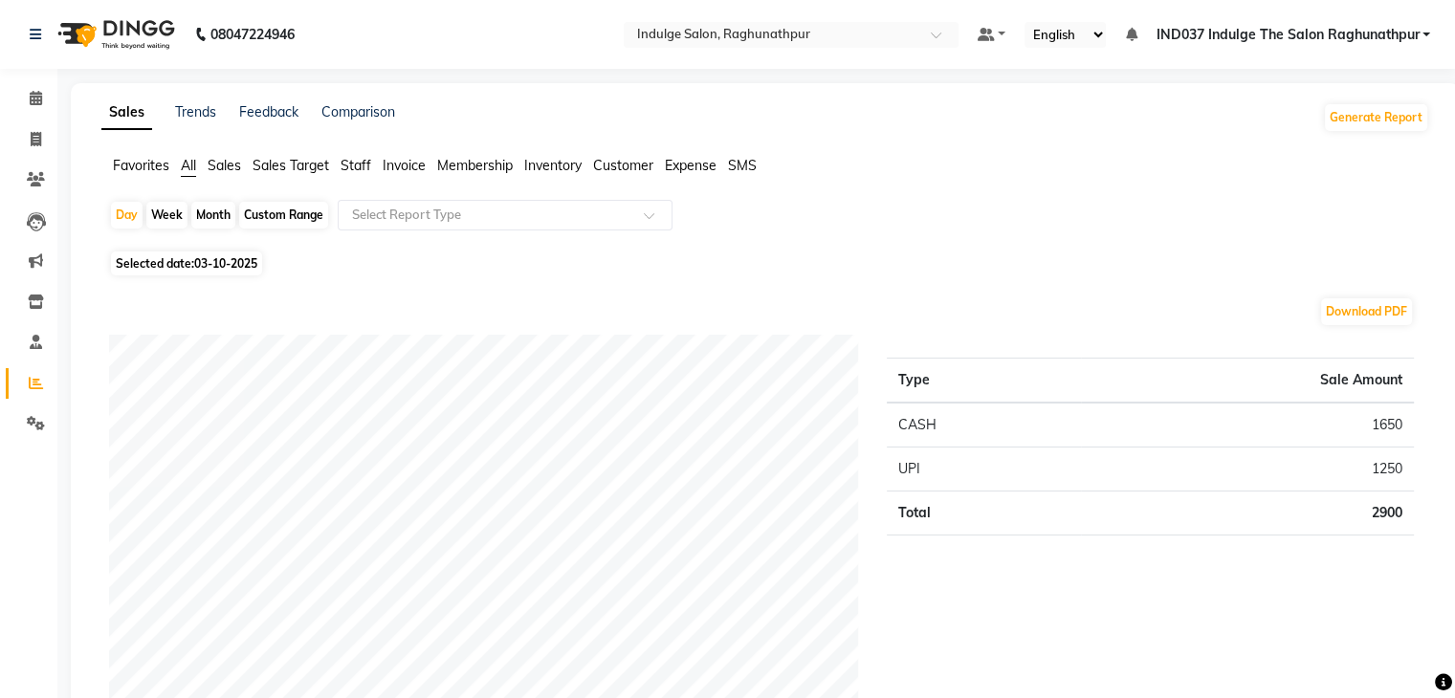
click at [298, 208] on div "Custom Range" at bounding box center [283, 215] width 89 height 27
select select "10"
select select "2025"
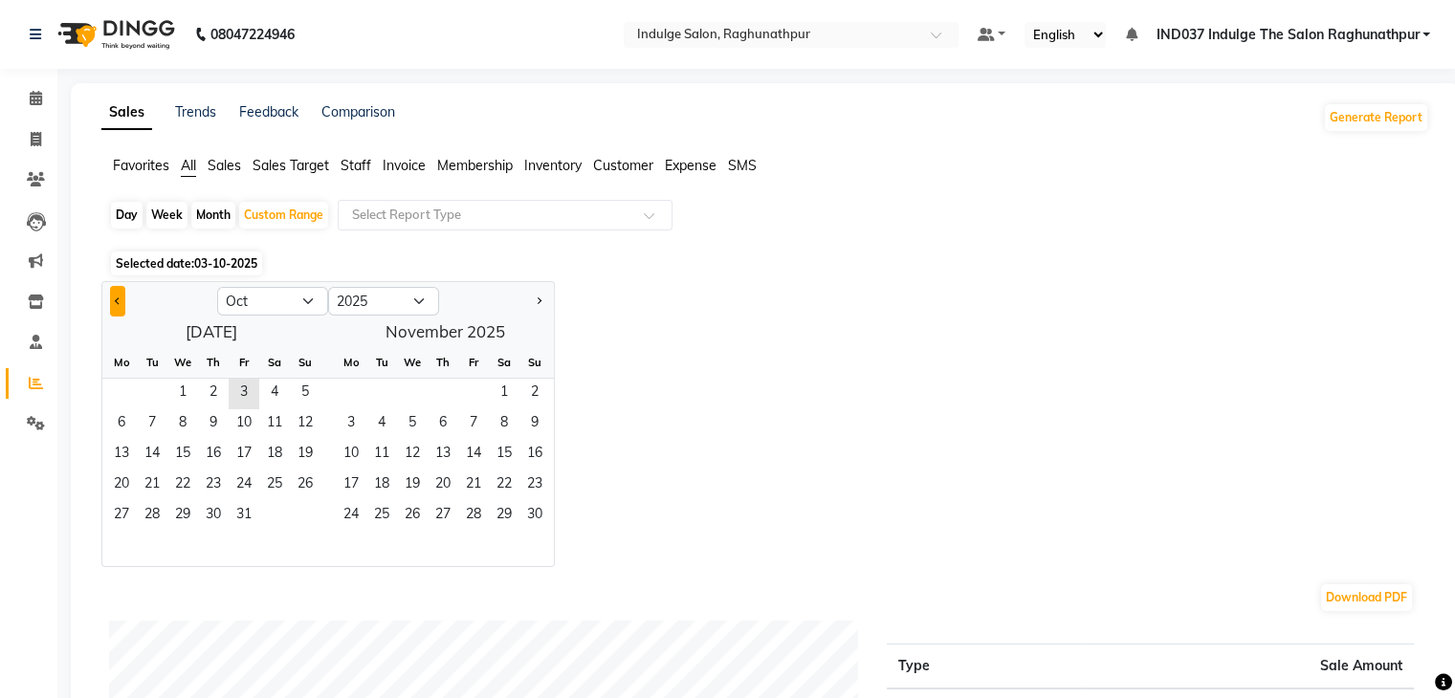
click at [121, 303] on button "Previous month" at bounding box center [117, 301] width 15 height 31
select select "9"
click at [134, 388] on span "1" at bounding box center [121, 394] width 31 height 31
click at [152, 506] on span "30" at bounding box center [152, 516] width 31 height 31
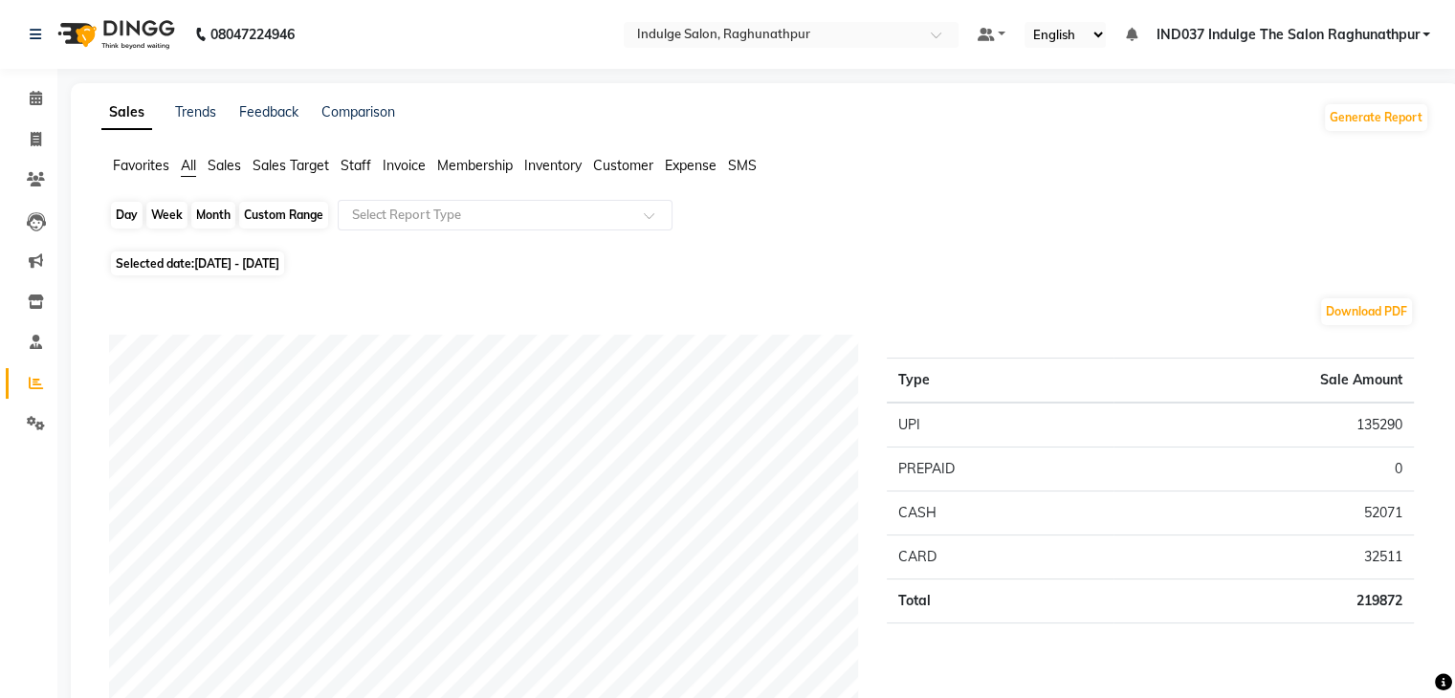
click at [306, 217] on div "Custom Range" at bounding box center [283, 215] width 89 height 27
select select "9"
select select "2025"
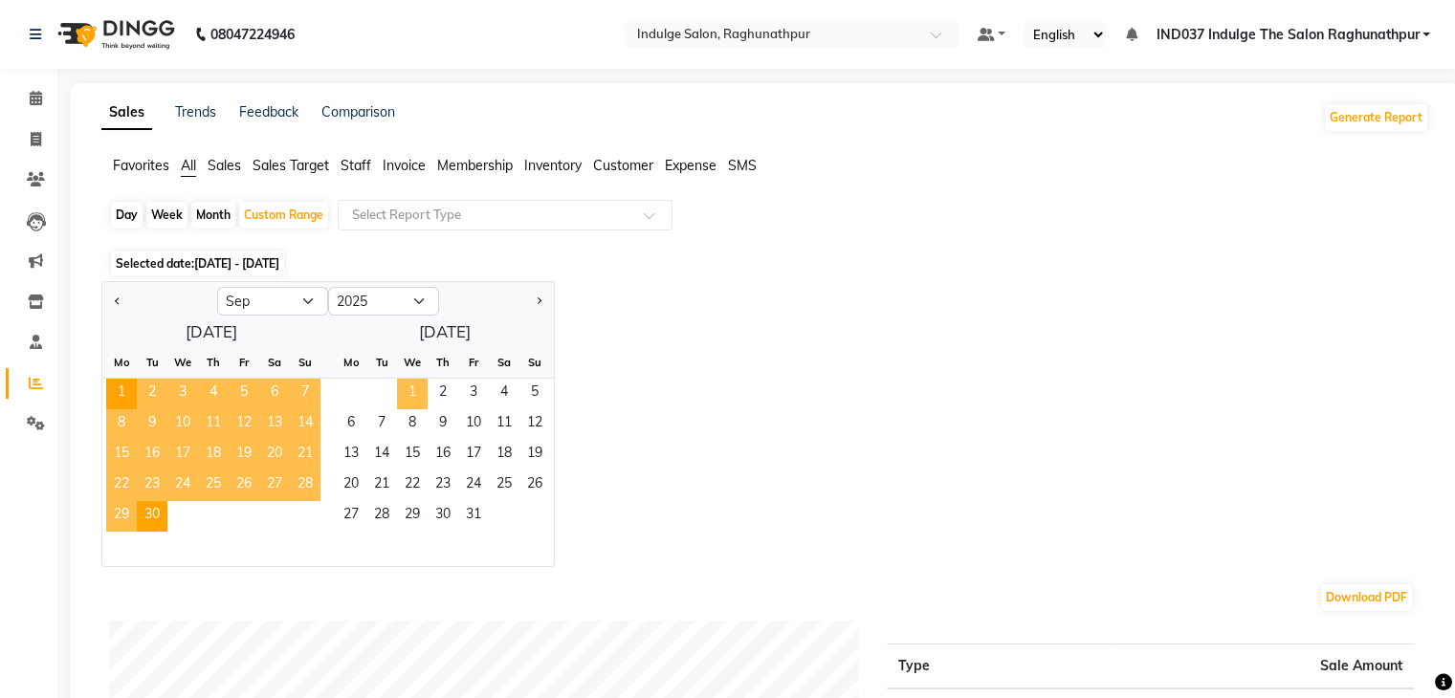
click at [412, 390] on span "1" at bounding box center [412, 394] width 31 height 31
select select "10"
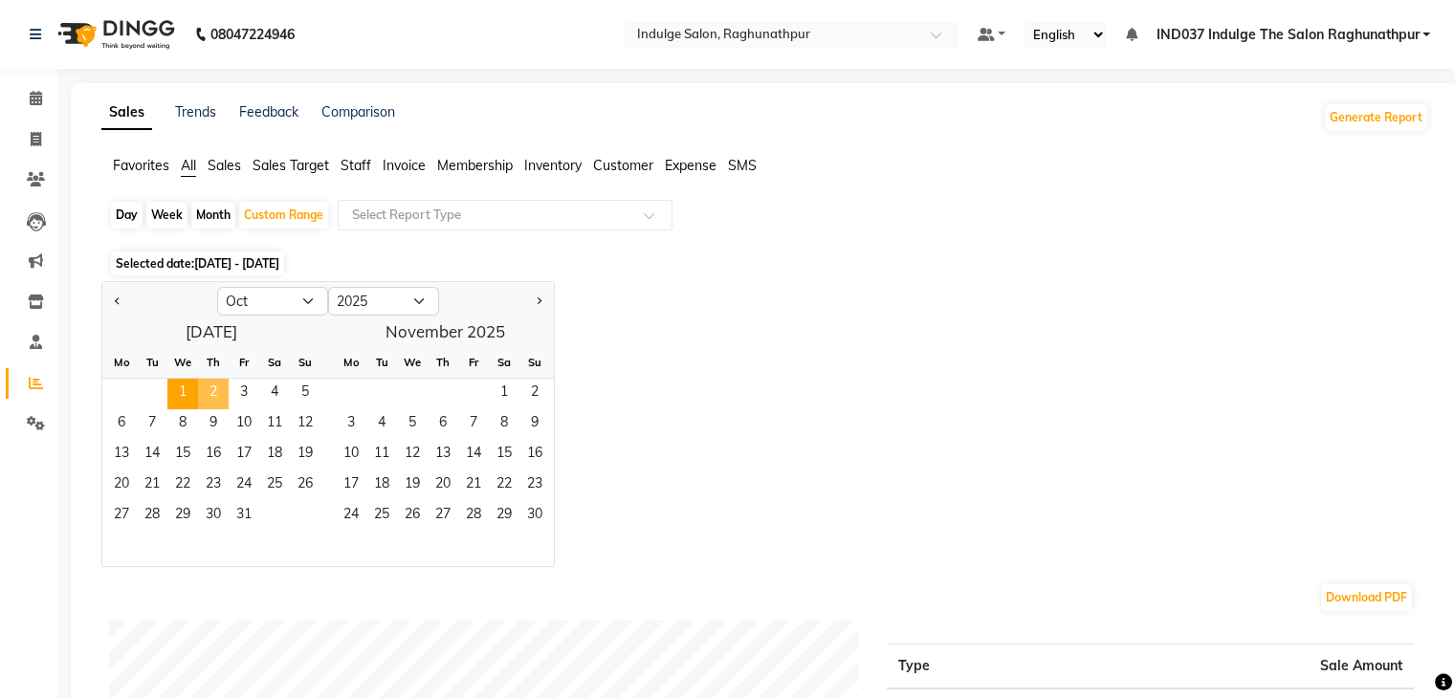
click at [216, 390] on span "2" at bounding box center [213, 394] width 31 height 31
